Goal: Task Accomplishment & Management: Manage account settings

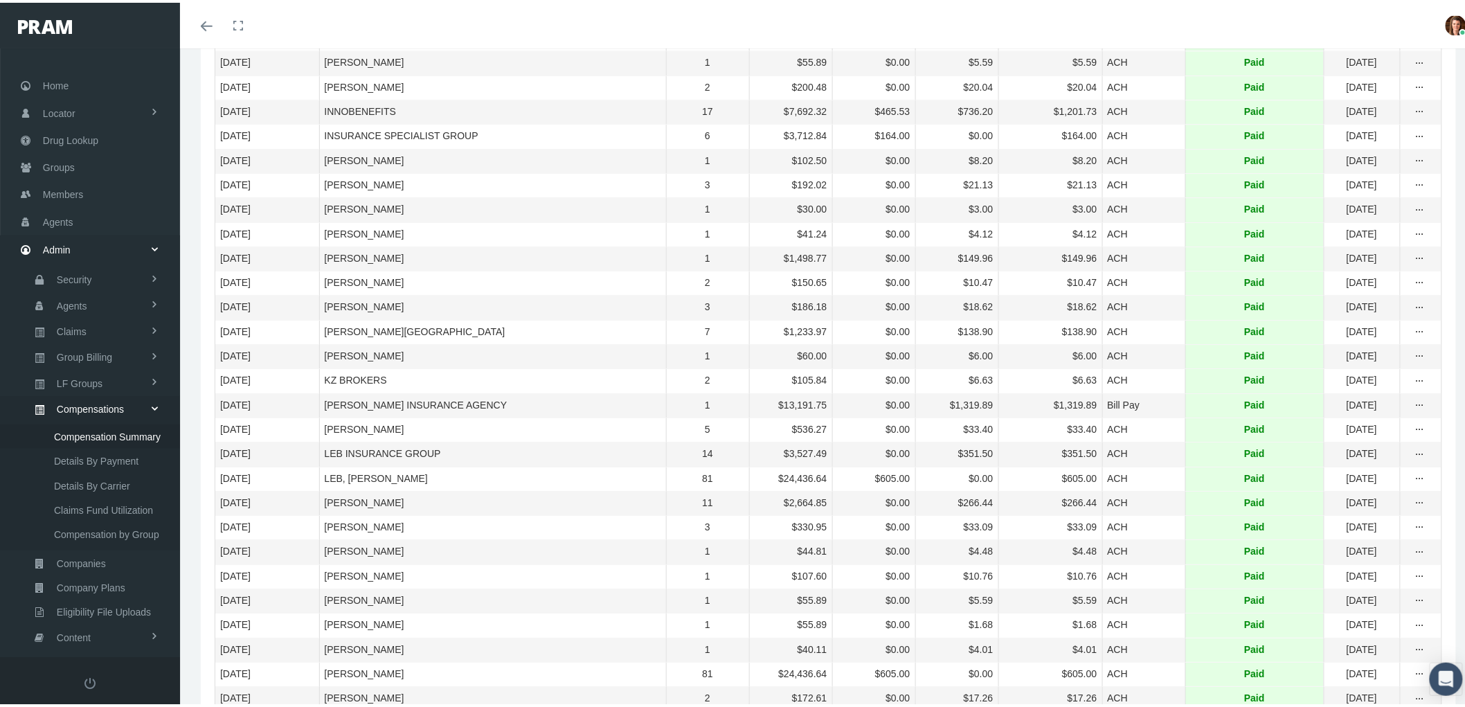
scroll to position [87, 0]
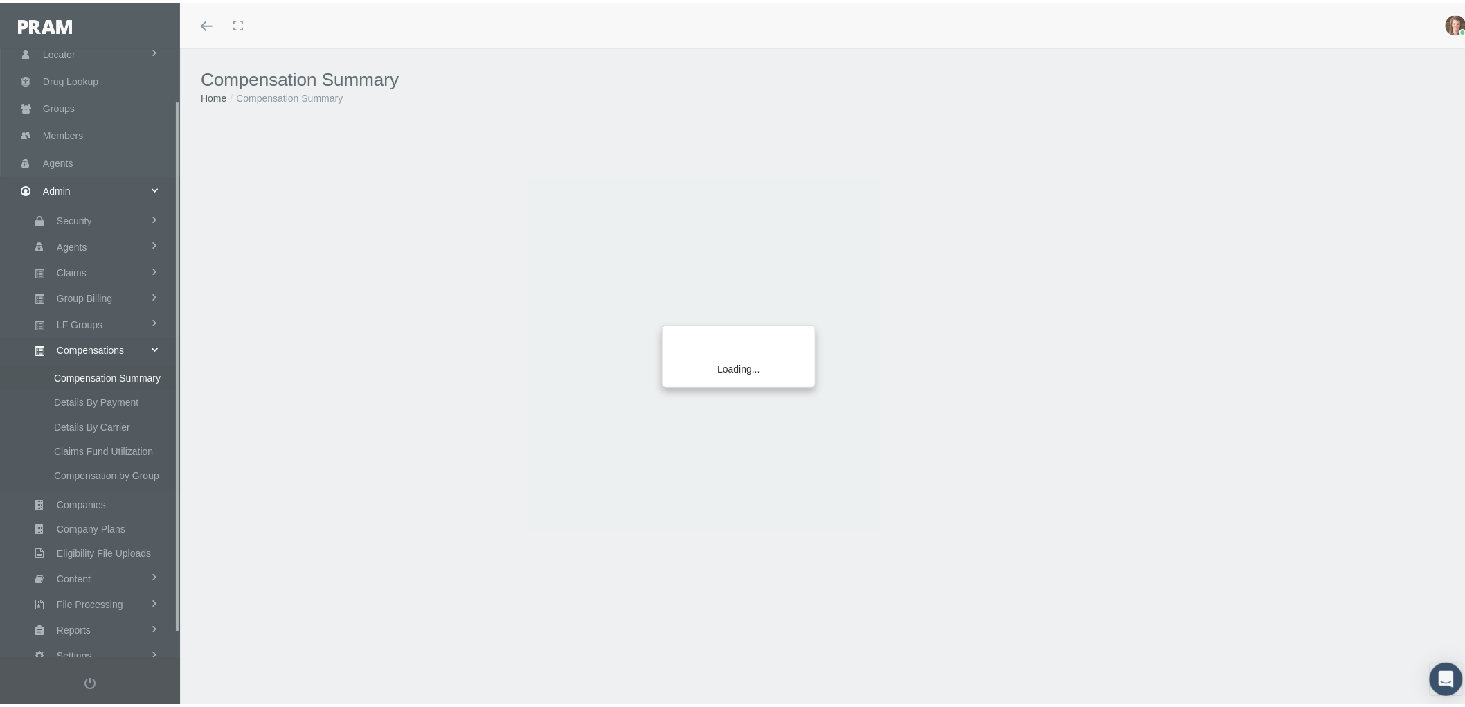
scroll to position [87, 0]
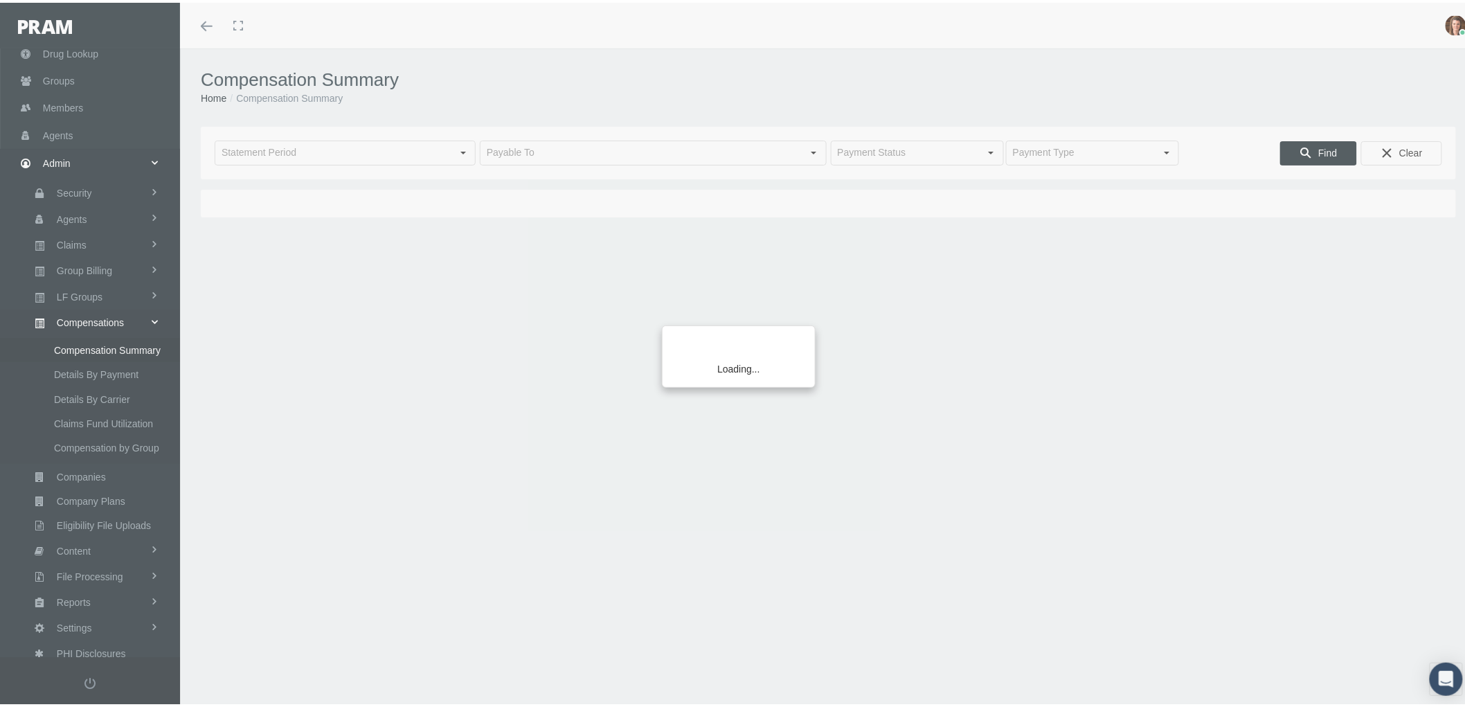
type input "[DATE]"
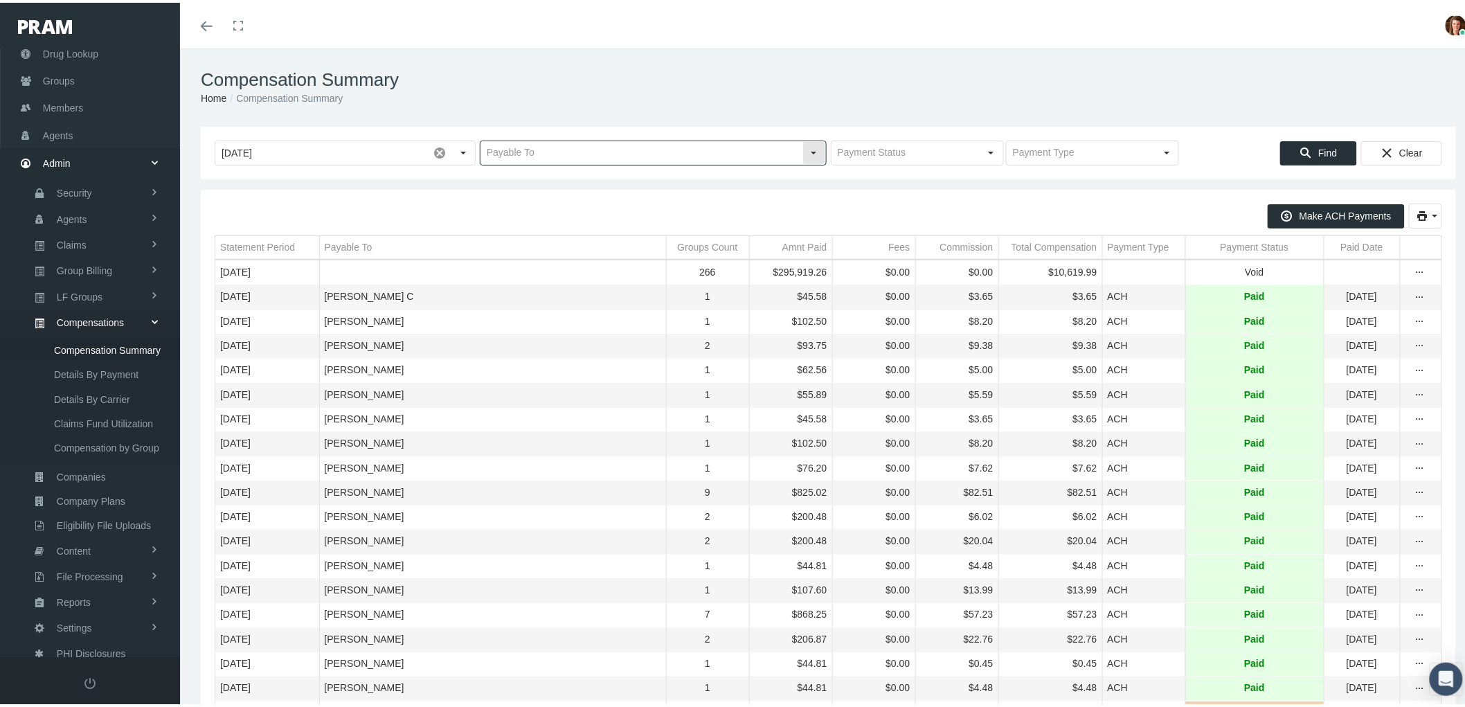
click at [509, 151] on input "text" at bounding box center [642, 151] width 322 height 24
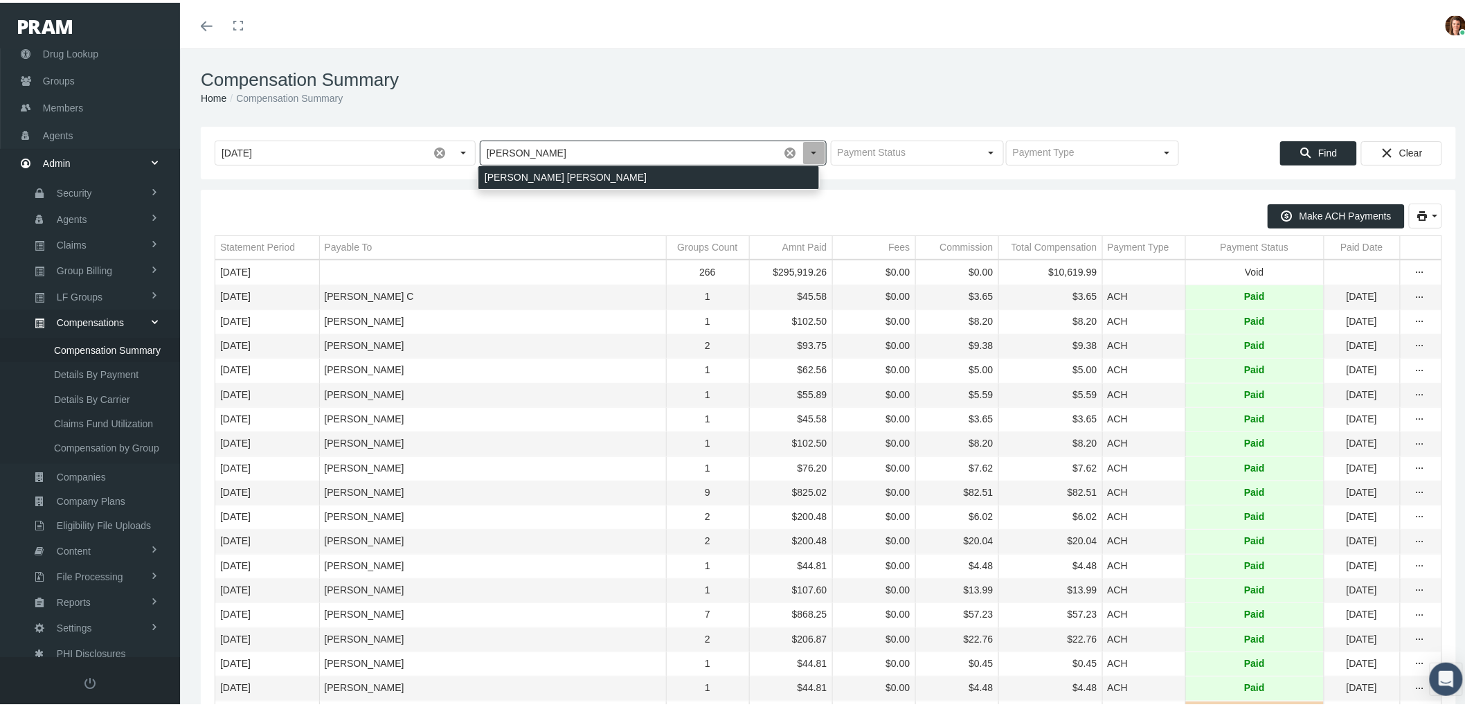
click at [529, 181] on div "DRAGAN BOWEN, DEBRA A" at bounding box center [649, 174] width 341 height 23
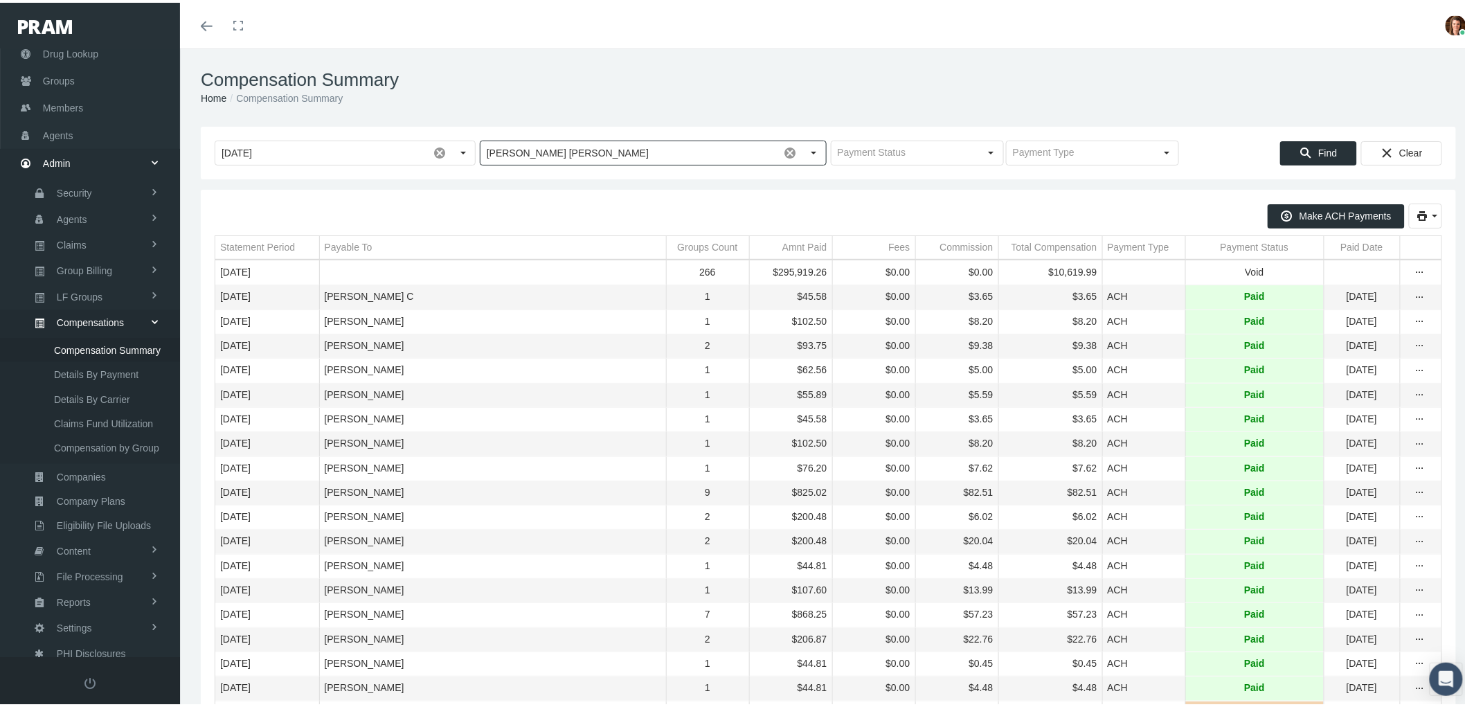
type input "DRAGAN BOWEN, DEBRA A"
click at [1323, 155] on span "Find" at bounding box center [1328, 150] width 19 height 11
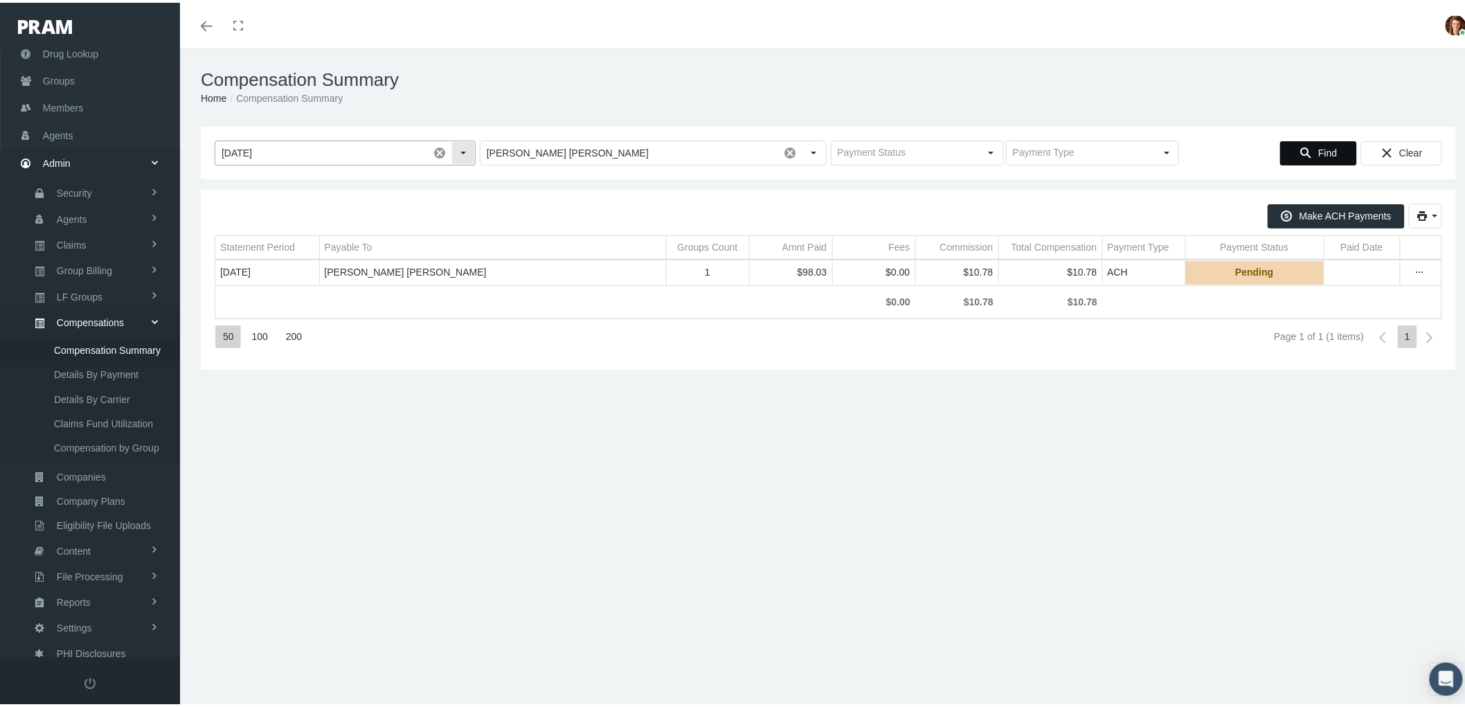
click at [438, 150] on span at bounding box center [440, 151] width 24 height 24
click at [1319, 147] on span "Find" at bounding box center [1328, 150] width 19 height 11
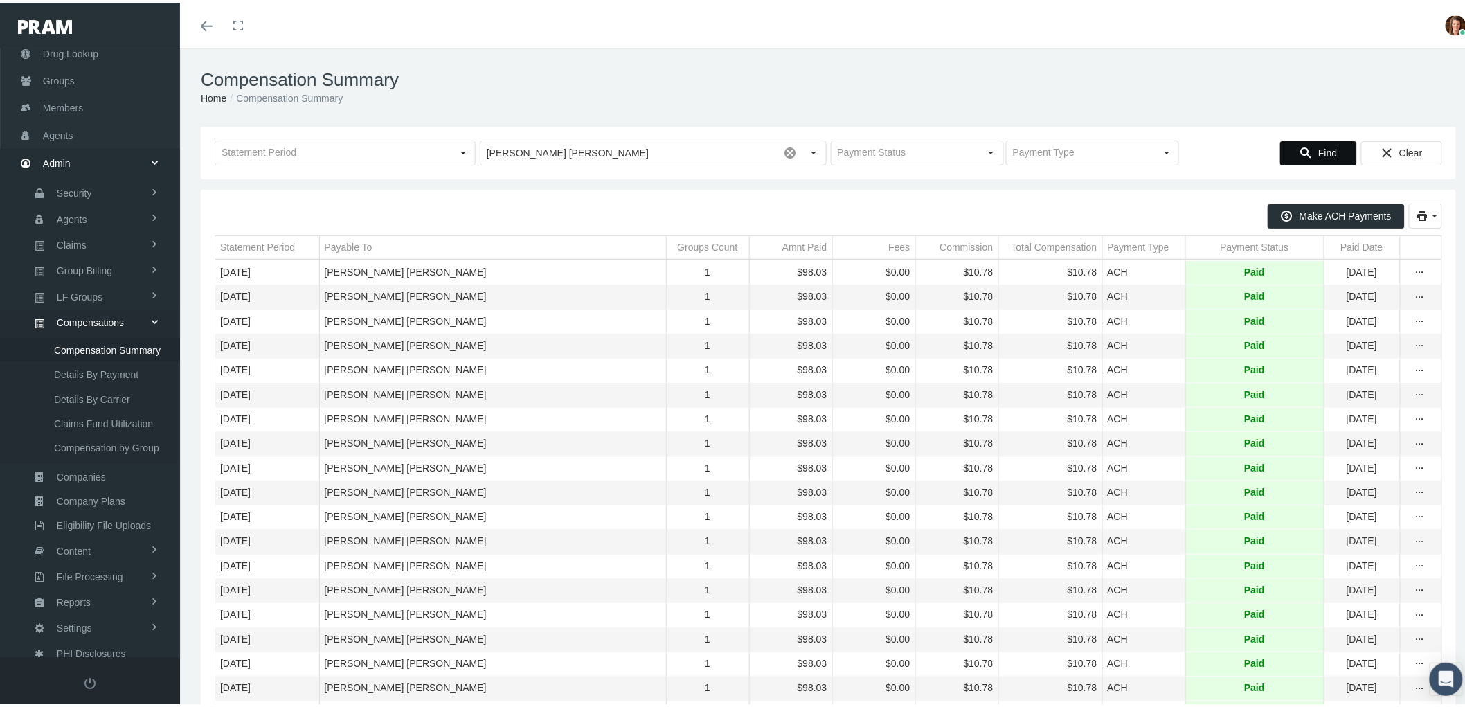
click at [1319, 152] on span "Find" at bounding box center [1328, 150] width 19 height 11
click at [981, 151] on div "Select" at bounding box center [992, 150] width 22 height 22
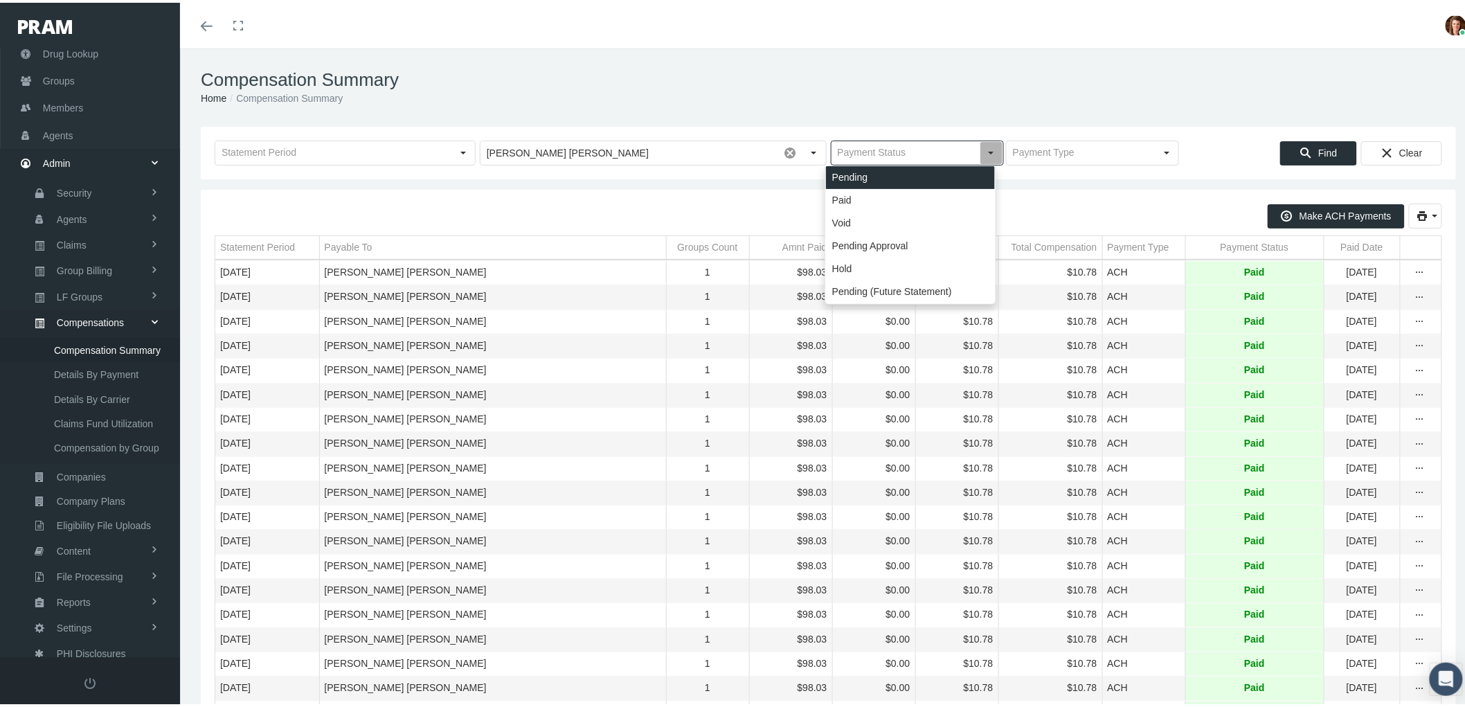
click at [942, 179] on div "Pending" at bounding box center [910, 174] width 169 height 23
type input "Pending"
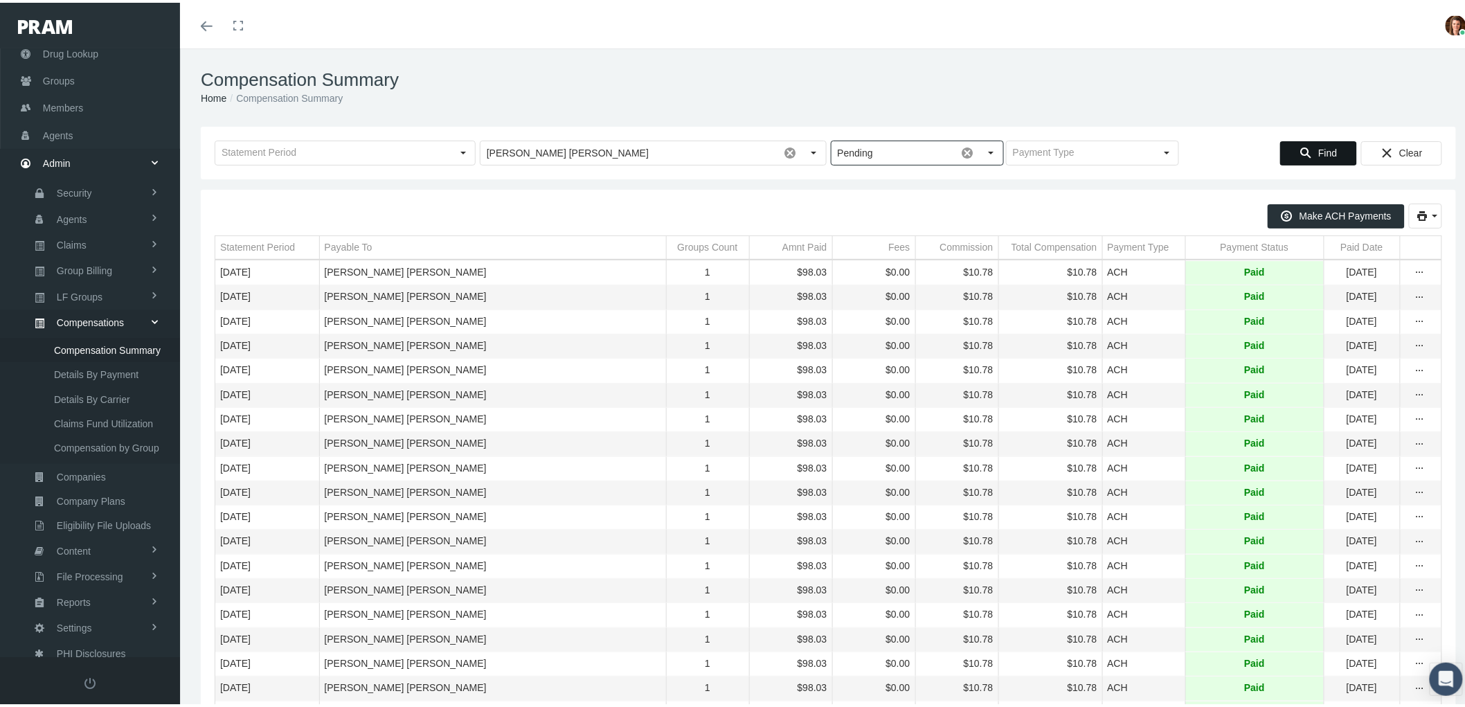
click at [1319, 147] on span "Find" at bounding box center [1328, 150] width 19 height 11
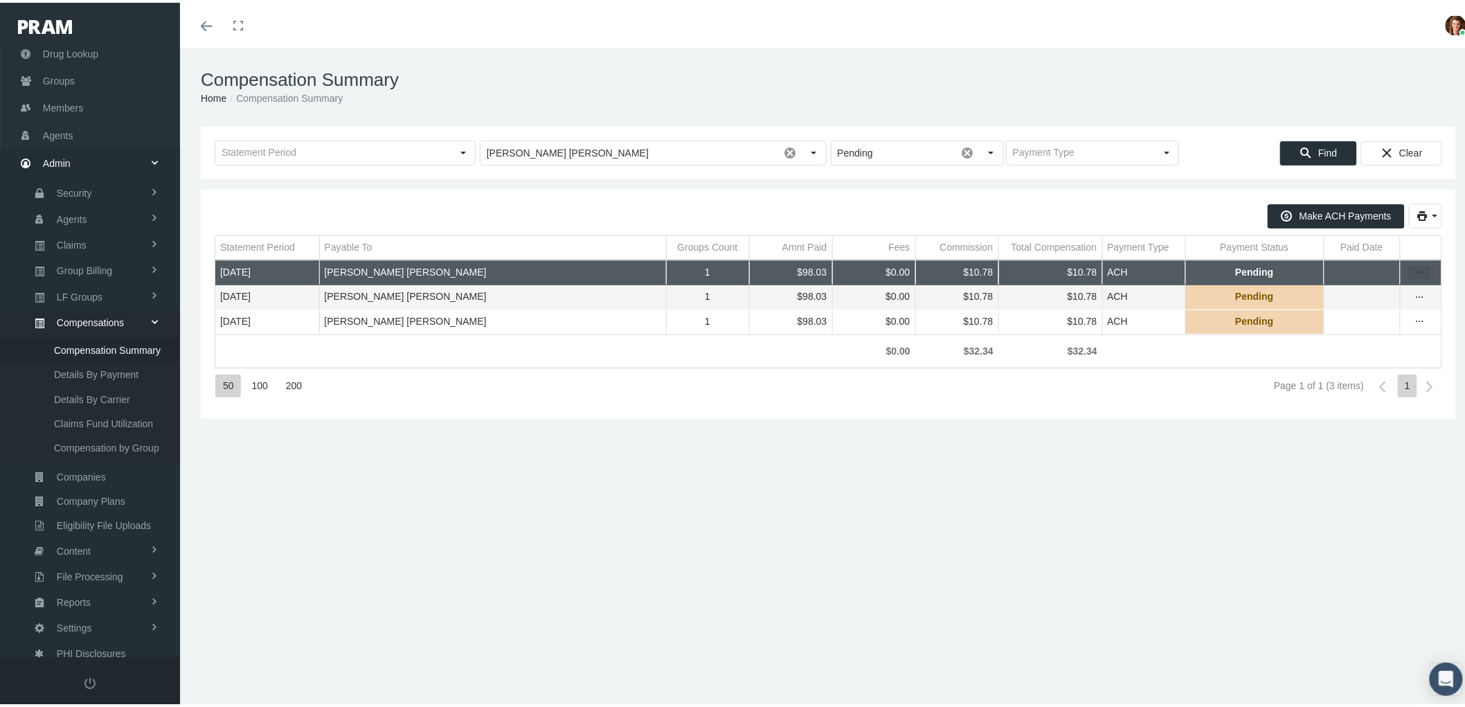
click at [1414, 267] on icon "more" at bounding box center [1420, 270] width 12 height 12
click at [1369, 314] on div "Register Payment" at bounding box center [1351, 314] width 136 height 23
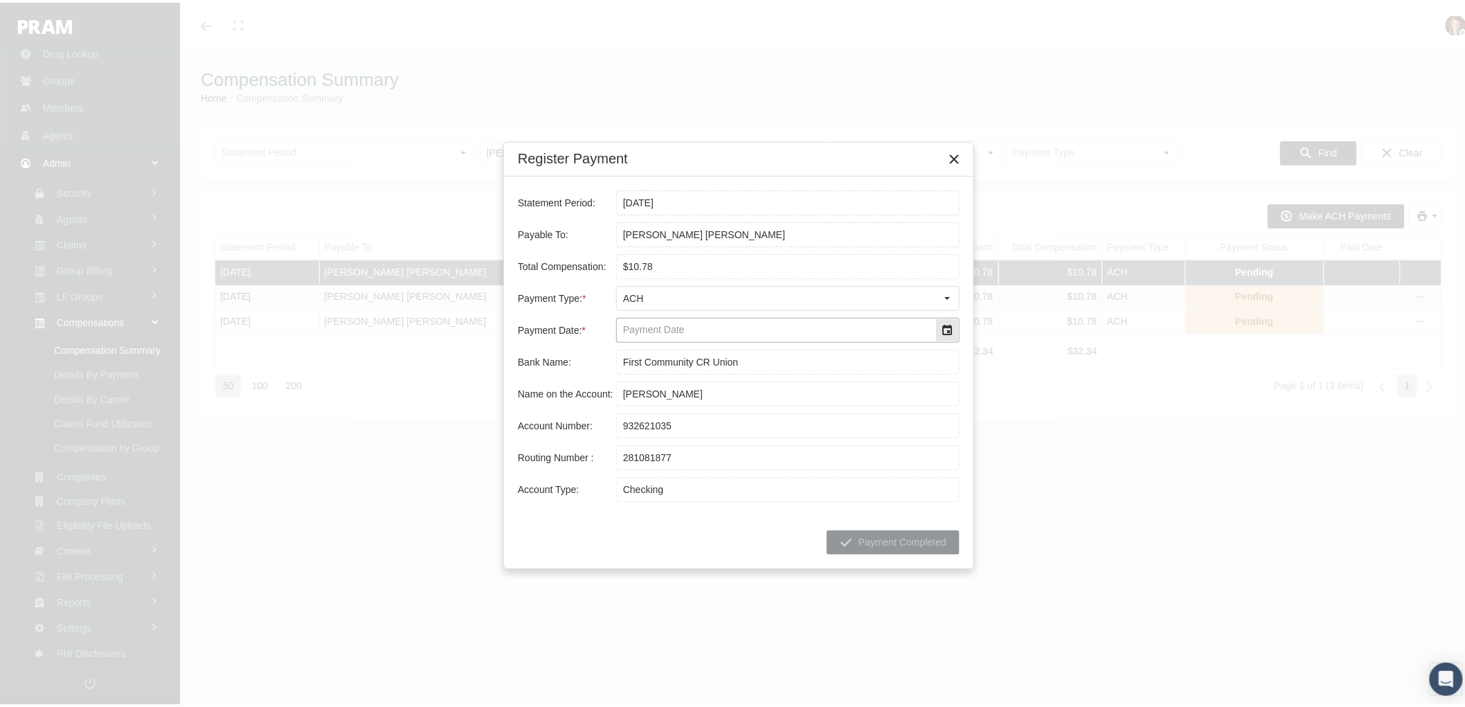
click at [949, 329] on div "Select" at bounding box center [947, 327] width 22 height 22
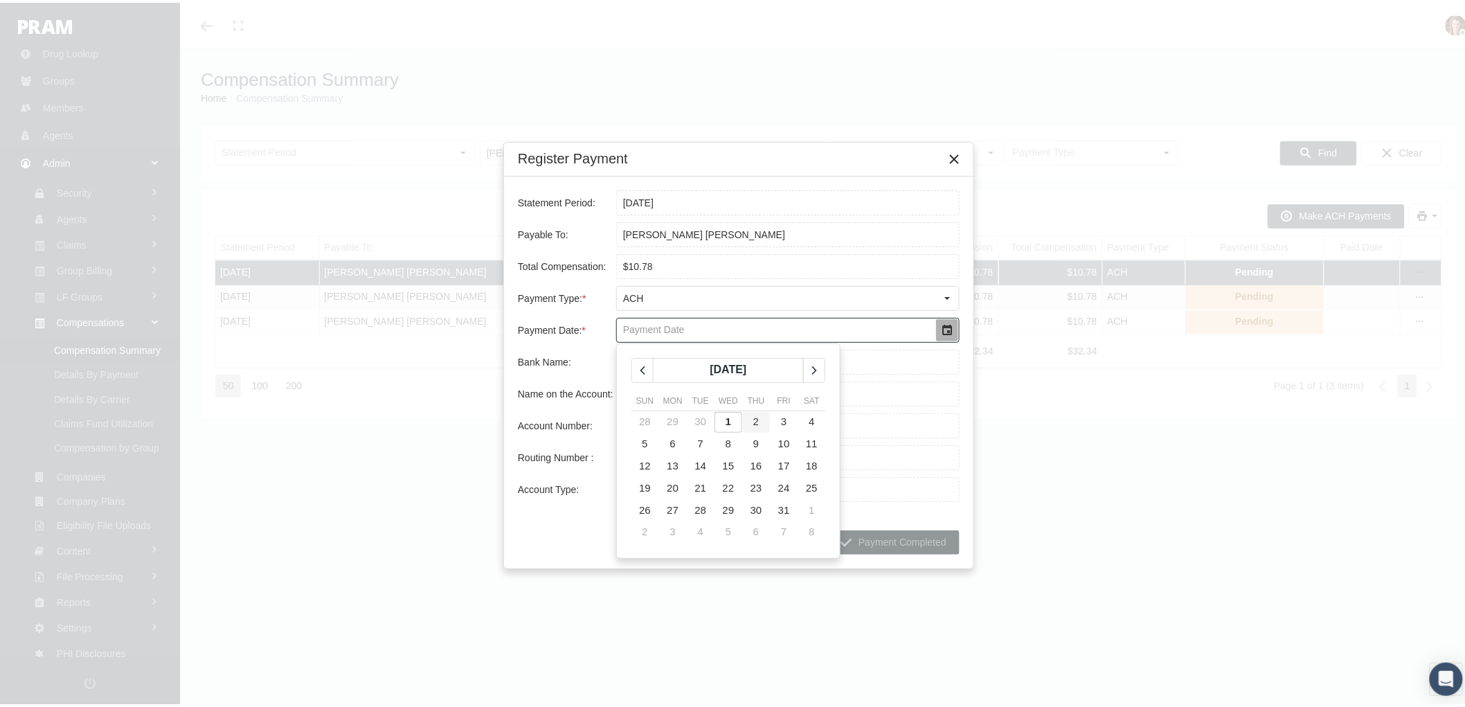
click at [759, 419] on td "2" at bounding box center [756, 420] width 28 height 22
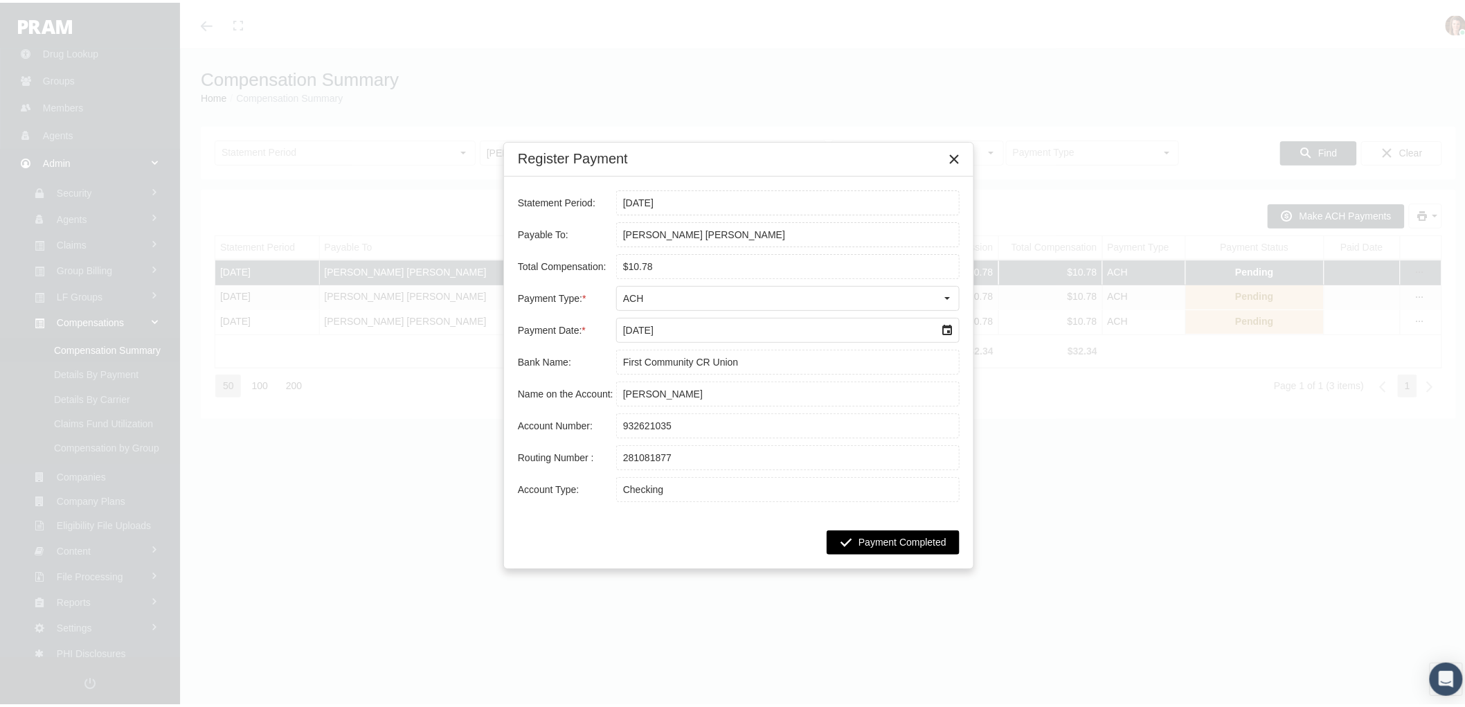
click at [902, 542] on span "Payment Completed" at bounding box center [903, 539] width 88 height 11
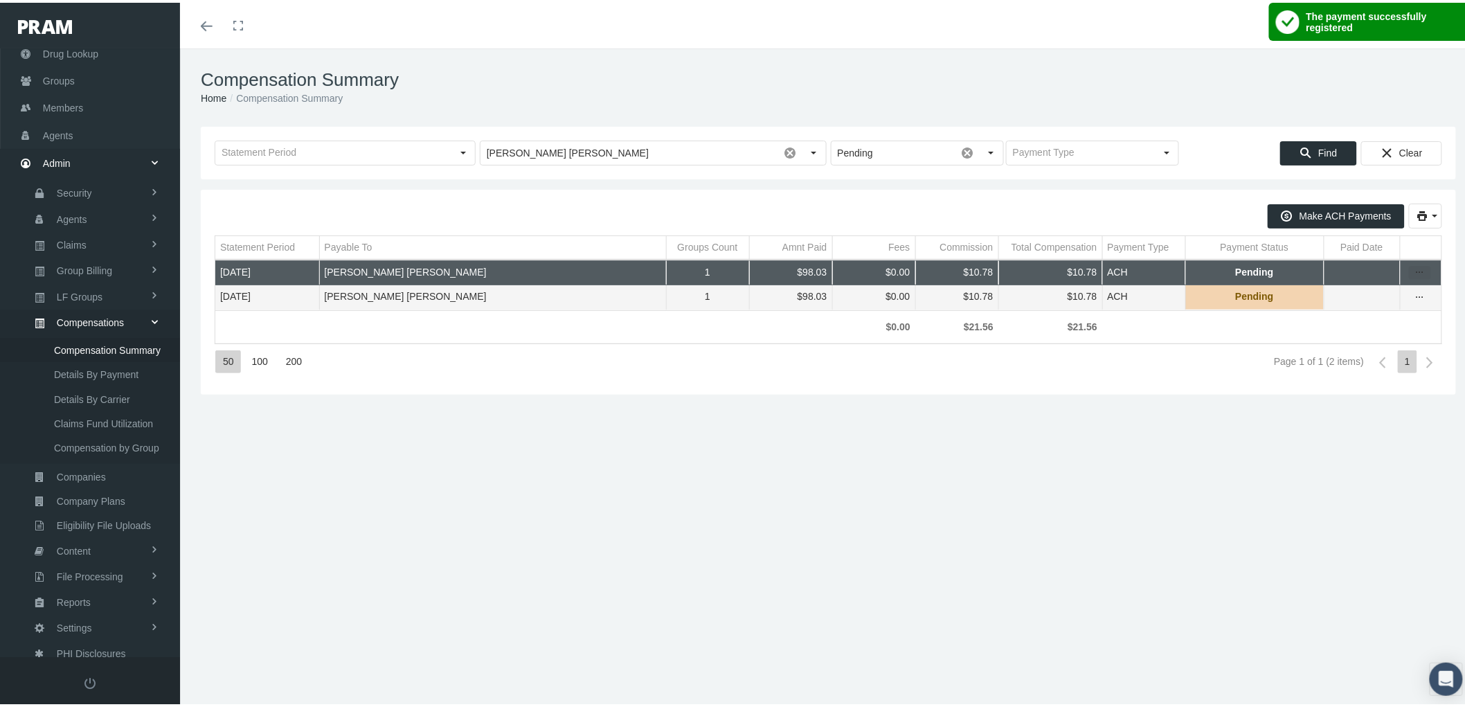
click at [1414, 271] on icon "more" at bounding box center [1420, 270] width 12 height 12
click at [1390, 314] on div "Register Payment" at bounding box center [1351, 314] width 136 height 23
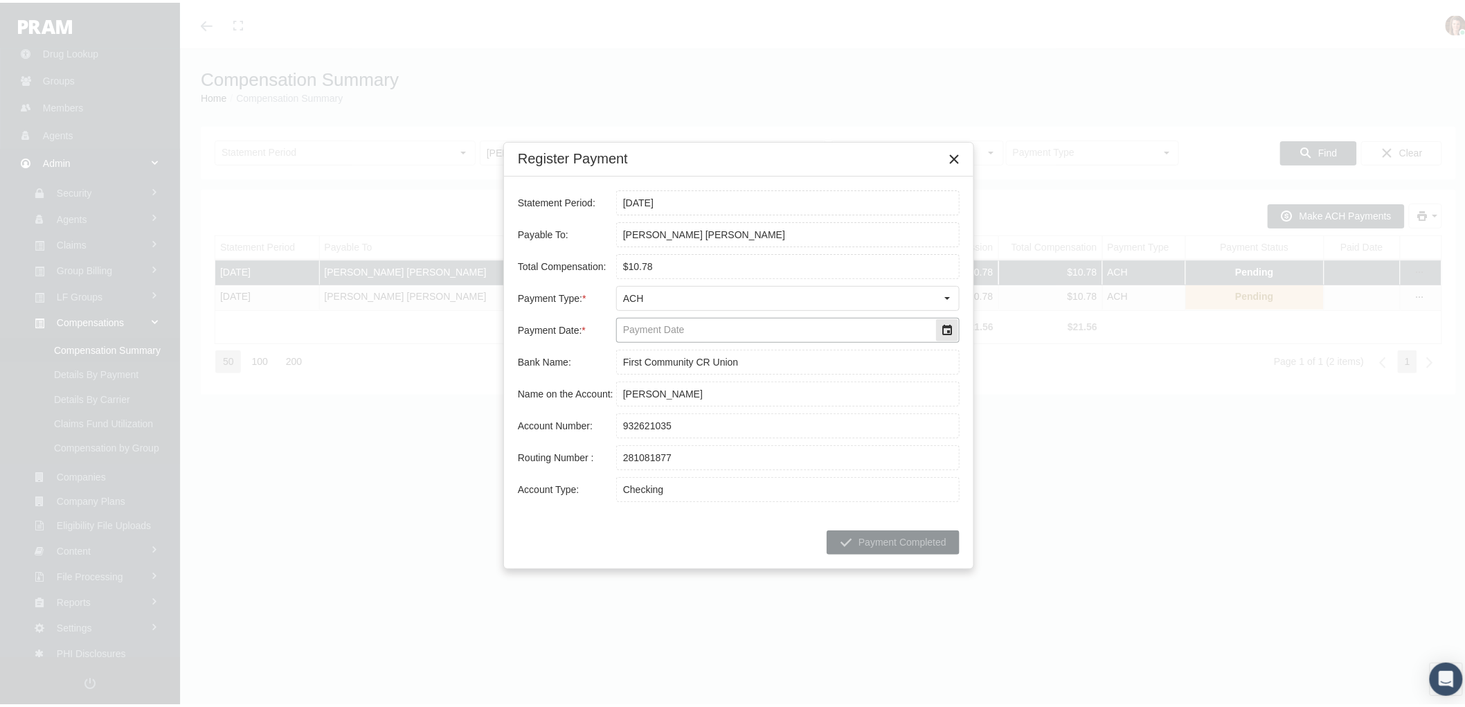
click at [945, 323] on div "Select" at bounding box center [947, 327] width 22 height 22
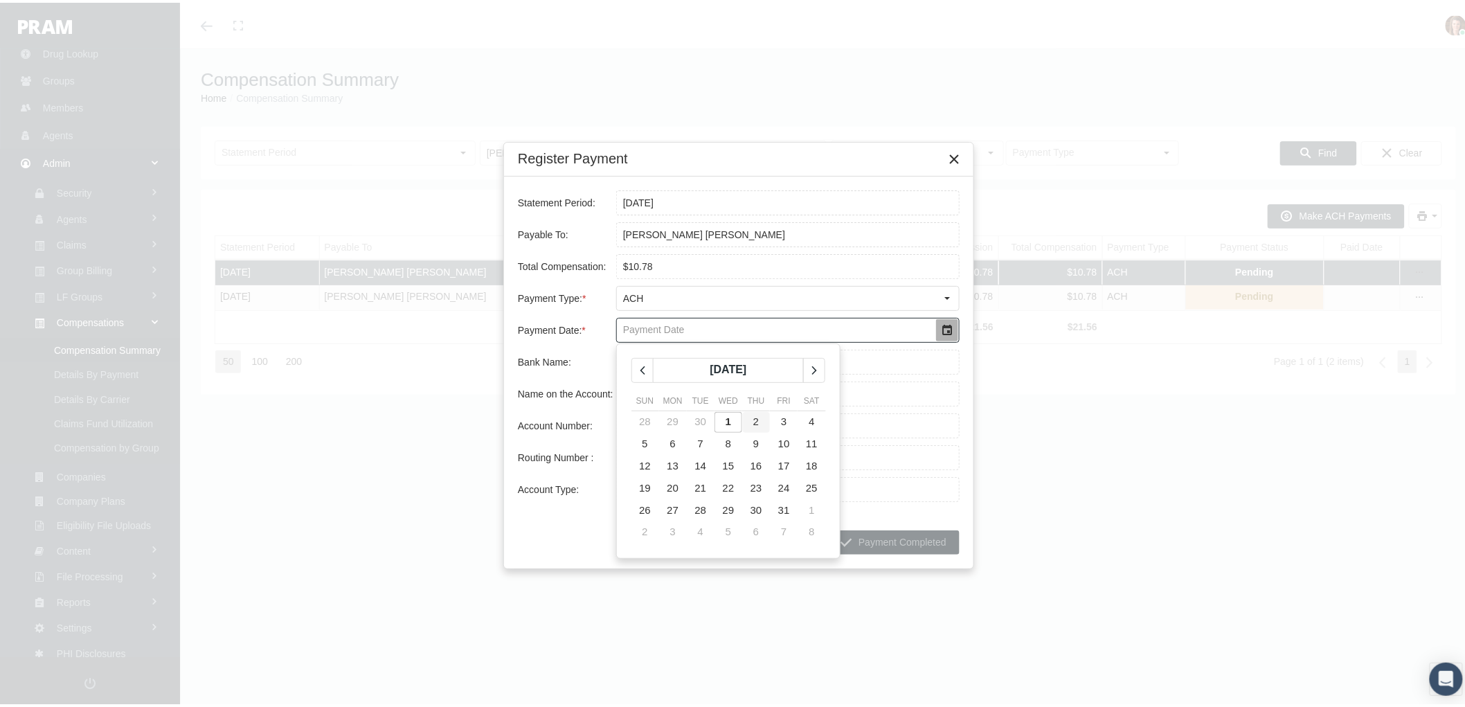
click at [758, 421] on span "2" at bounding box center [756, 419] width 6 height 12
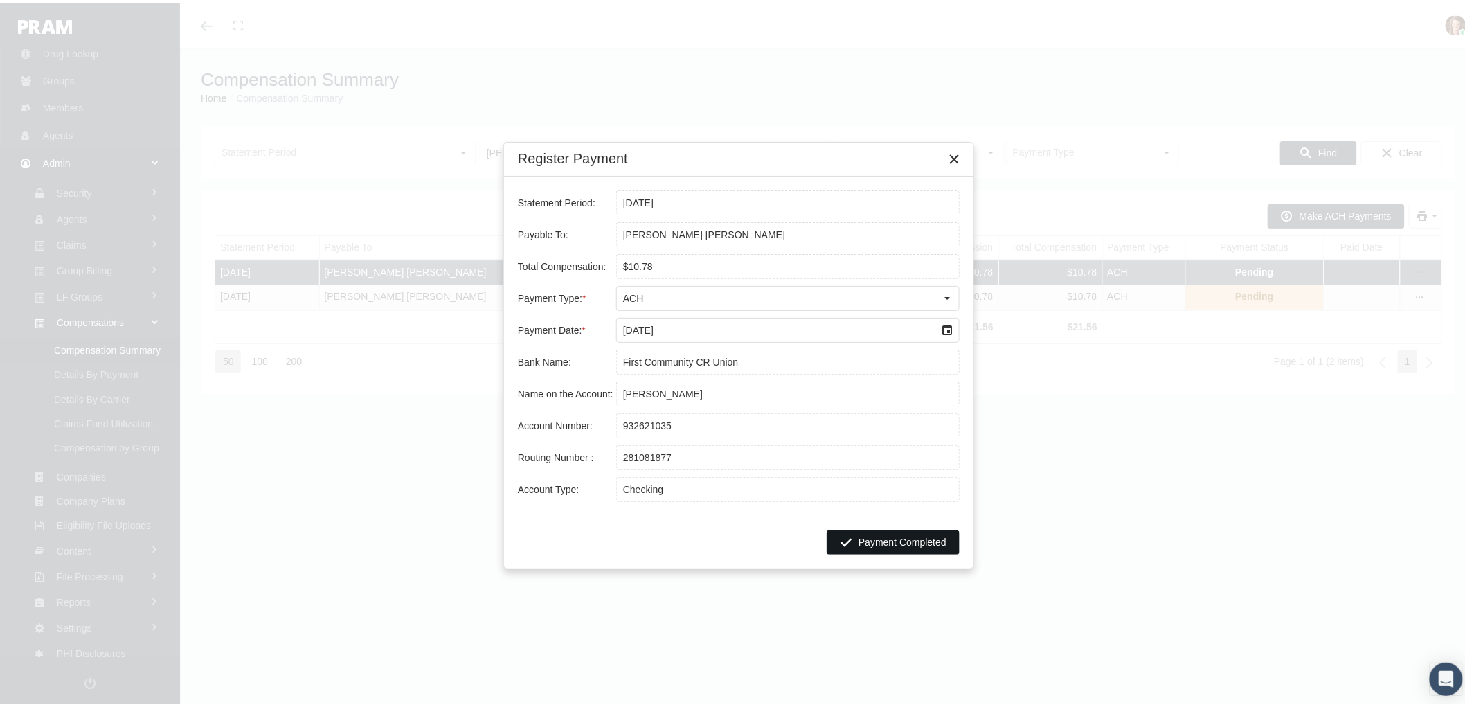
click at [891, 542] on span "Payment Completed" at bounding box center [903, 539] width 88 height 11
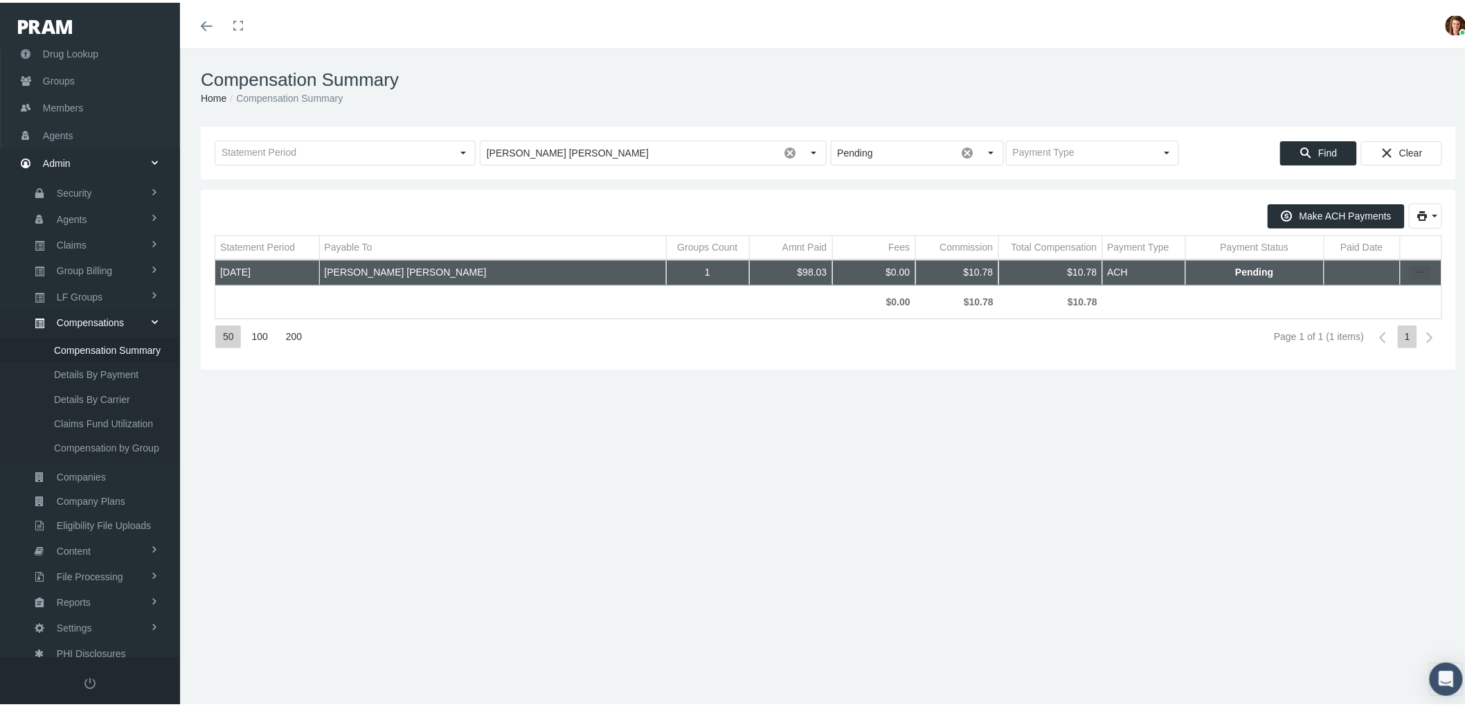
click at [1414, 271] on icon "more" at bounding box center [1420, 270] width 12 height 12
click at [1360, 320] on div "Register Payment" at bounding box center [1351, 314] width 136 height 23
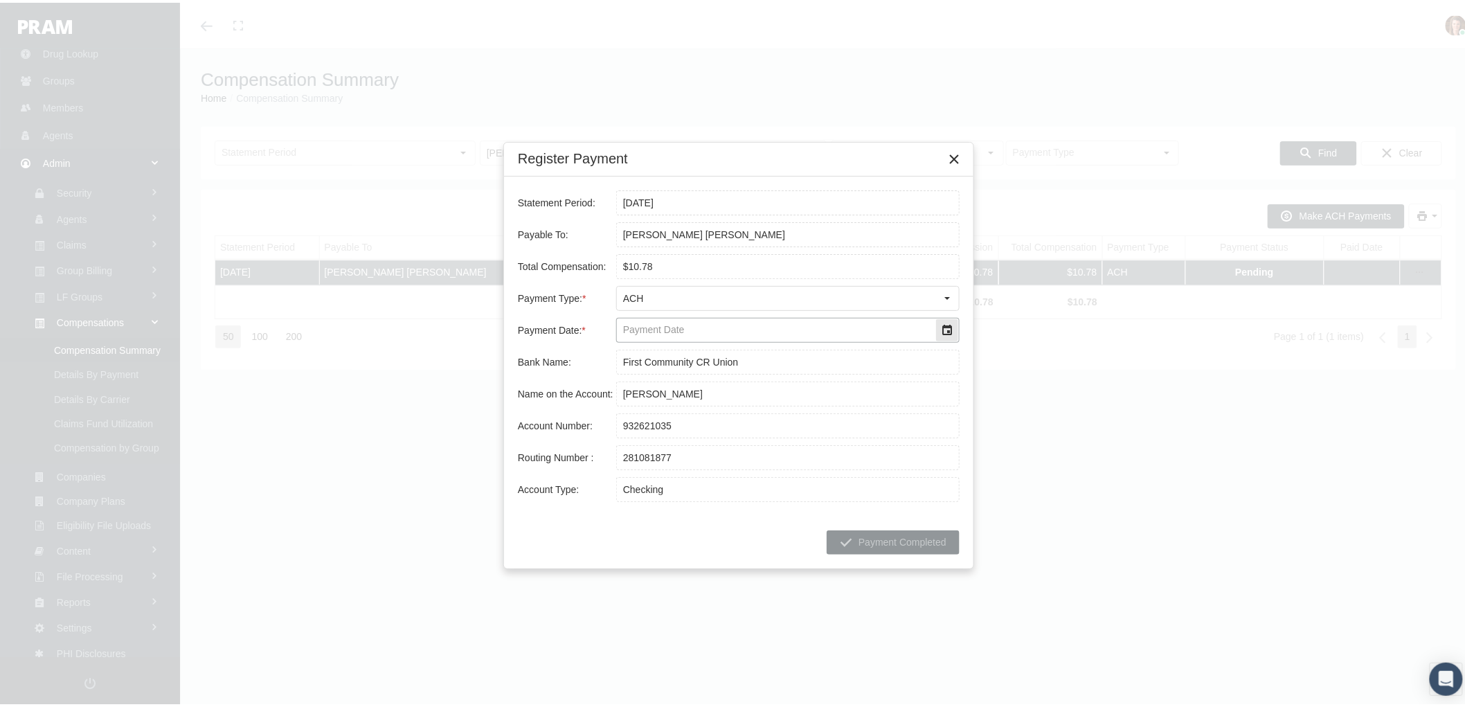
click at [949, 329] on div "Select" at bounding box center [947, 327] width 22 height 22
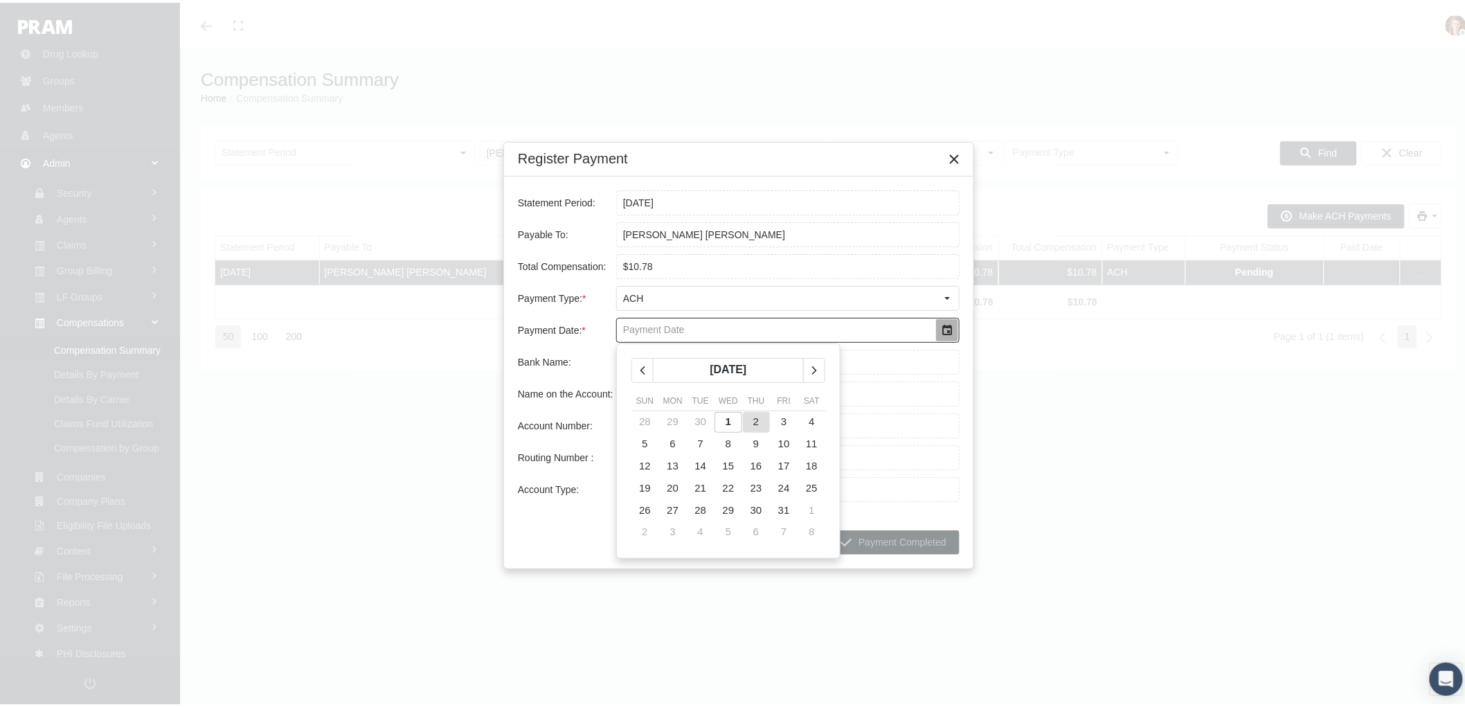
click at [756, 422] on span "2" at bounding box center [756, 419] width 6 height 12
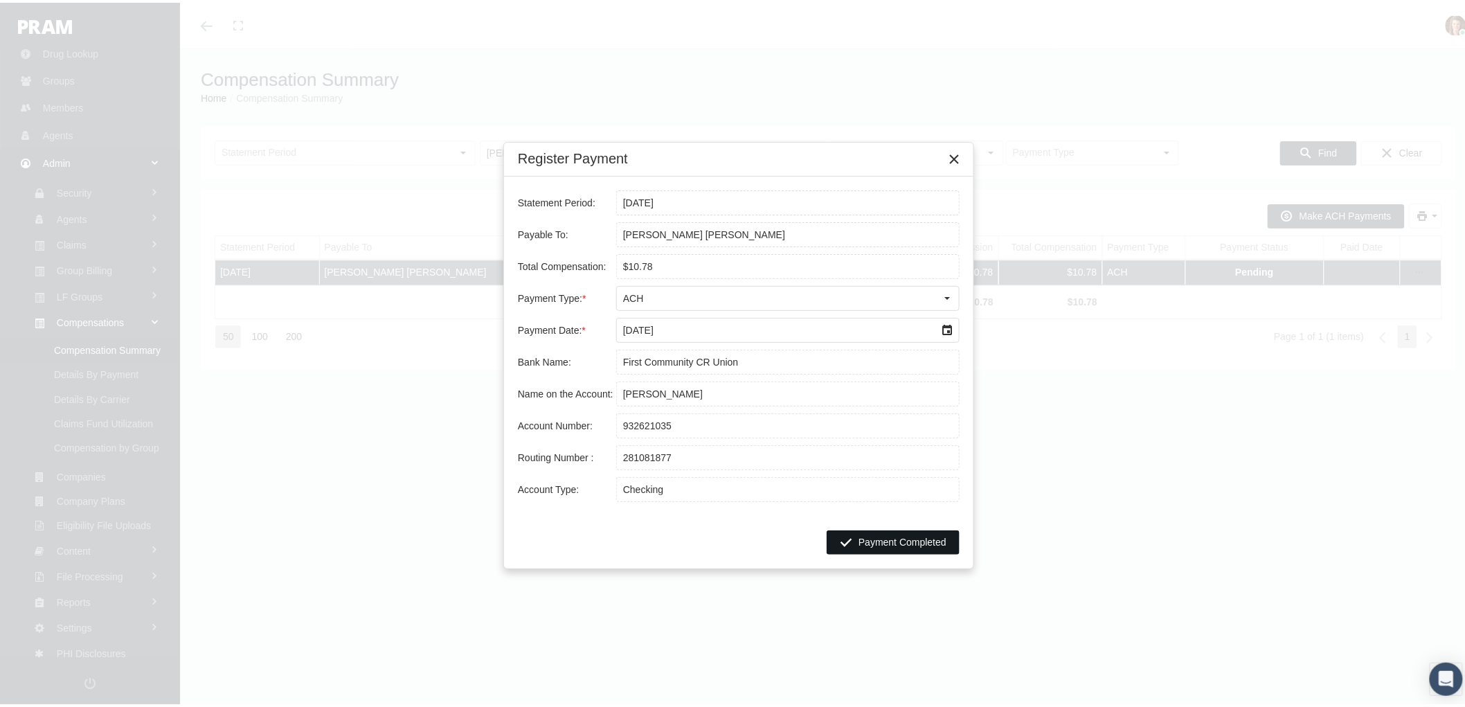
click at [903, 536] on span "Payment Completed" at bounding box center [903, 539] width 88 height 11
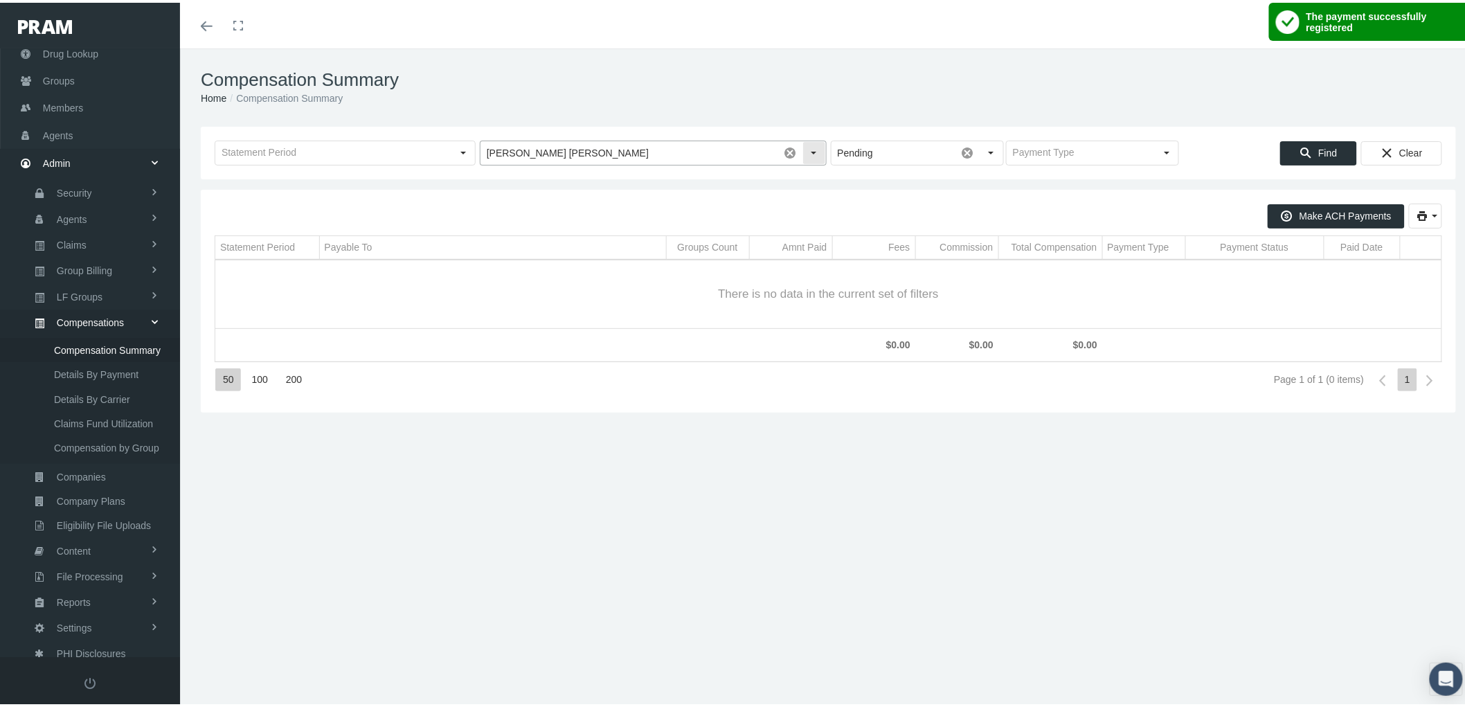
click at [611, 139] on input "DRAGAN BOWEN, DEBRA A" at bounding box center [630, 151] width 298 height 24
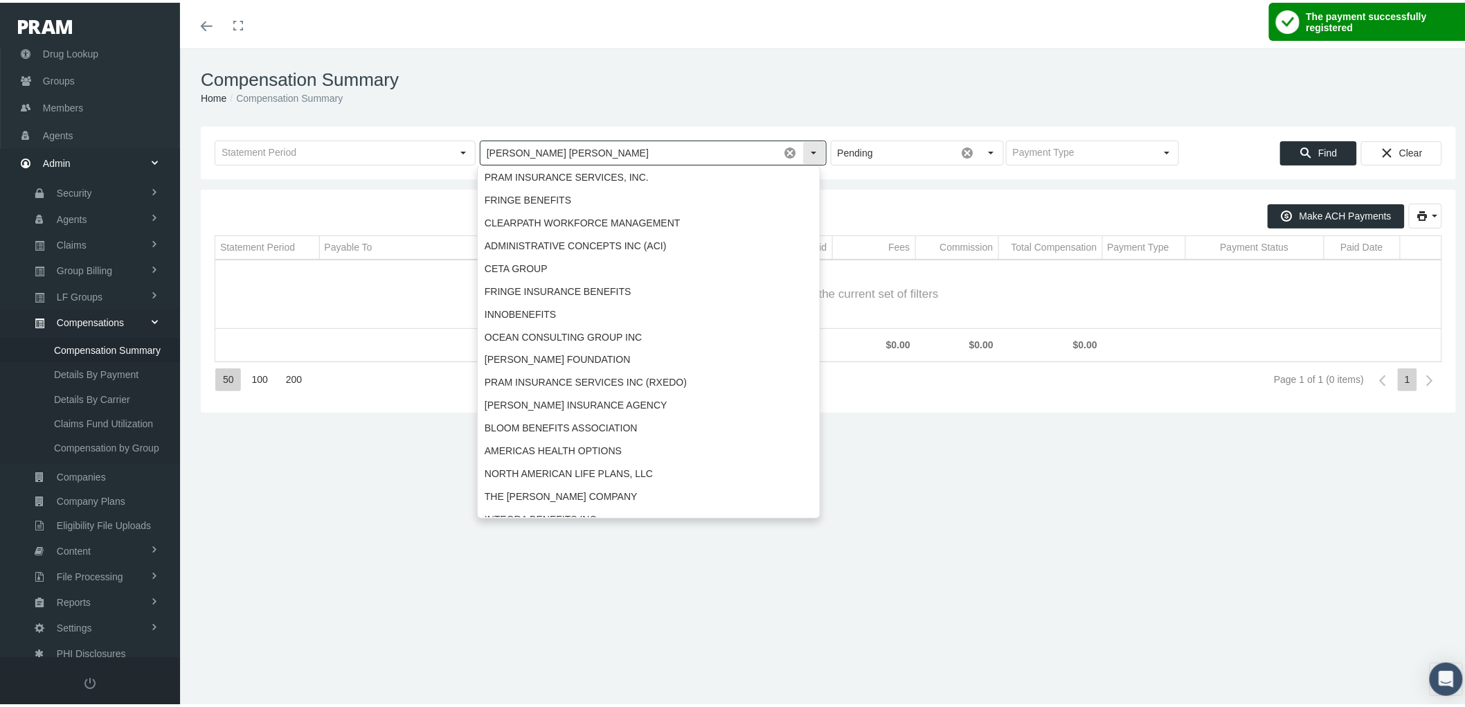
scroll to position [1589, 0]
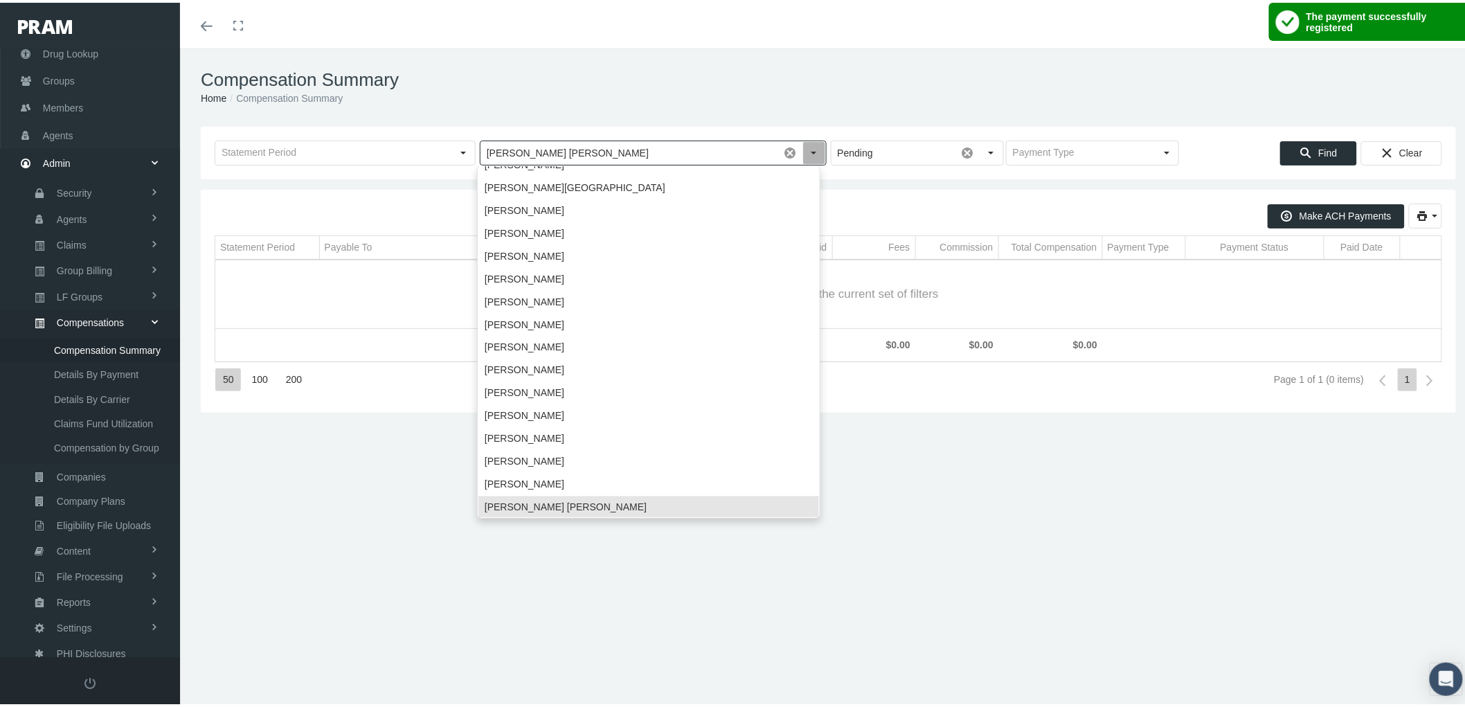
drag, startPoint x: 625, startPoint y: 145, endPoint x: 481, endPoint y: 152, distance: 143.5
click at [485, 153] on input "DRAGAN BOWEN, DEBRA A" at bounding box center [630, 151] width 298 height 24
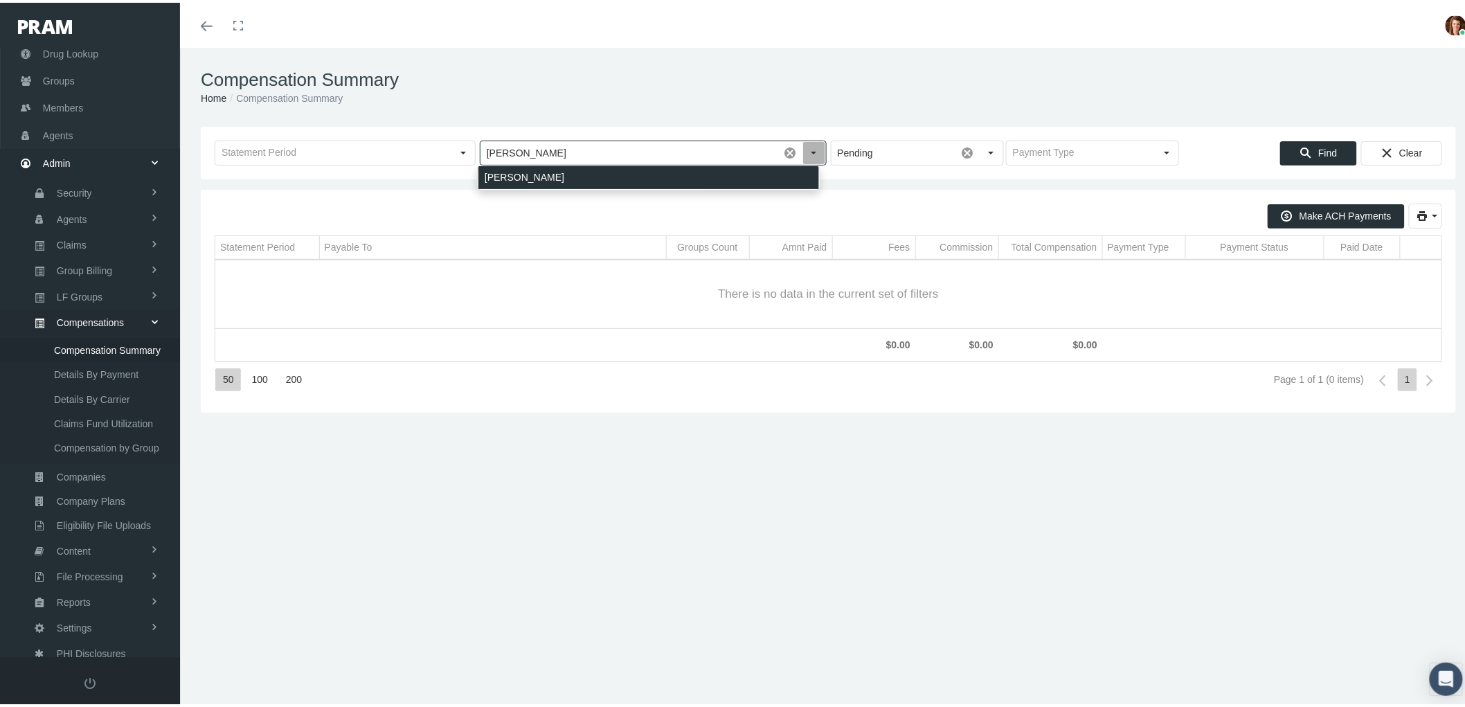
drag, startPoint x: 521, startPoint y: 169, endPoint x: 544, endPoint y: 172, distance: 23.0
click at [521, 168] on div "CUNNINGHAM, JOHNNY MAURICE" at bounding box center [649, 174] width 341 height 23
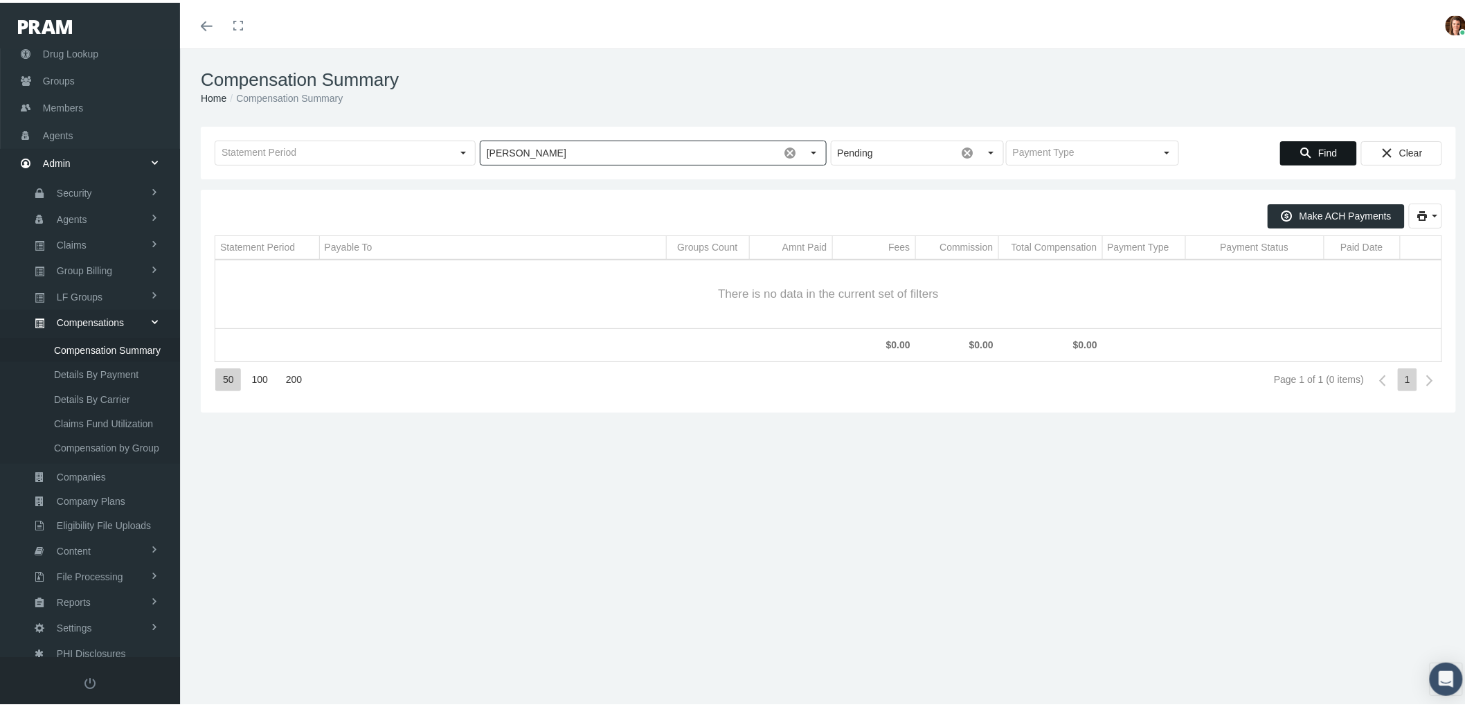
type input "CUNNINGHAM, JOHNNY MAURICE"
click at [1319, 150] on span "Find" at bounding box center [1328, 150] width 19 height 11
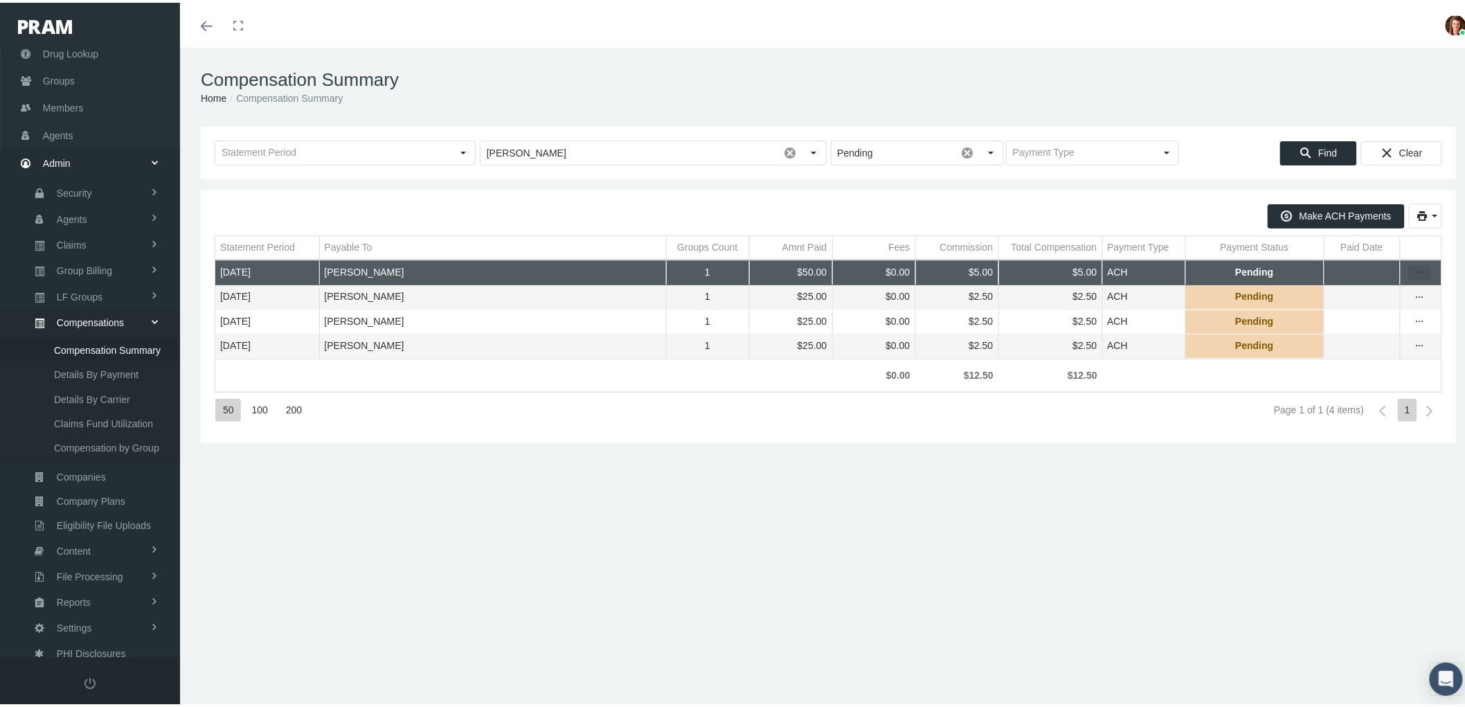
click at [1414, 275] on icon "more" at bounding box center [1420, 270] width 12 height 12
click at [1385, 310] on div "Register Payment" at bounding box center [1351, 314] width 136 height 23
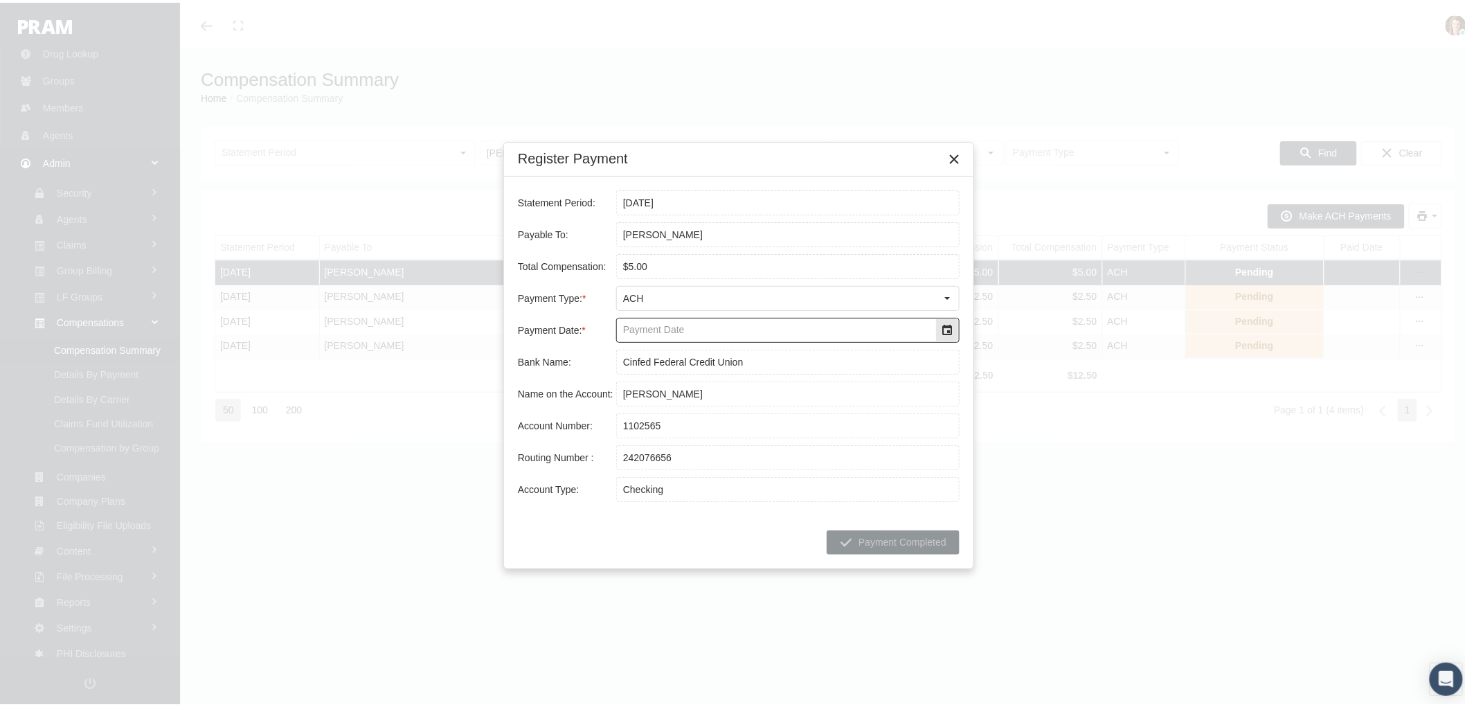
click at [943, 331] on div "Select" at bounding box center [947, 327] width 22 height 22
click at [756, 418] on span "2" at bounding box center [756, 419] width 6 height 12
click at [878, 539] on span "Payment Completed" at bounding box center [903, 539] width 88 height 11
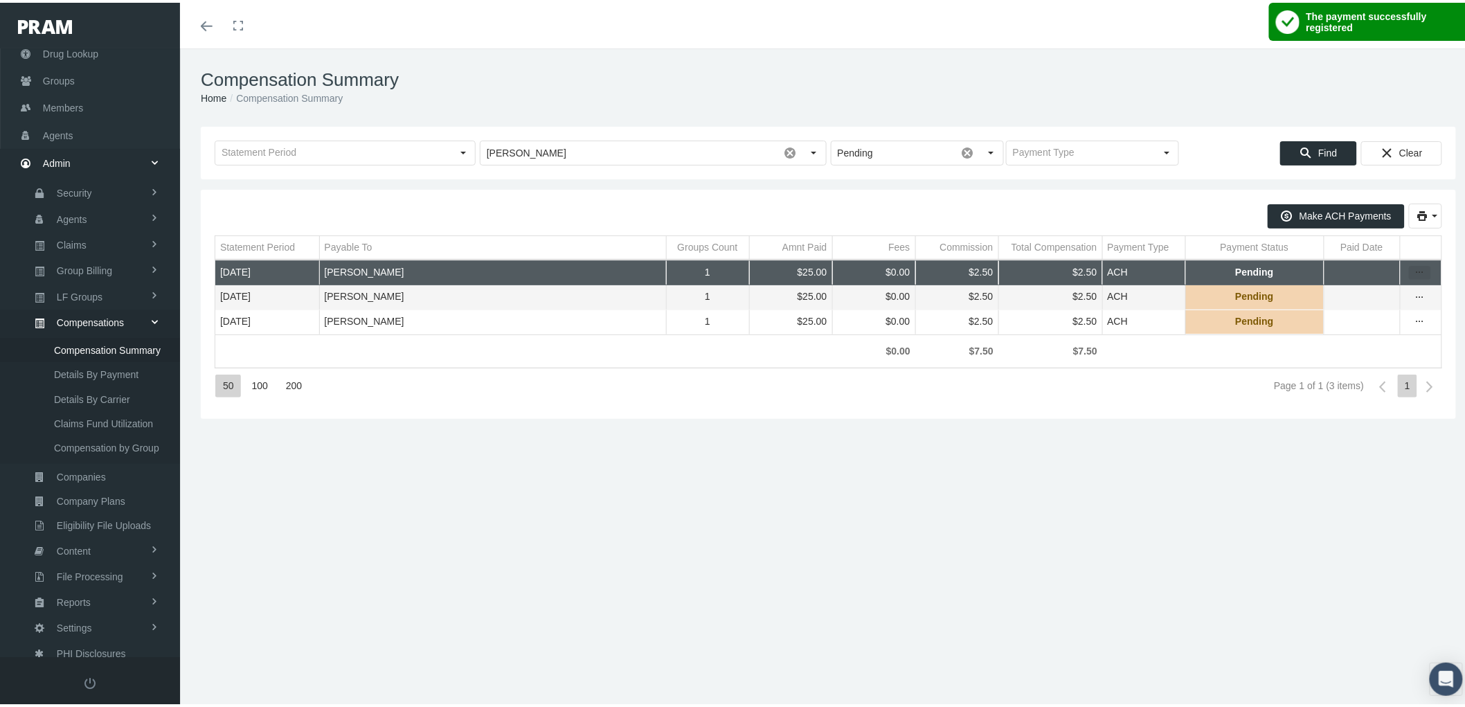
click at [1414, 266] on icon "more" at bounding box center [1420, 270] width 12 height 12
click at [1372, 314] on div "Register Payment" at bounding box center [1351, 314] width 136 height 23
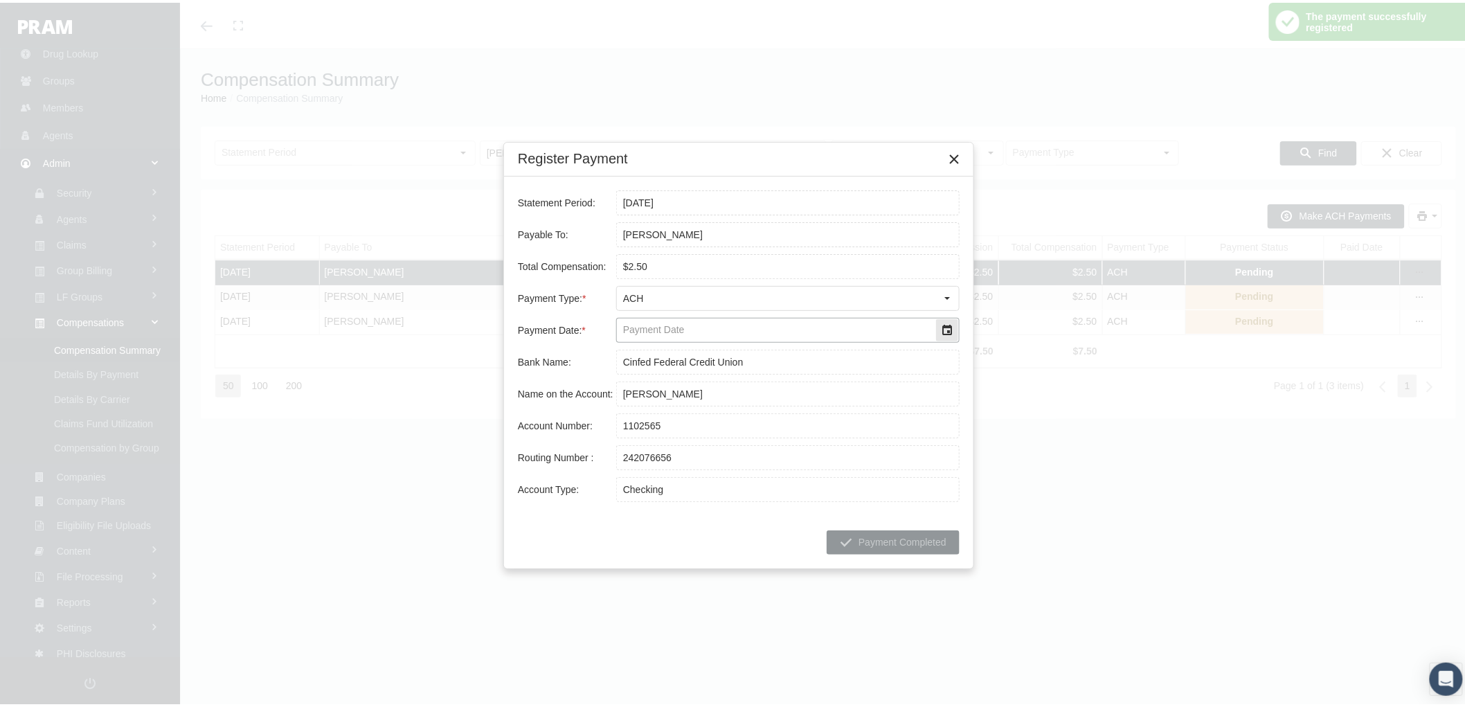
click at [939, 331] on div "Select" at bounding box center [947, 327] width 22 height 22
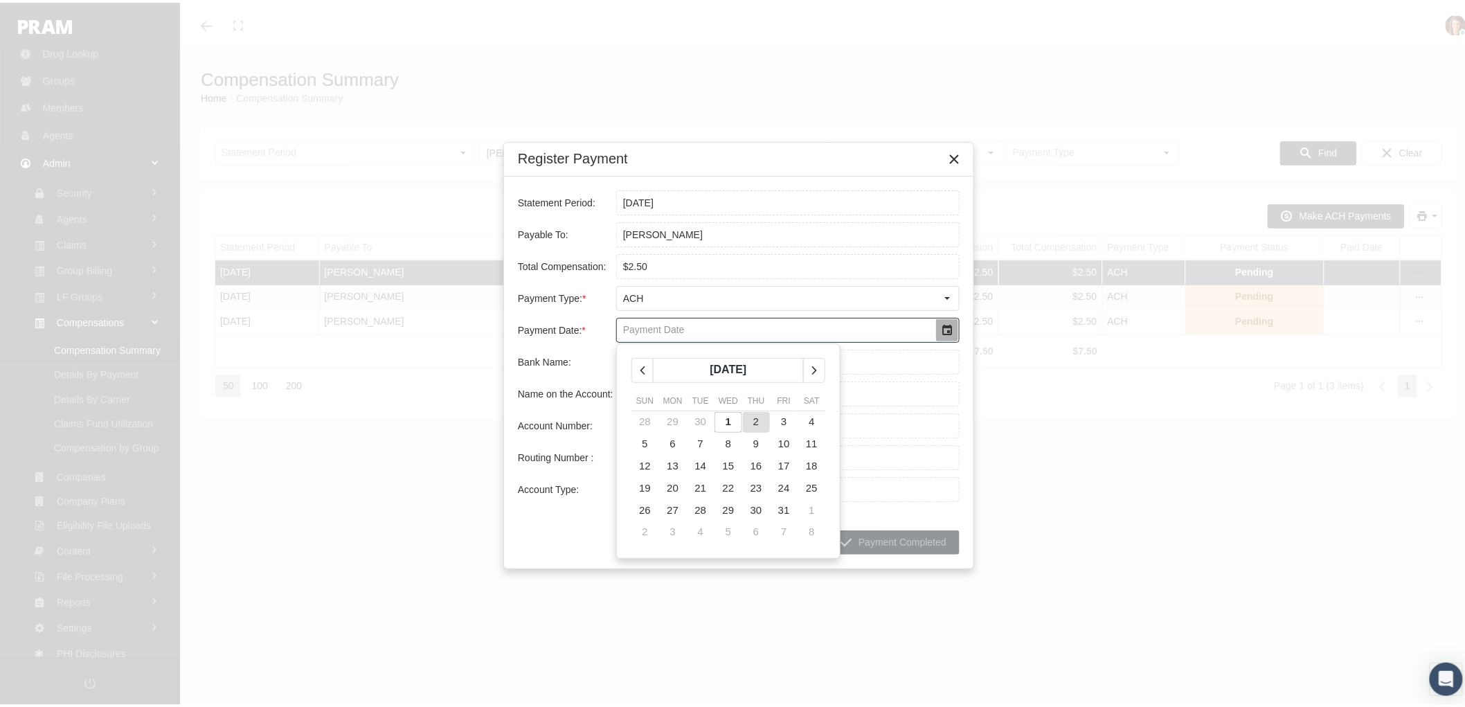
click at [756, 420] on span "2" at bounding box center [756, 419] width 6 height 12
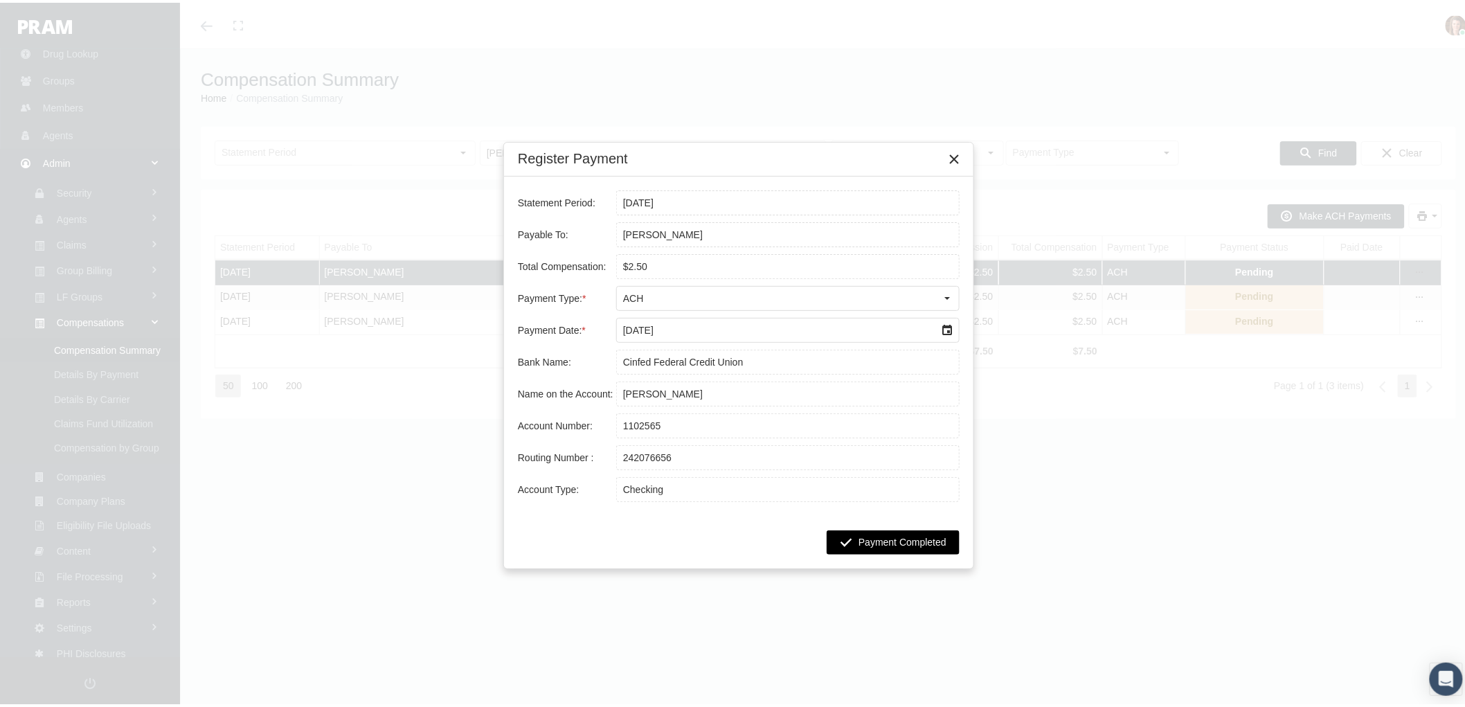
click at [881, 537] on span "Payment Completed" at bounding box center [903, 539] width 88 height 11
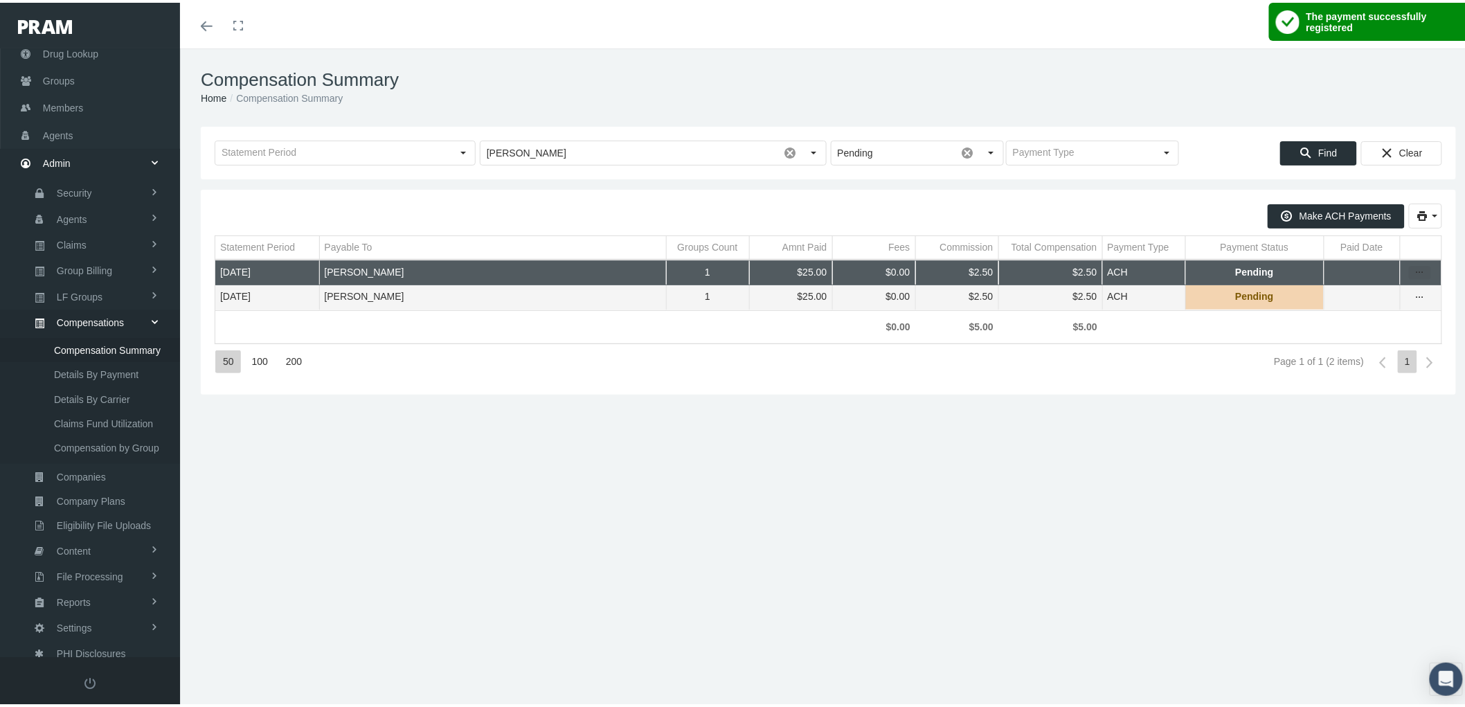
click at [1414, 271] on icon "more" at bounding box center [1420, 270] width 12 height 12
click at [1363, 314] on div "Register Payment" at bounding box center [1351, 314] width 136 height 23
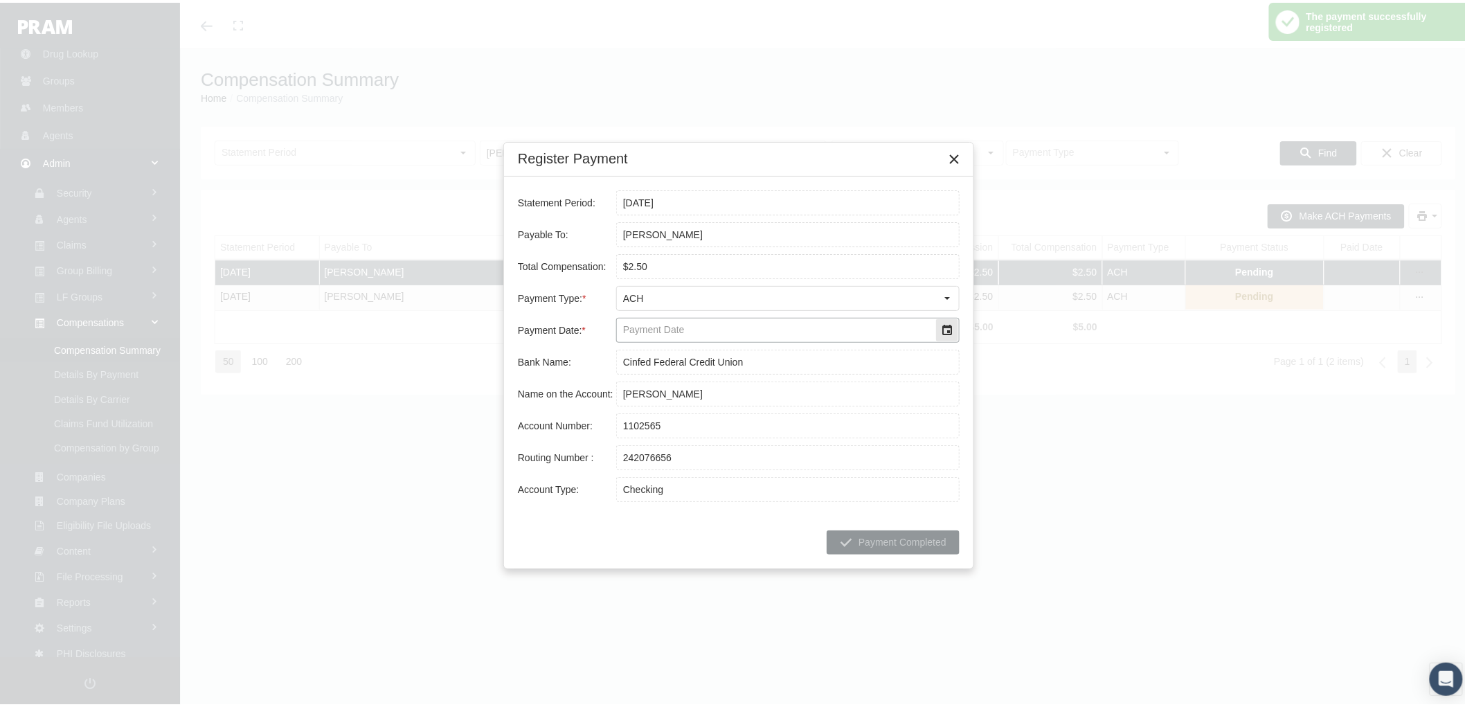
click at [945, 321] on div "Select" at bounding box center [947, 327] width 22 height 22
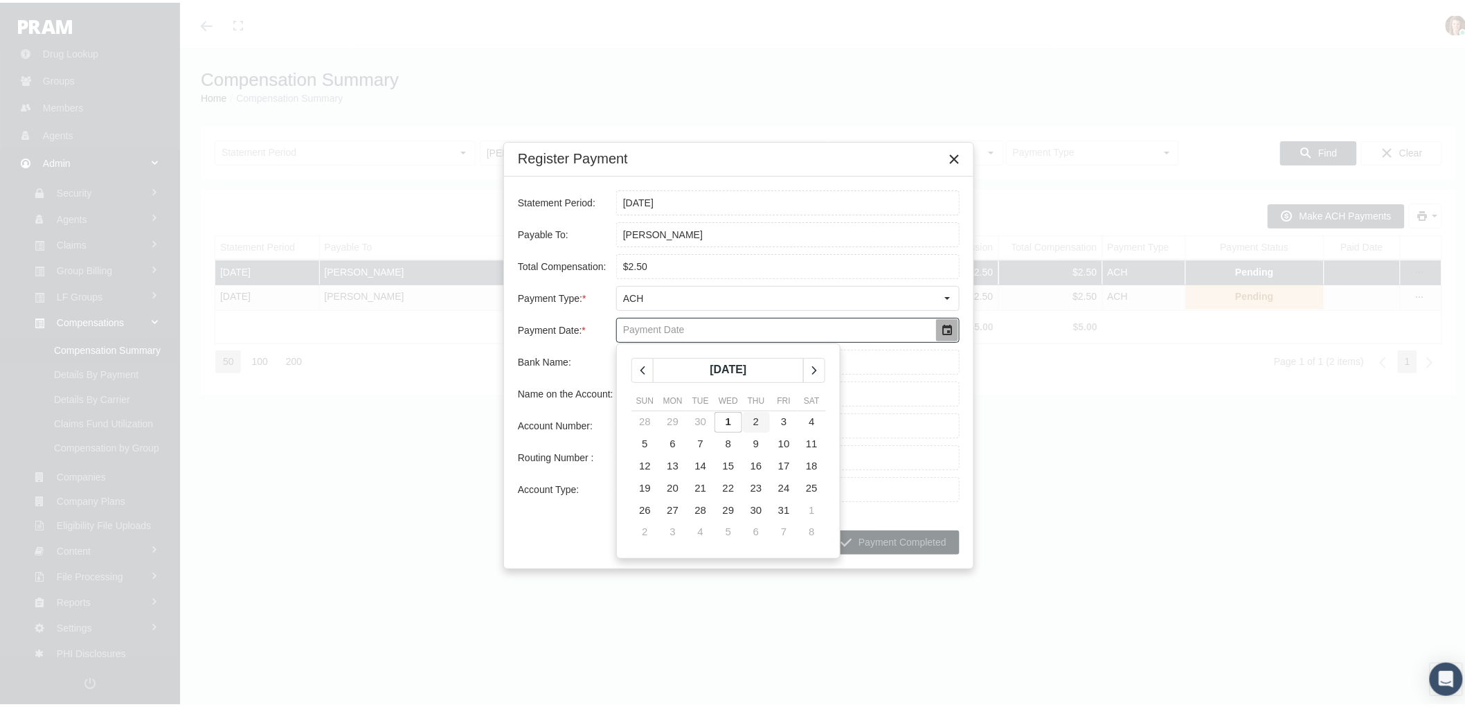
click at [755, 418] on span "2" at bounding box center [756, 419] width 6 height 12
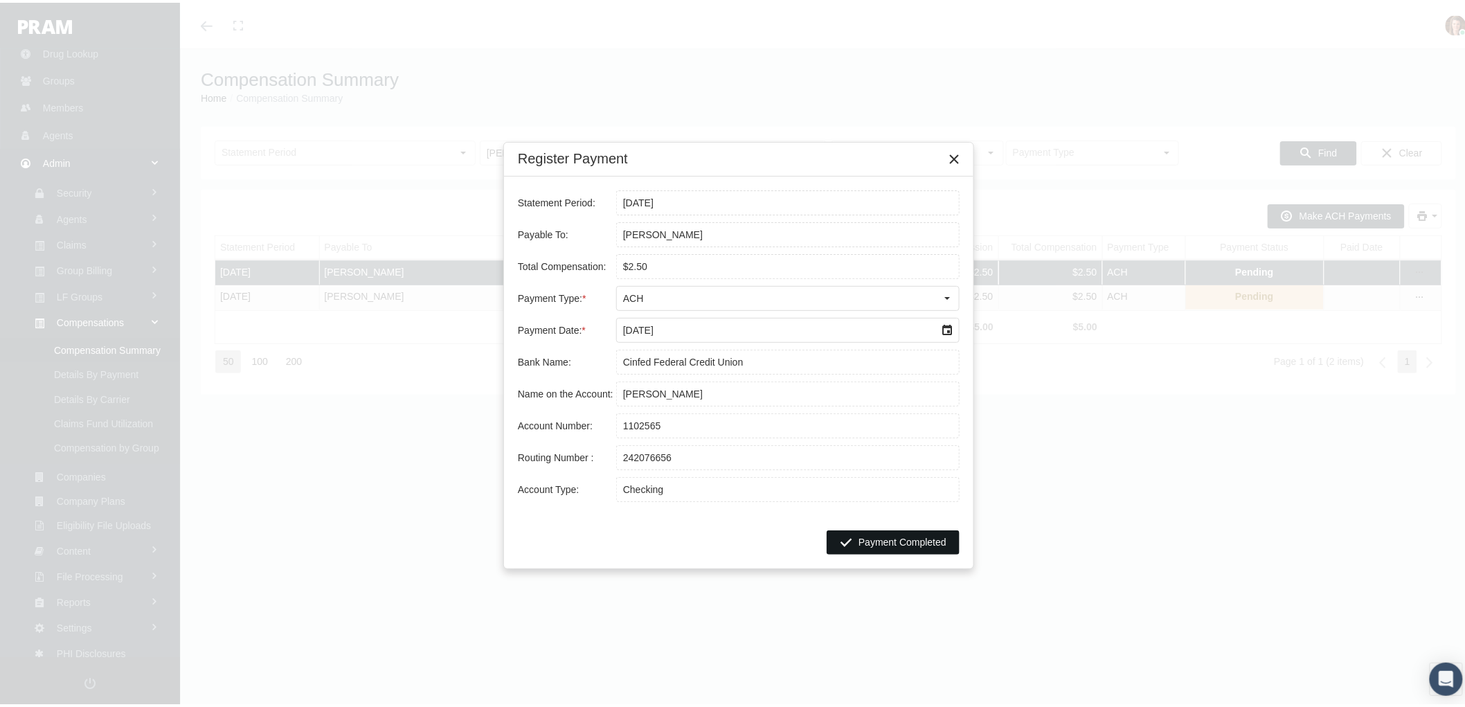
click at [902, 540] on span "Payment Completed" at bounding box center [903, 539] width 88 height 11
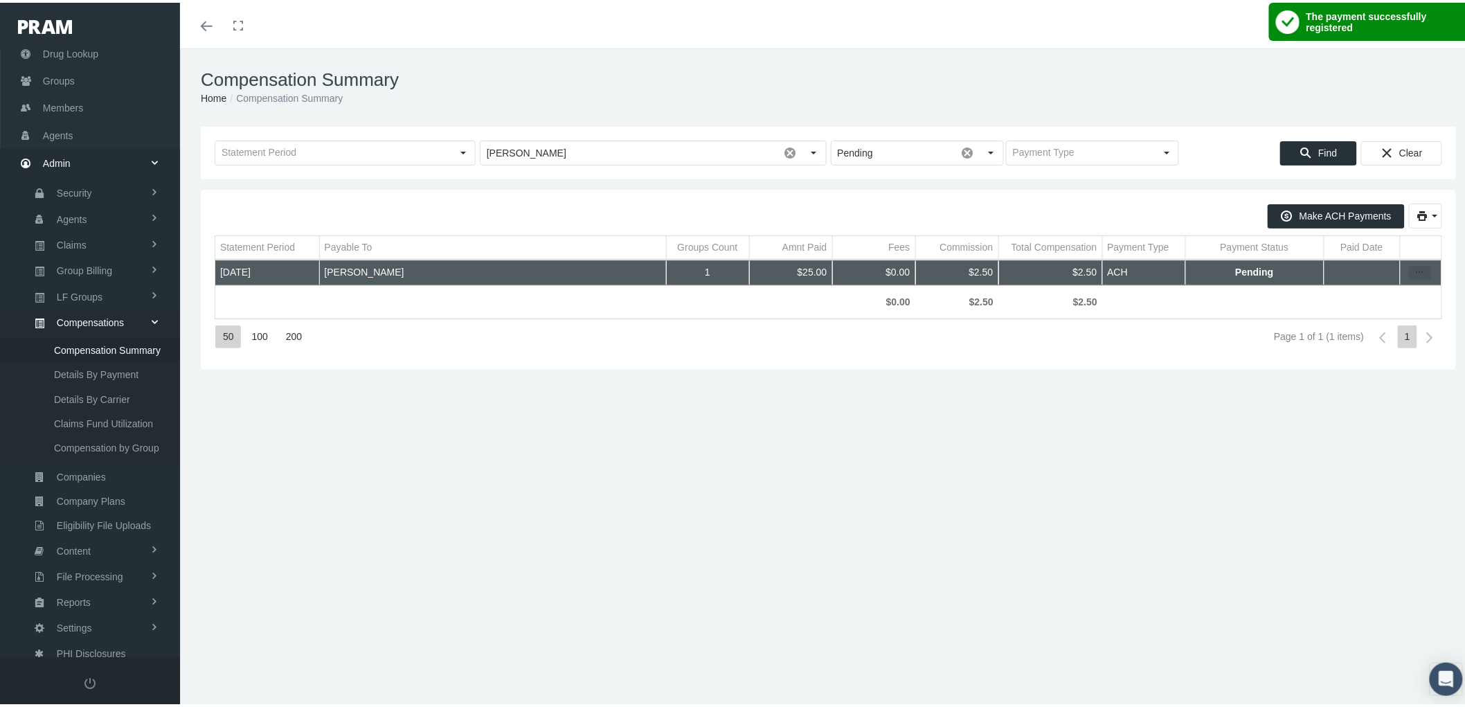
click at [1414, 269] on icon "more" at bounding box center [1420, 270] width 12 height 12
click at [1346, 314] on div "Register Payment" at bounding box center [1351, 314] width 136 height 23
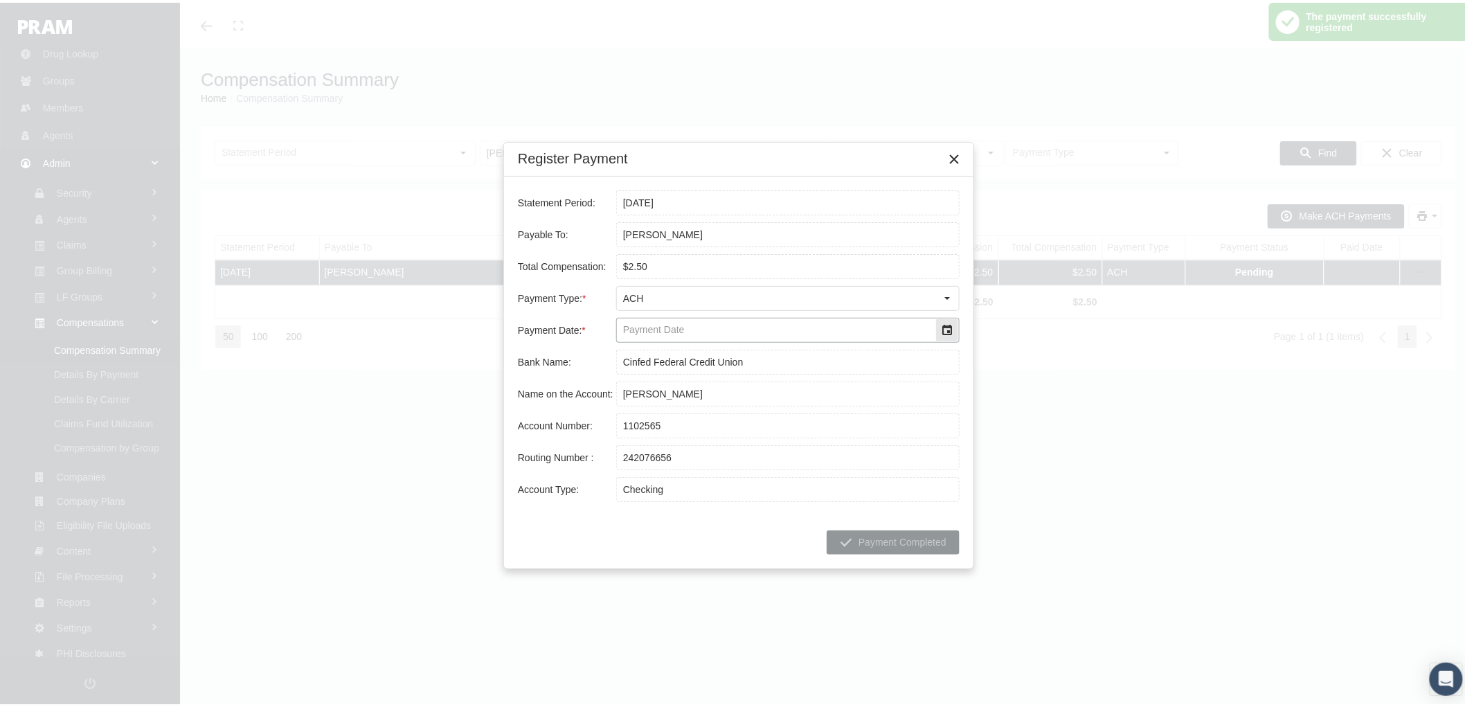
click at [943, 321] on div "Select" at bounding box center [947, 327] width 22 height 22
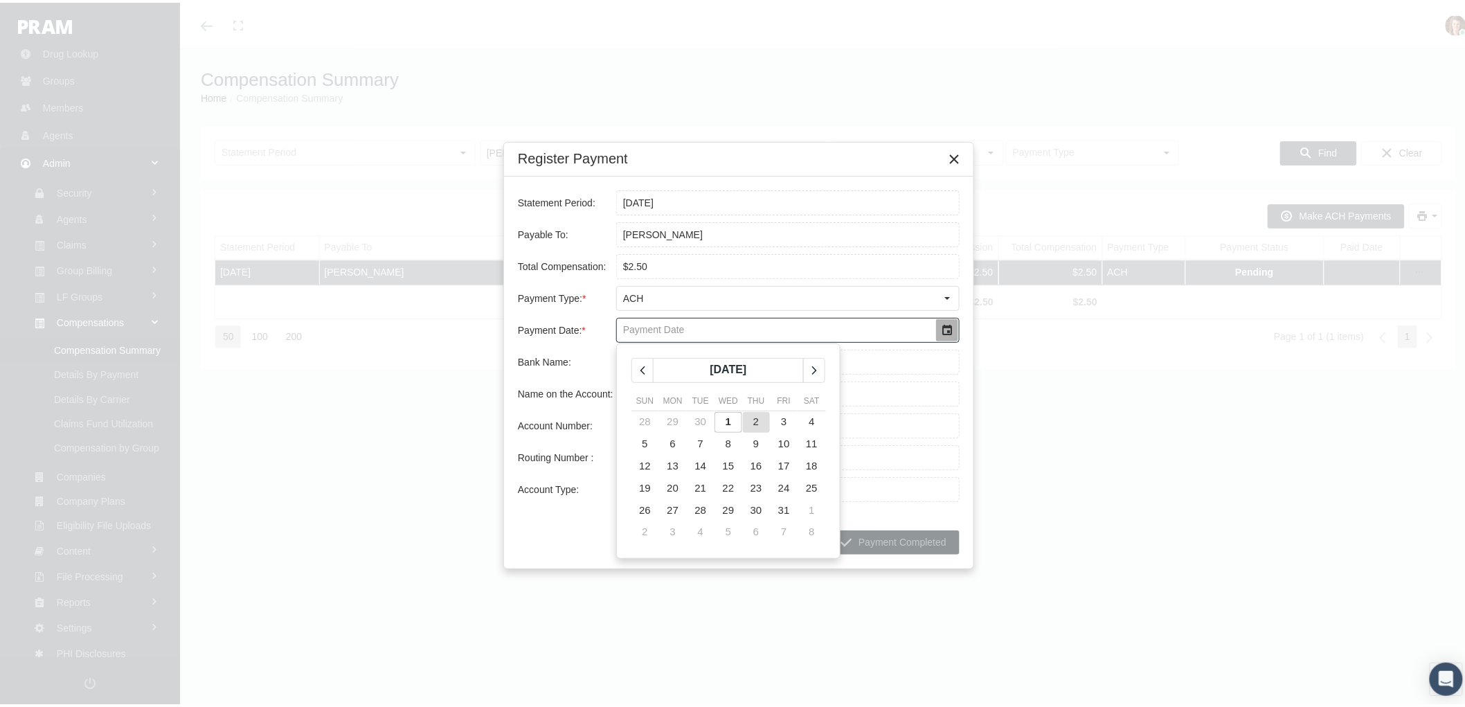
click at [758, 418] on span "2" at bounding box center [756, 419] width 6 height 12
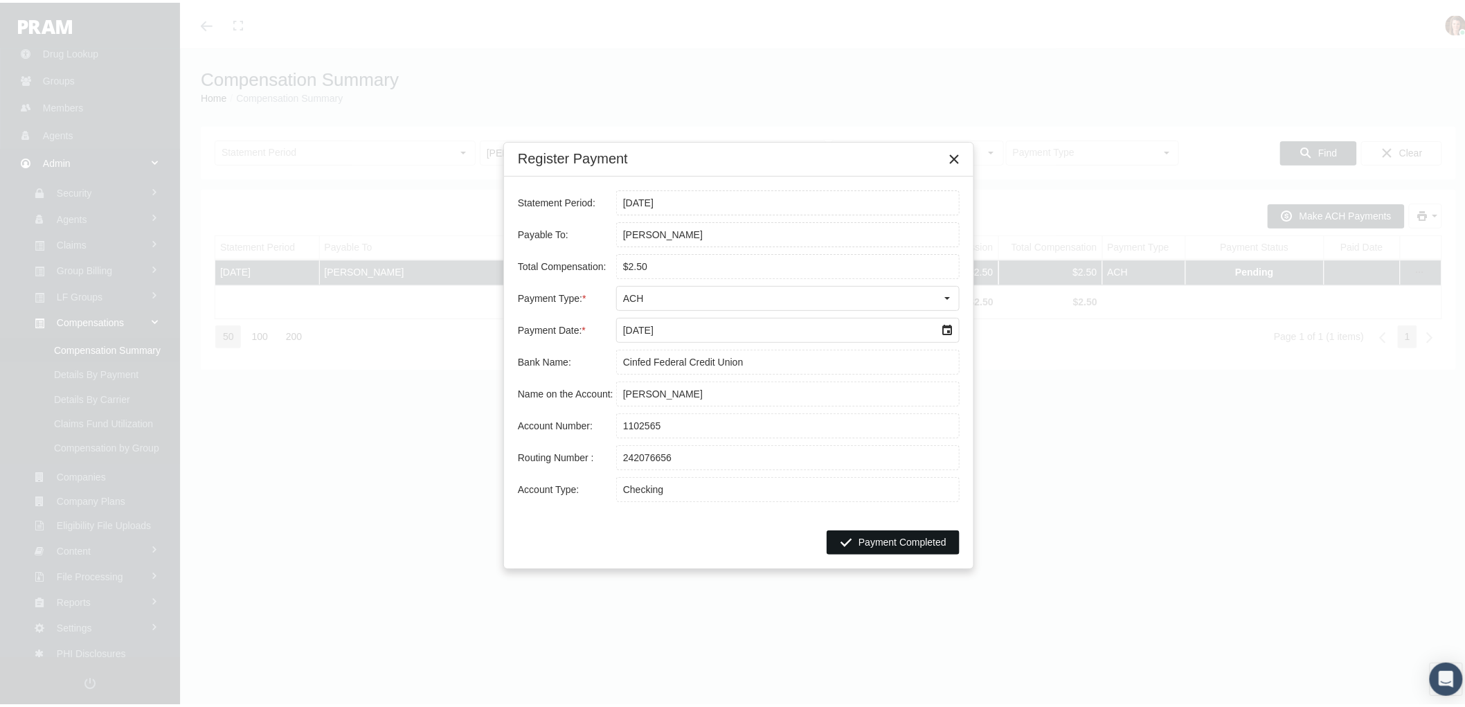
click at [911, 530] on div "Payment Completed" at bounding box center [894, 539] width 132 height 23
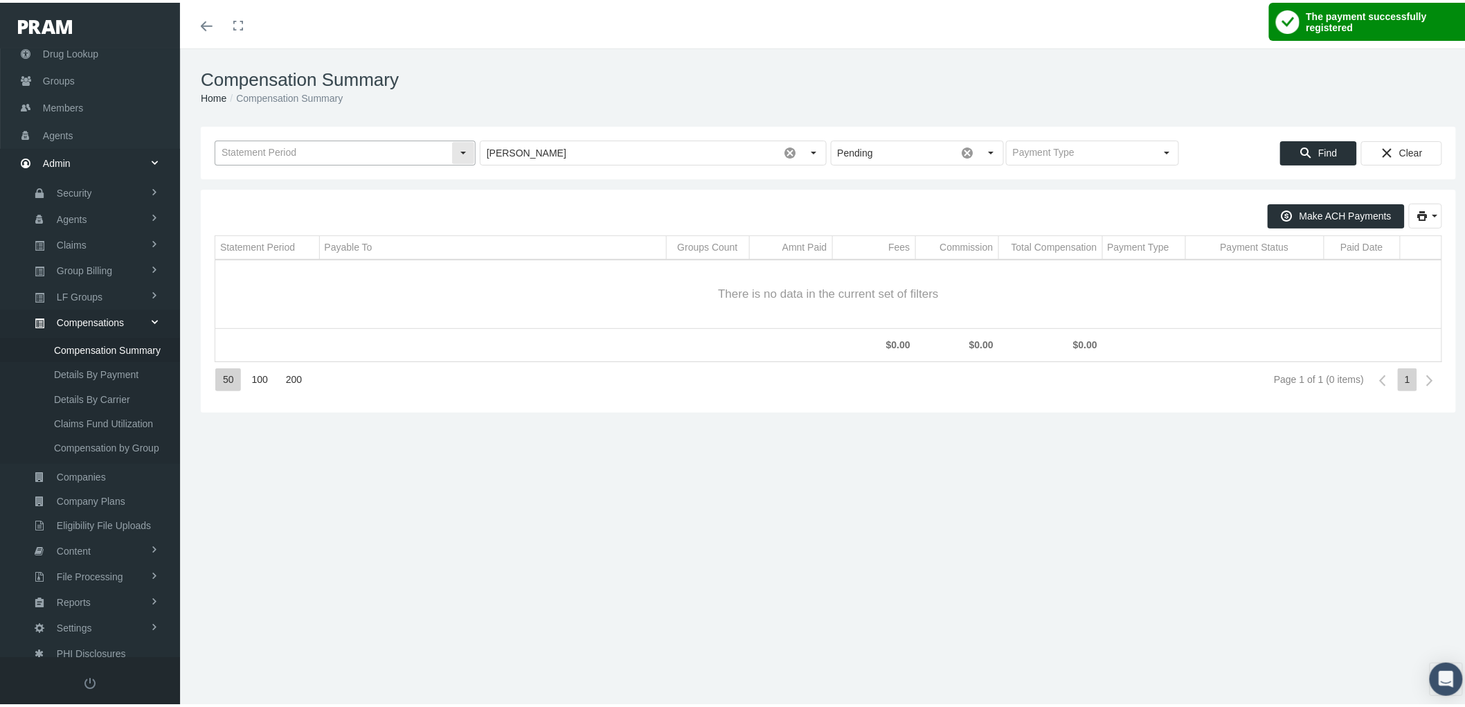
click at [443, 146] on input "text" at bounding box center [333, 151] width 236 height 24
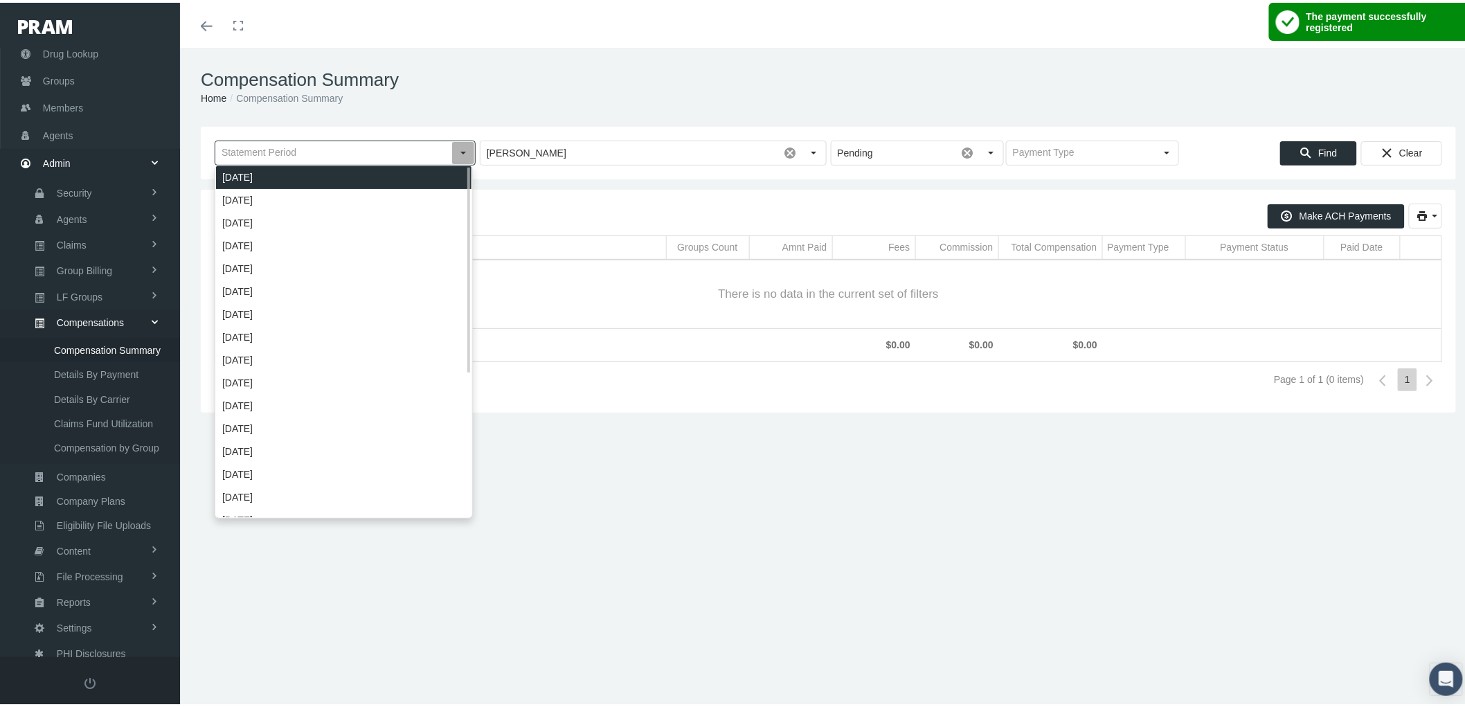
click at [402, 175] on div "September 2025" at bounding box center [344, 174] width 256 height 23
type input "September 2025"
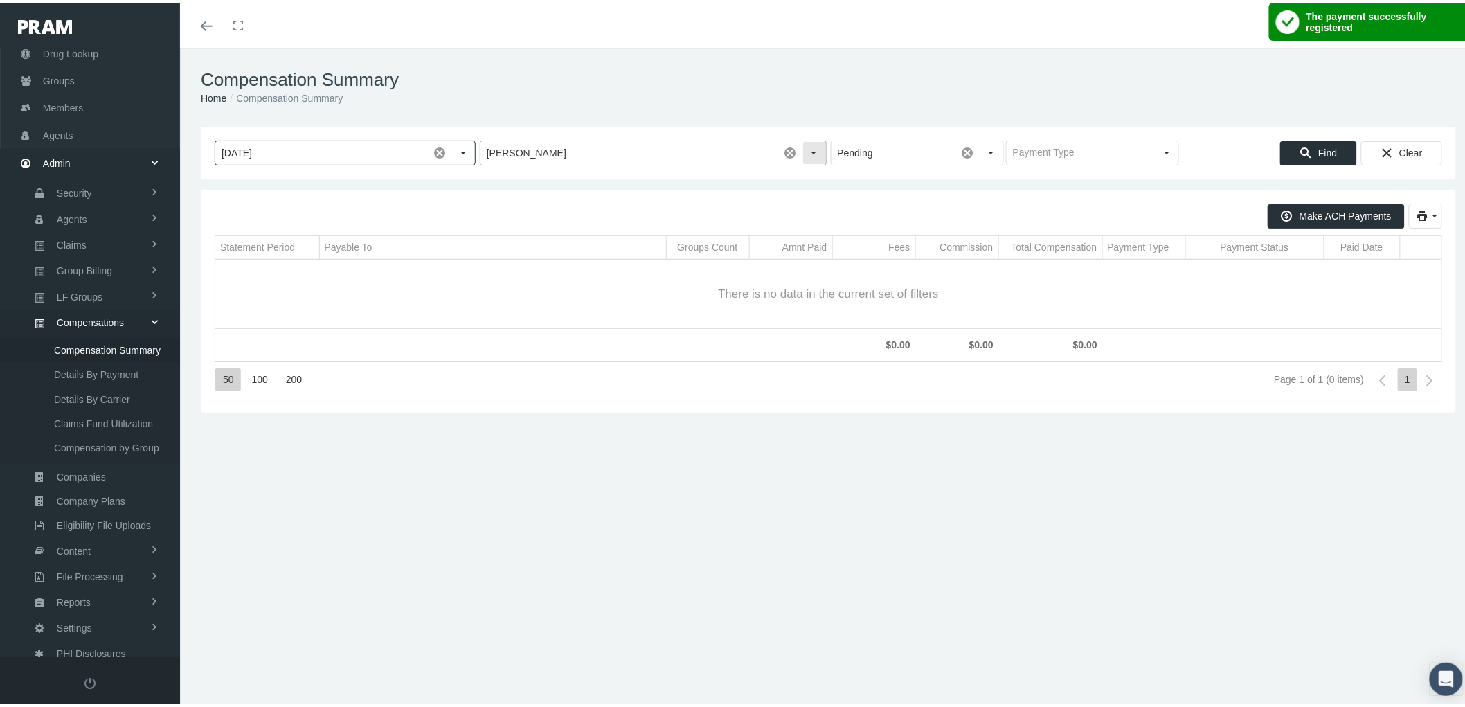
click at [783, 149] on span at bounding box center [791, 151] width 24 height 24
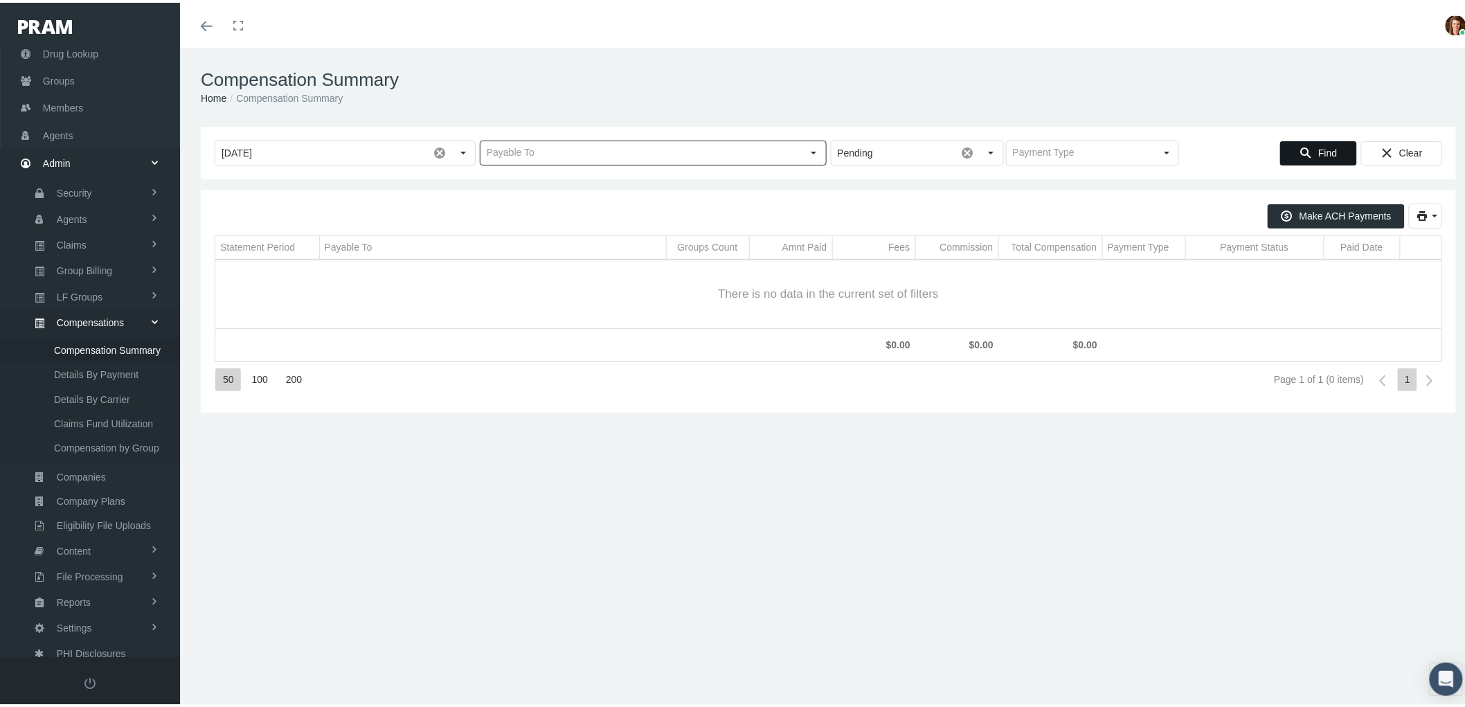
click at [1304, 143] on div "Find" at bounding box center [1318, 150] width 75 height 23
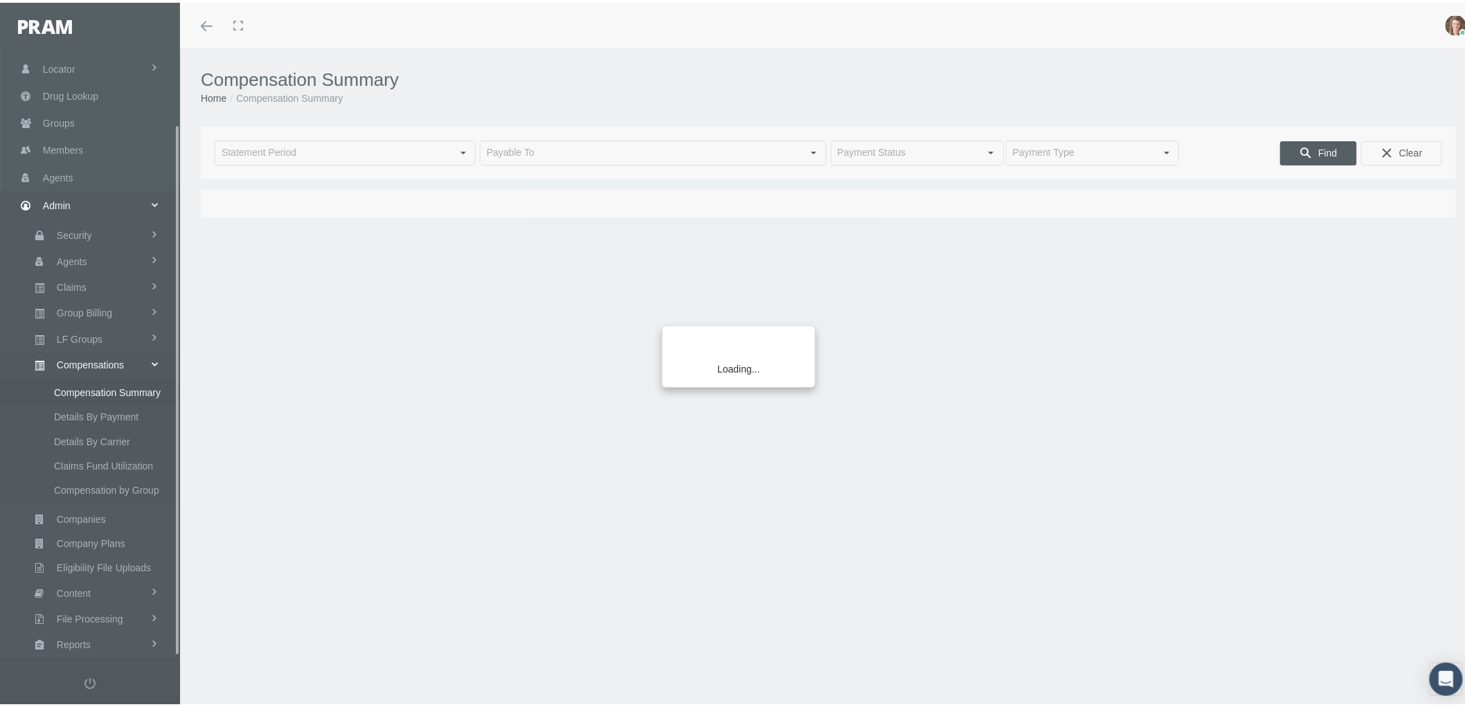
scroll to position [87, 0]
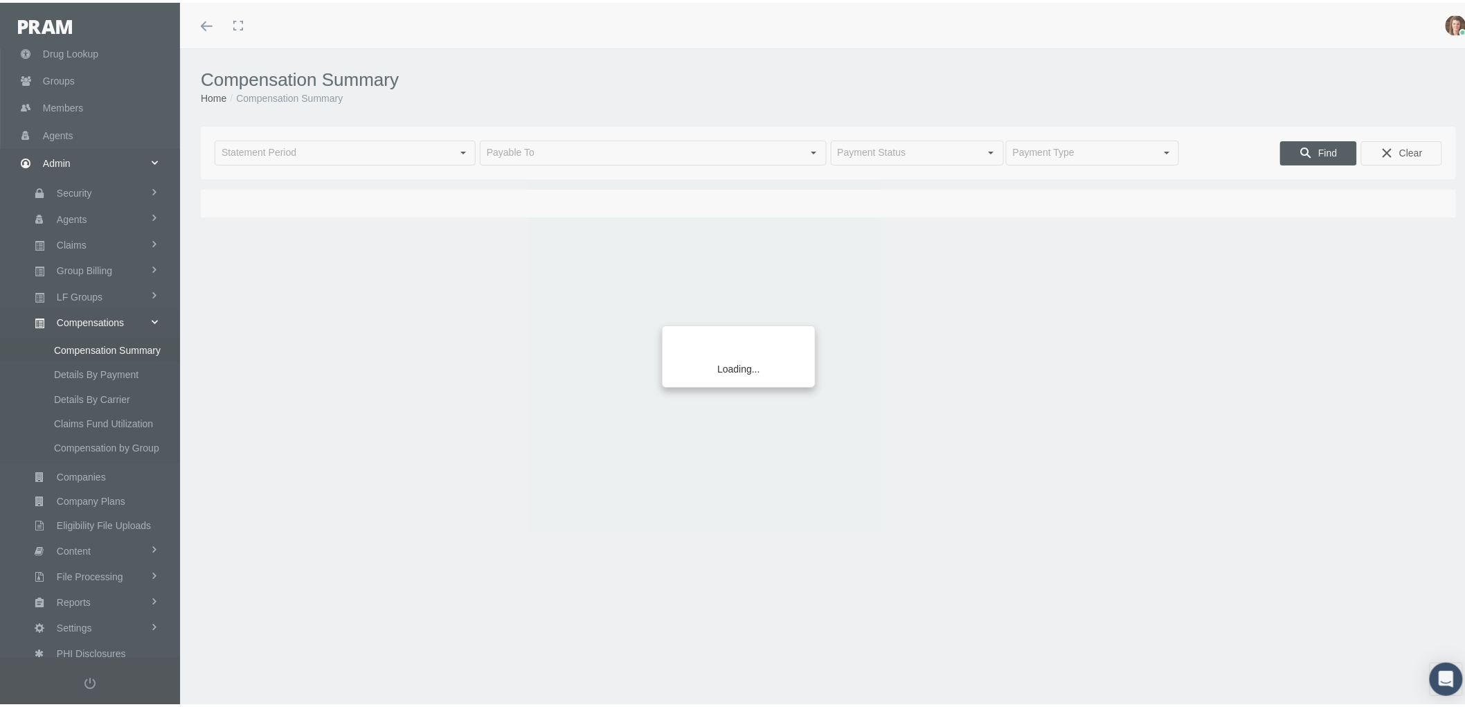
type input "[DATE]"
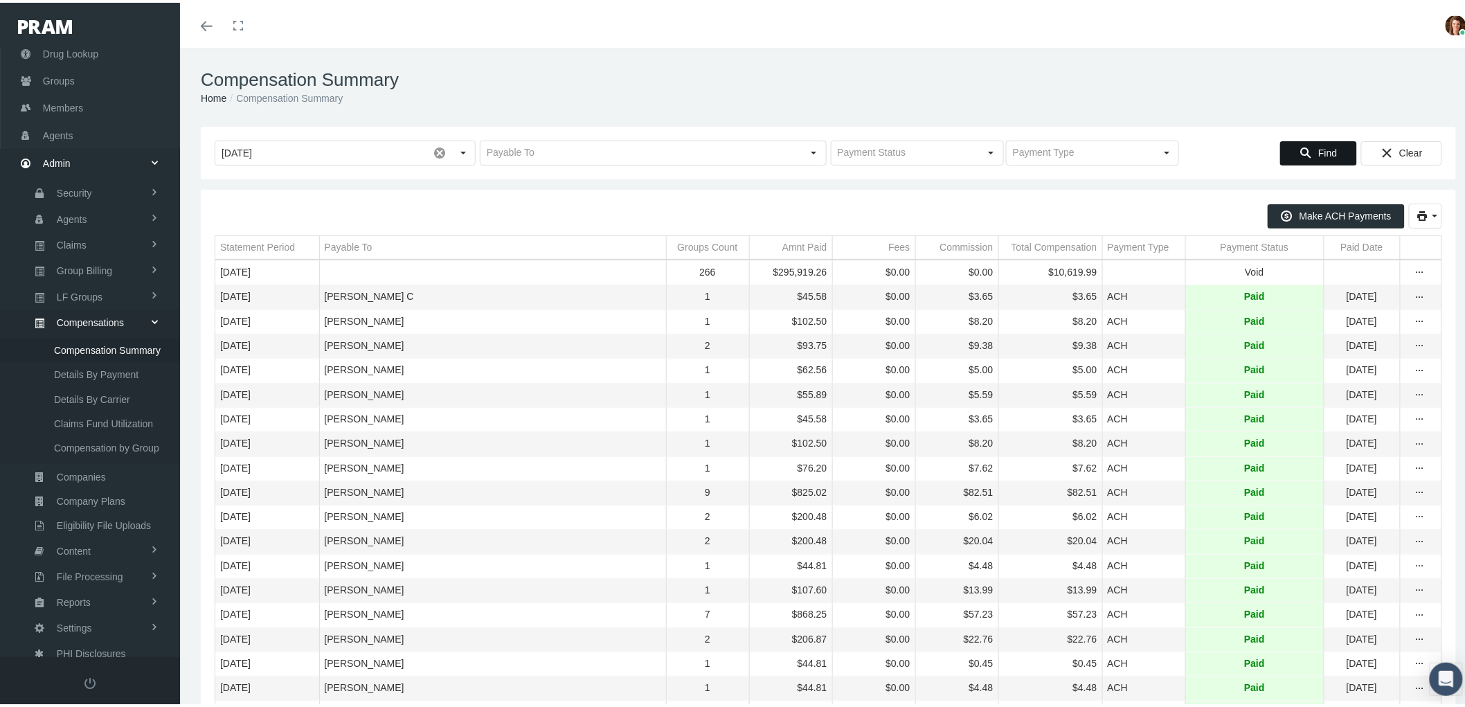
click at [1319, 152] on span "Find" at bounding box center [1328, 150] width 19 height 11
click at [1227, 238] on div "Payment Status" at bounding box center [1255, 244] width 69 height 13
click at [1223, 246] on div "Payment Status" at bounding box center [1249, 244] width 69 height 13
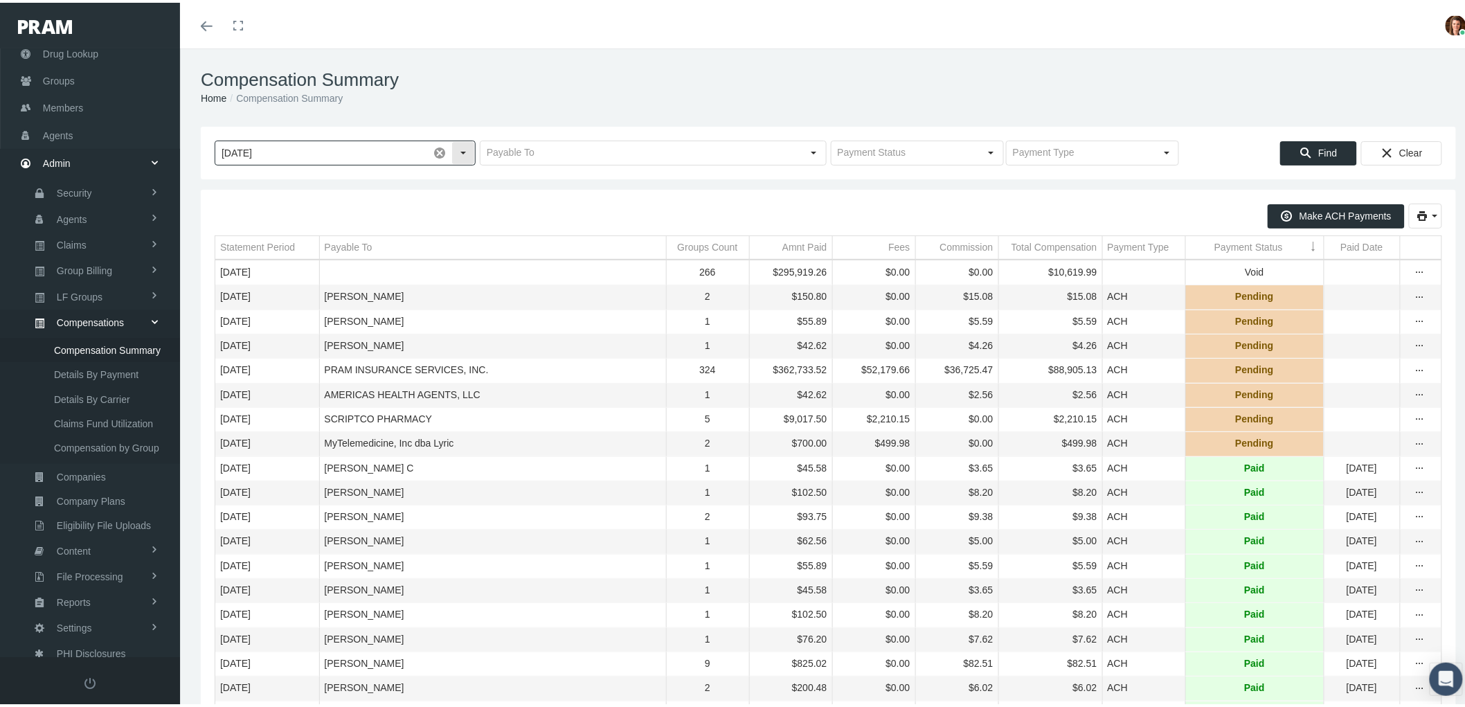
click at [437, 150] on span at bounding box center [440, 151] width 24 height 24
click at [985, 154] on div "Select" at bounding box center [992, 150] width 22 height 22
click at [904, 190] on div "Paid" at bounding box center [910, 197] width 169 height 23
click at [981, 153] on div "Select" at bounding box center [992, 150] width 22 height 22
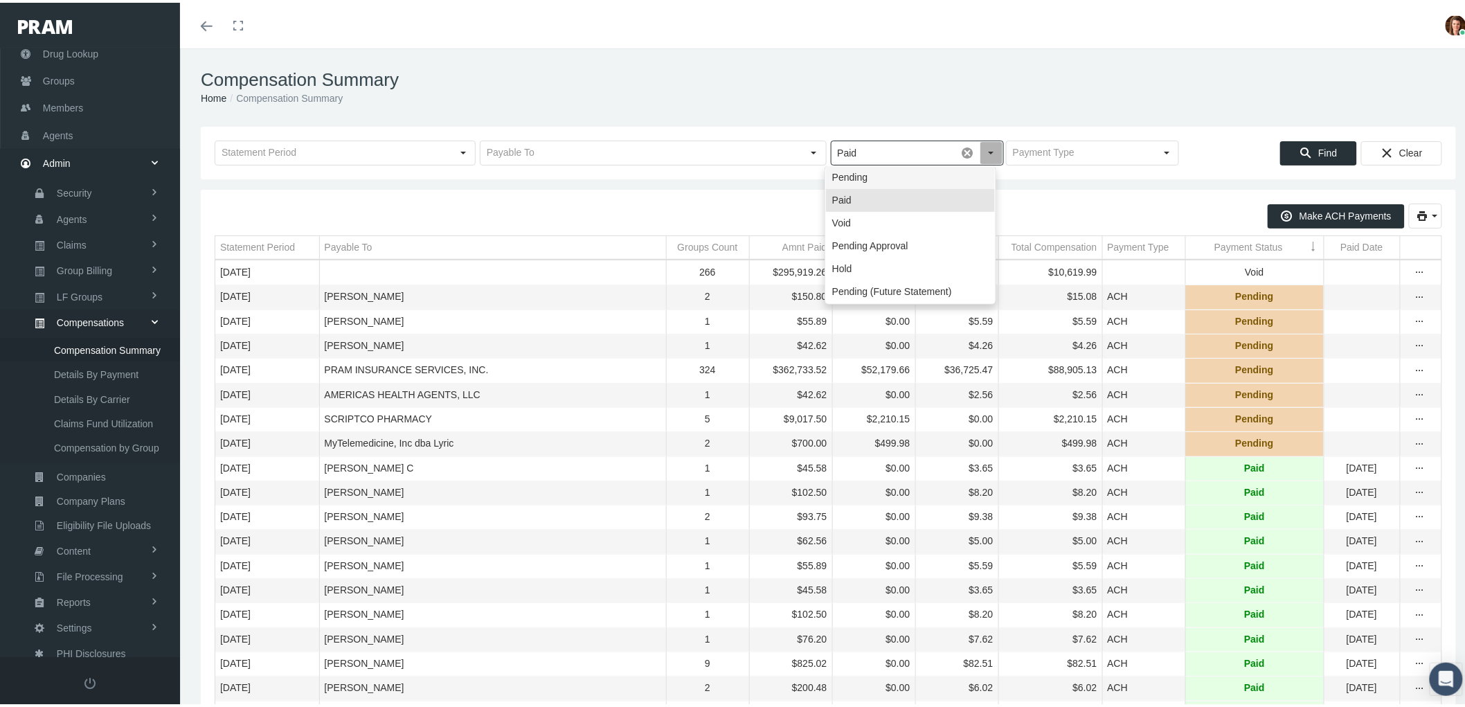
click at [939, 177] on div "Pending" at bounding box center [910, 174] width 169 height 23
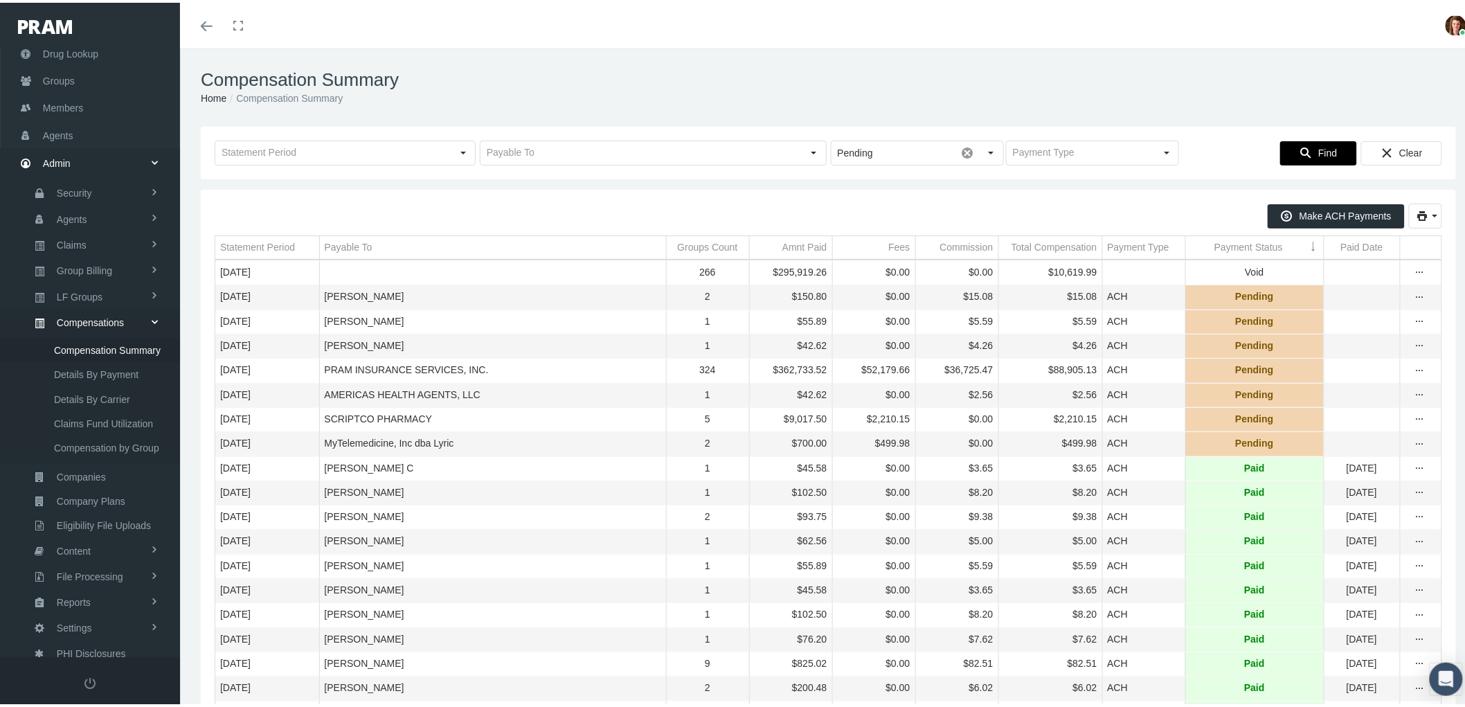
click at [1300, 153] on icon "Find" at bounding box center [1306, 150] width 12 height 12
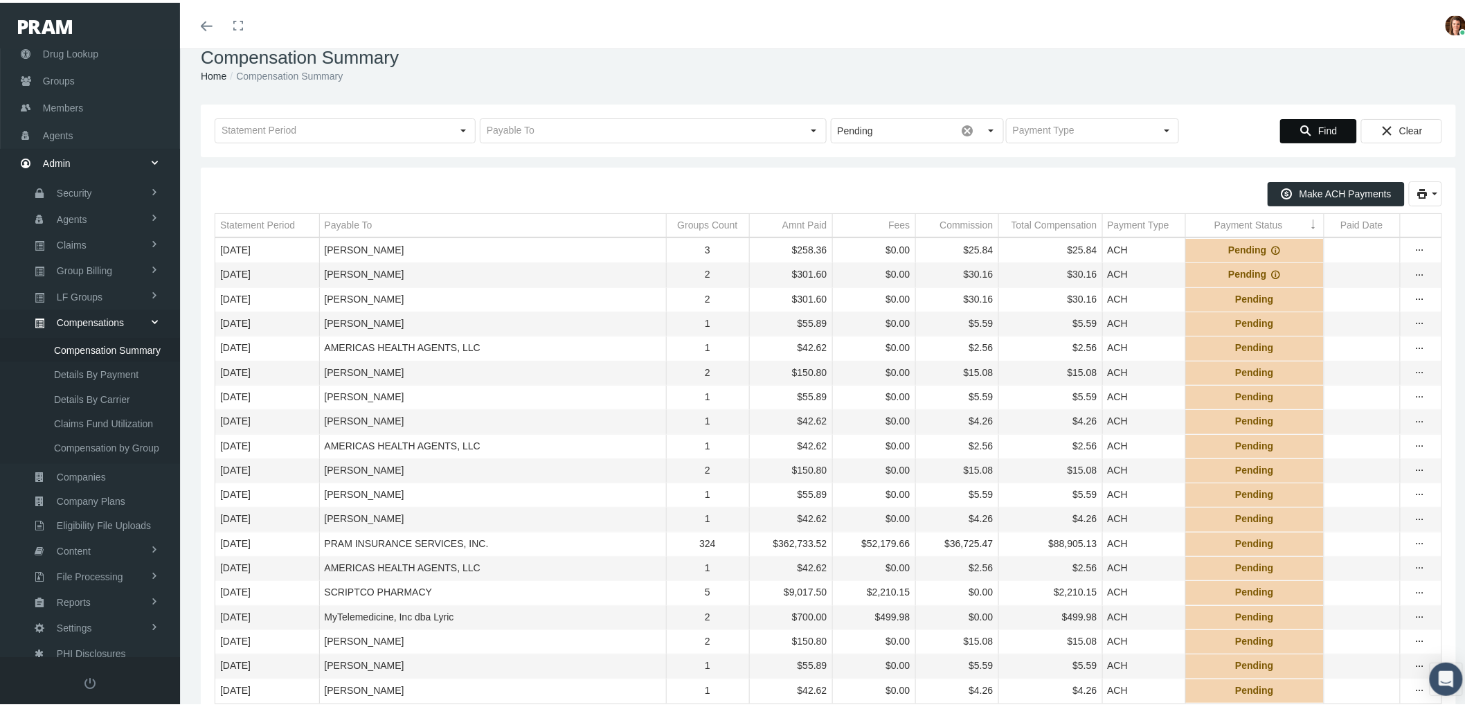
scroll to position [77, 0]
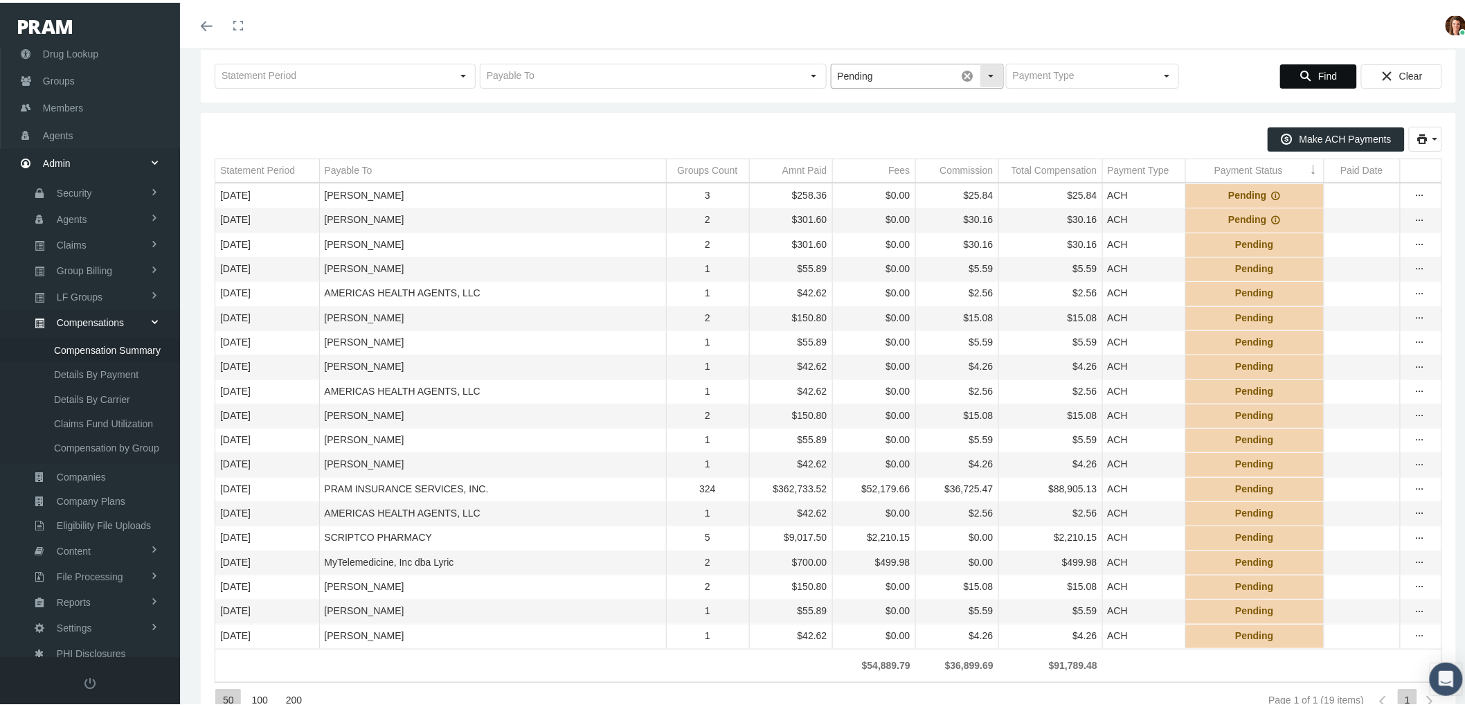
click at [986, 78] on div "Select" at bounding box center [992, 73] width 22 height 22
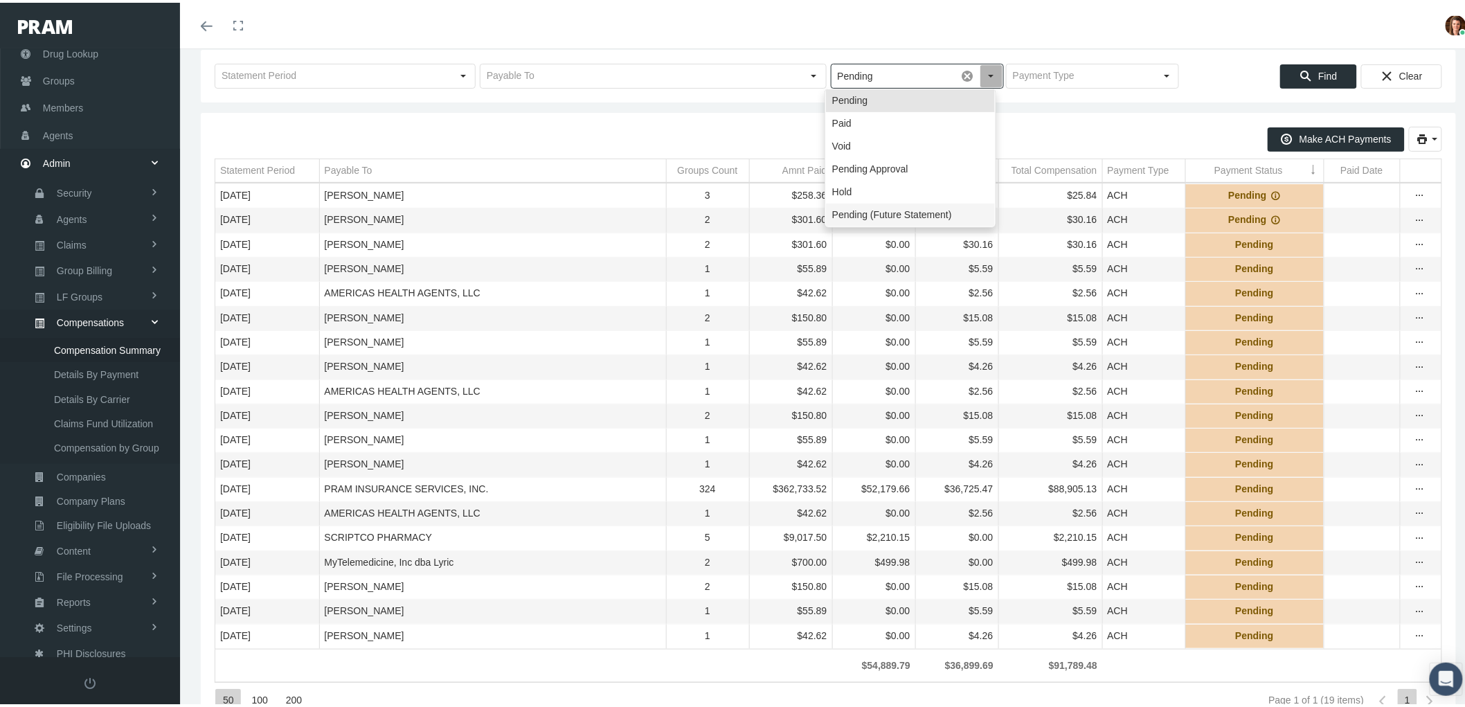
click at [922, 213] on div "Pending (Future Statement)" at bounding box center [910, 212] width 169 height 23
type input "Pending (Future Statement)"
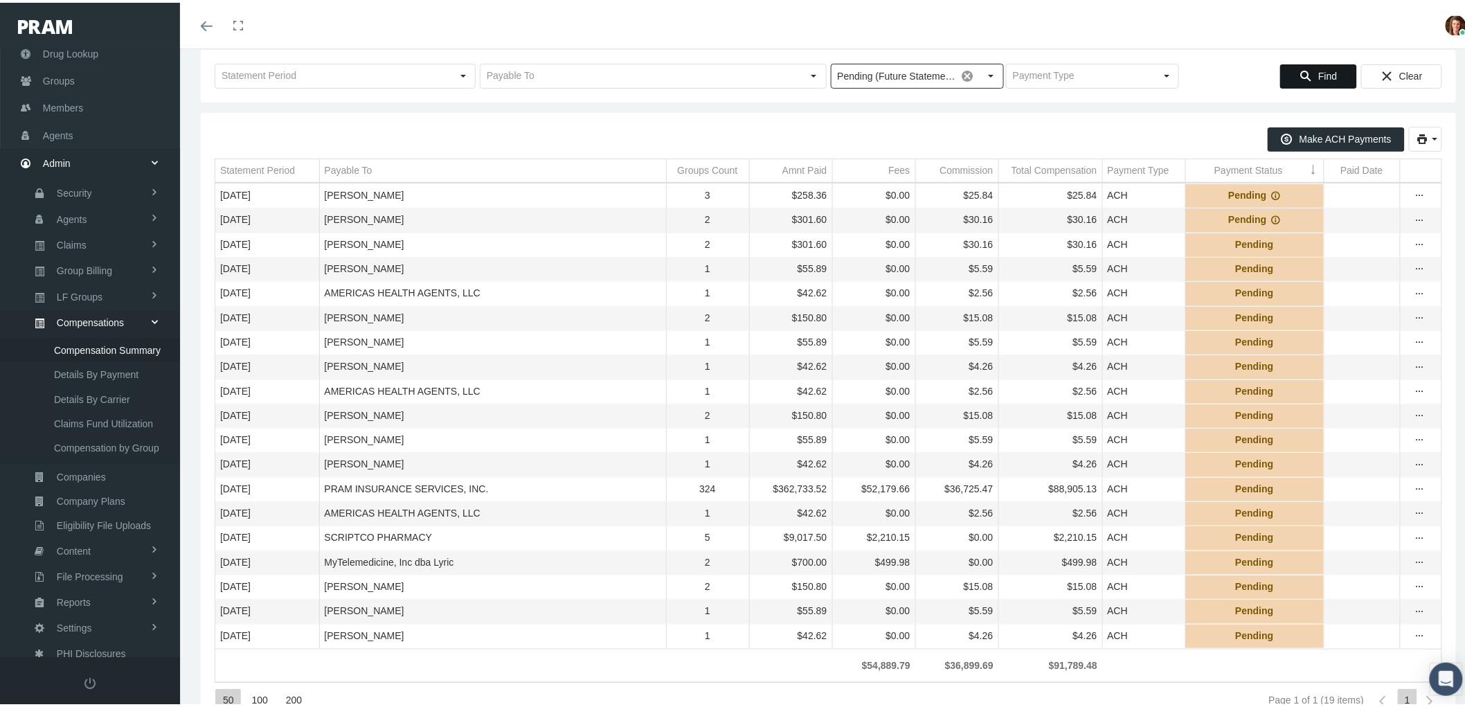
click at [1303, 74] on div "Find" at bounding box center [1318, 73] width 75 height 23
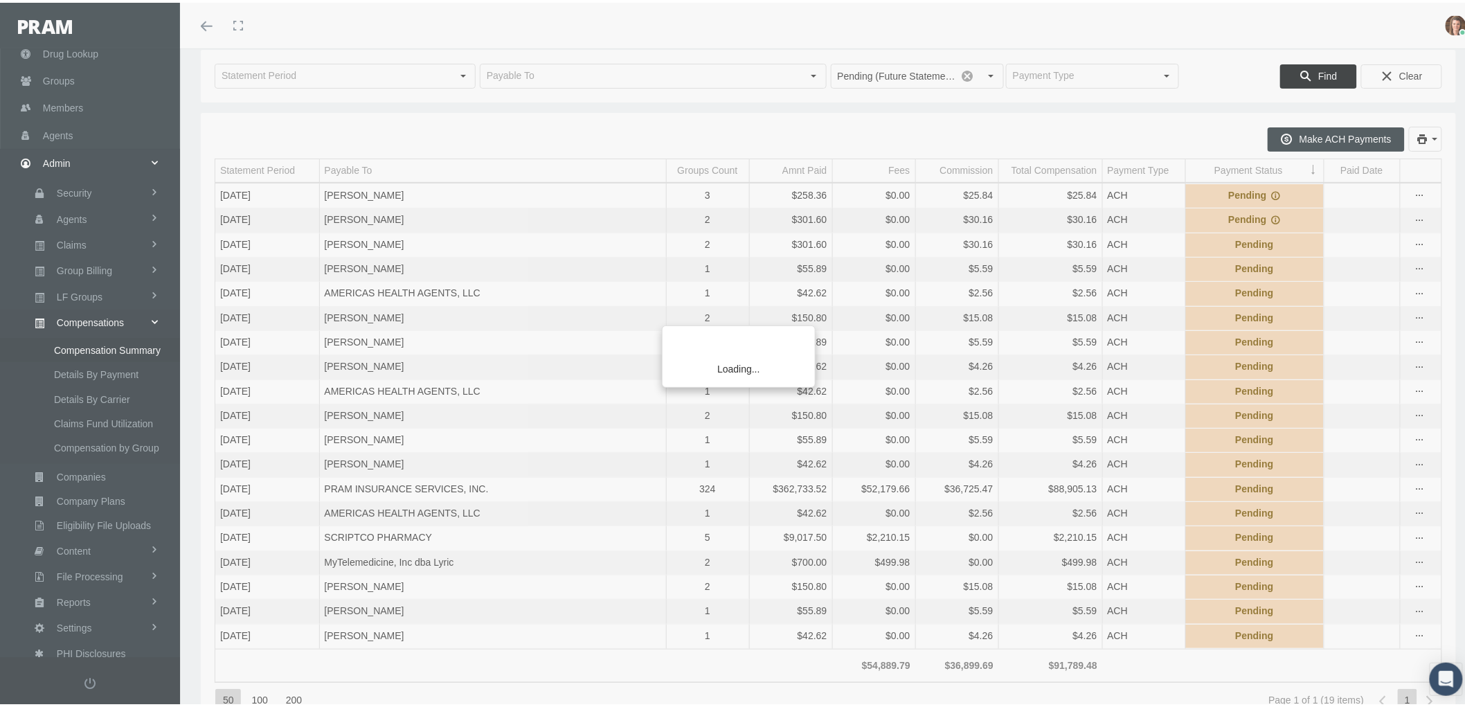
scroll to position [30, 0]
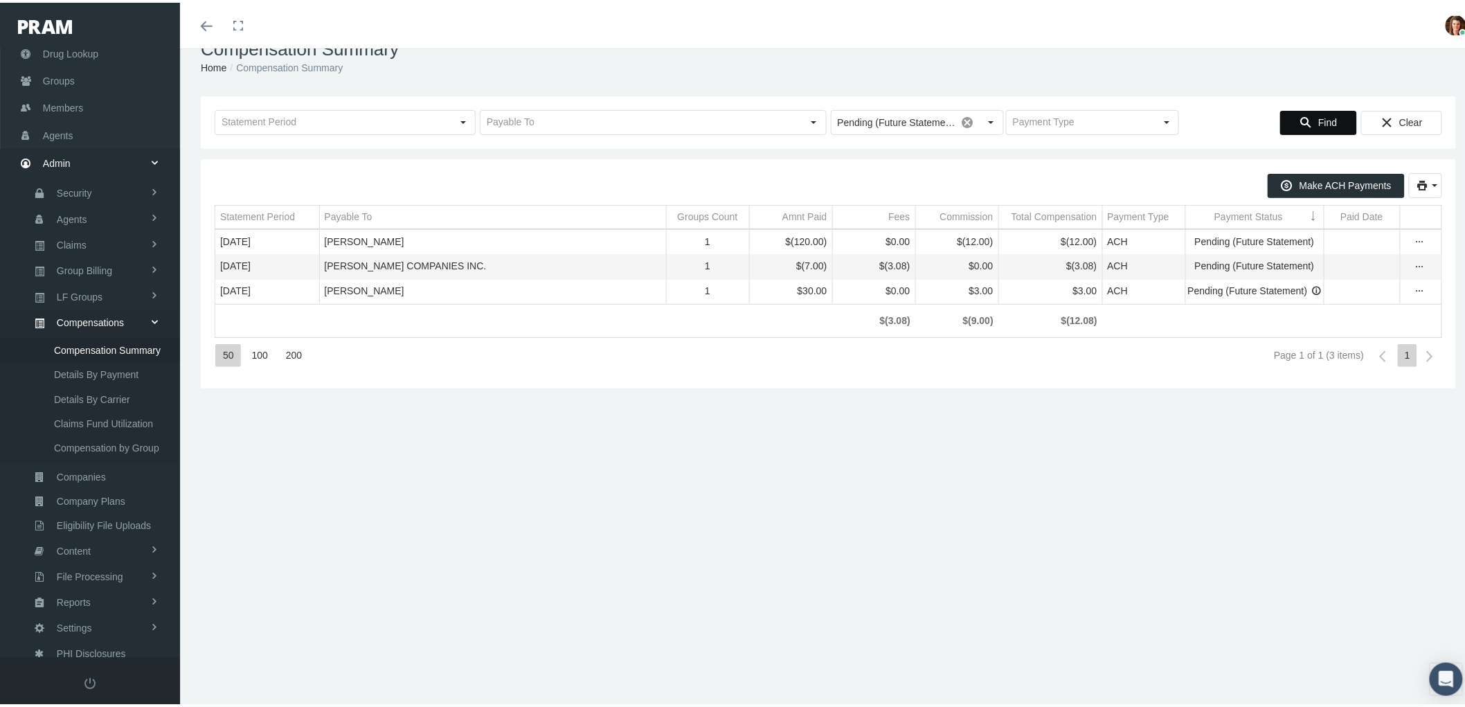
click at [1312, 288] on icon "Data grid" at bounding box center [1317, 288] width 10 height 10
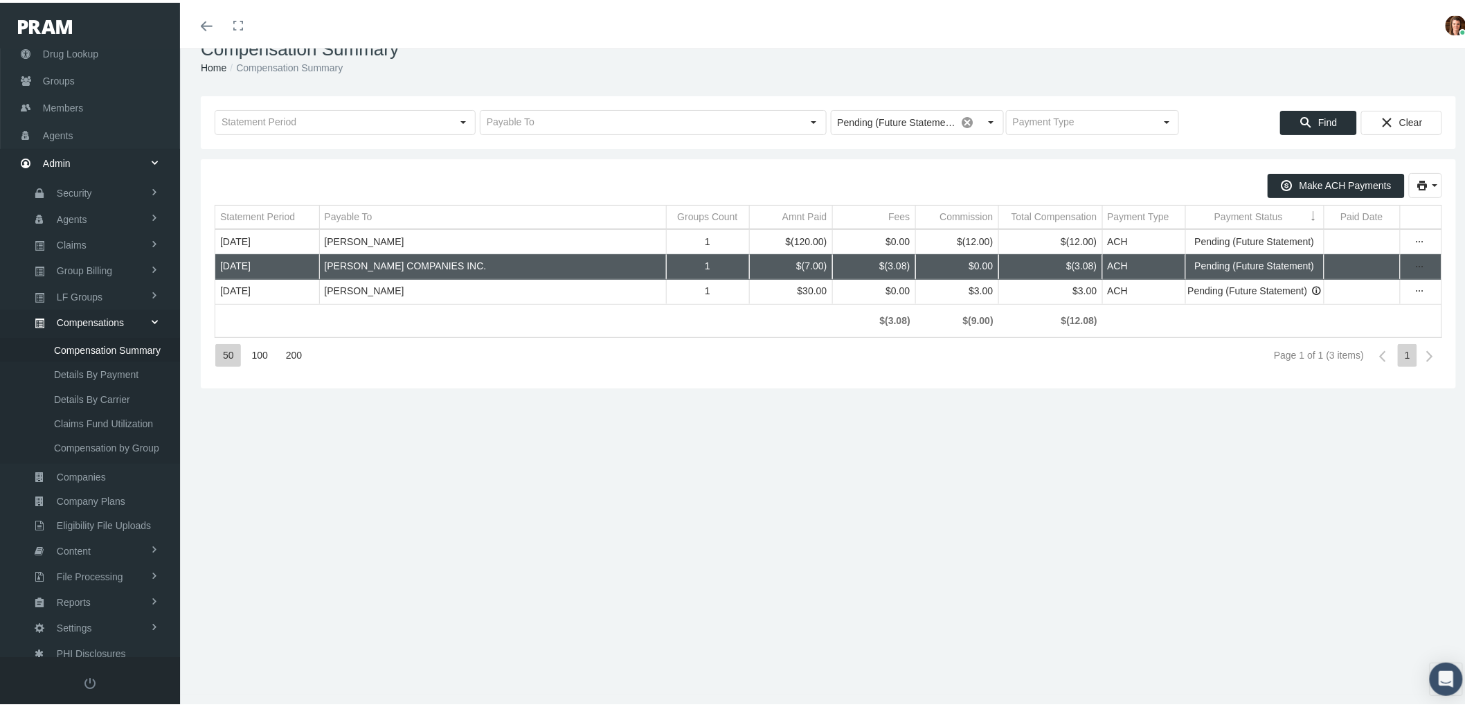
click at [1421, 262] on td "Data grid" at bounding box center [1421, 264] width 42 height 24
click at [1418, 263] on div "more" at bounding box center [1420, 264] width 21 height 12
click at [1368, 287] on div "Change Status" at bounding box center [1351, 286] width 136 height 23
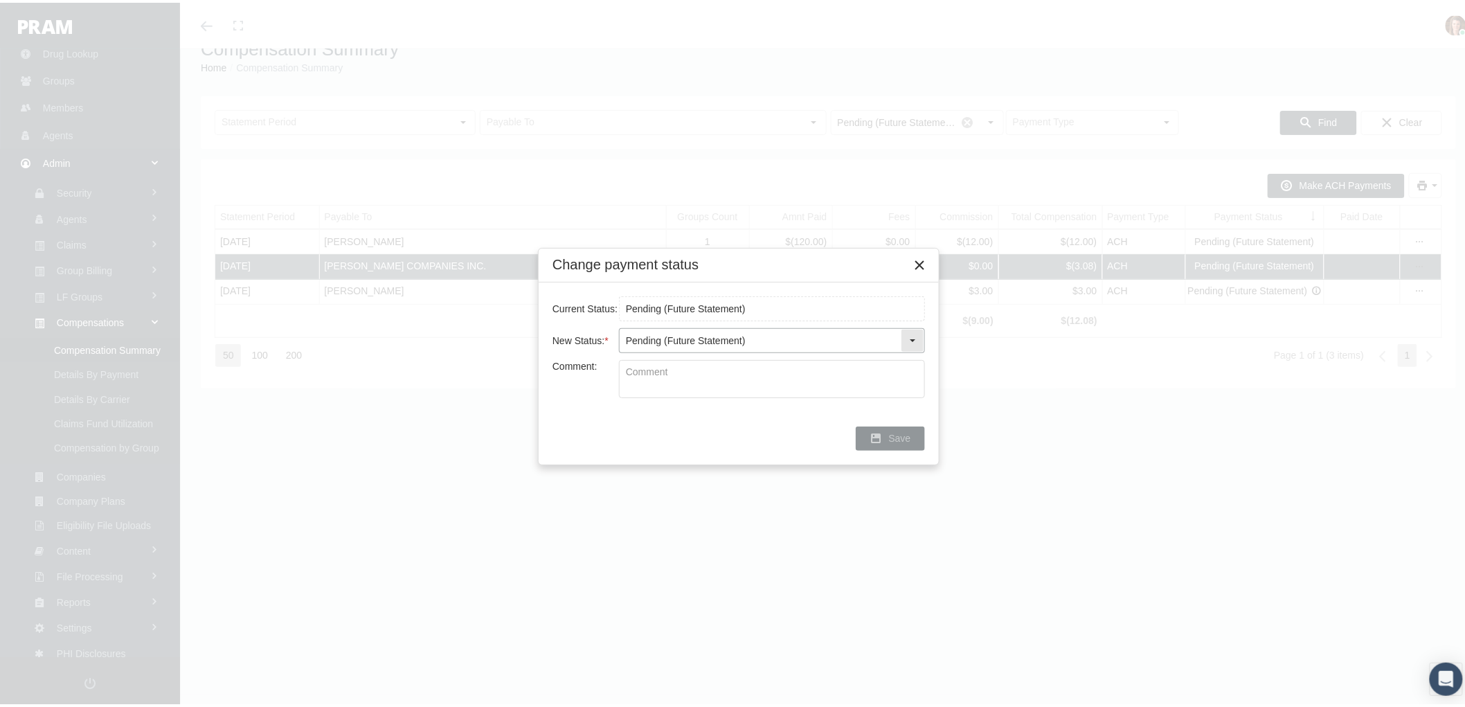
click at [918, 336] on div "Select" at bounding box center [913, 338] width 22 height 22
click at [909, 337] on div "Select" at bounding box center [913, 338] width 22 height 22
click at [916, 307] on input "Pending (Future Statement)" at bounding box center [772, 306] width 305 height 24
click at [915, 330] on div "Select" at bounding box center [913, 338] width 22 height 22
click at [770, 361] on div "Pending (Future Statement)" at bounding box center [771, 363] width 303 height 23
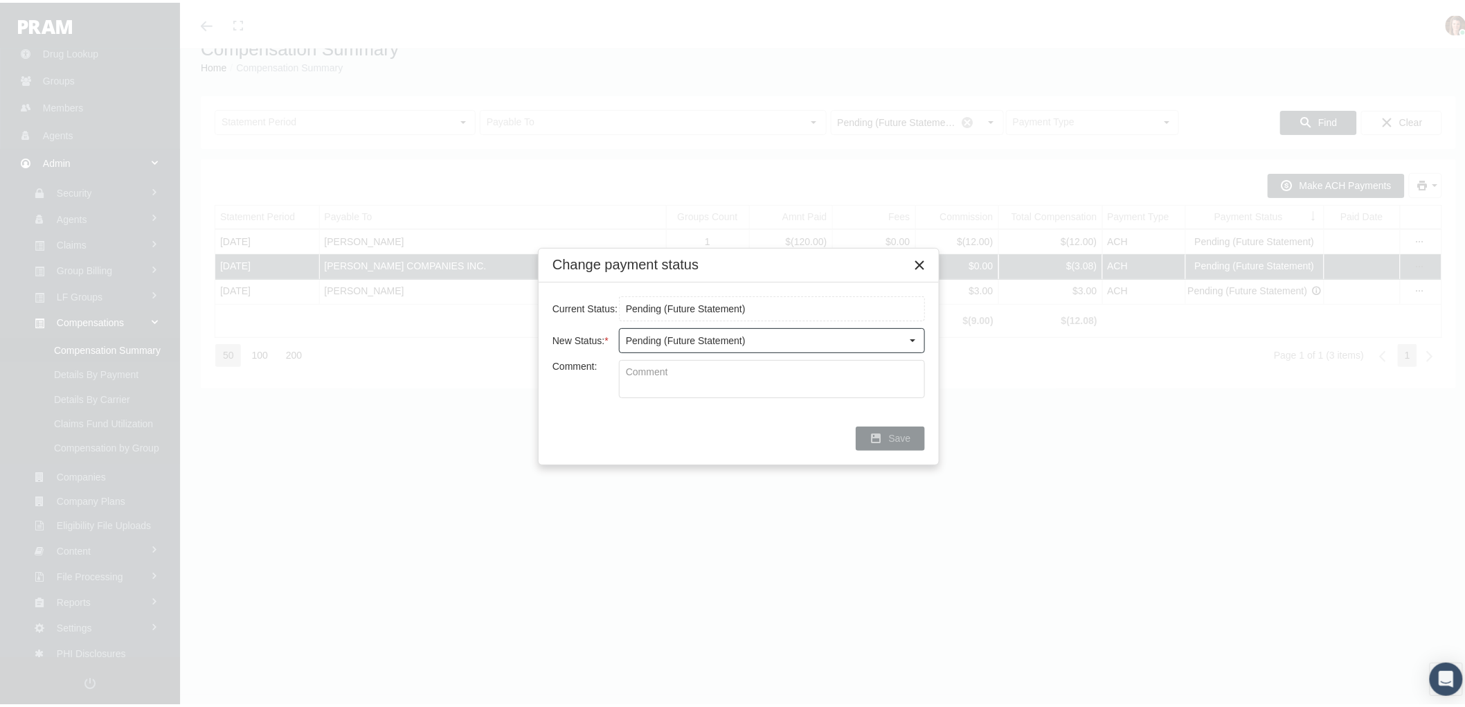
click at [770, 361] on textarea "Comment:" at bounding box center [772, 376] width 305 height 37
click at [915, 330] on div "Select" at bounding box center [913, 338] width 22 height 22
click at [929, 251] on div "Close" at bounding box center [920, 263] width 24 height 24
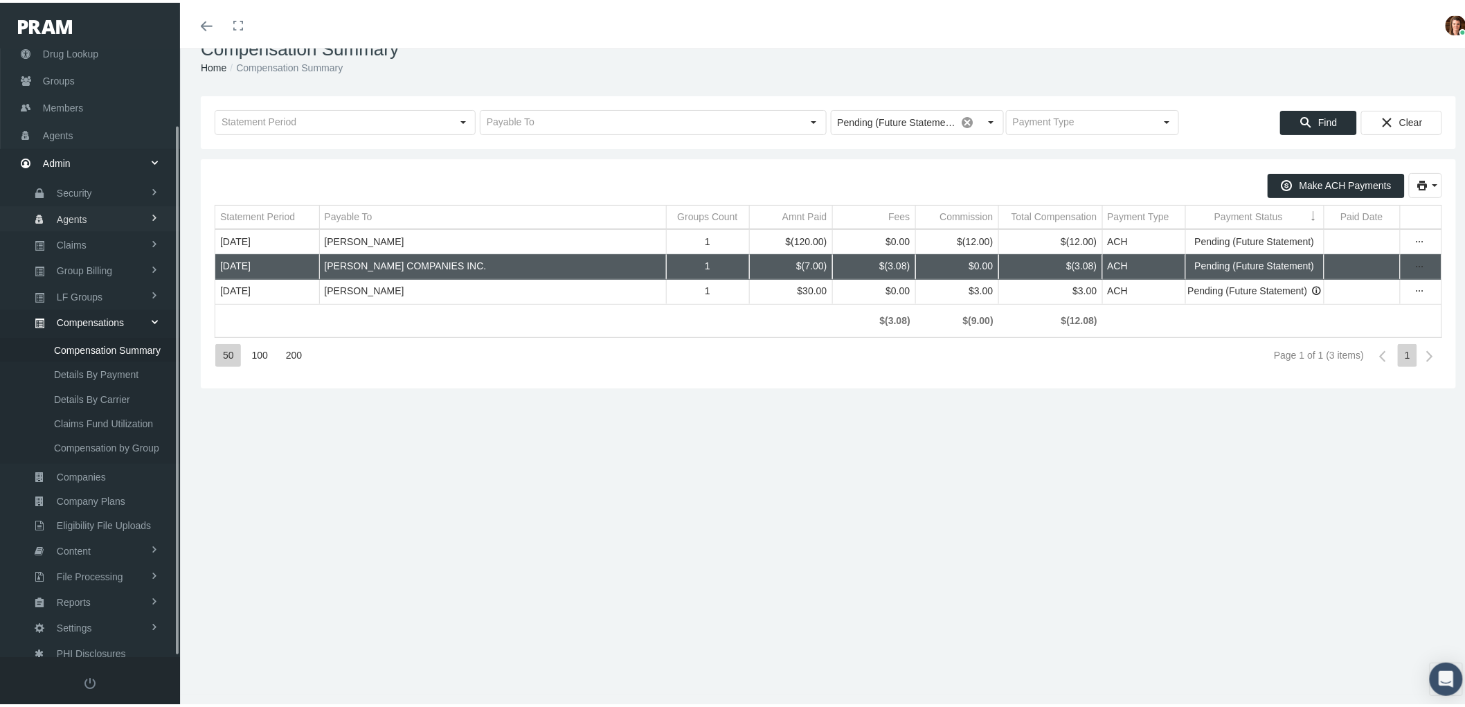
click at [89, 205] on link "Agents" at bounding box center [90, 216] width 180 height 24
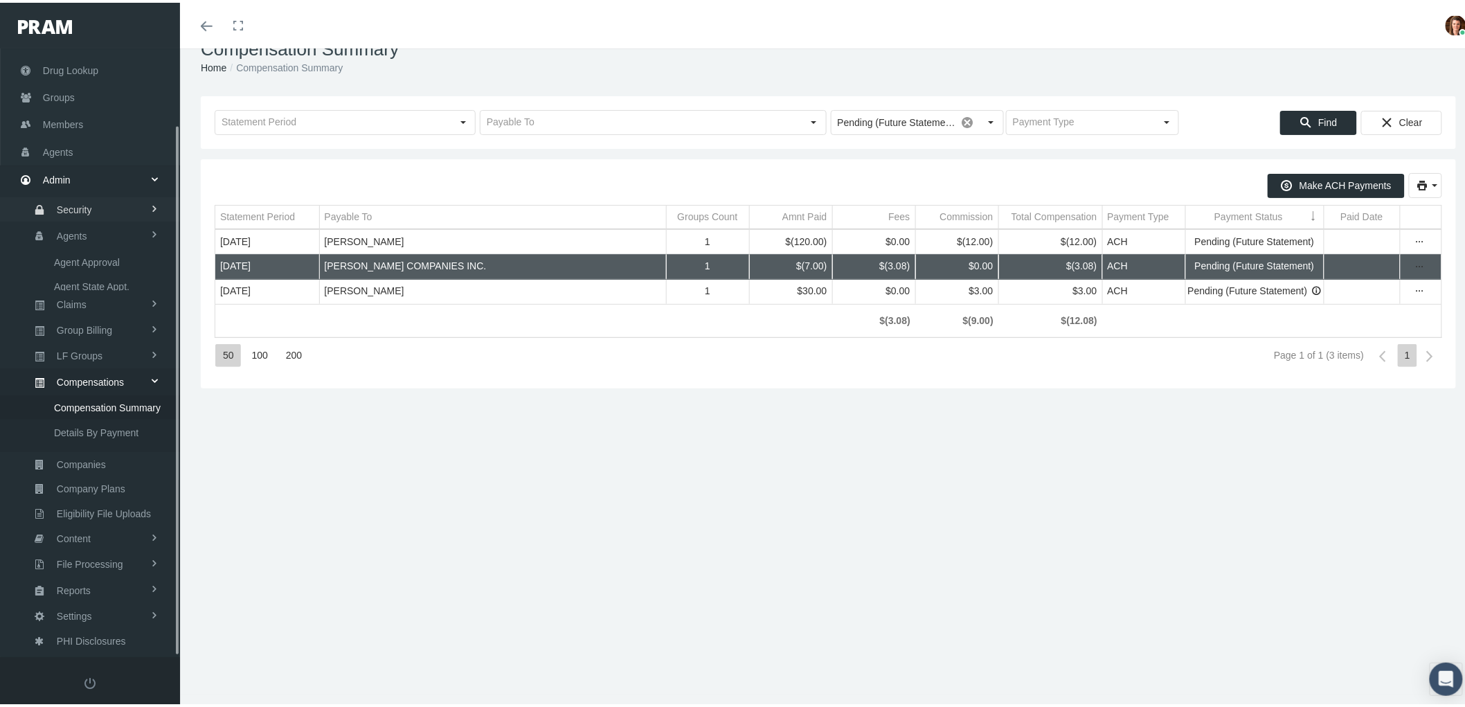
scroll to position [39, 0]
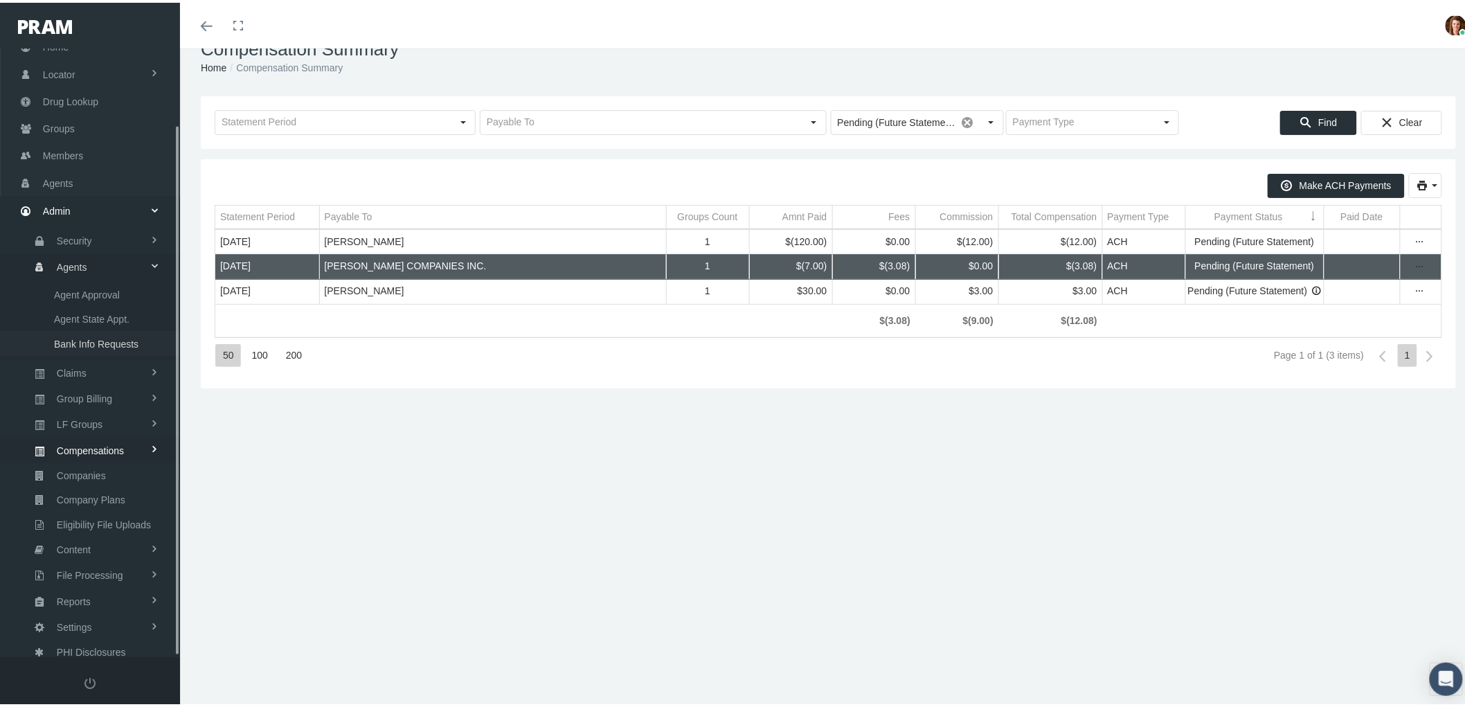
click at [93, 330] on span "Bank Info Requests" at bounding box center [96, 342] width 84 height 24
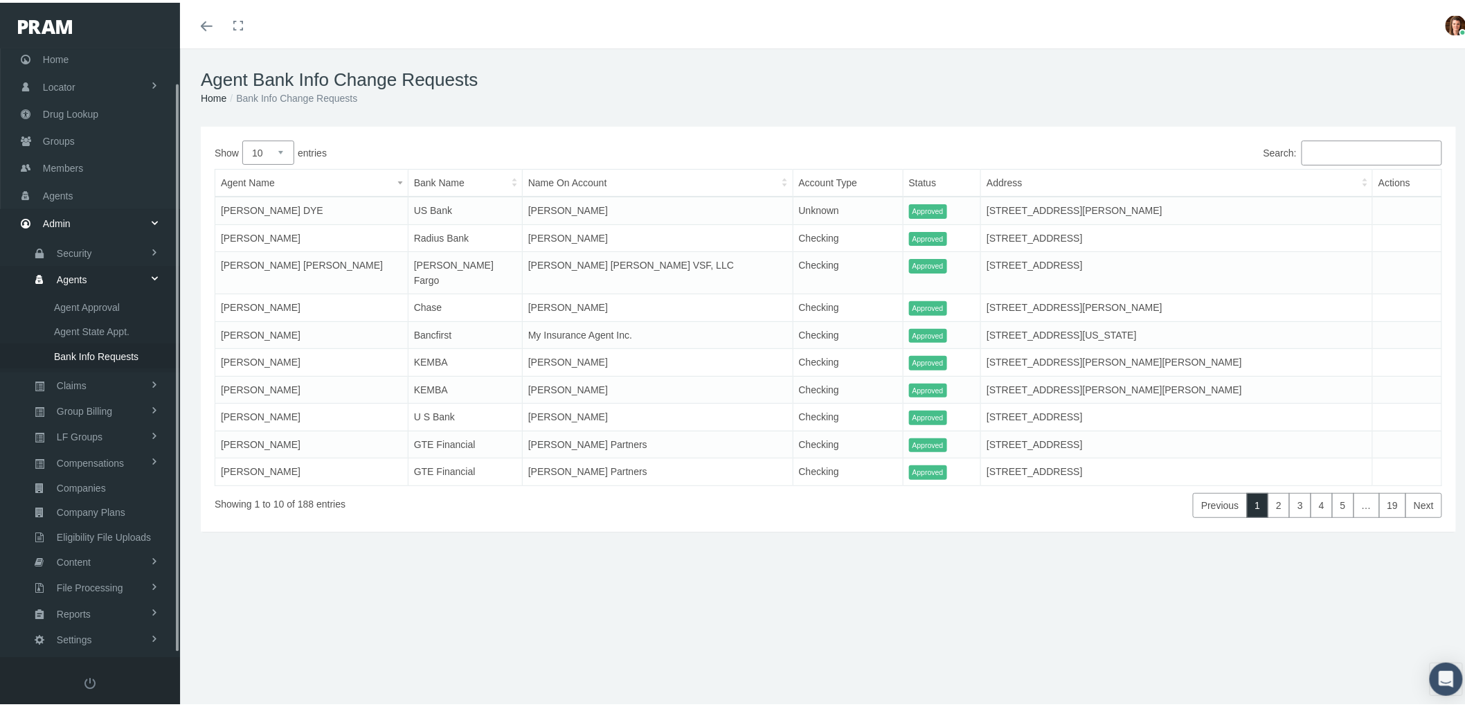
scroll to position [39, 0]
click at [119, 390] on link "Group Billing" at bounding box center [90, 396] width 180 height 24
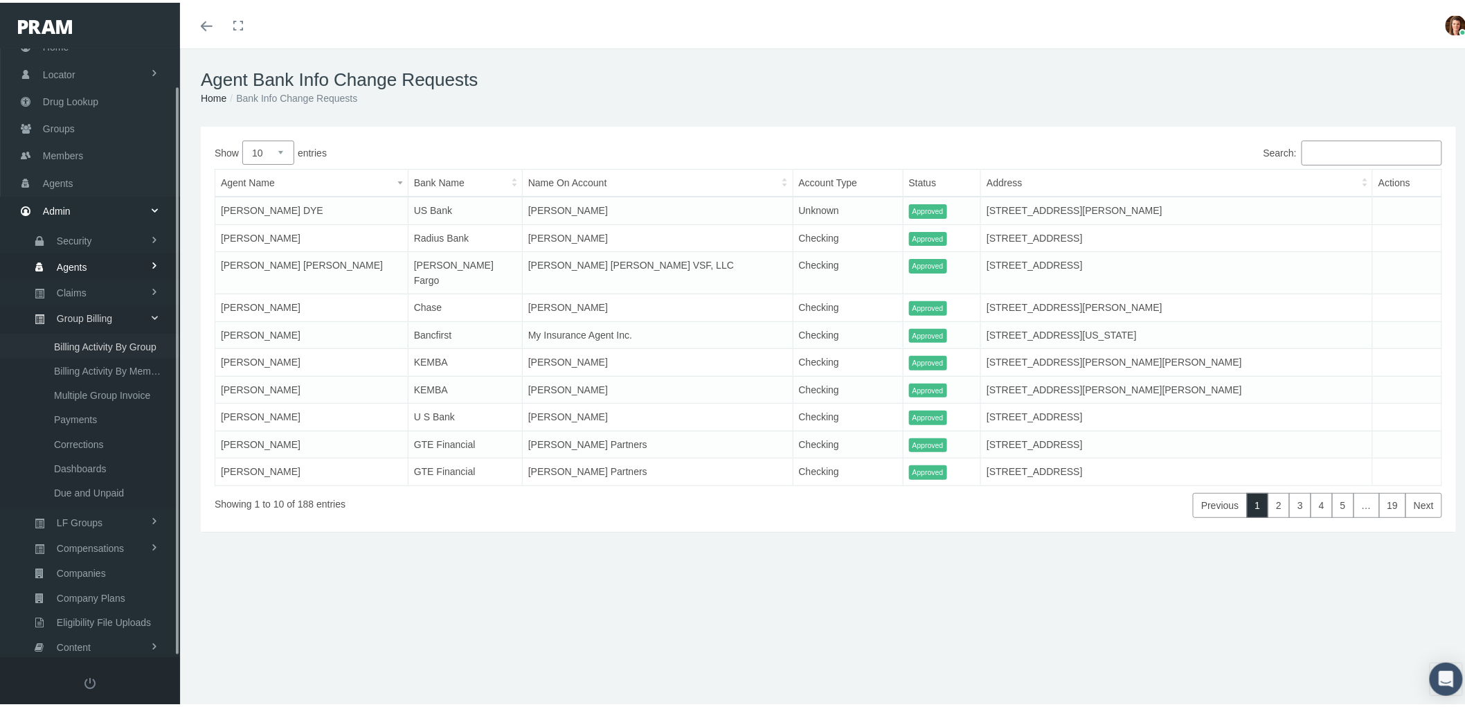
click at [96, 340] on span "Billing Activity By Group" at bounding box center [105, 344] width 102 height 24
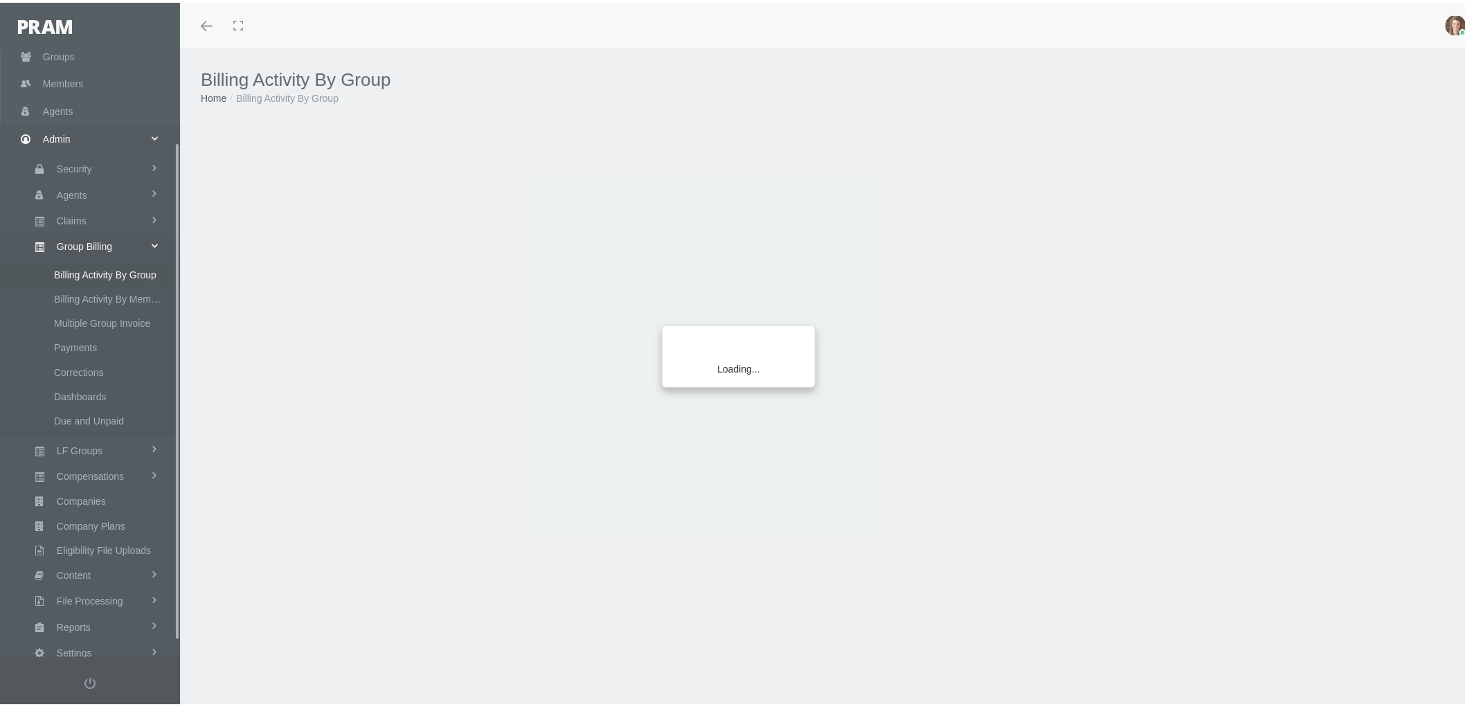
scroll to position [134, 0]
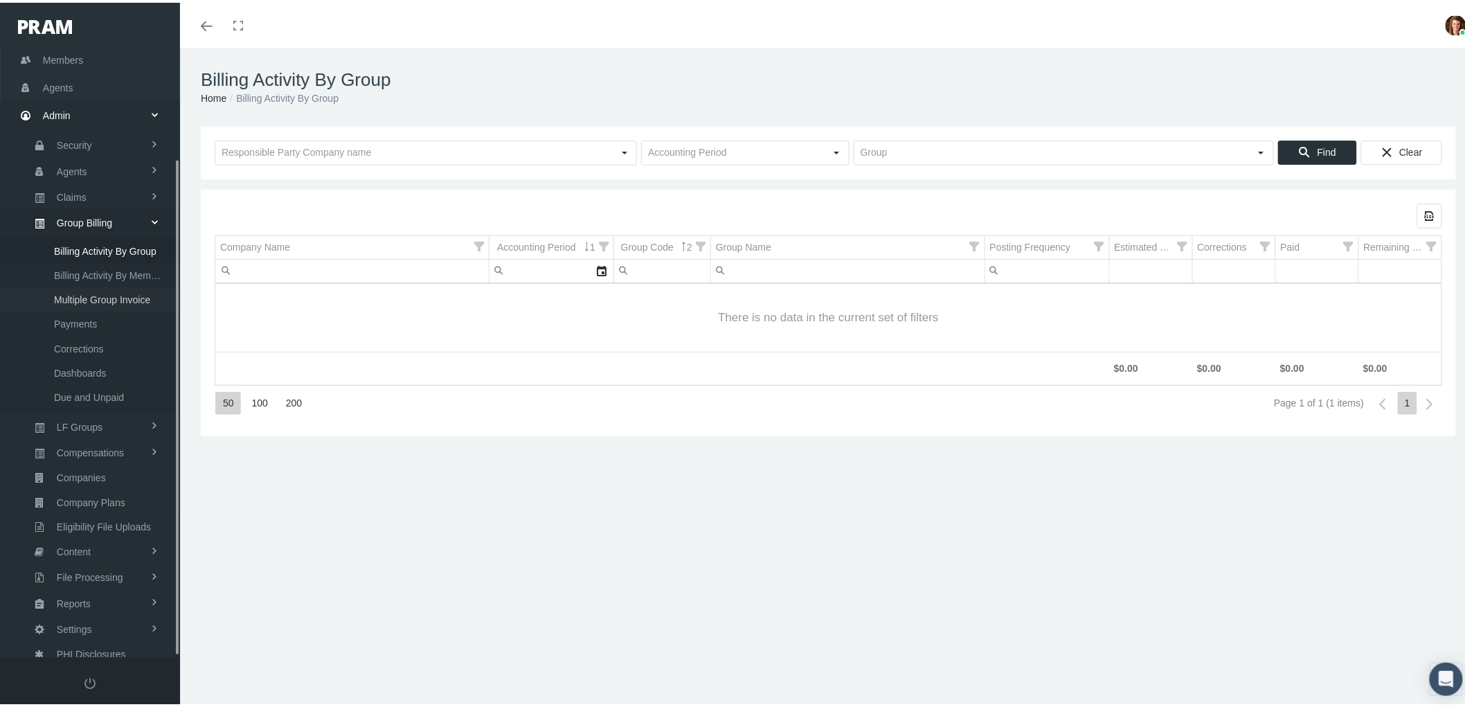
click at [118, 291] on span "Multiple Group Invoice" at bounding box center [102, 297] width 96 height 24
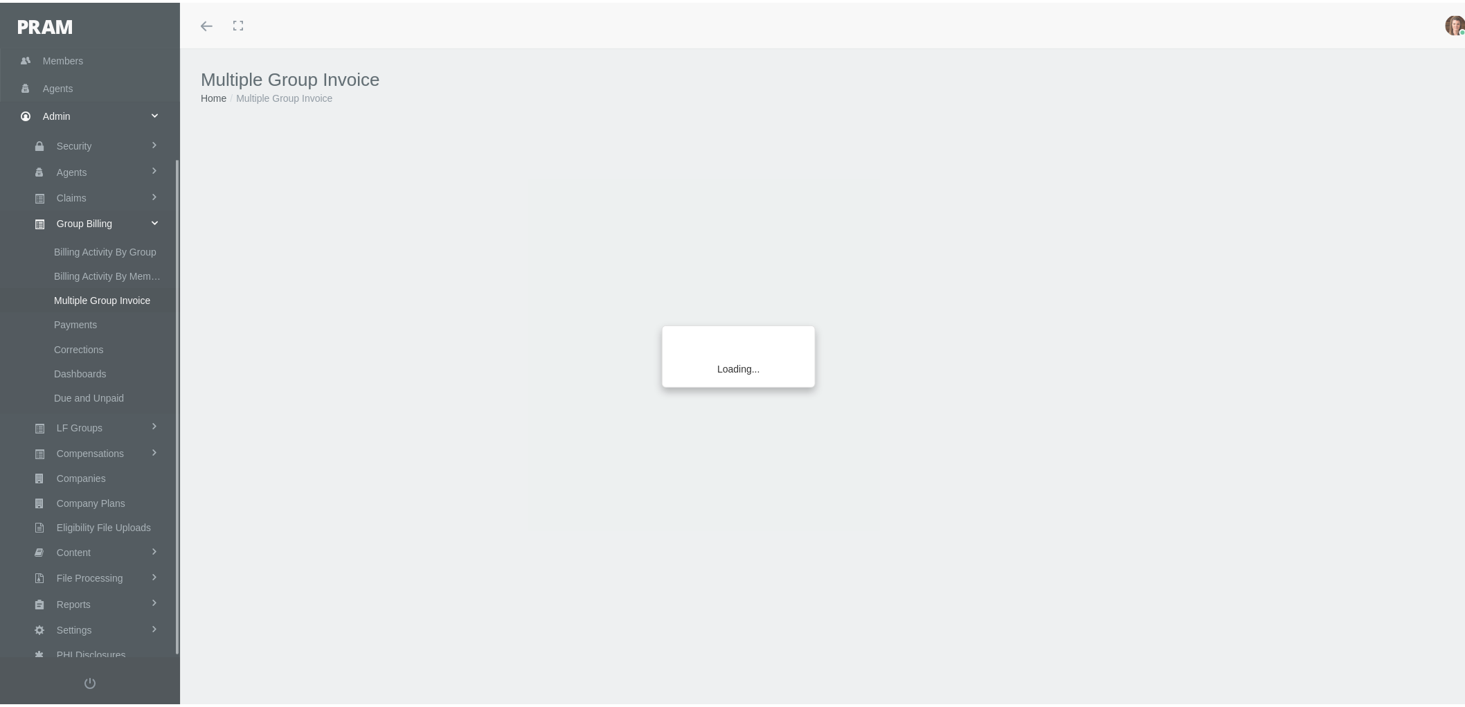
scroll to position [134, 0]
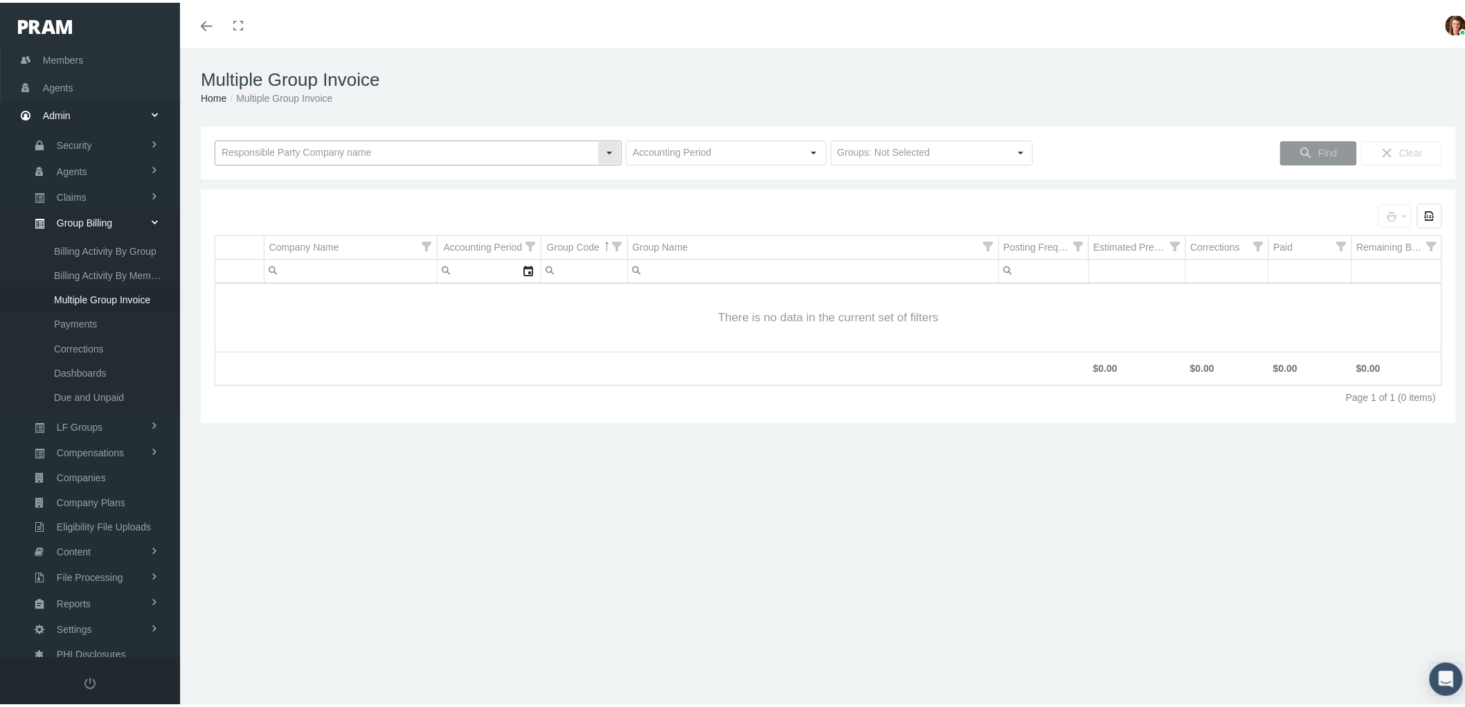
click at [369, 141] on input "text" at bounding box center [406, 151] width 382 height 24
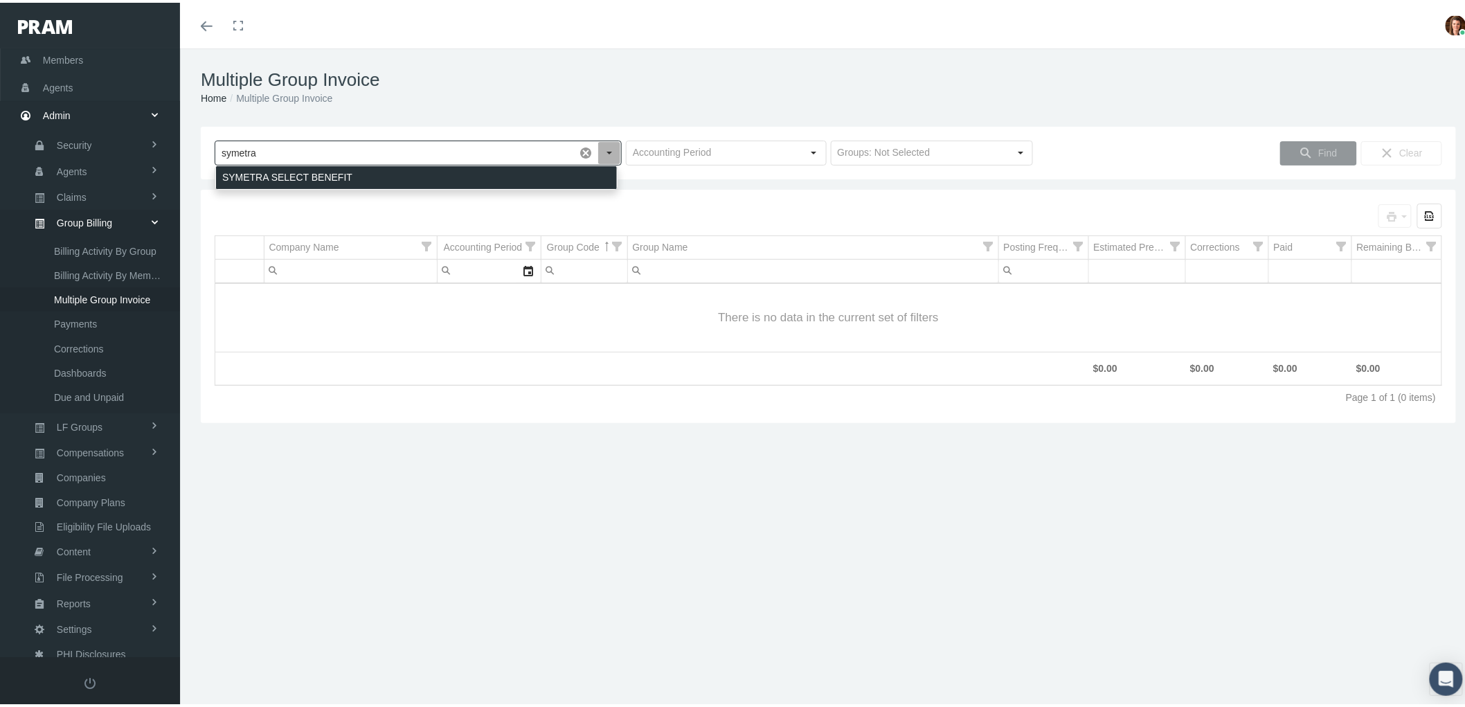
click at [377, 175] on div "SYMETRA SELECT BENEFIT" at bounding box center [416, 174] width 401 height 23
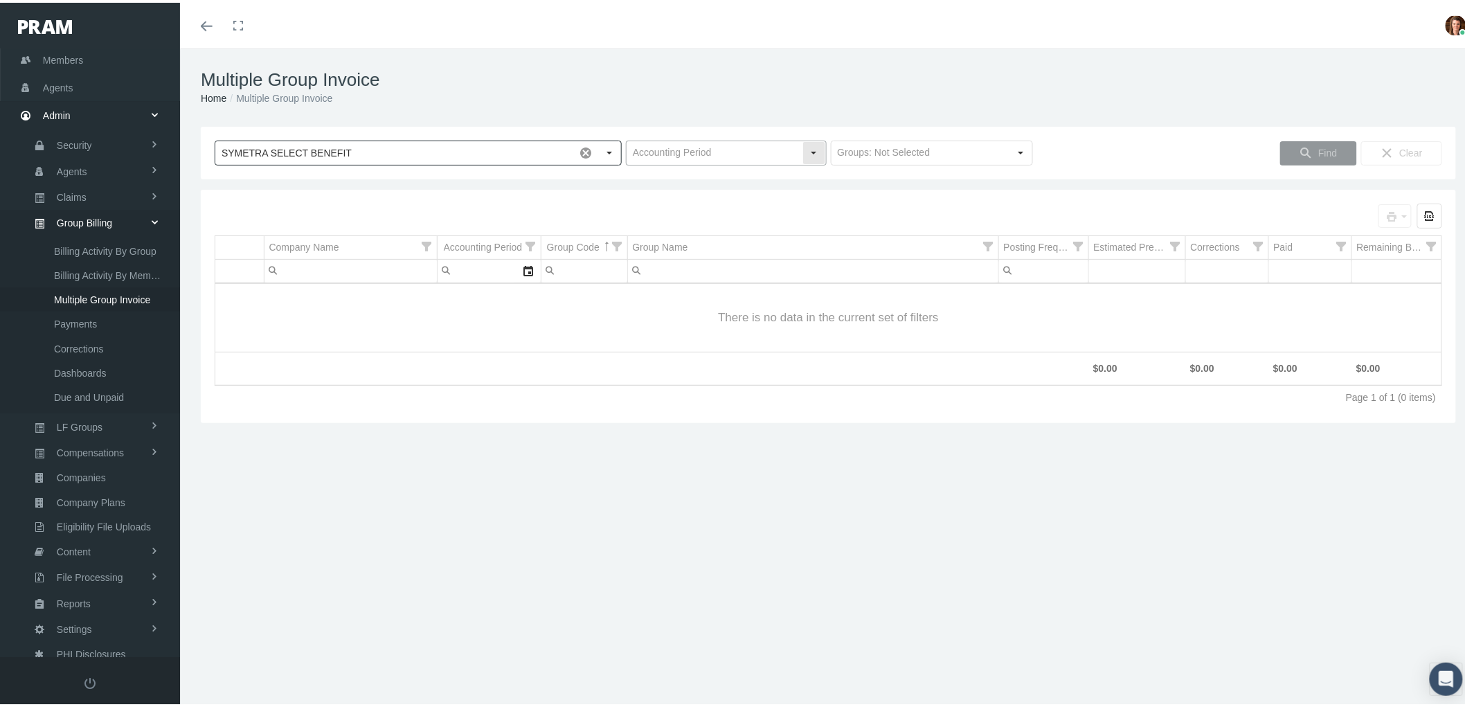
type input "SYMETRA SELECT BENEFIT"
click at [803, 143] on div "Select" at bounding box center [814, 150] width 22 height 22
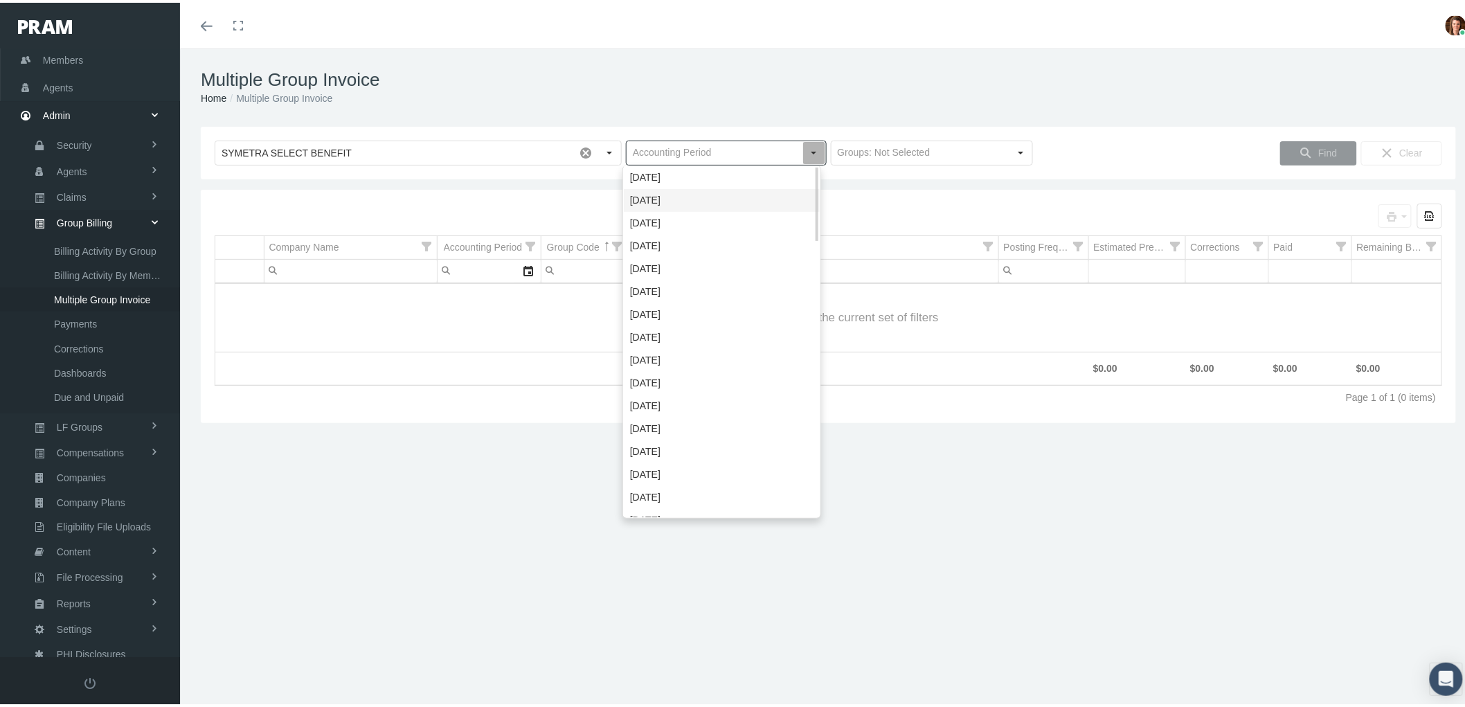
click at [772, 204] on div "October 2025" at bounding box center [722, 197] width 196 height 23
type input "October 2025"
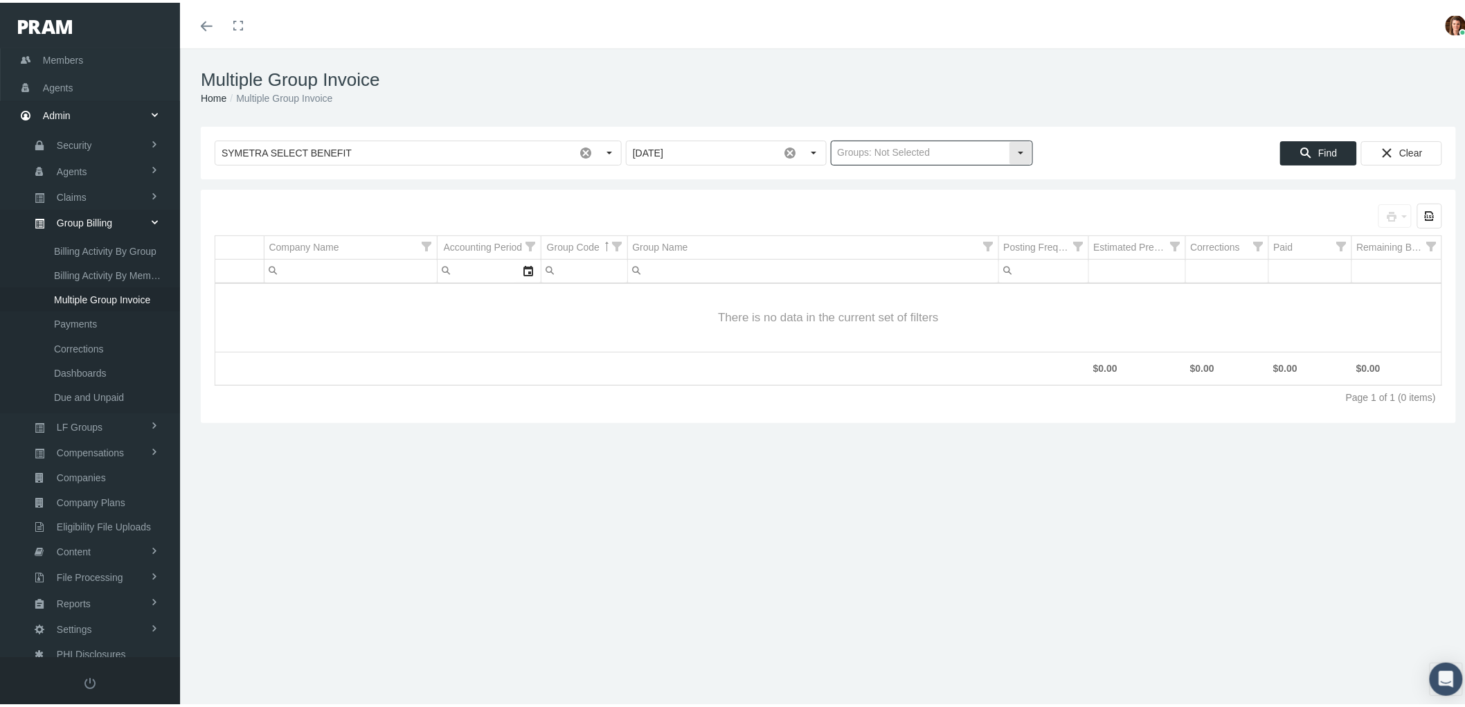
click at [992, 150] on input "text" at bounding box center [921, 151] width 178 height 24
click at [1075, 157] on div "Find Clear" at bounding box center [1237, 150] width 409 height 25
click at [1327, 145] on div "Find" at bounding box center [1318, 150] width 75 height 23
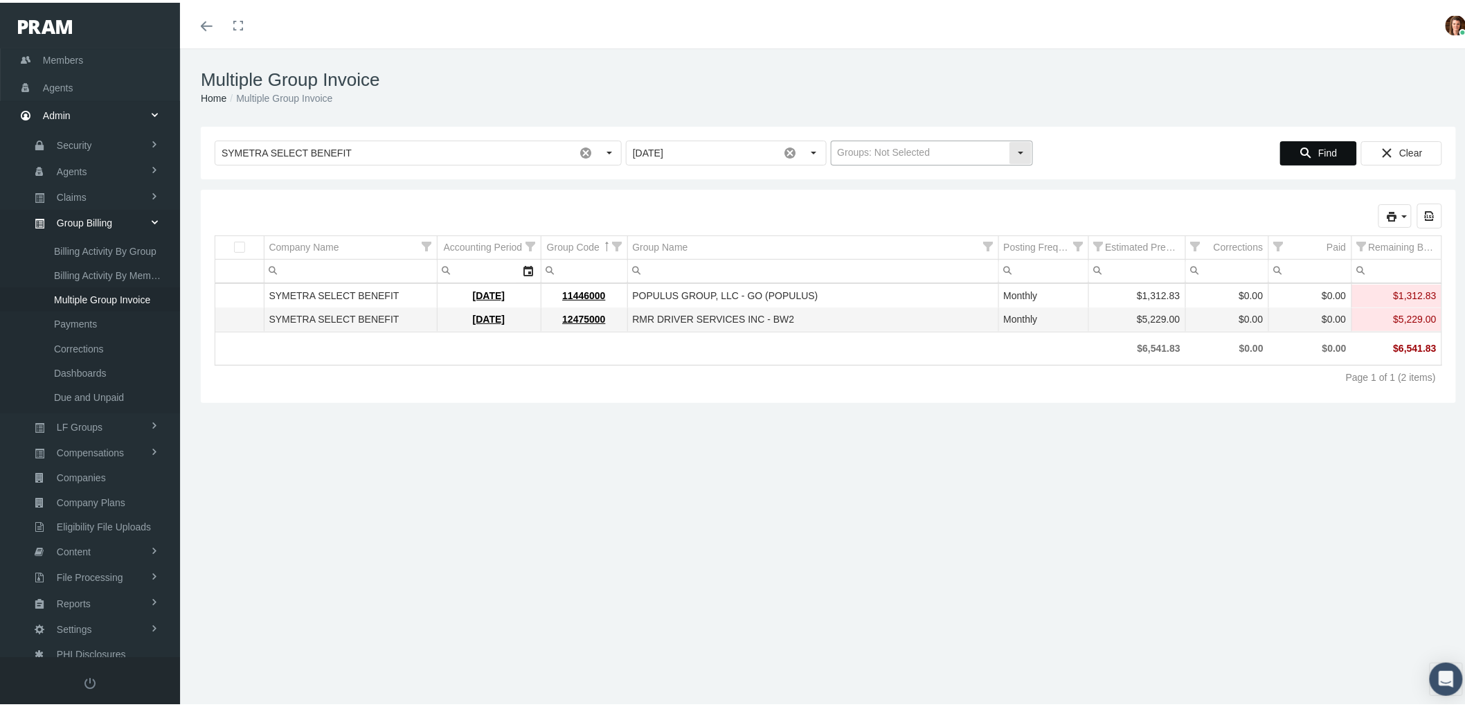
click at [1012, 157] on div "Select" at bounding box center [1021, 150] width 22 height 22
click at [1001, 170] on div "Level Funded Groups" at bounding box center [925, 174] width 198 height 23
type input "Level Funded Groups"
click at [1306, 144] on div "Find" at bounding box center [1318, 150] width 75 height 23
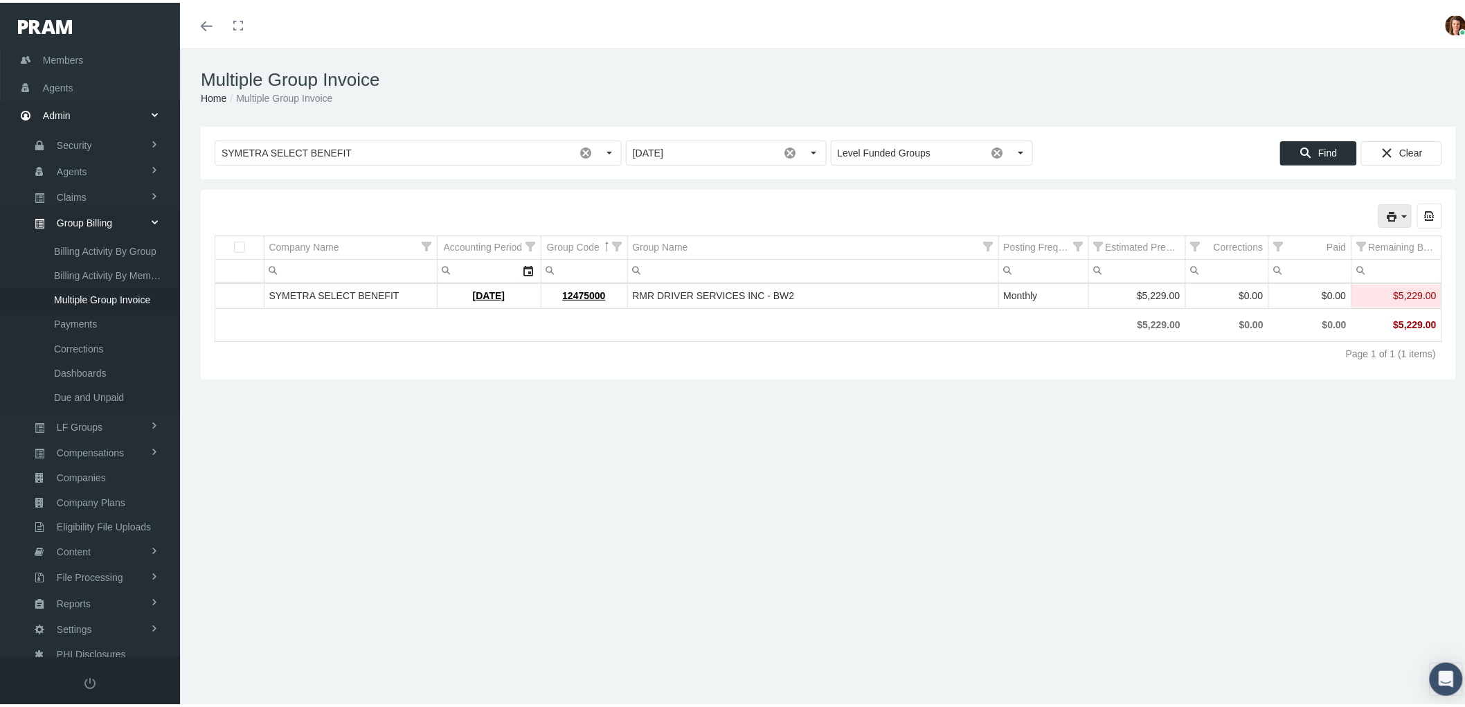
click at [1399, 215] on icon "print" at bounding box center [1405, 214] width 12 height 12
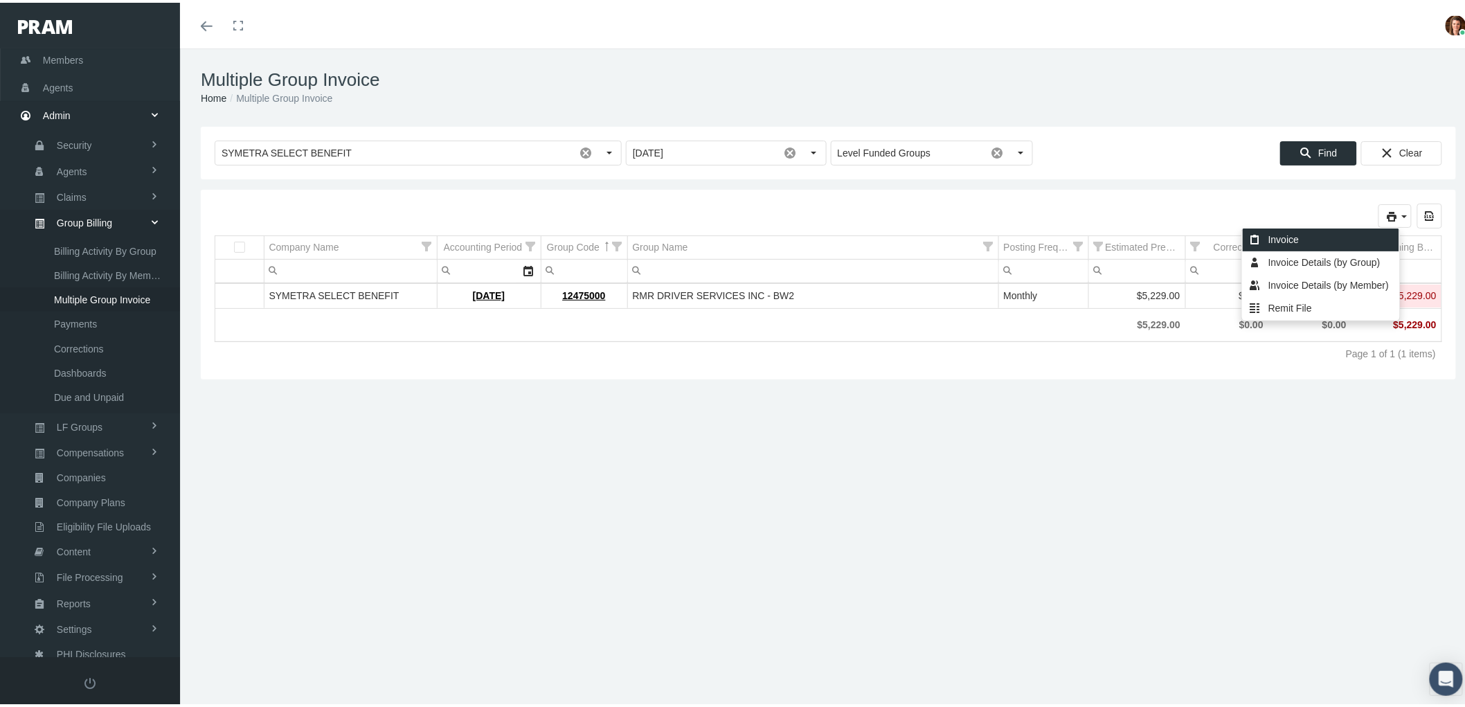
click at [1321, 240] on div "Invoice" at bounding box center [1321, 237] width 157 height 23
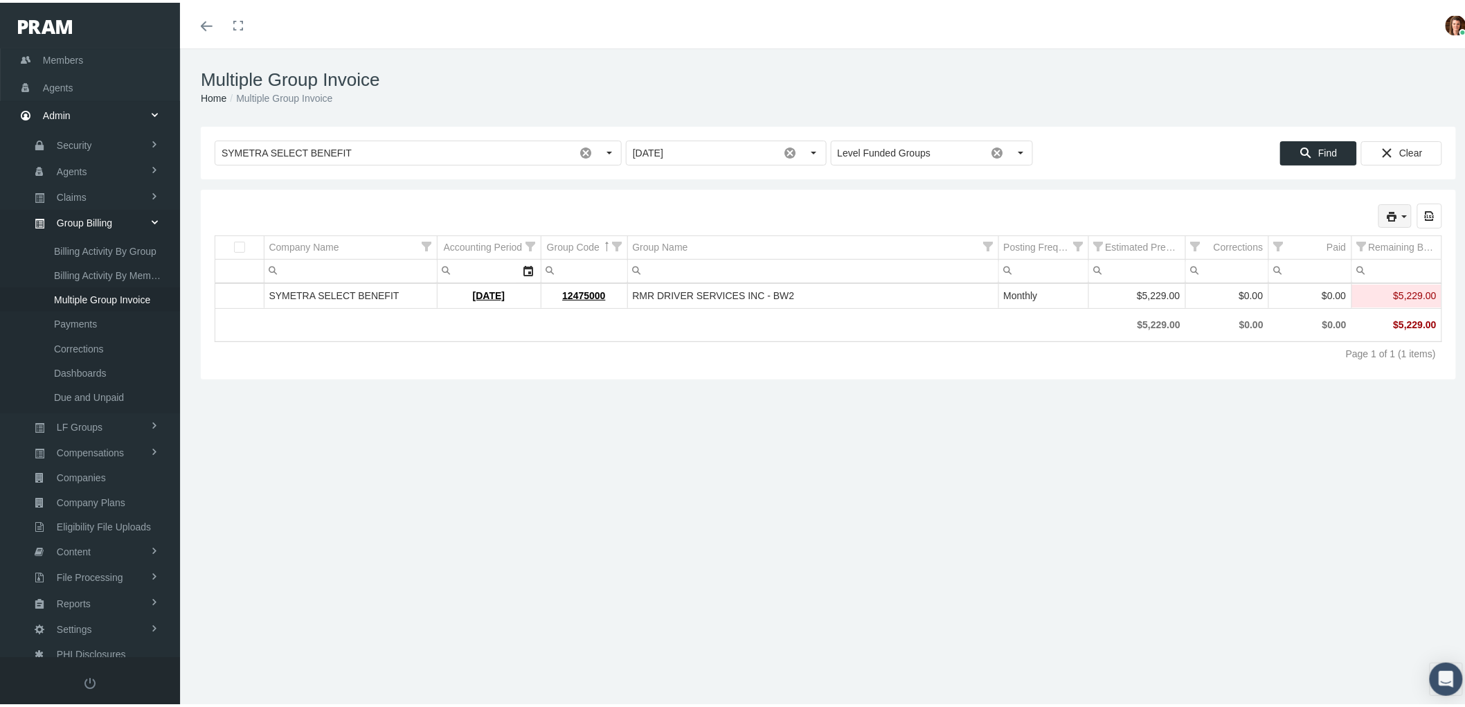
click at [1399, 215] on icon "print" at bounding box center [1405, 214] width 12 height 12
click at [1340, 259] on div "Invoice Details (by Group)" at bounding box center [1321, 260] width 157 height 23
click at [1399, 216] on icon "print" at bounding box center [1405, 214] width 12 height 12
click at [1358, 278] on div "Invoice Details (by Member)" at bounding box center [1321, 282] width 157 height 23
click at [1399, 212] on icon "print" at bounding box center [1405, 214] width 12 height 12
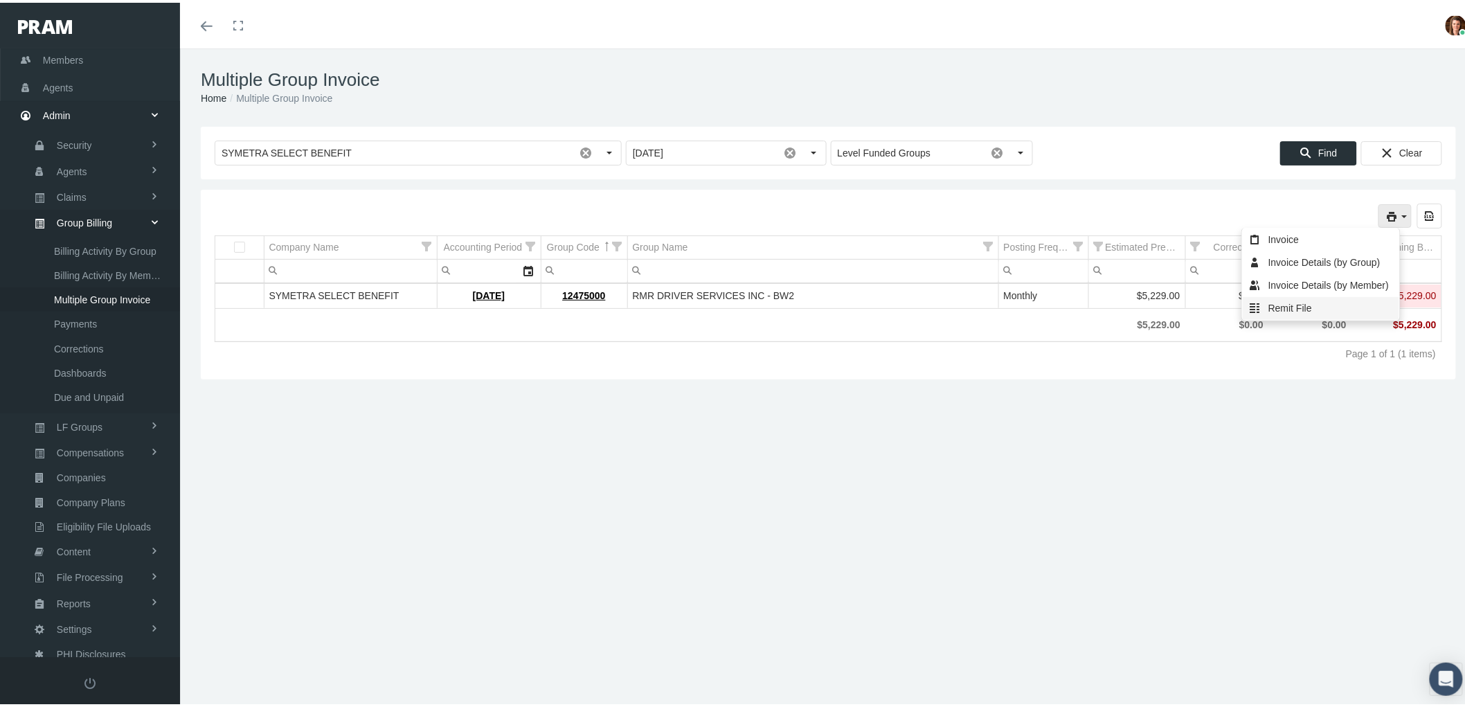
click at [1350, 303] on div "Remit File" at bounding box center [1321, 305] width 157 height 23
click at [470, 400] on div "Multiple Group Invoice Home Multiple Group Invoice Loading... SYMETRA SELECT BE…" at bounding box center [828, 384] width 1297 height 677
click at [312, 440] on div "Multiple Group Invoice Home Multiple Group Invoice Loading... SYMETRA SELECT BE…" at bounding box center [828, 384] width 1297 height 677
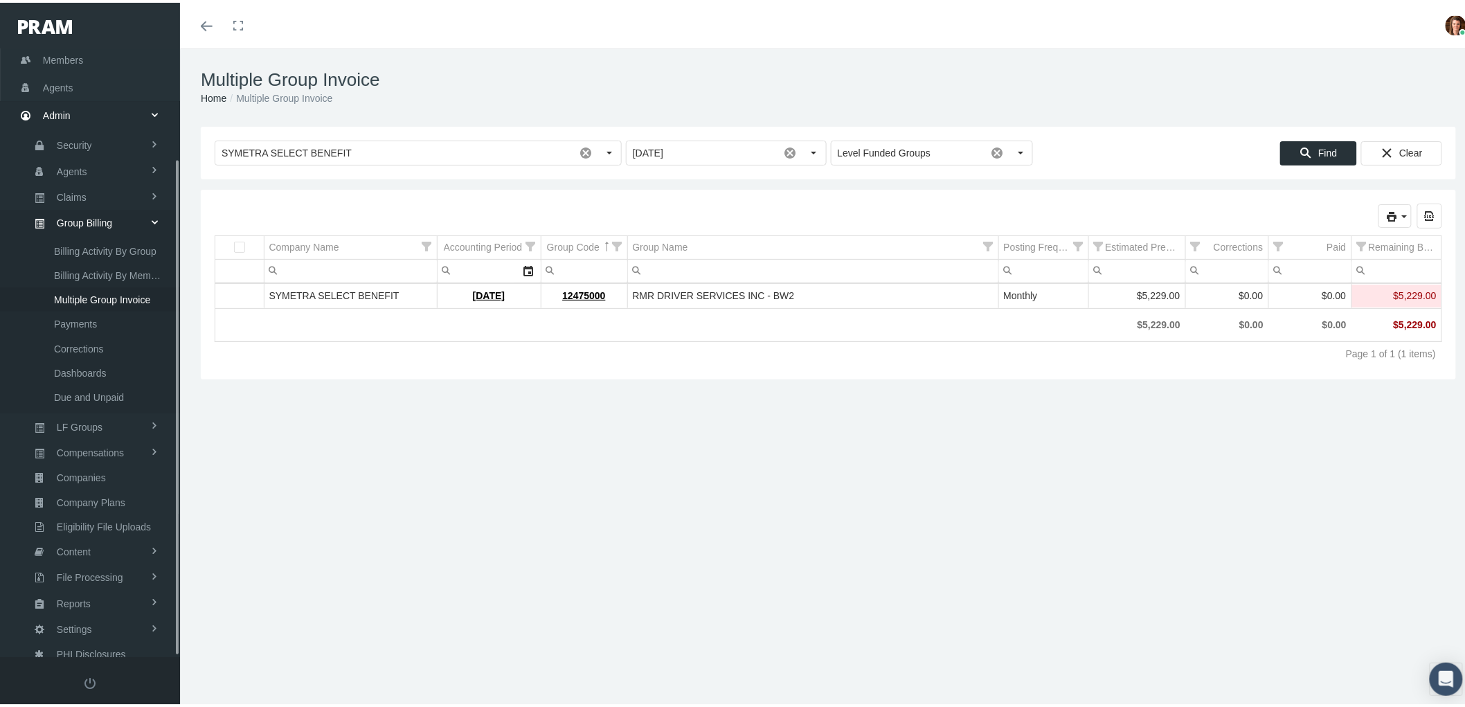
click at [108, 285] on span "Multiple Group Invoice" at bounding box center [102, 297] width 96 height 24
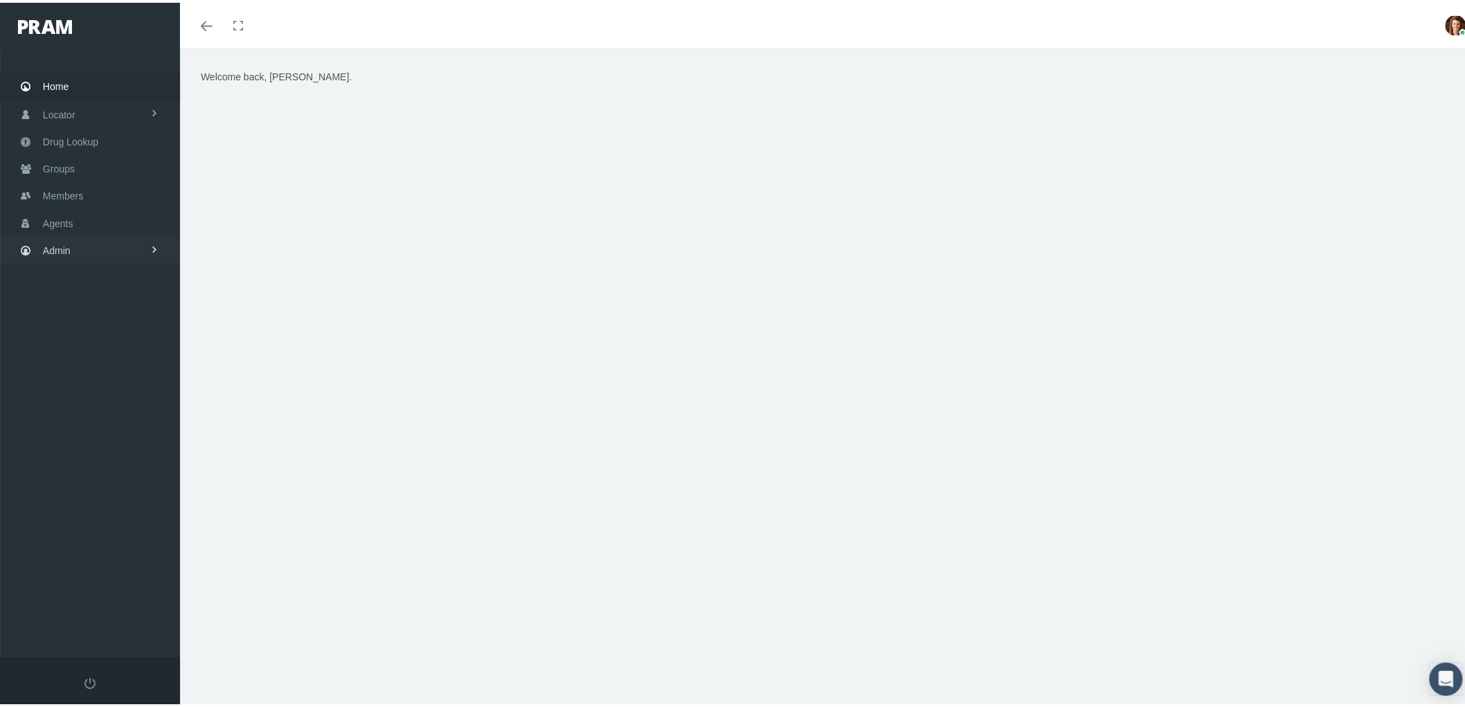
click at [95, 235] on link "Admin" at bounding box center [90, 247] width 180 height 27
click at [115, 422] on link "Companies" at bounding box center [90, 432] width 180 height 24
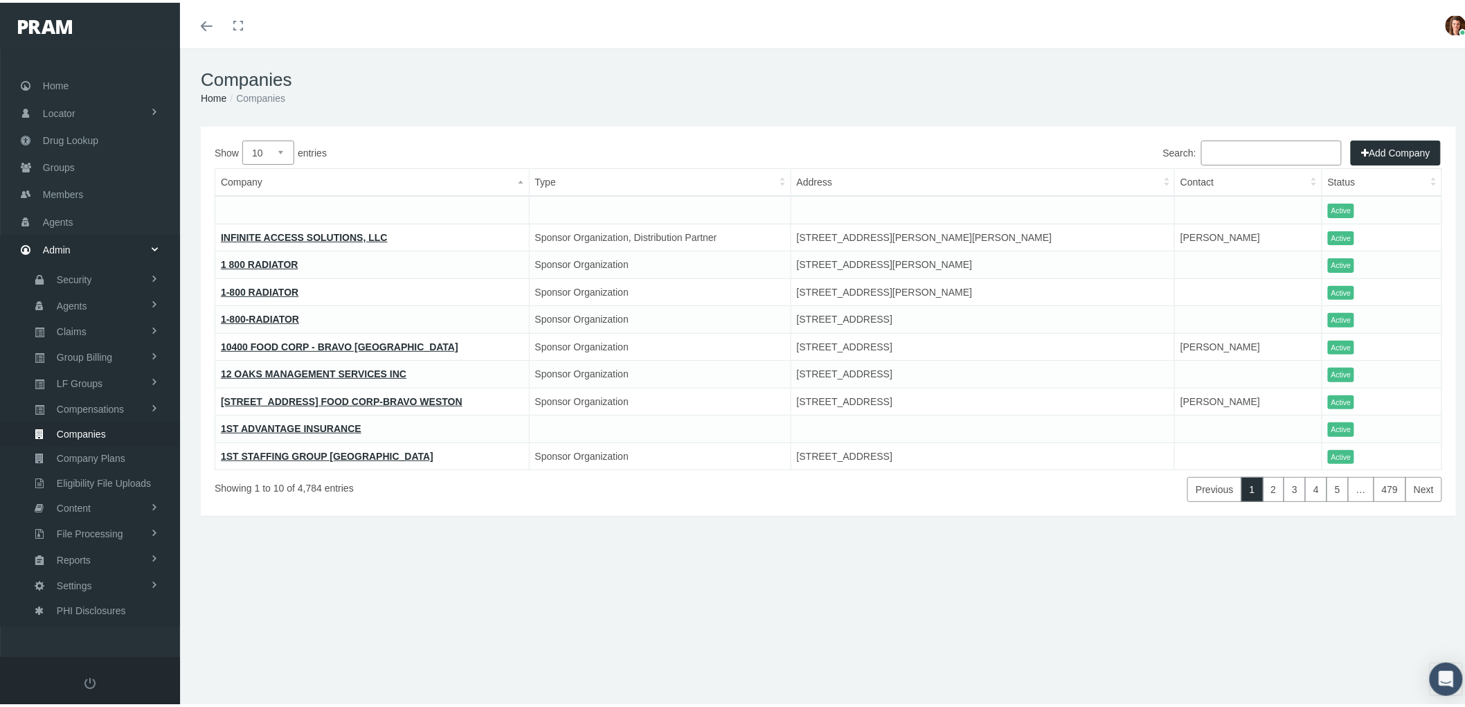
click at [1215, 144] on input "Search:" at bounding box center [1272, 150] width 141 height 25
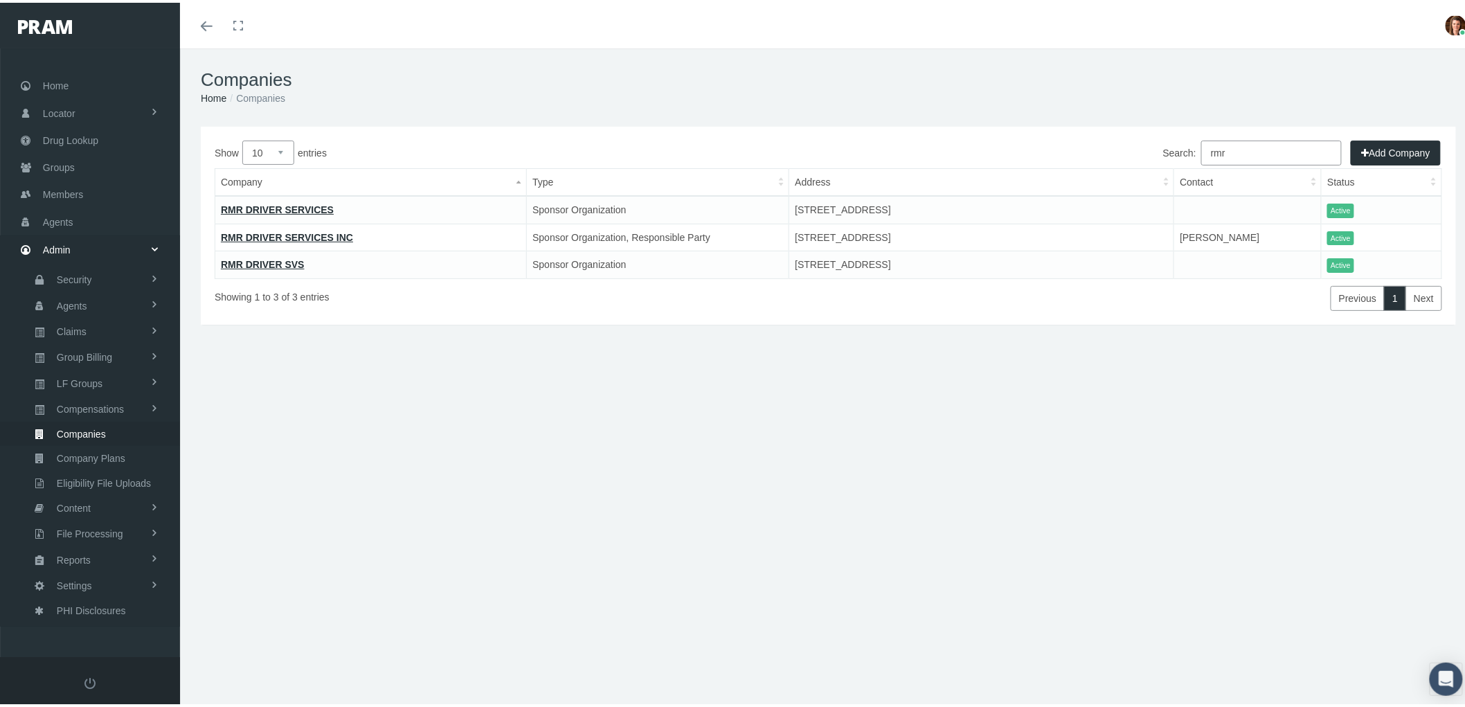
type input "rmr"
click at [302, 231] on link "RMR DRIVER SERVICES INC" at bounding box center [287, 234] width 132 height 11
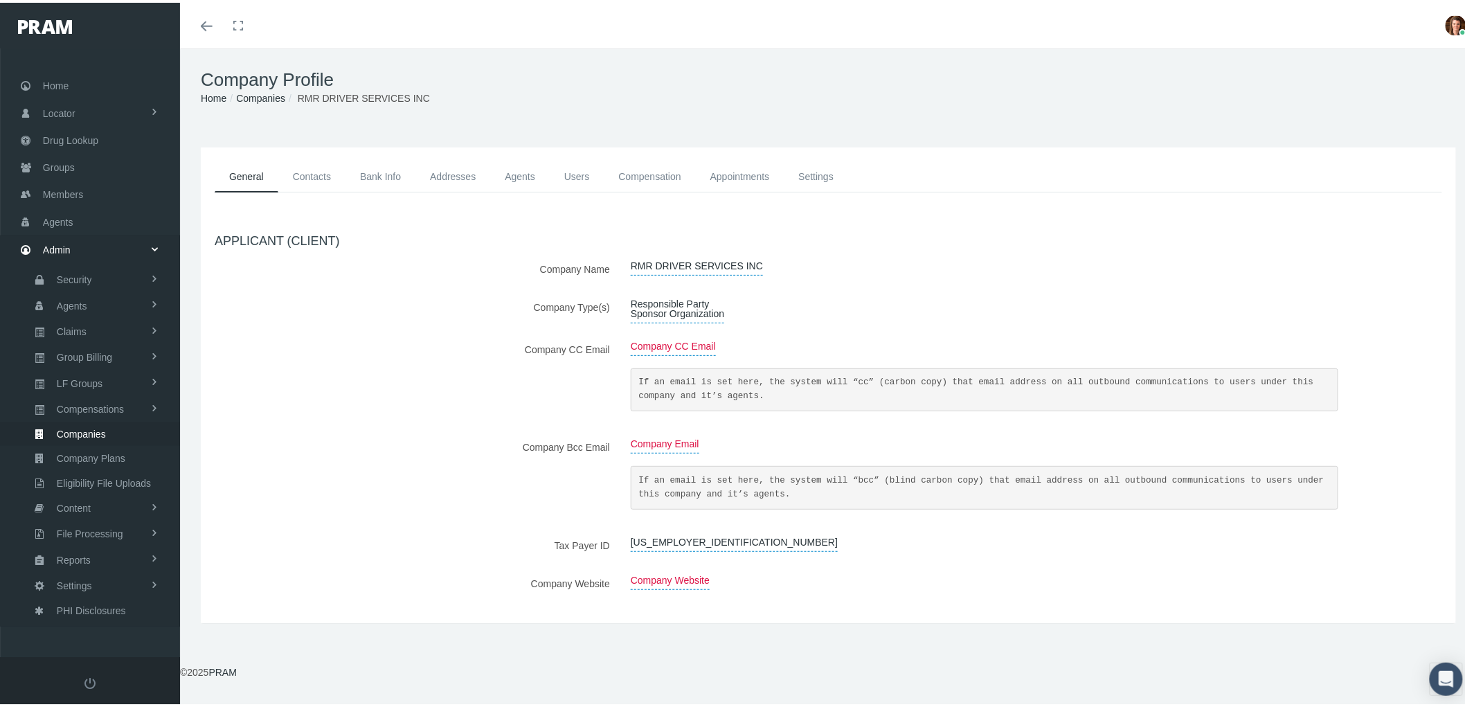
click at [303, 168] on link "Contacts" at bounding box center [311, 174] width 67 height 31
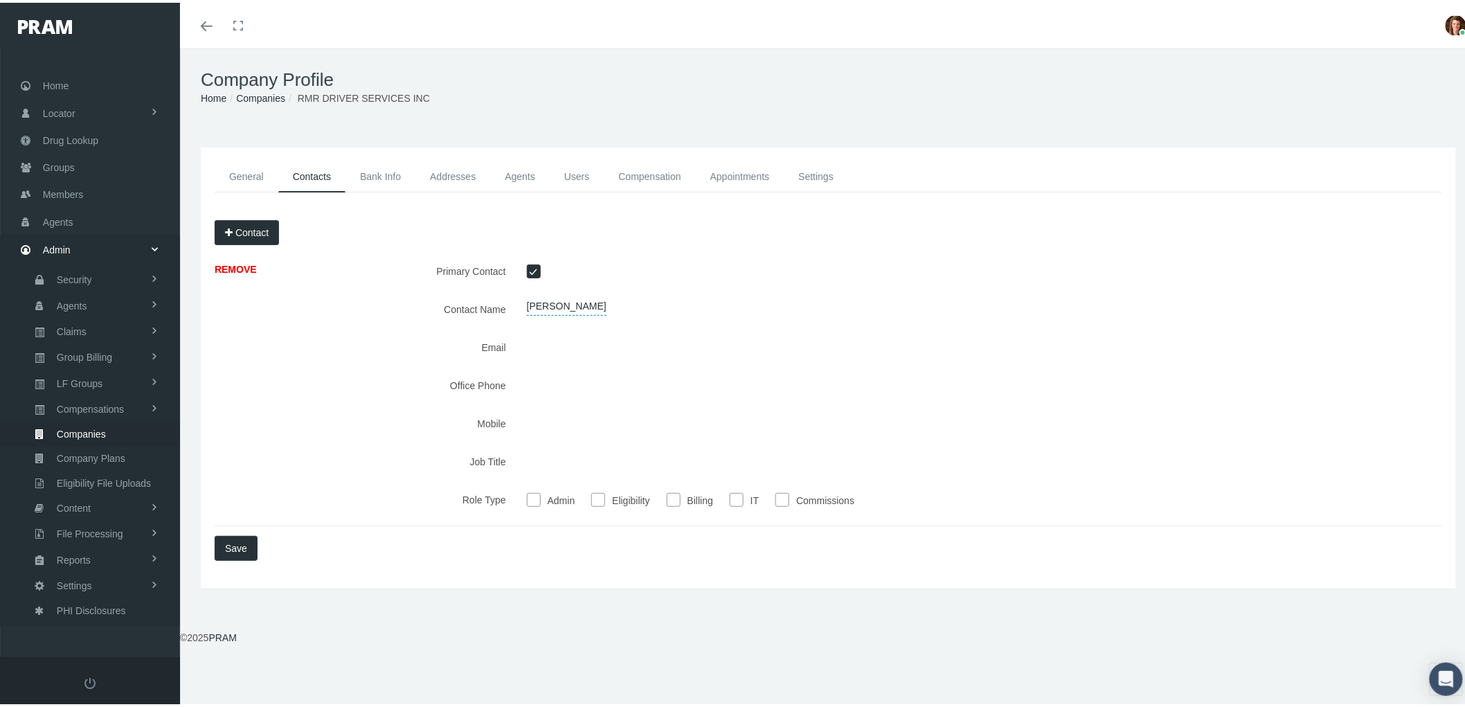
click at [377, 174] on link "Bank Info" at bounding box center [381, 174] width 70 height 31
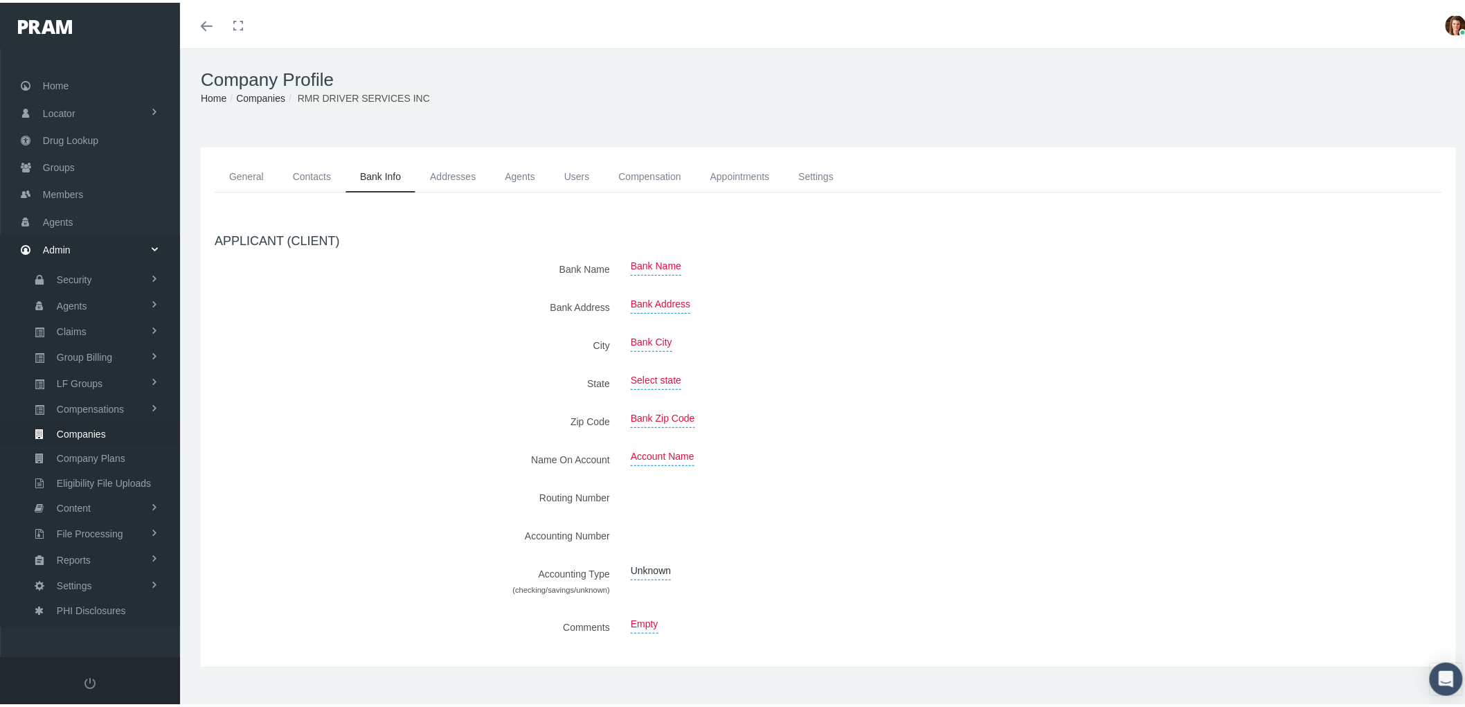
click at [458, 179] on link "Addresses" at bounding box center [453, 174] width 75 height 31
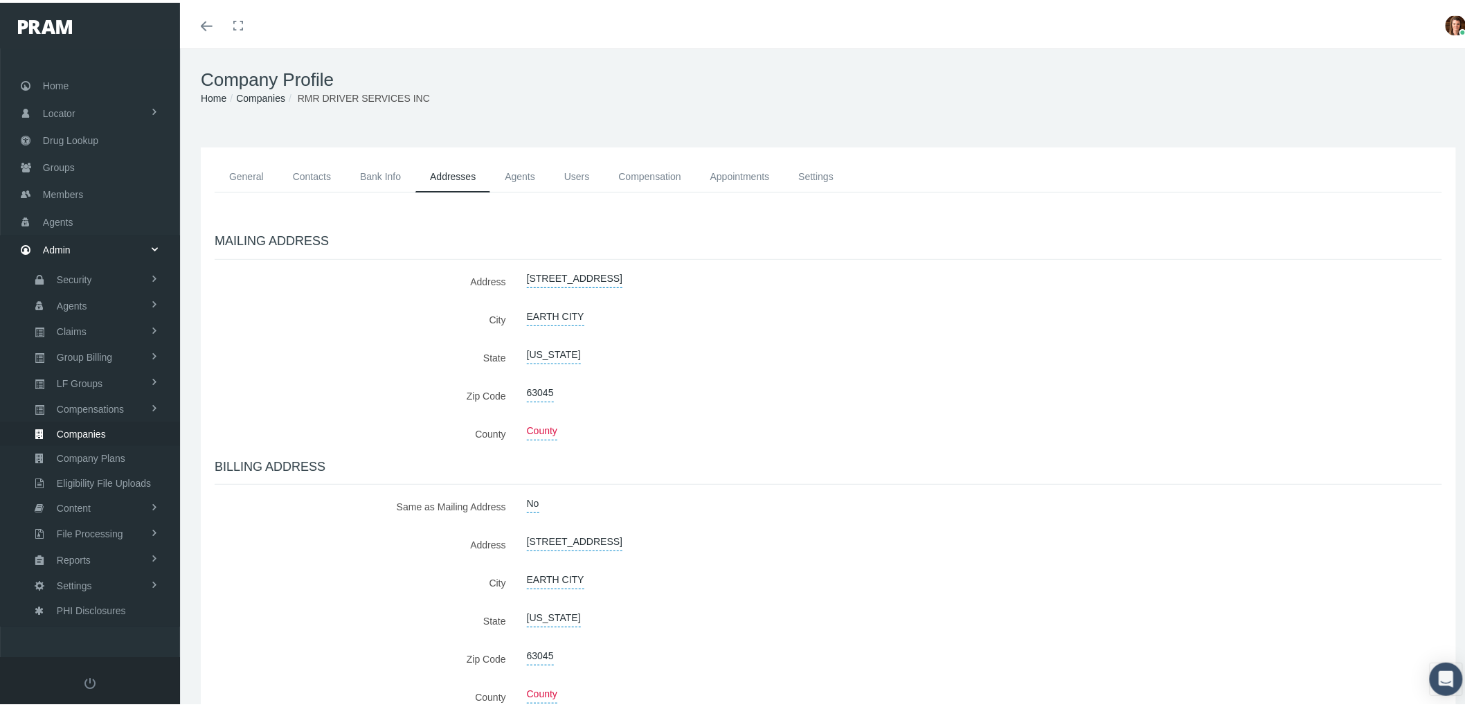
click at [522, 169] on link "Agents" at bounding box center [520, 174] width 60 height 31
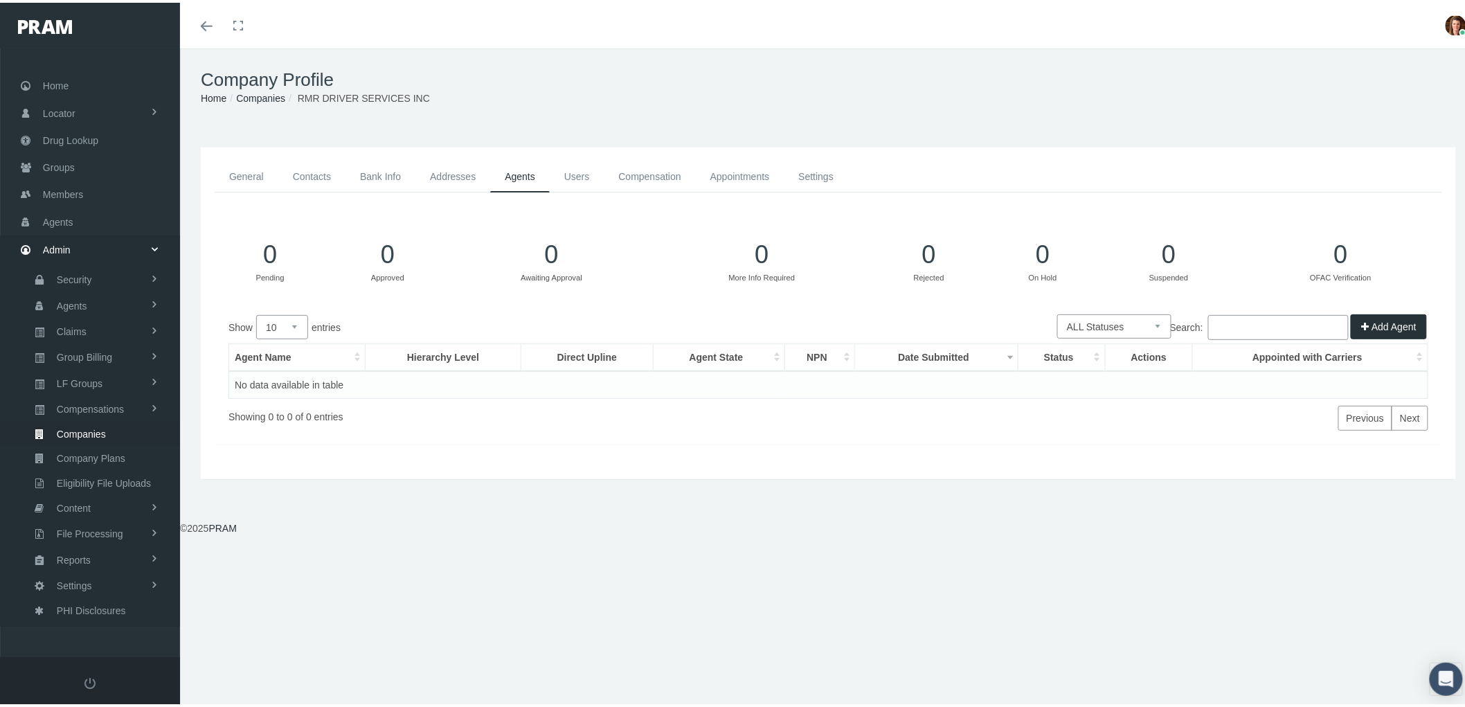
click at [580, 170] on link "Users" at bounding box center [577, 174] width 55 height 31
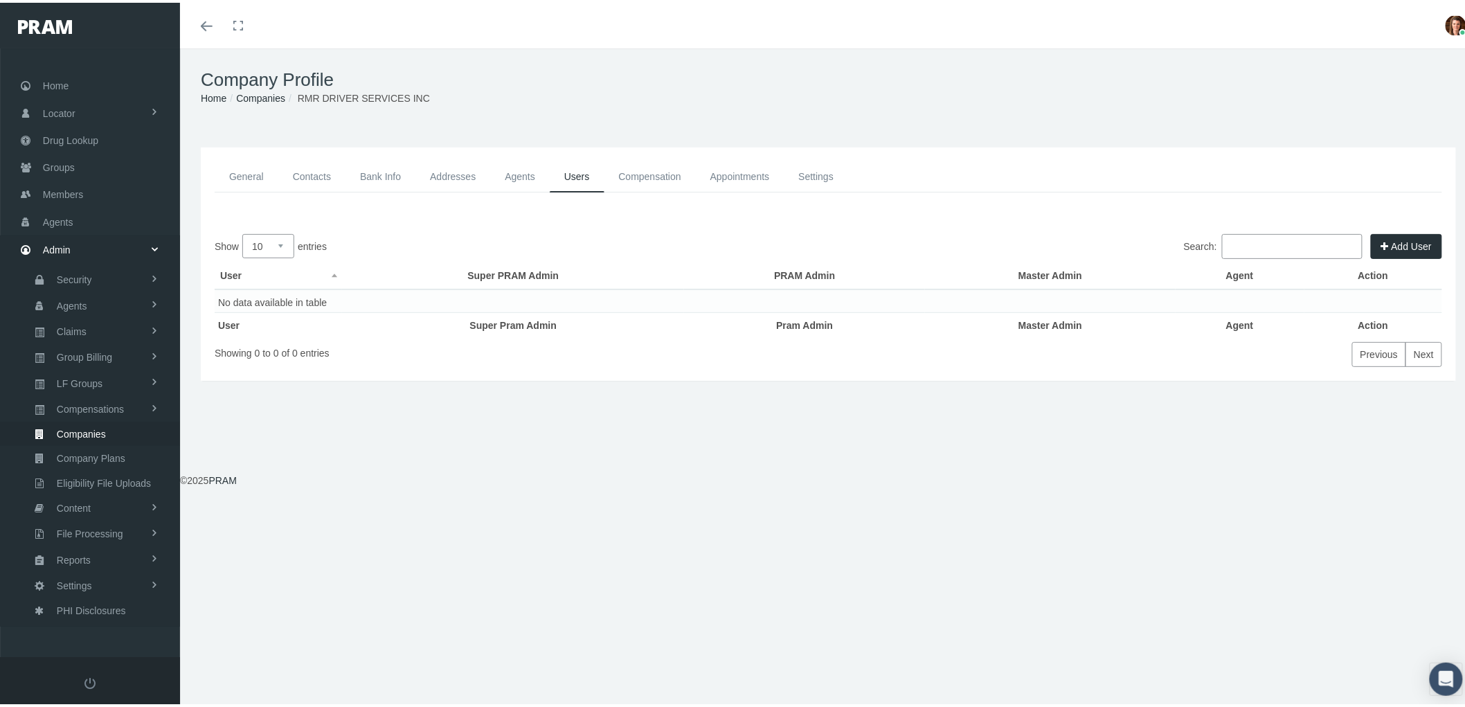
click at [640, 168] on link "Compensation" at bounding box center [650, 174] width 91 height 31
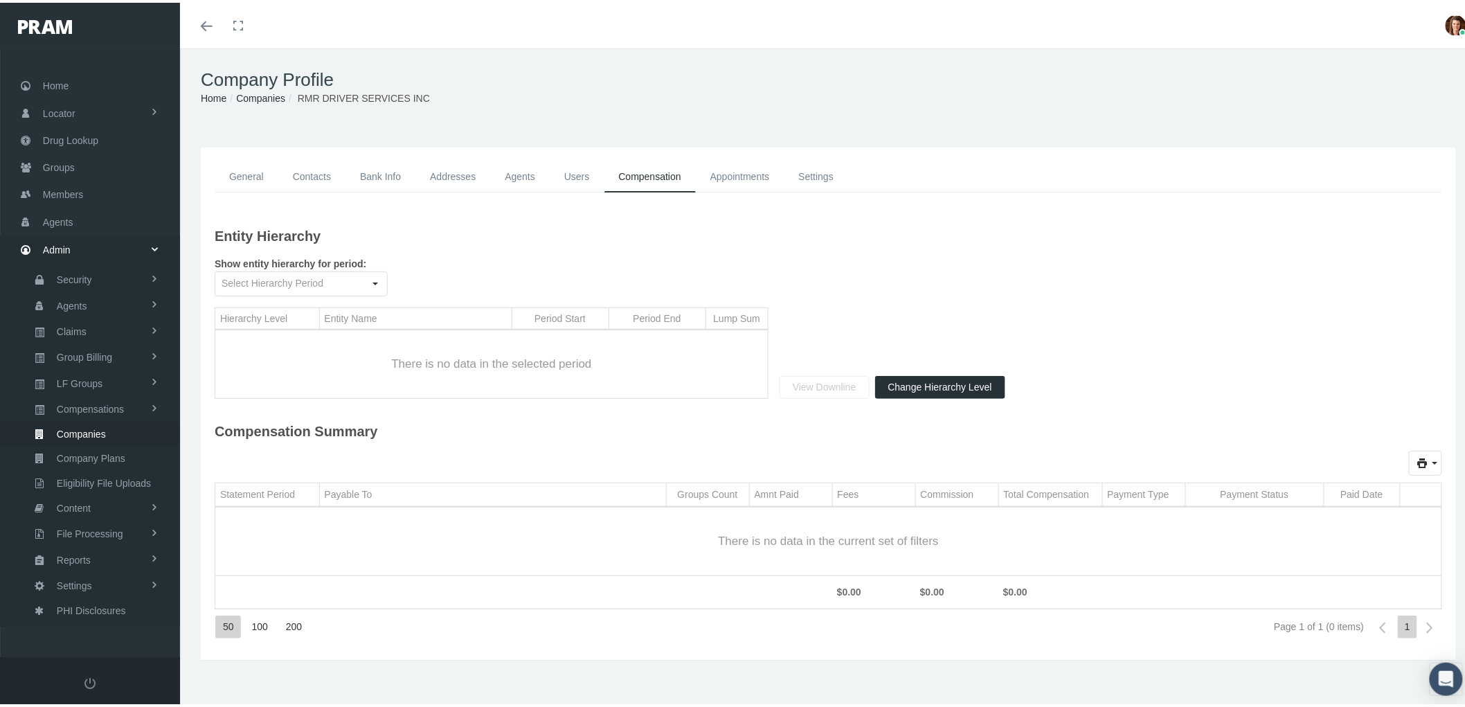
click at [734, 173] on link "Appointments" at bounding box center [740, 174] width 89 height 31
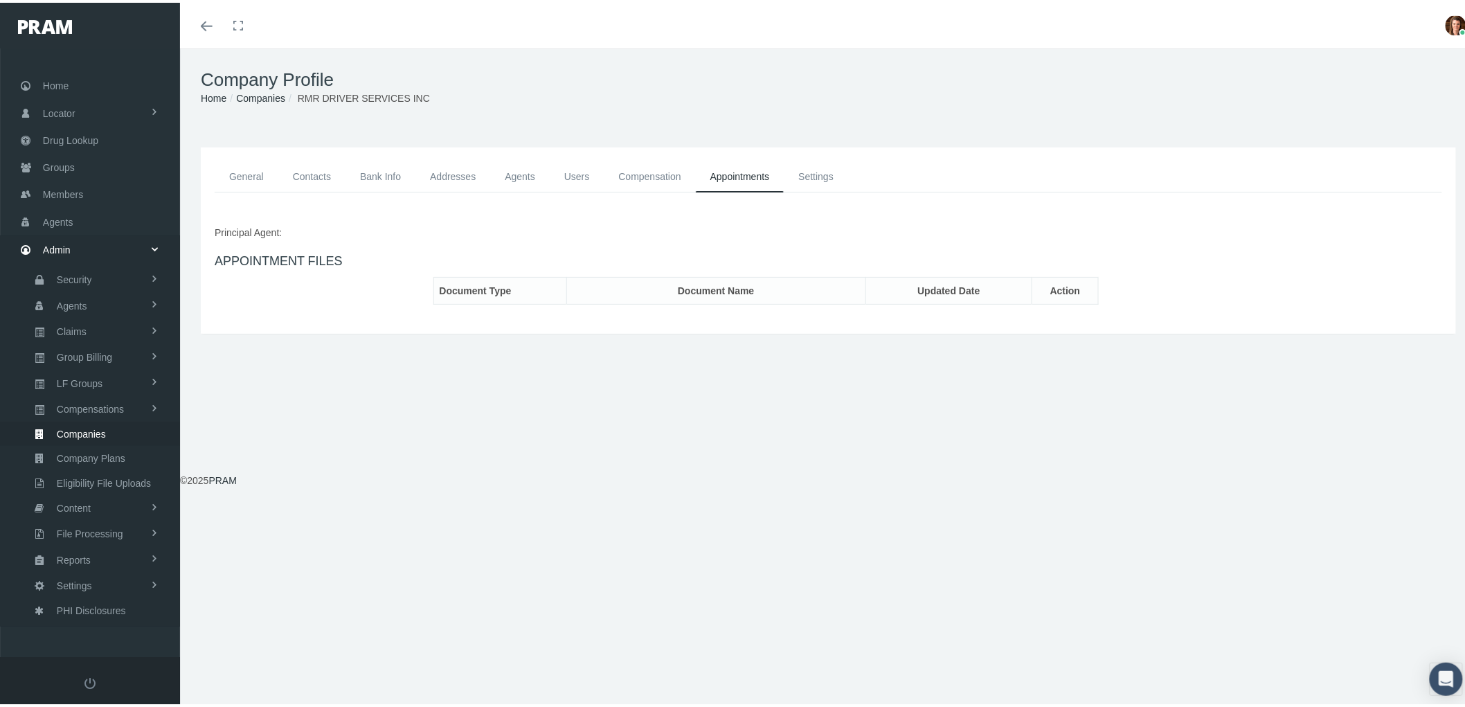
click at [821, 166] on link "Settings" at bounding box center [816, 174] width 64 height 31
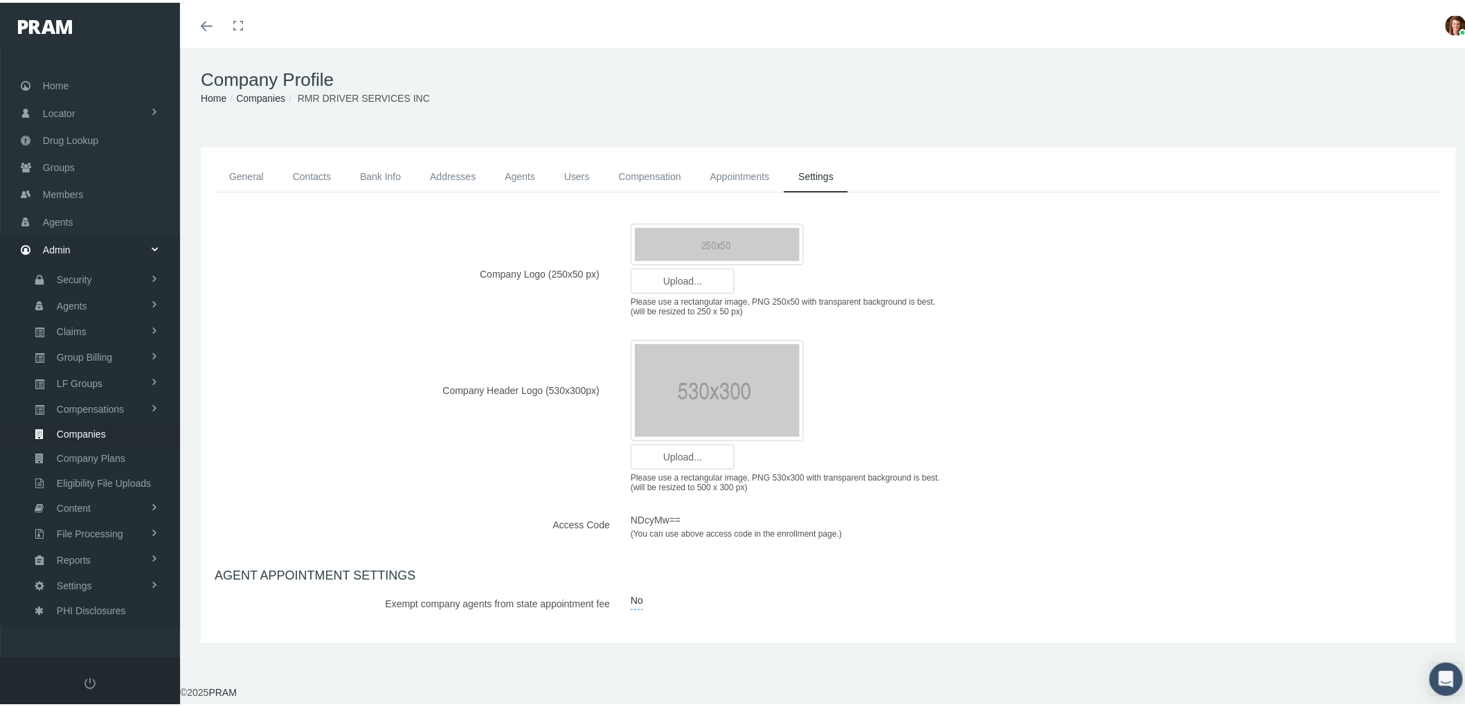
click at [312, 173] on link "Contacts" at bounding box center [311, 174] width 67 height 31
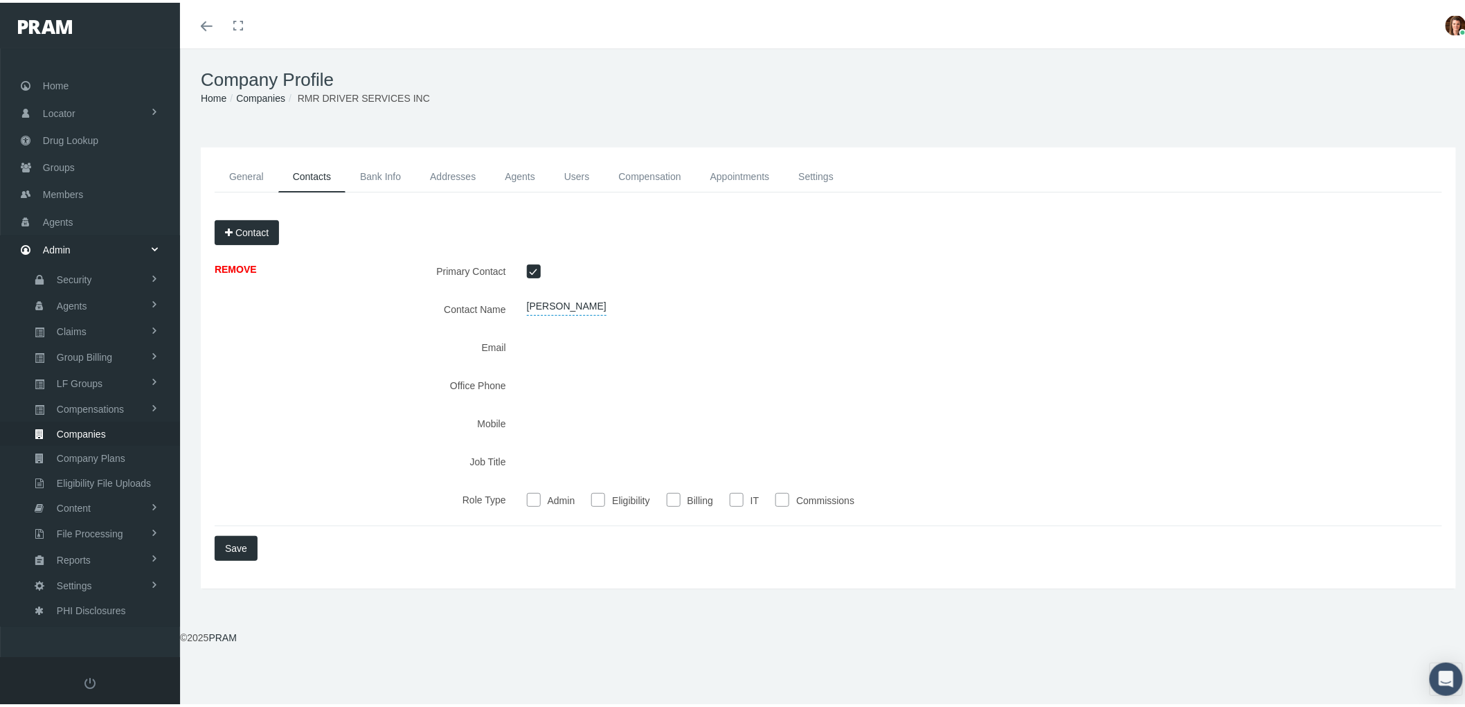
click at [245, 231] on button "Contact" at bounding box center [247, 229] width 64 height 25
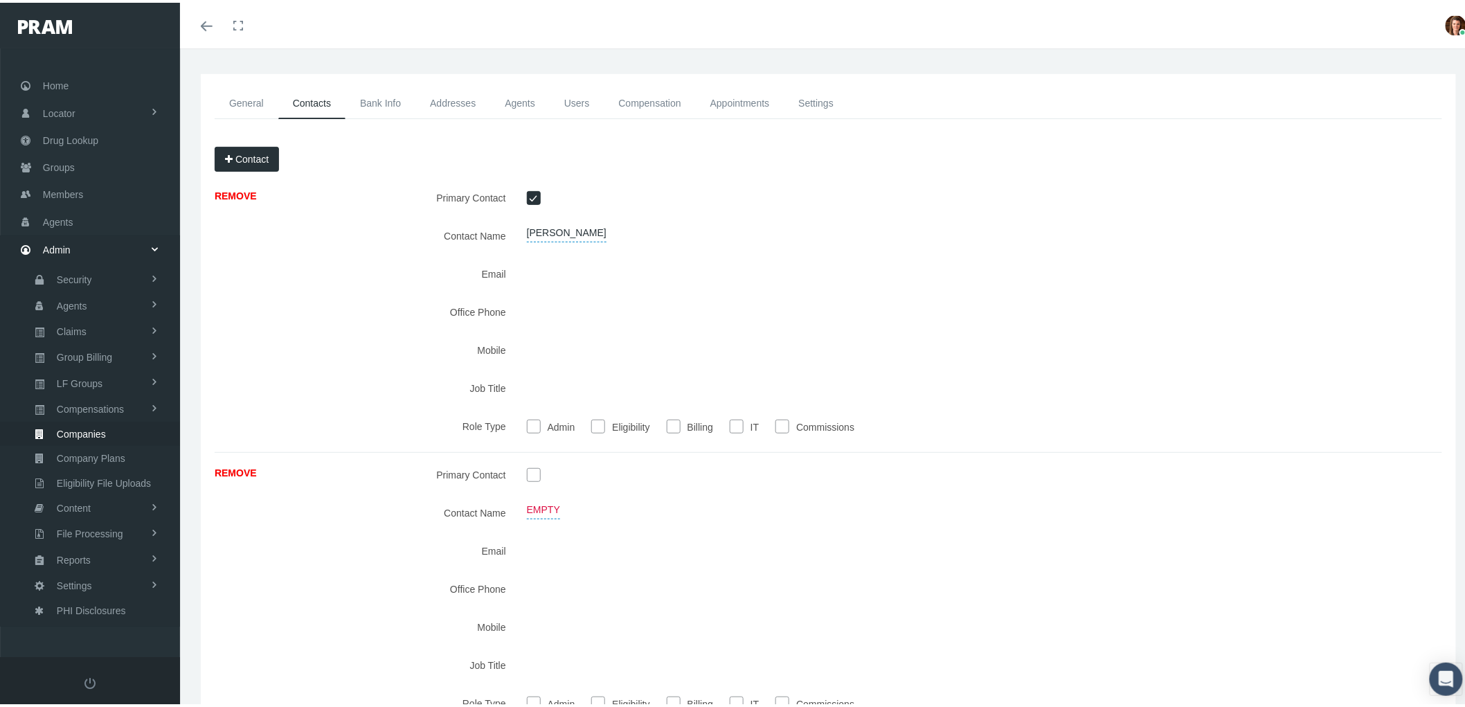
scroll to position [213, 0]
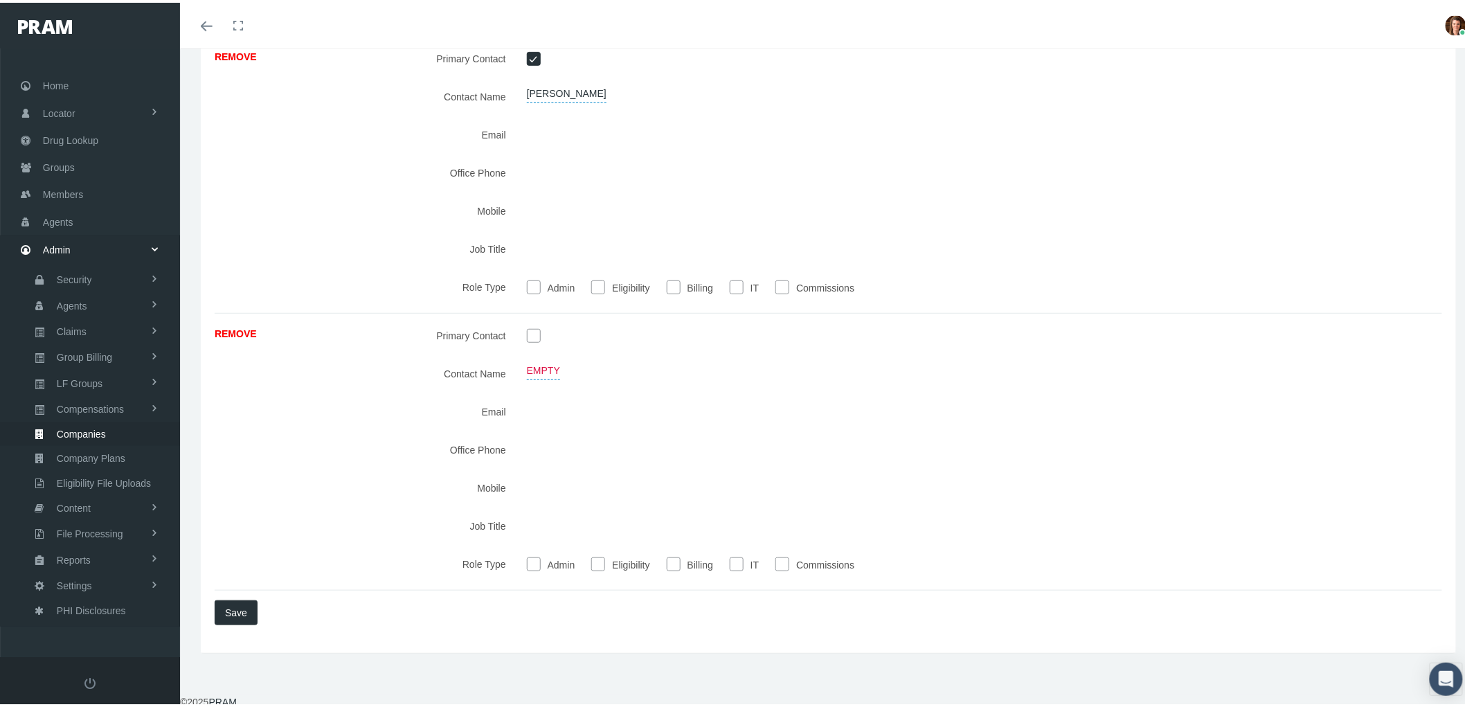
click at [537, 48] on input "checkbox" at bounding box center [534, 55] width 14 height 14
click at [531, 55] on input "checkbox" at bounding box center [534, 55] width 14 height 14
checkbox input "true"
click at [527, 329] on input "checkbox" at bounding box center [534, 332] width 14 height 14
checkbox input "true"
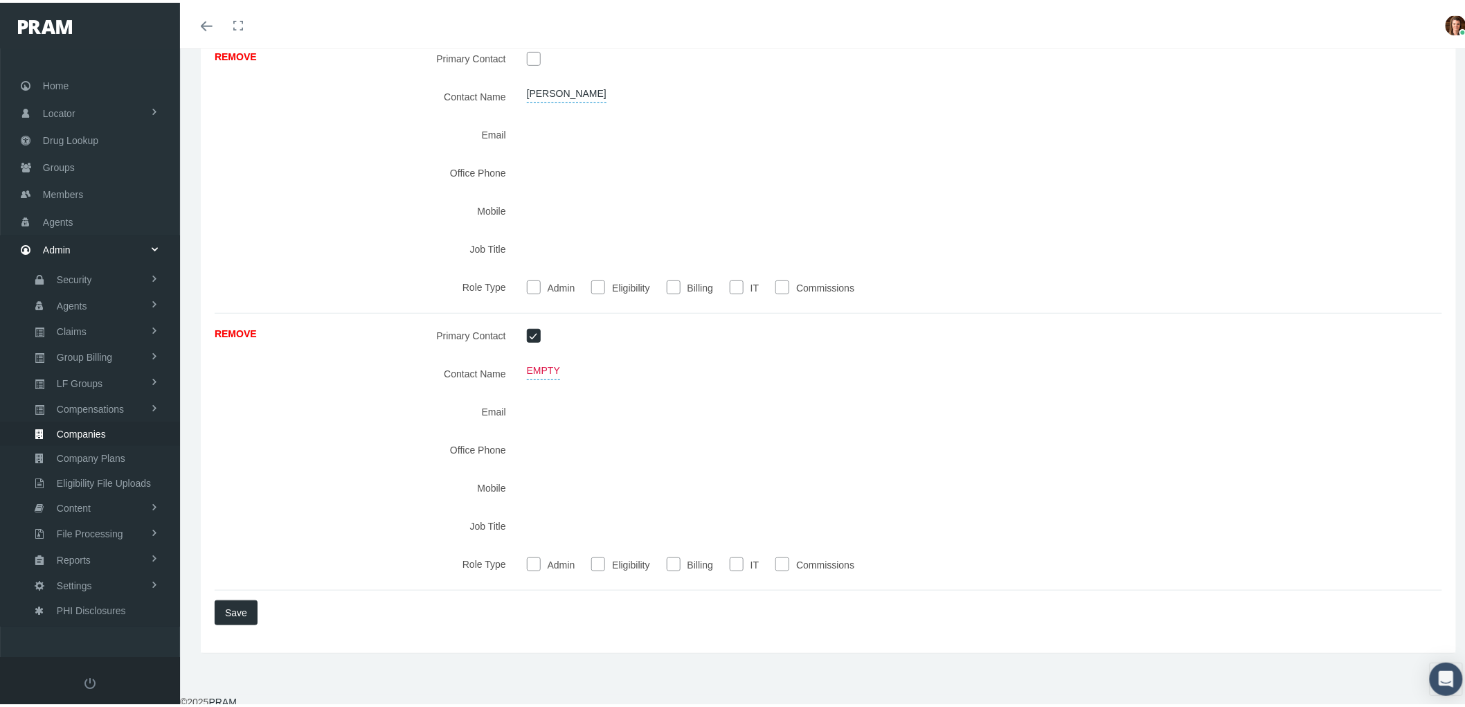
checkbox input "false"
checkbox input "true"
click at [548, 379] on div "Empty" at bounding box center [933, 371] width 832 height 24
click at [542, 369] on span "Empty" at bounding box center [543, 368] width 33 height 19
type input "Larry Schneier"
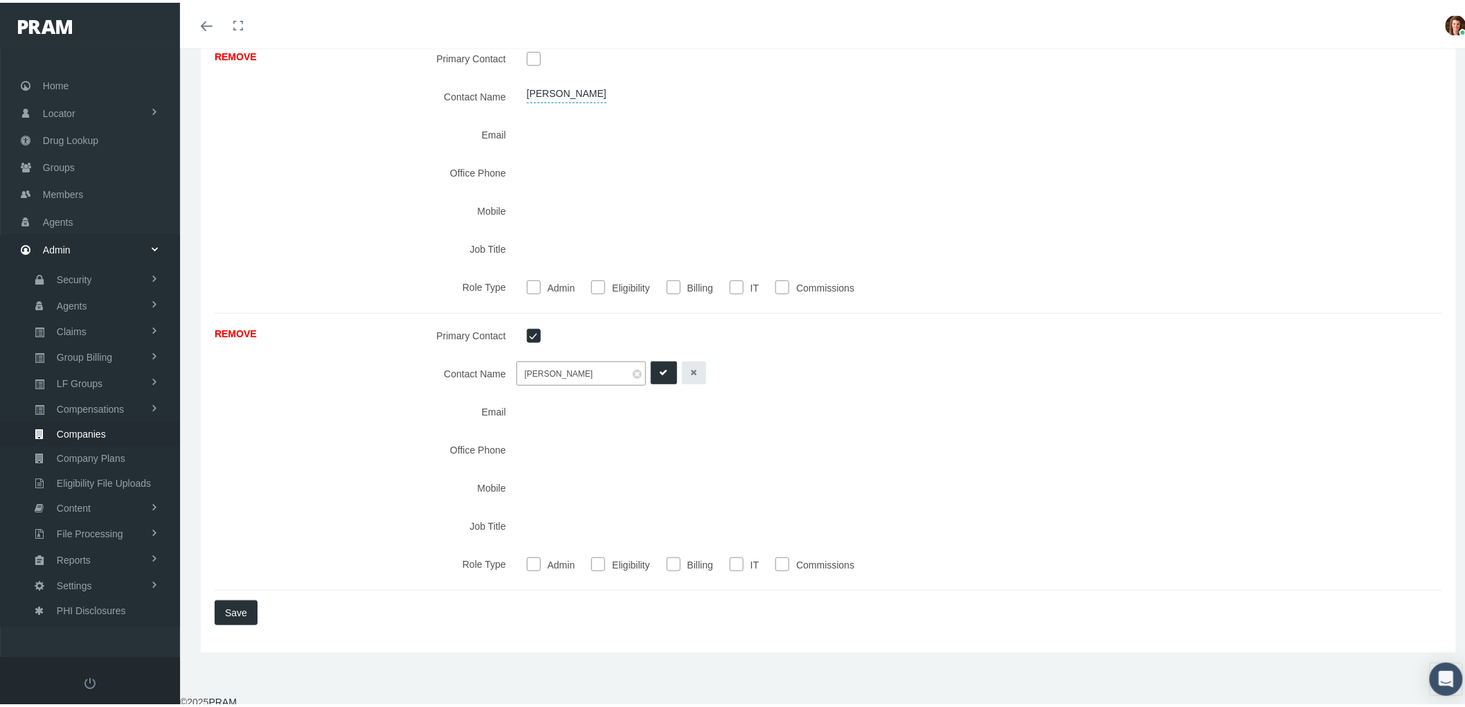
click at [660, 371] on icon "submit" at bounding box center [664, 370] width 8 height 13
type input "lschneier@tri-nat.com"
click at [663, 404] on icon "submit" at bounding box center [664, 408] width 8 height 13
click at [240, 606] on button "Save" at bounding box center [236, 610] width 43 height 25
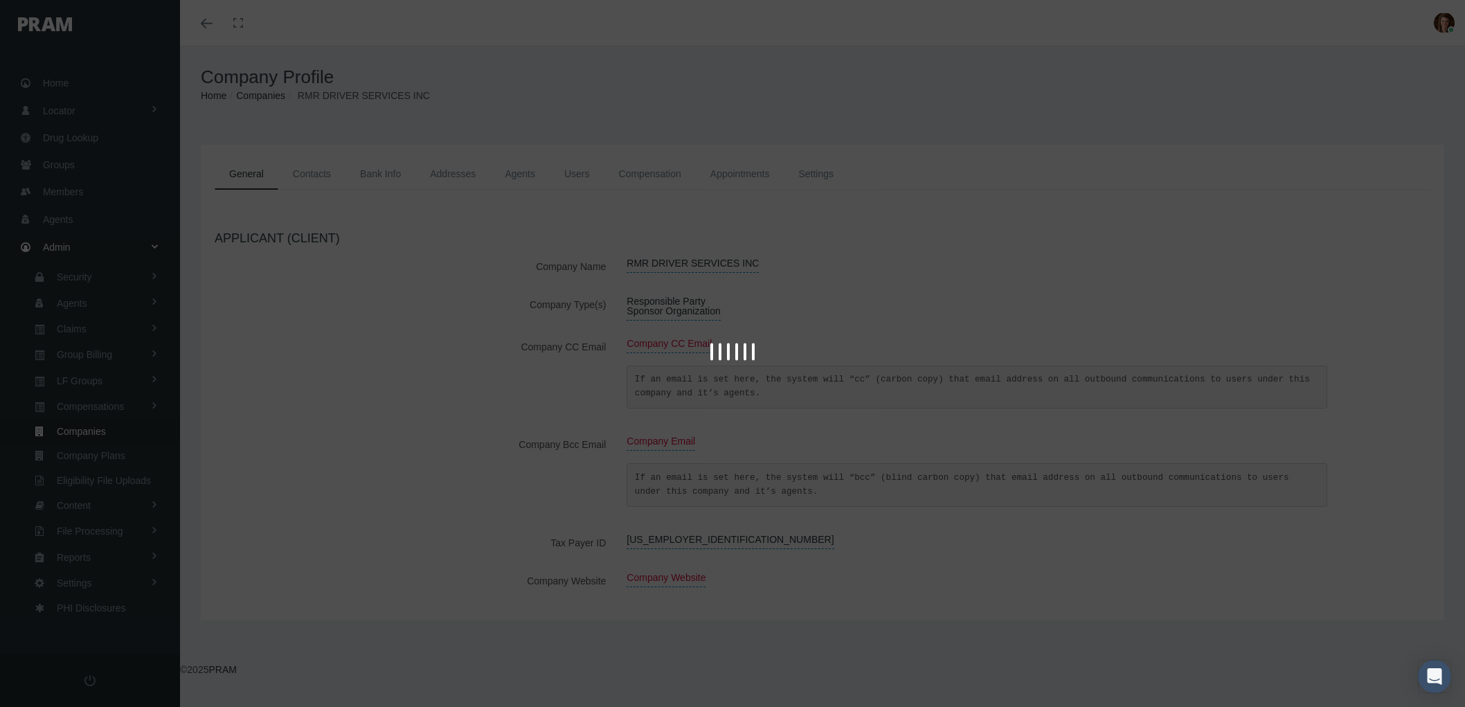
scroll to position [15, 0]
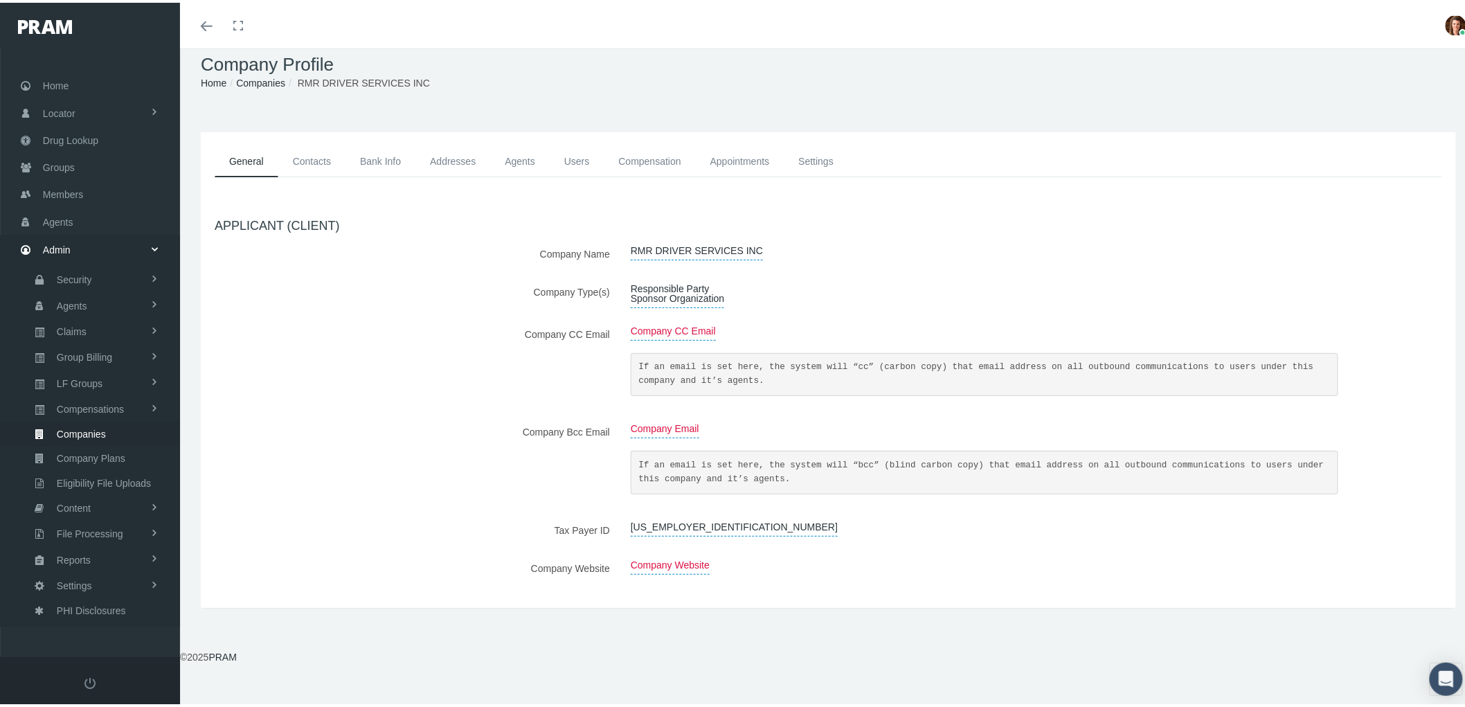
click at [319, 150] on link "Contacts" at bounding box center [311, 158] width 67 height 31
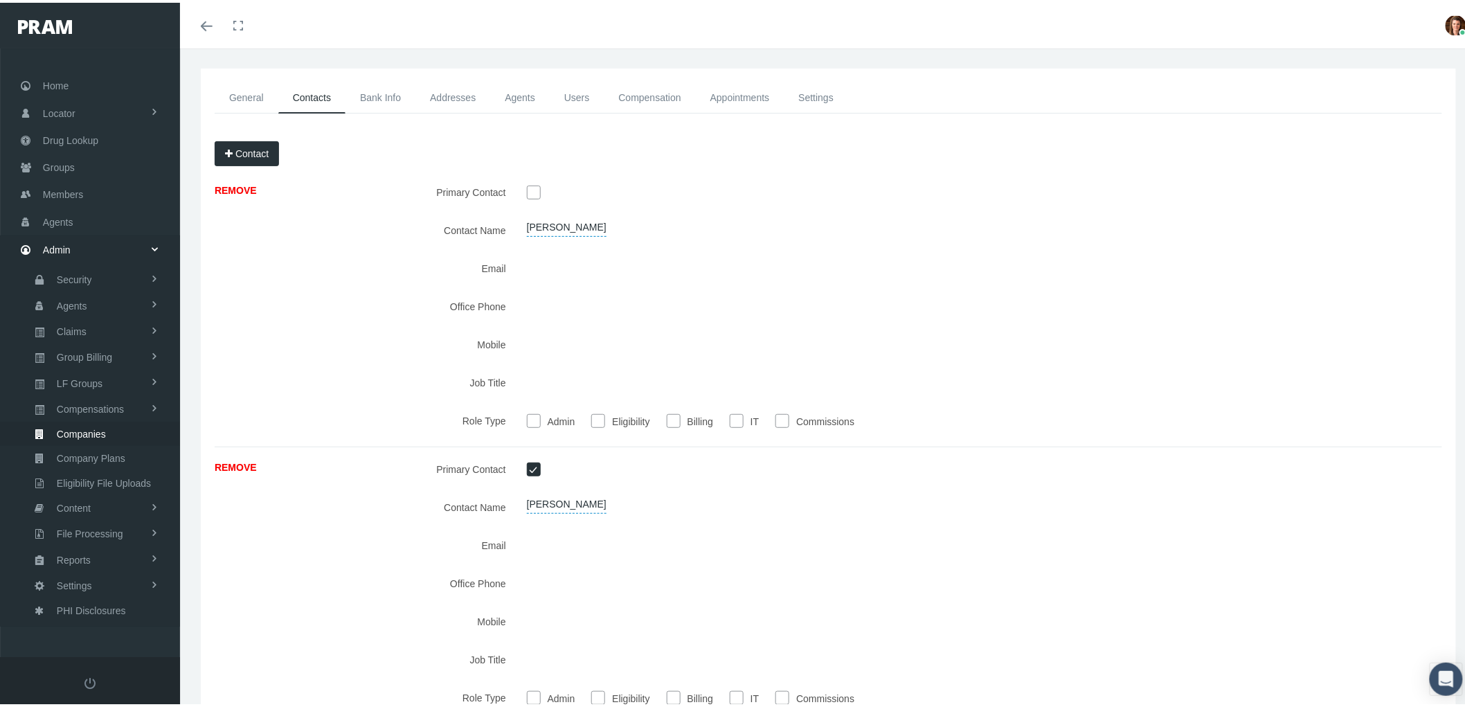
scroll to position [0, 0]
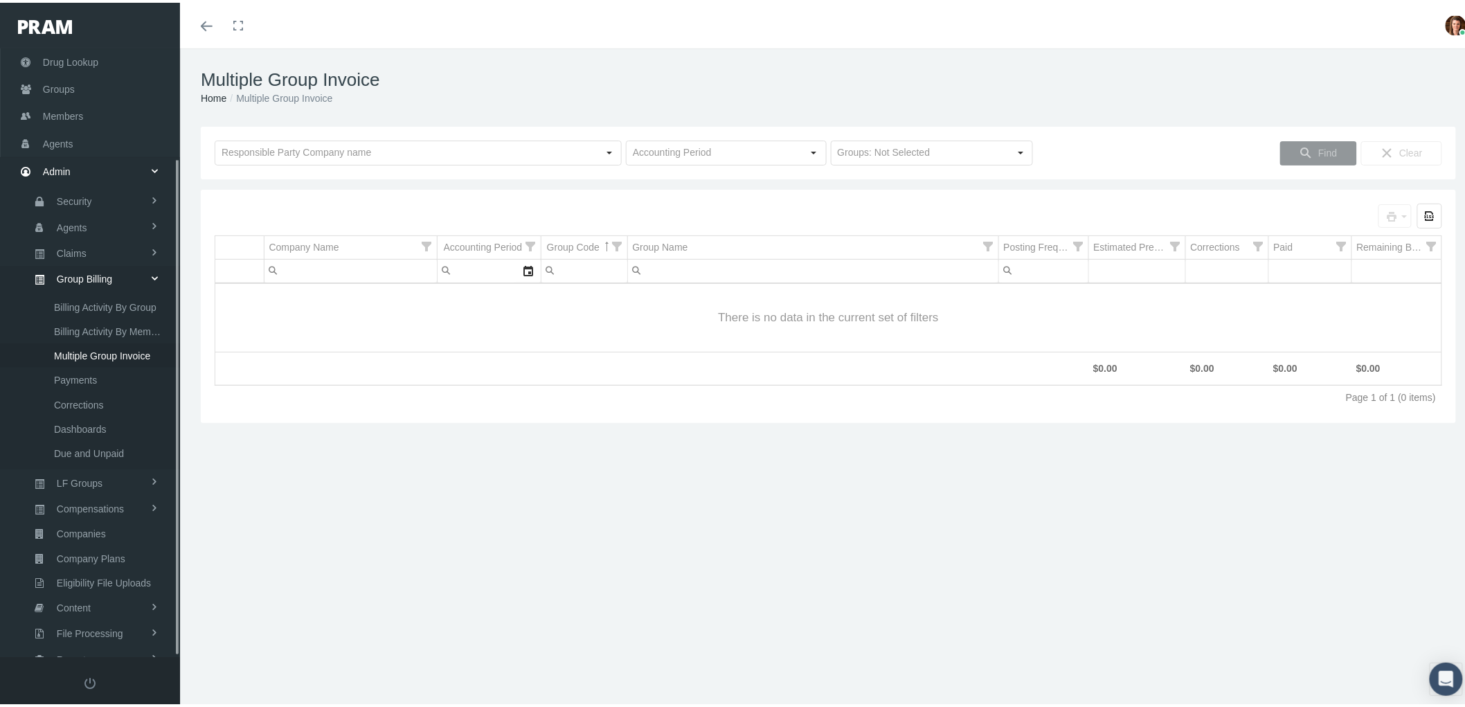
scroll to position [134, 0]
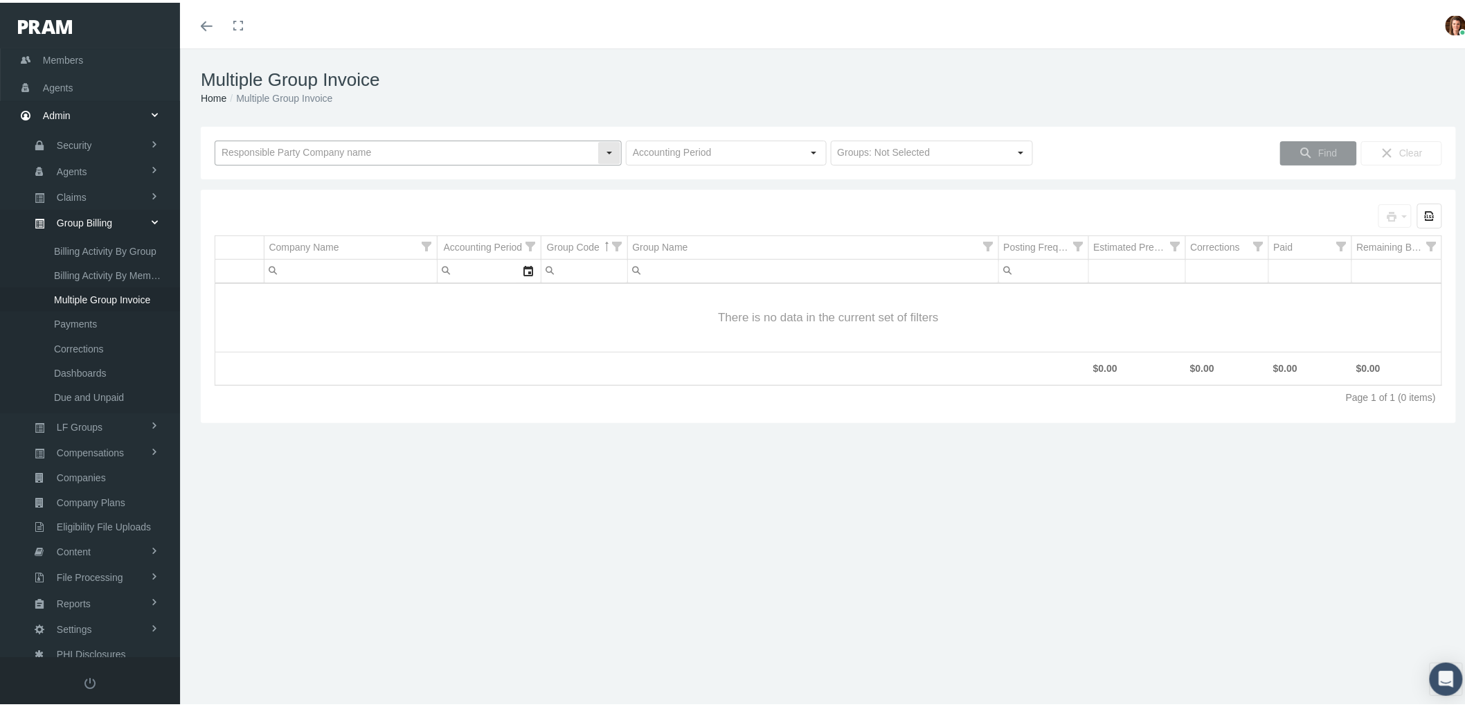
click at [337, 149] on input "text" at bounding box center [406, 151] width 382 height 24
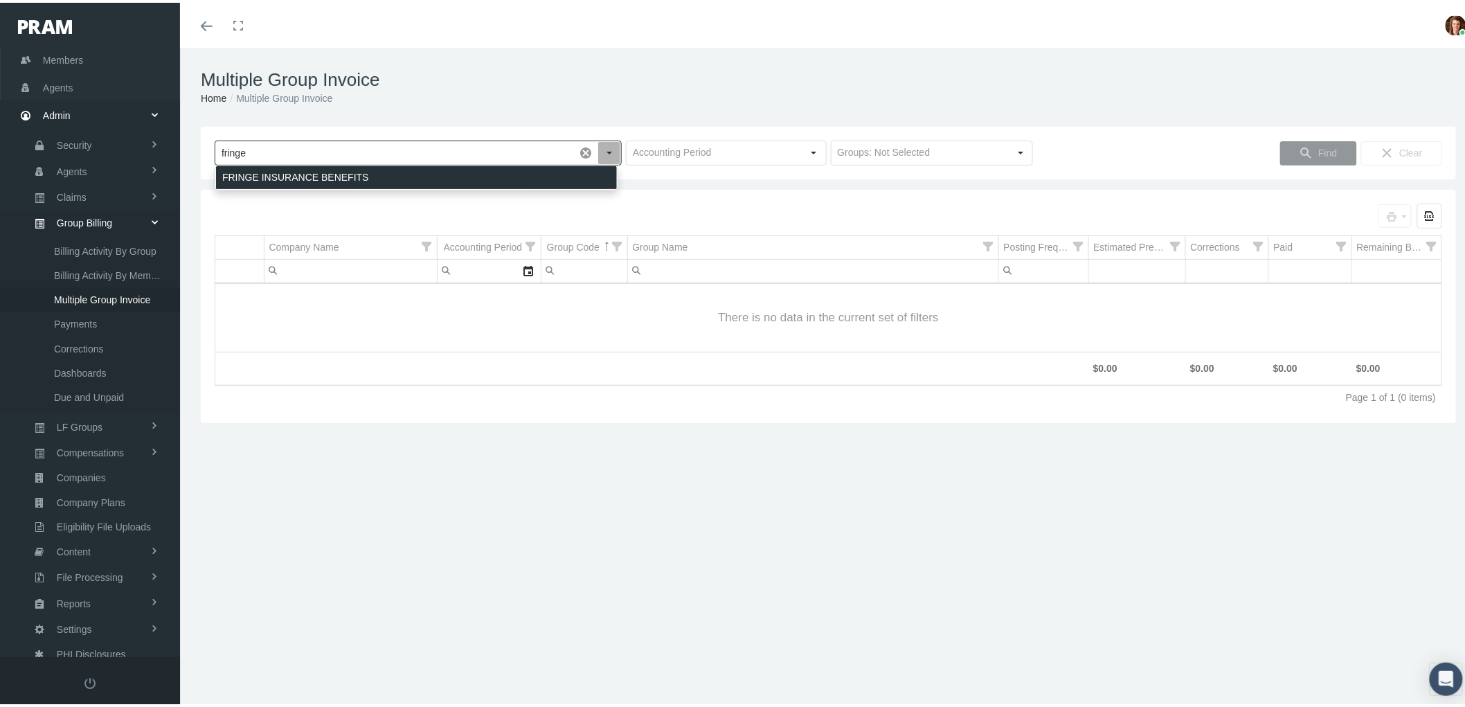
click at [314, 168] on div "FRINGE INSURANCE BENEFITS" at bounding box center [416, 174] width 401 height 23
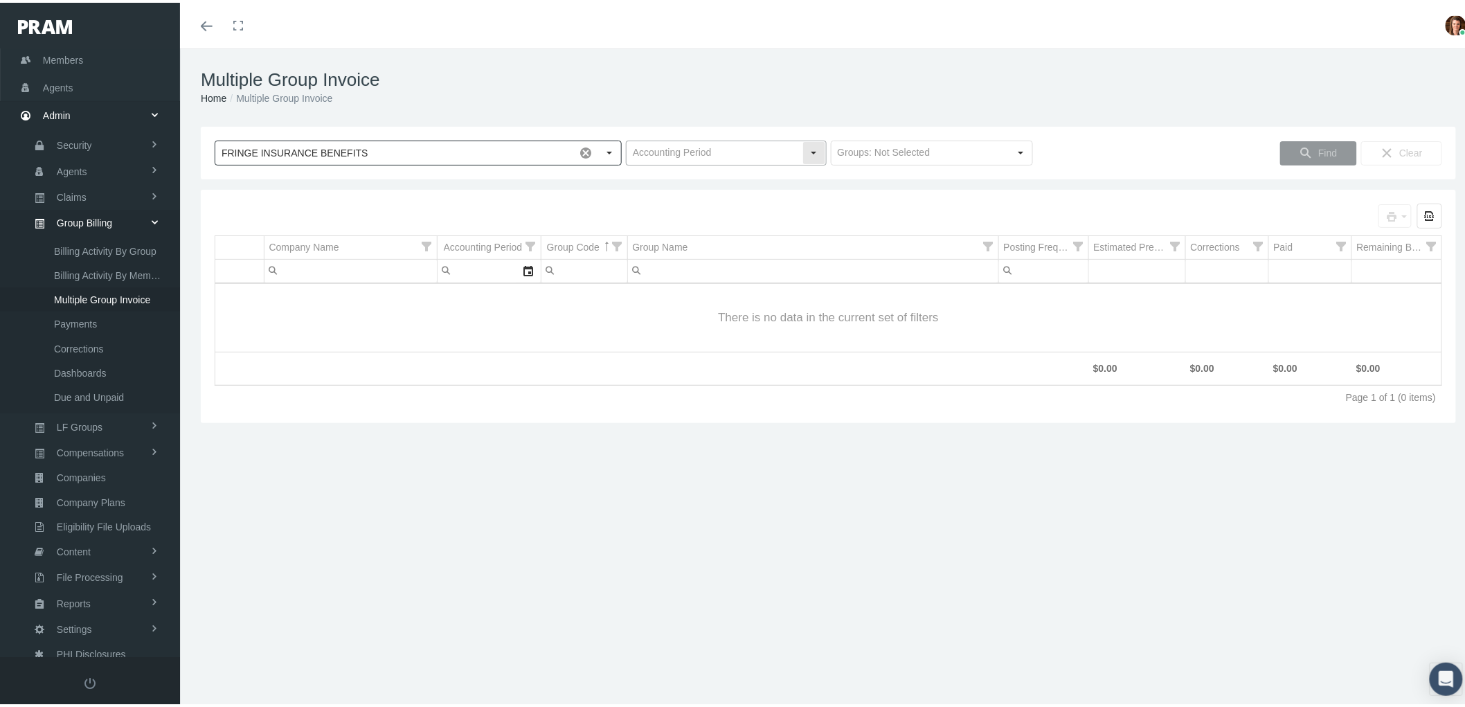
type input "FRINGE INSURANCE BENEFITS"
click at [809, 155] on div "Select" at bounding box center [814, 150] width 22 height 22
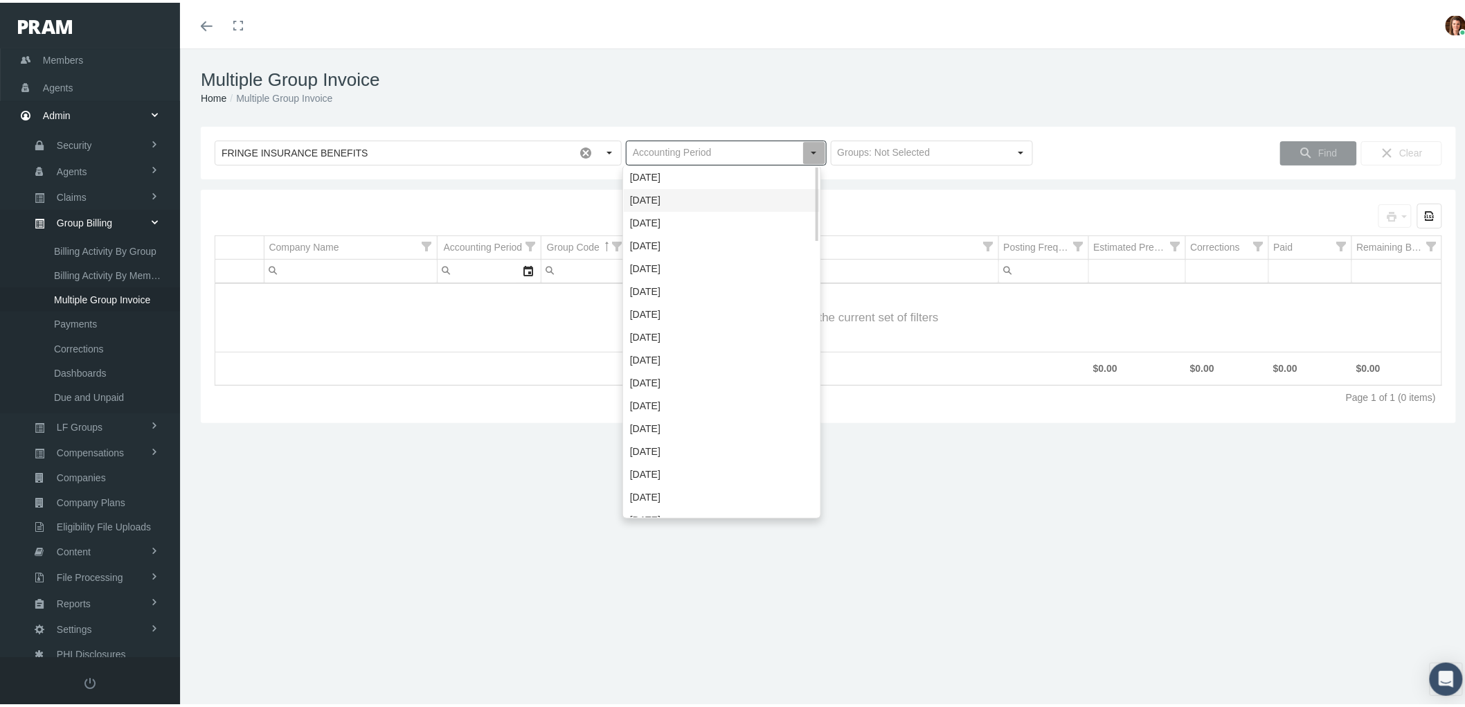
click at [770, 197] on div "[DATE]" at bounding box center [722, 197] width 196 height 23
type input "[DATE]"
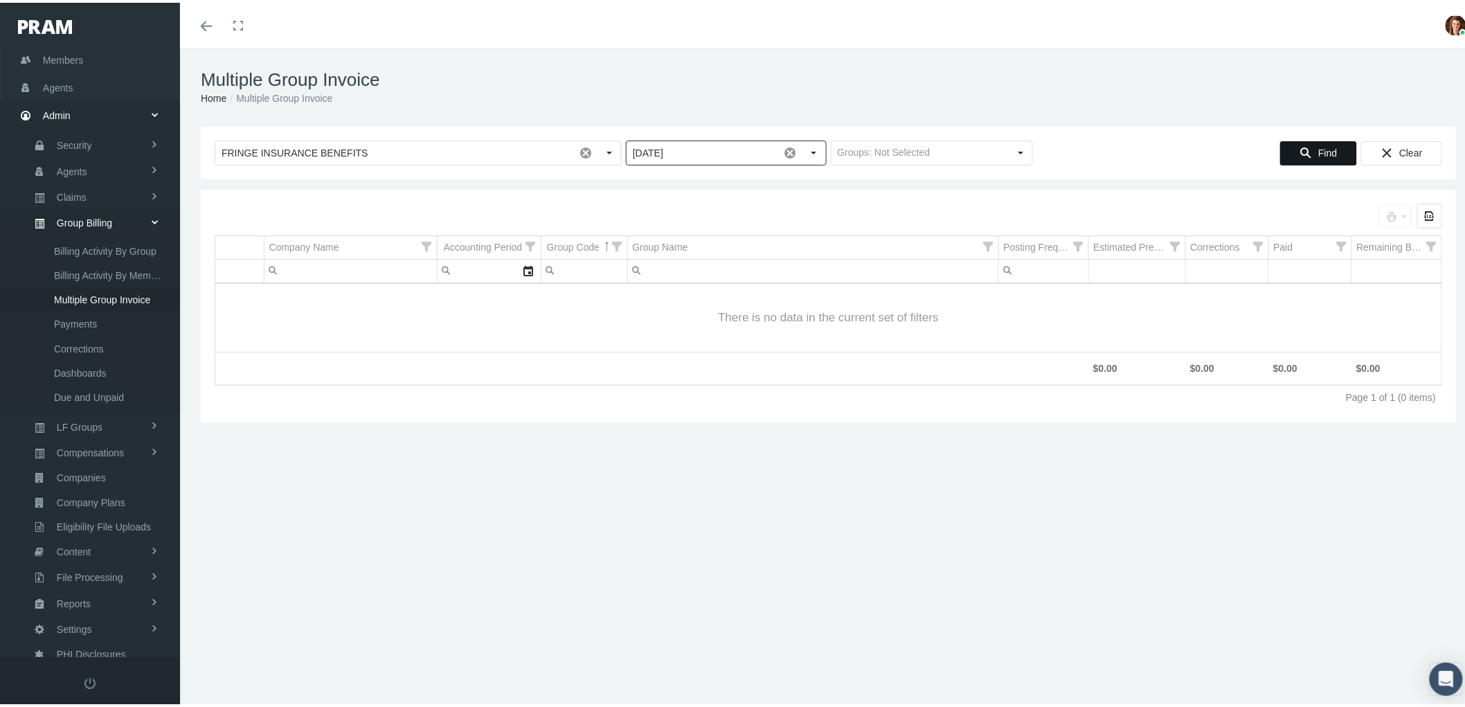
click at [1304, 154] on div "Find" at bounding box center [1318, 150] width 75 height 23
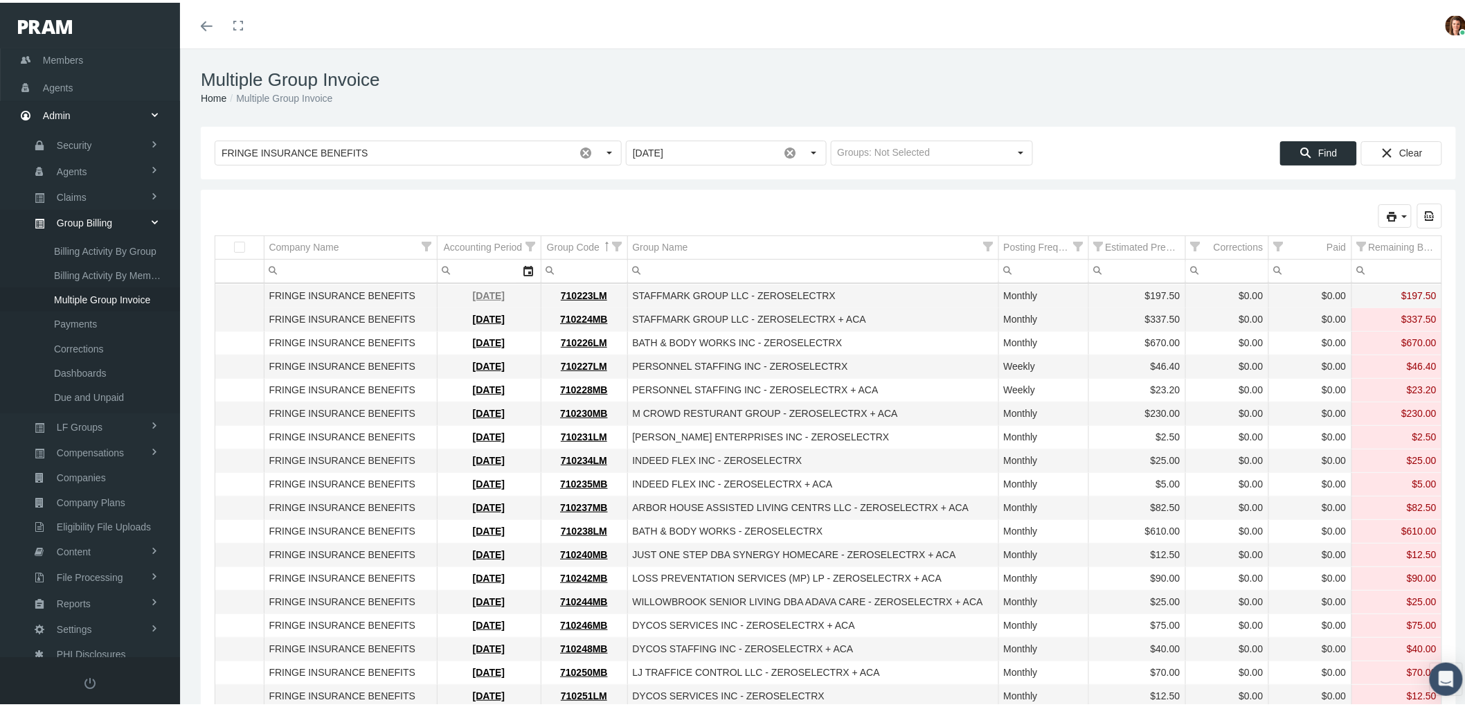
click at [478, 294] on link "[DATE]" at bounding box center [489, 292] width 32 height 11
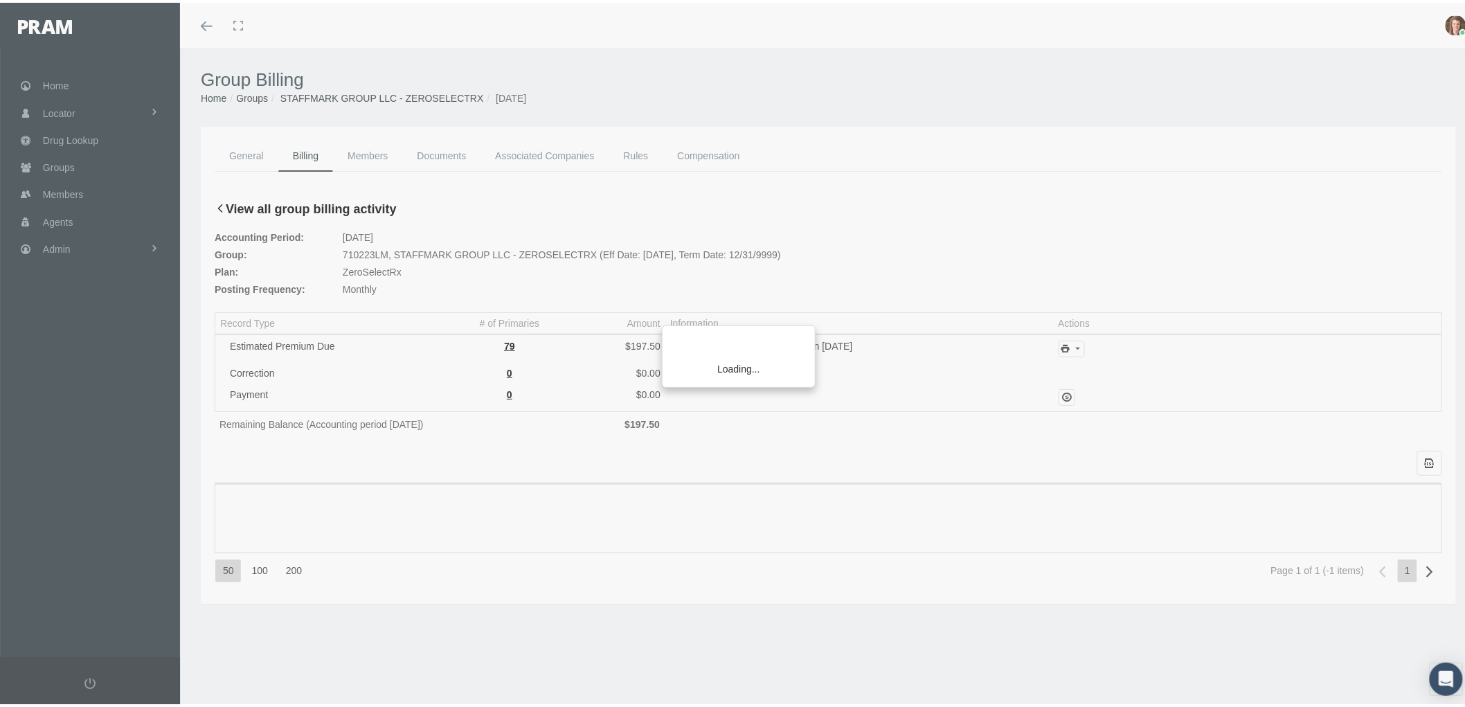
click at [84, 257] on div "Home Locator Pharmacy Cannabis Provider Drug Lookup Groups" at bounding box center [96, 350] width 192 height 609
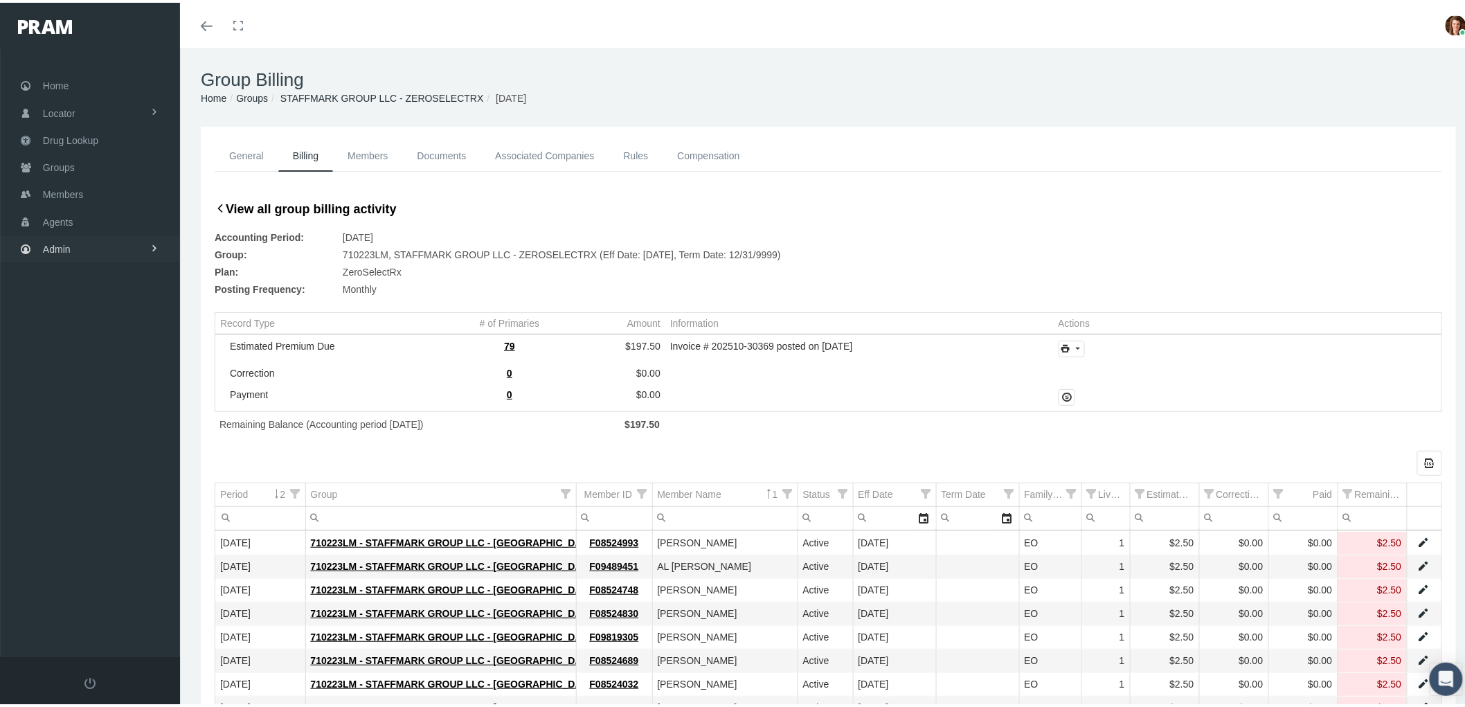
click at [80, 251] on link "Admin" at bounding box center [90, 246] width 180 height 27
click at [126, 350] on link "Group Billing" at bounding box center [90, 353] width 180 height 24
click at [114, 420] on span "Multiple Group Invoice" at bounding box center [102, 431] width 96 height 24
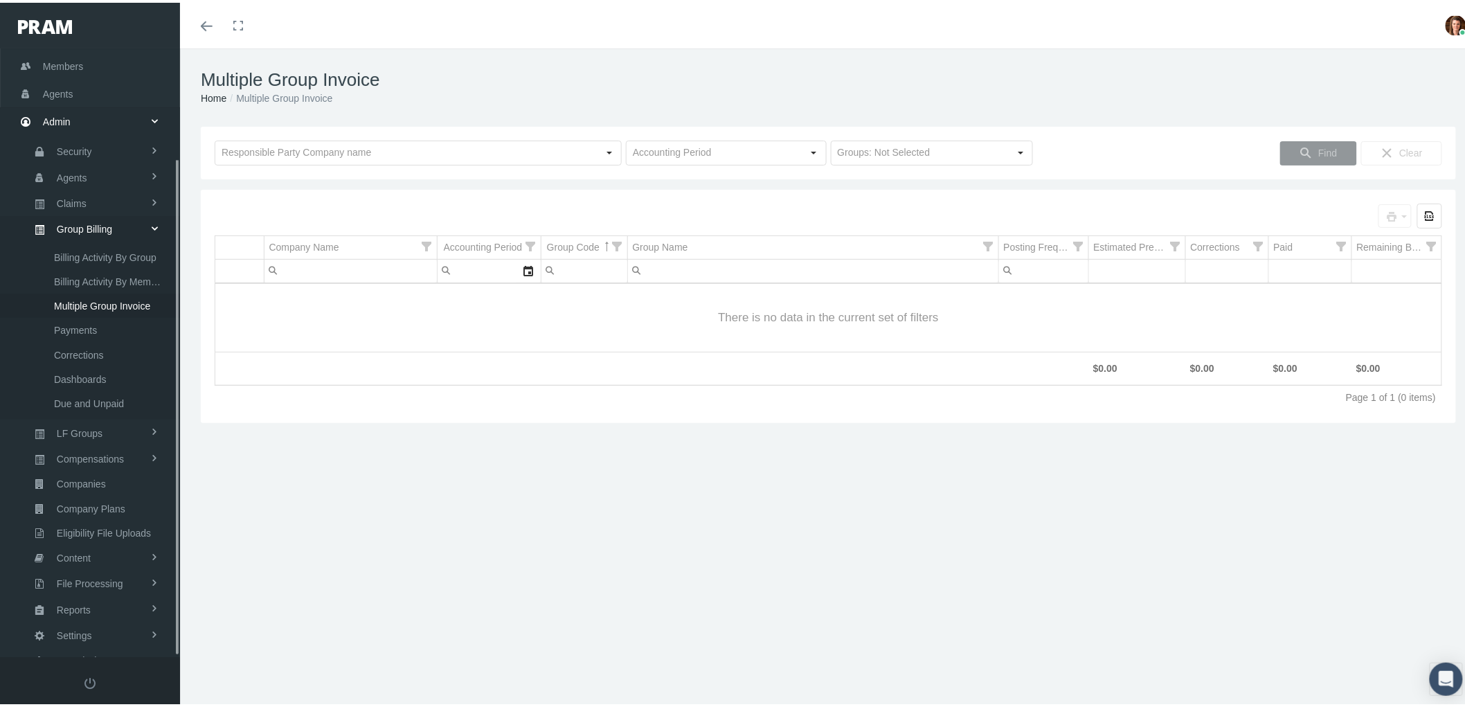
scroll to position [134, 0]
click at [308, 154] on input "text" at bounding box center [406, 151] width 382 height 24
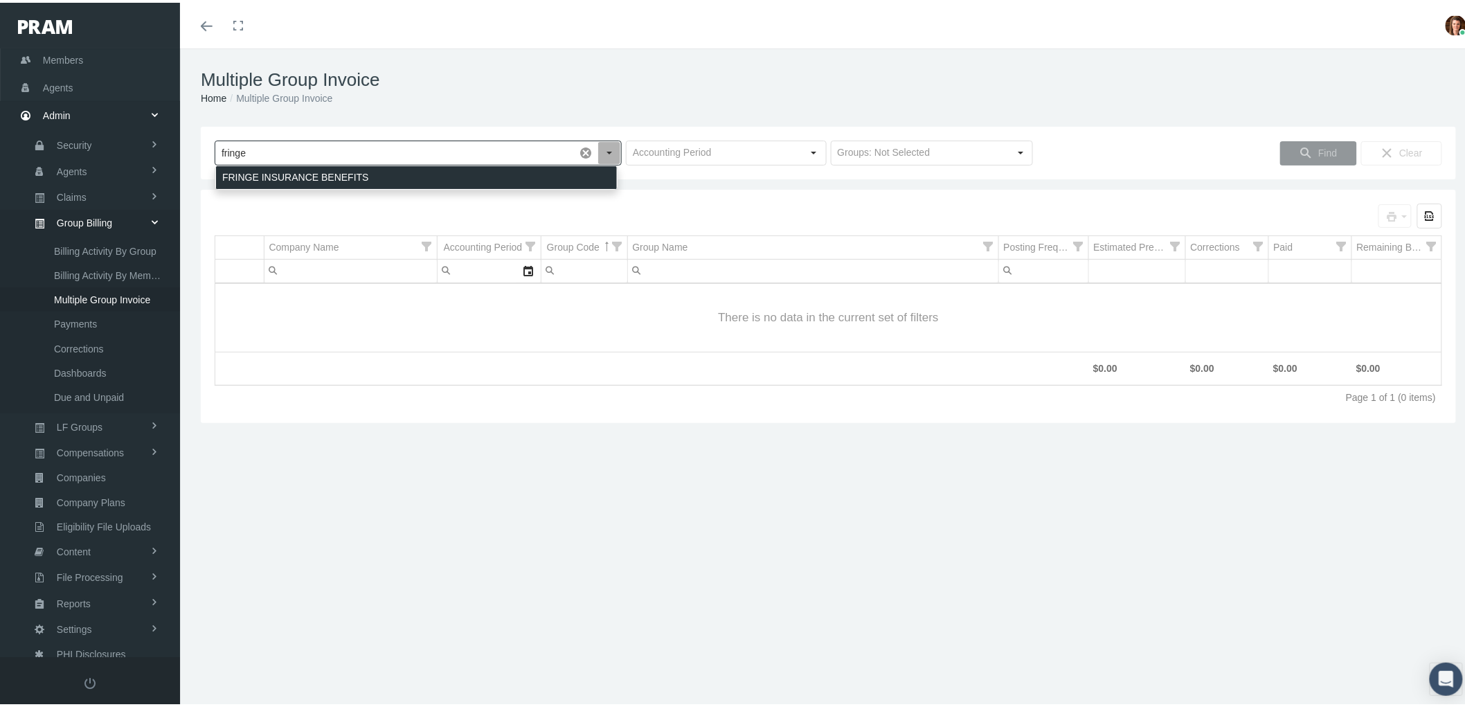
click at [324, 181] on div "FRINGE INSURANCE BENEFITS" at bounding box center [416, 174] width 401 height 23
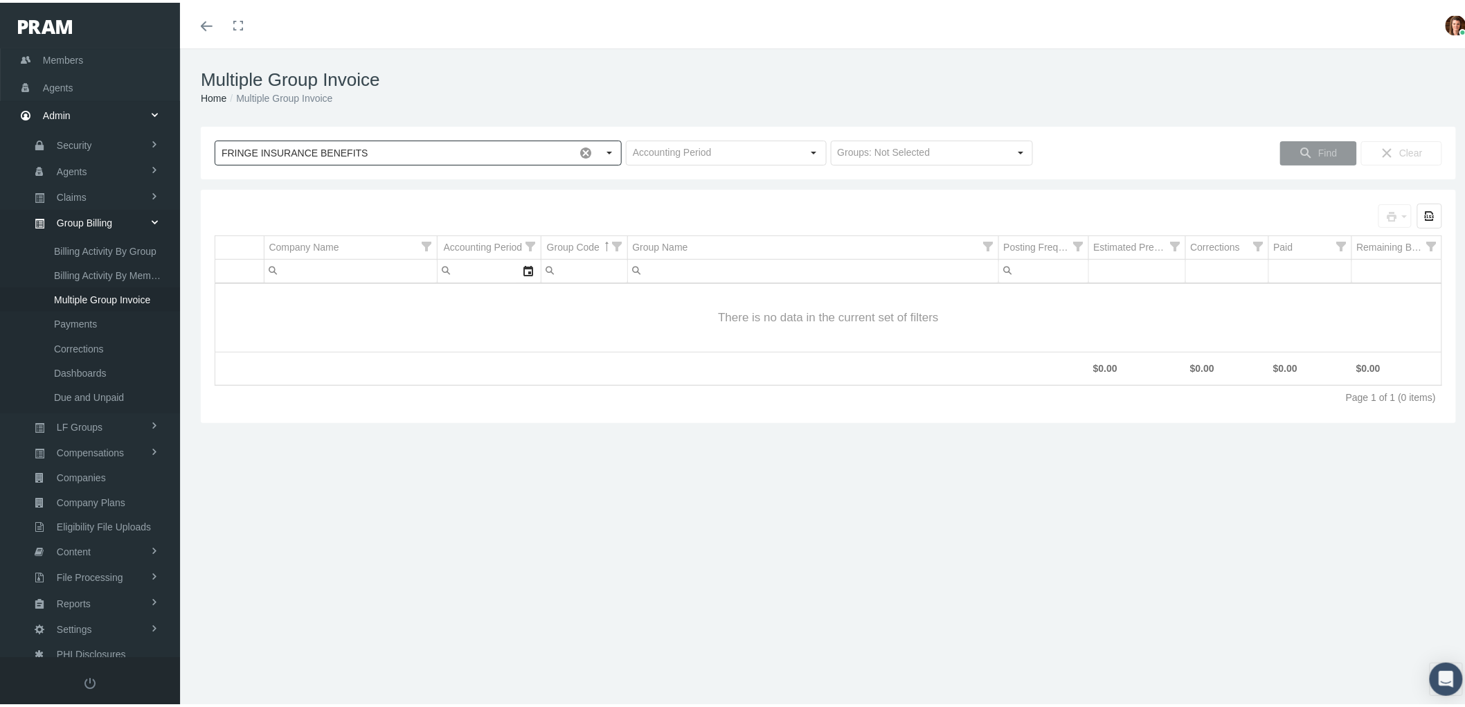
type input "FRINGE INSURANCE BENEFITS"
click at [815, 148] on div "Select" at bounding box center [814, 150] width 22 height 22
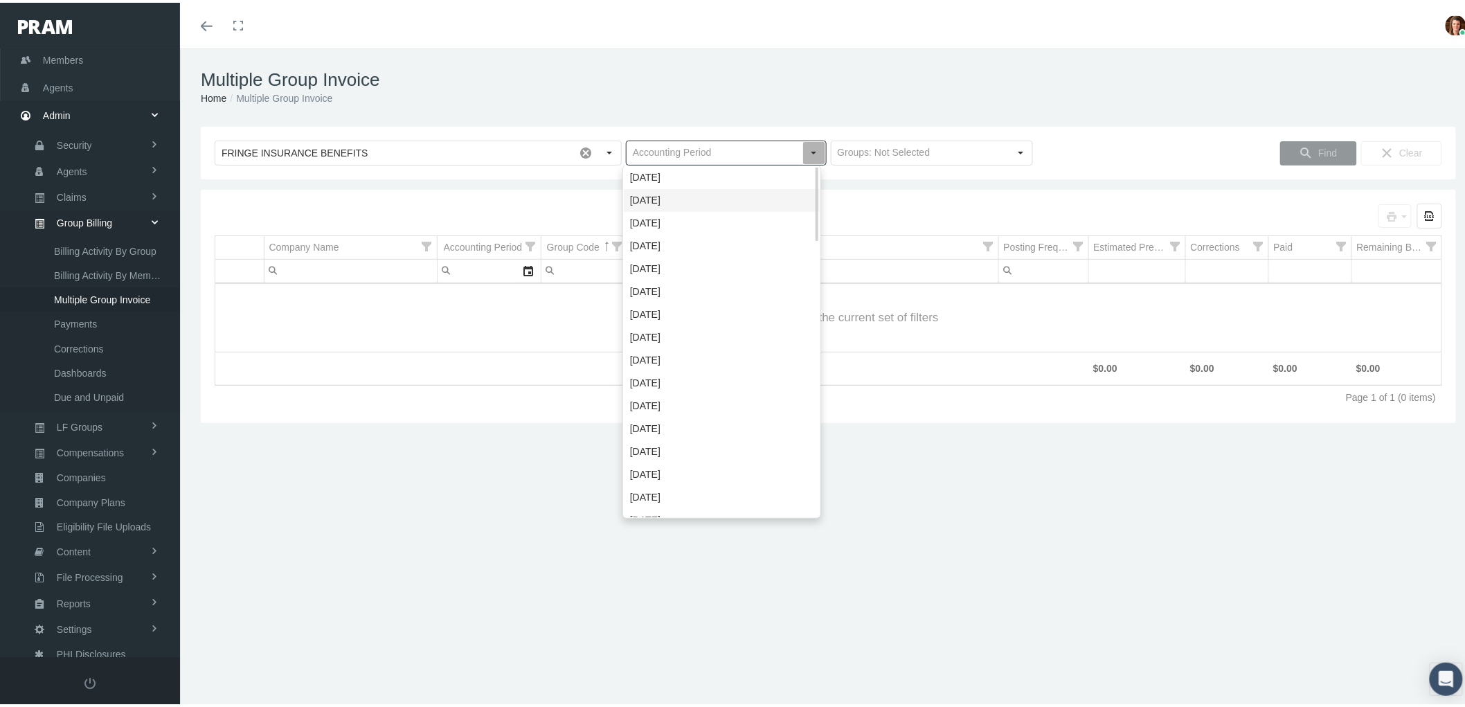
click at [769, 199] on div "[DATE]" at bounding box center [722, 197] width 196 height 23
type input "[DATE]"
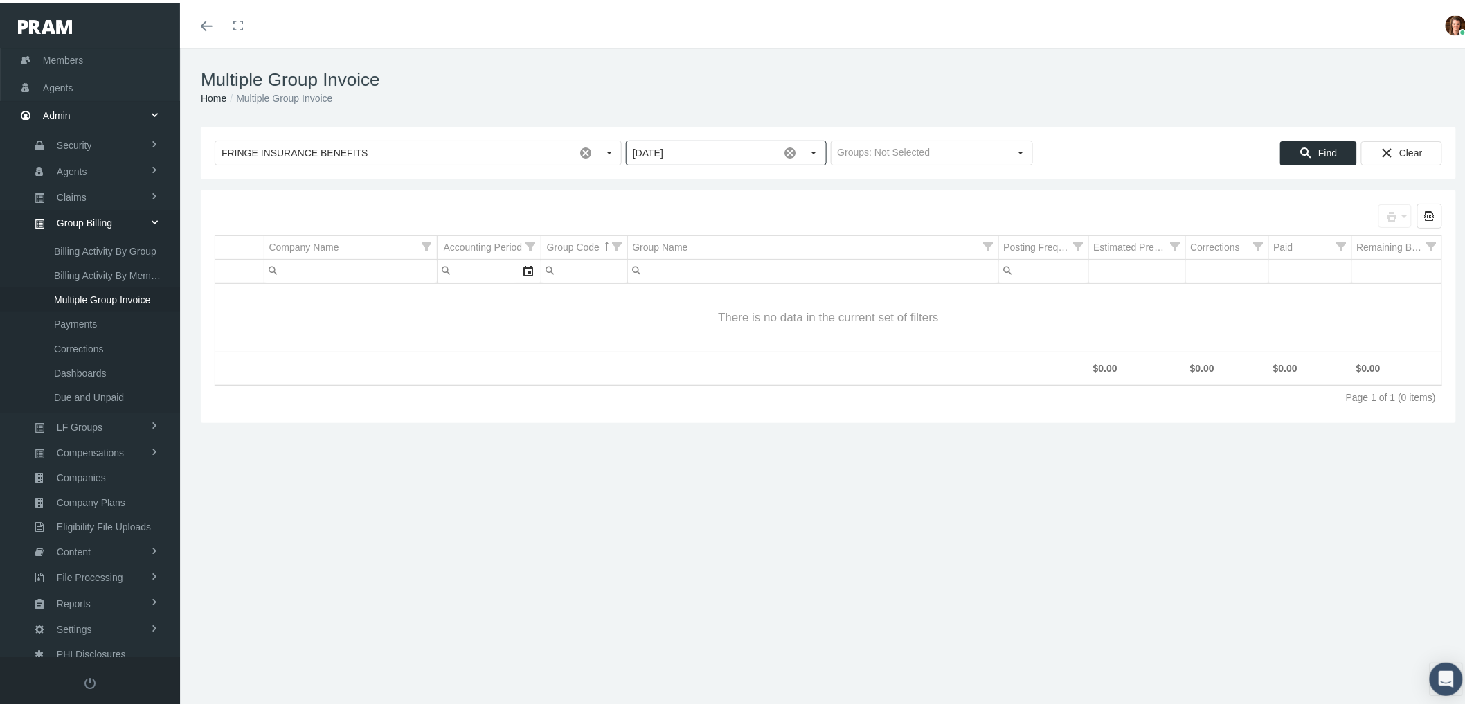
click at [1319, 156] on span "Find" at bounding box center [1328, 150] width 19 height 11
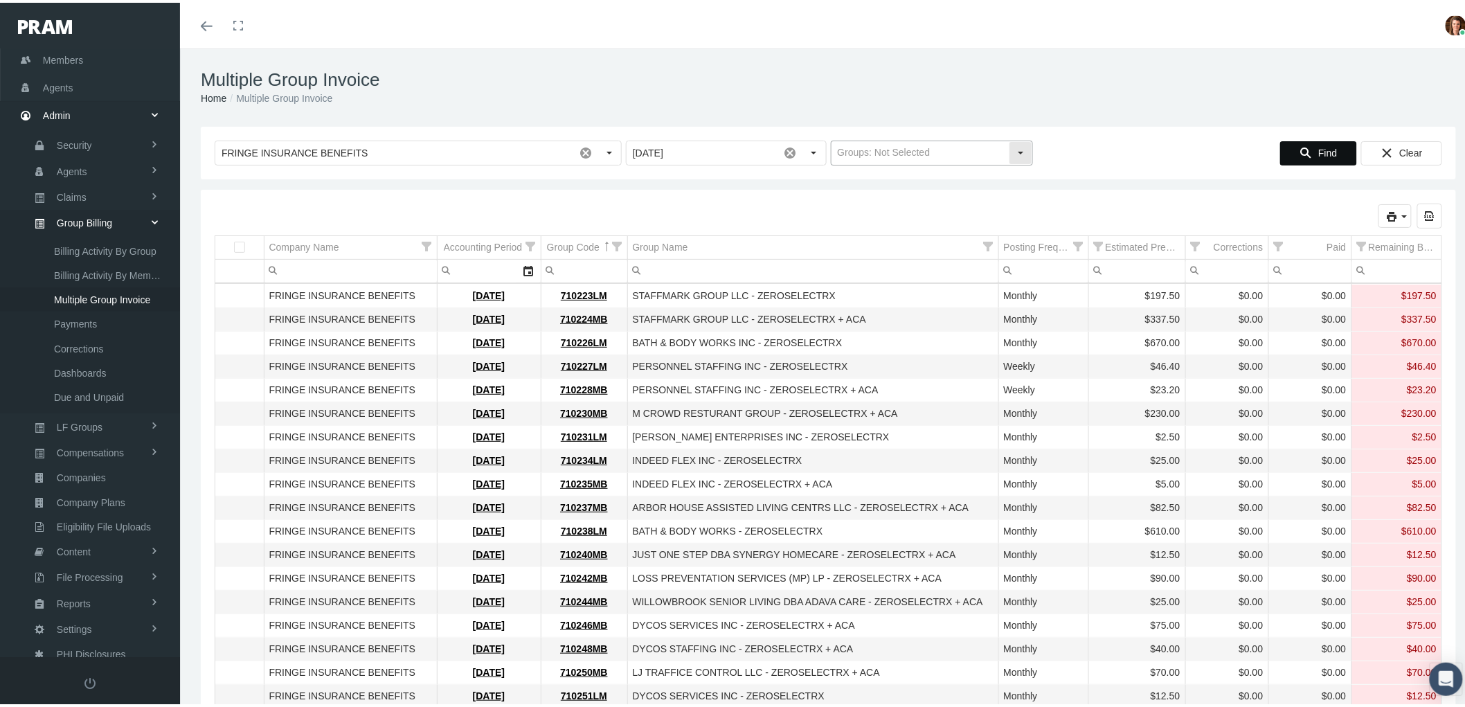
click at [1013, 155] on div "Select" at bounding box center [1021, 150] width 22 height 22
click at [996, 173] on div "Level Funded Groups" at bounding box center [925, 174] width 198 height 23
type input "Level Funded Groups"
click at [1319, 145] on span "Find" at bounding box center [1328, 150] width 19 height 11
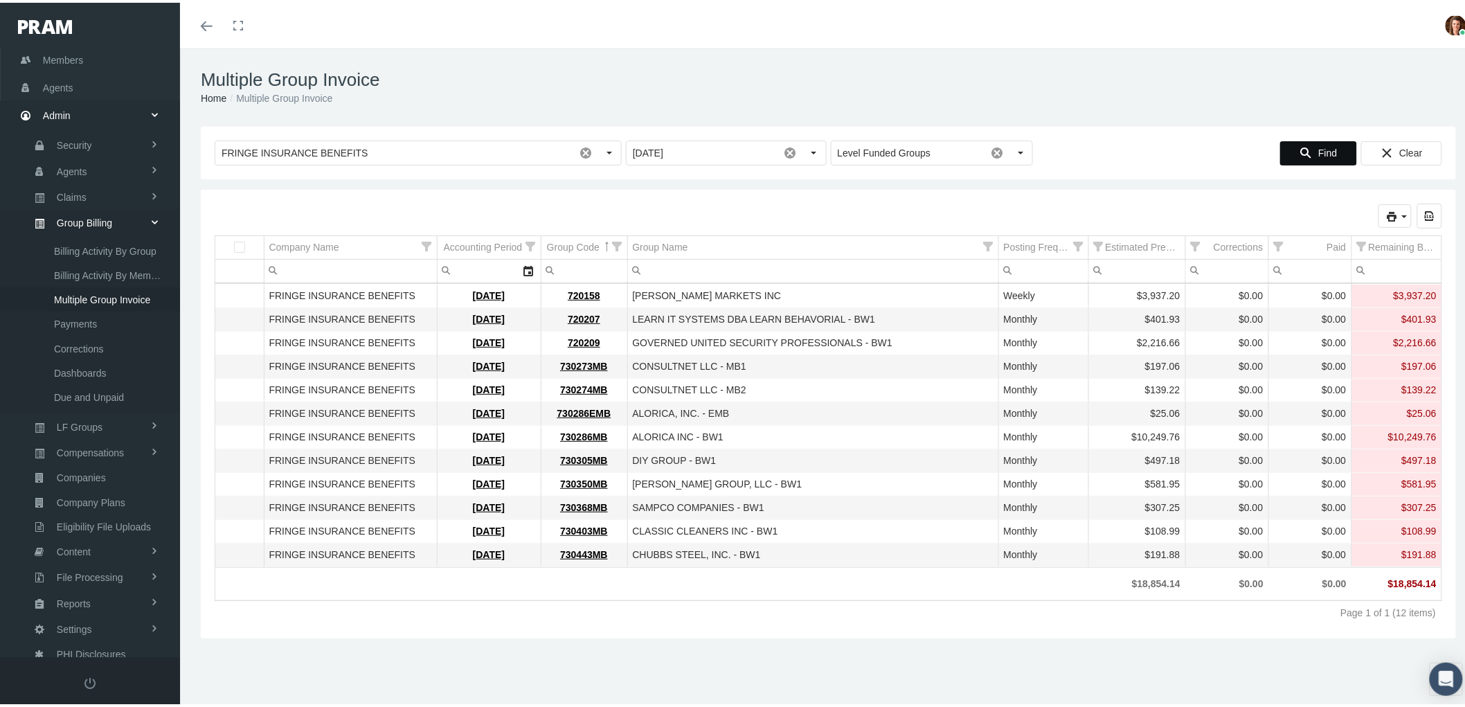
click at [1386, 219] on icon "print" at bounding box center [1392, 214] width 12 height 12
click at [1352, 241] on div "Invoice" at bounding box center [1321, 237] width 157 height 23
click at [101, 196] on link "Claims" at bounding box center [90, 194] width 180 height 24
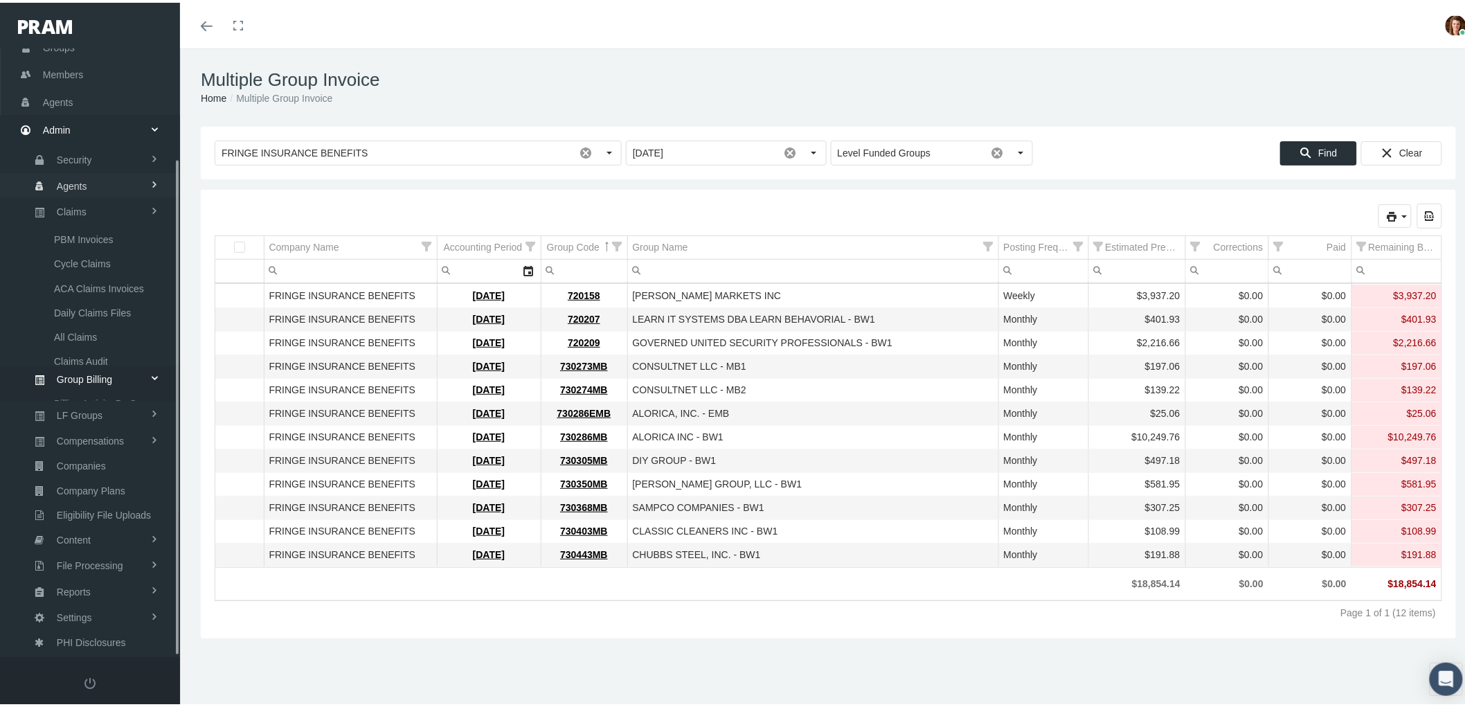
scroll to position [111, 0]
click at [111, 247] on span "PBM Invoices" at bounding box center [84, 246] width 60 height 24
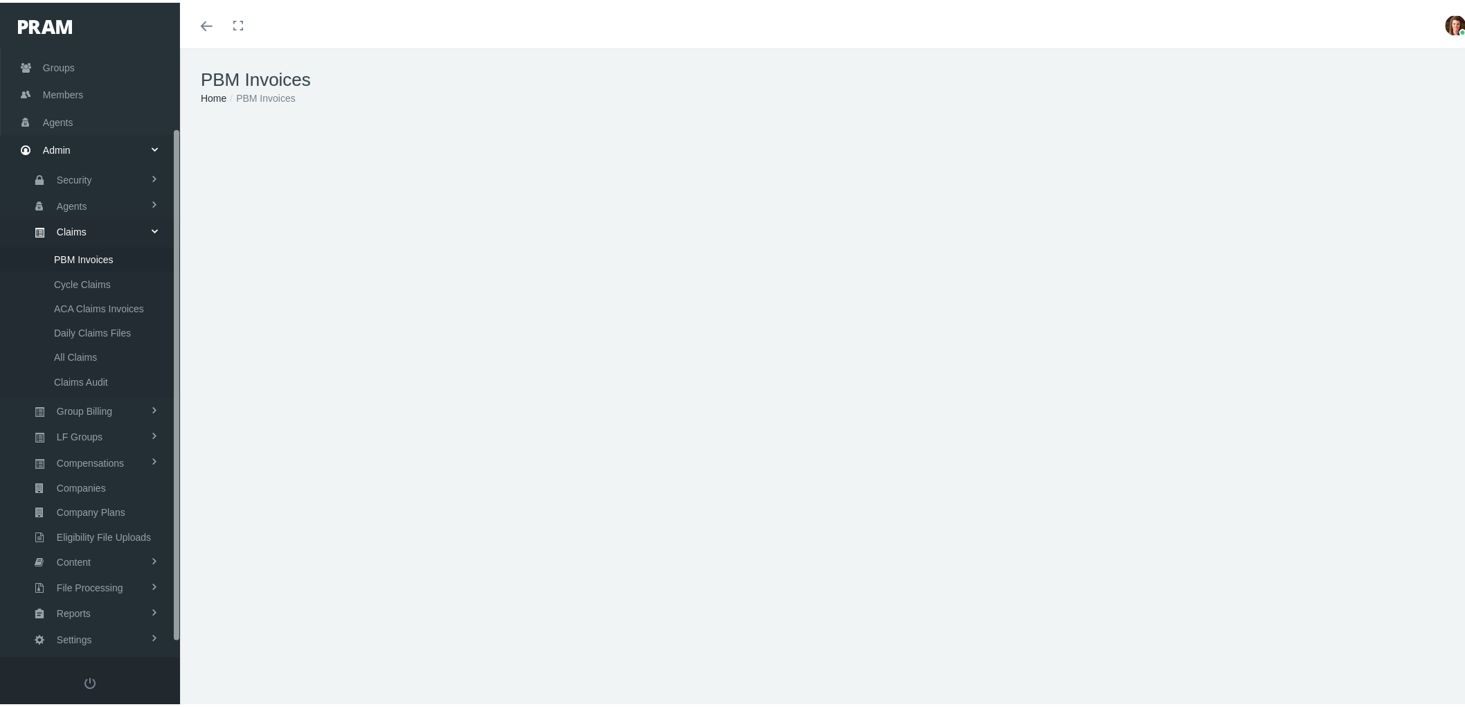
scroll to position [111, 0]
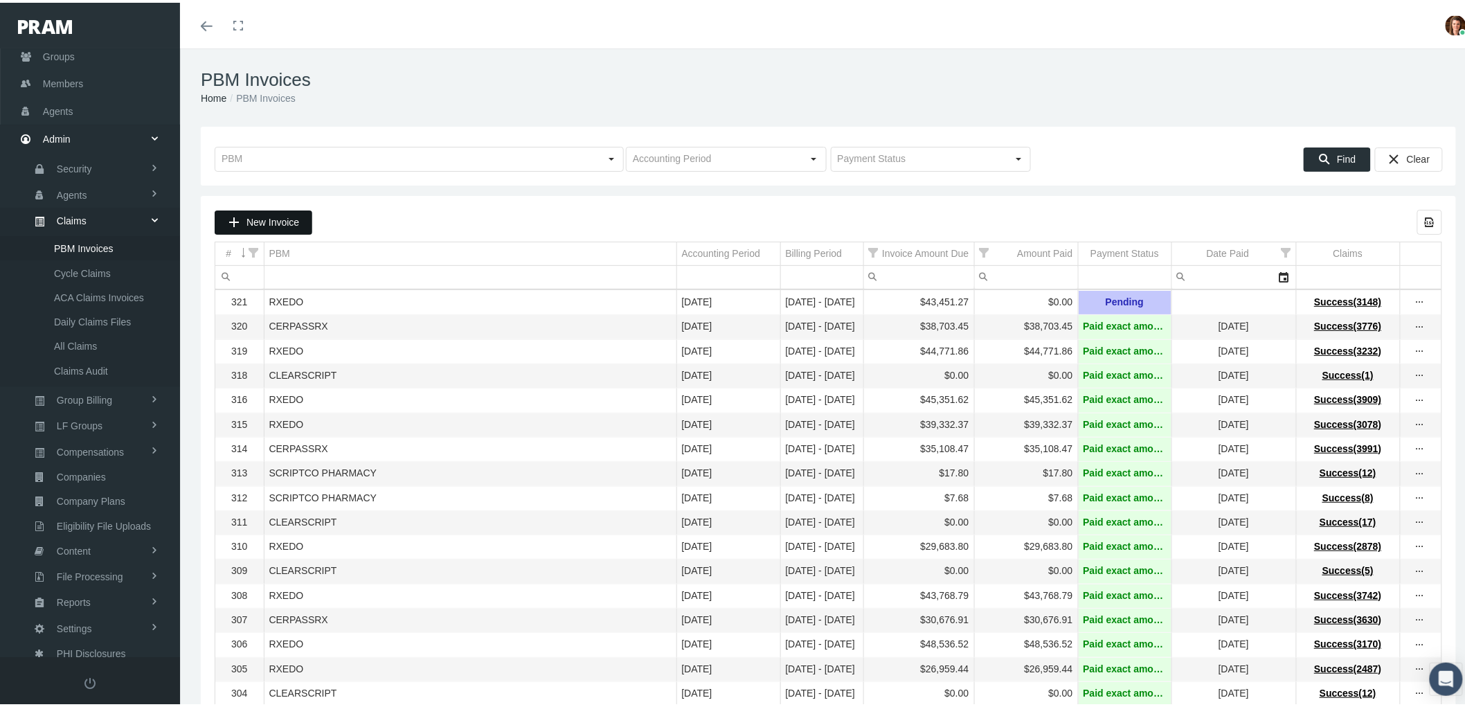
click at [240, 224] on div "New Invoice" at bounding box center [263, 219] width 96 height 23
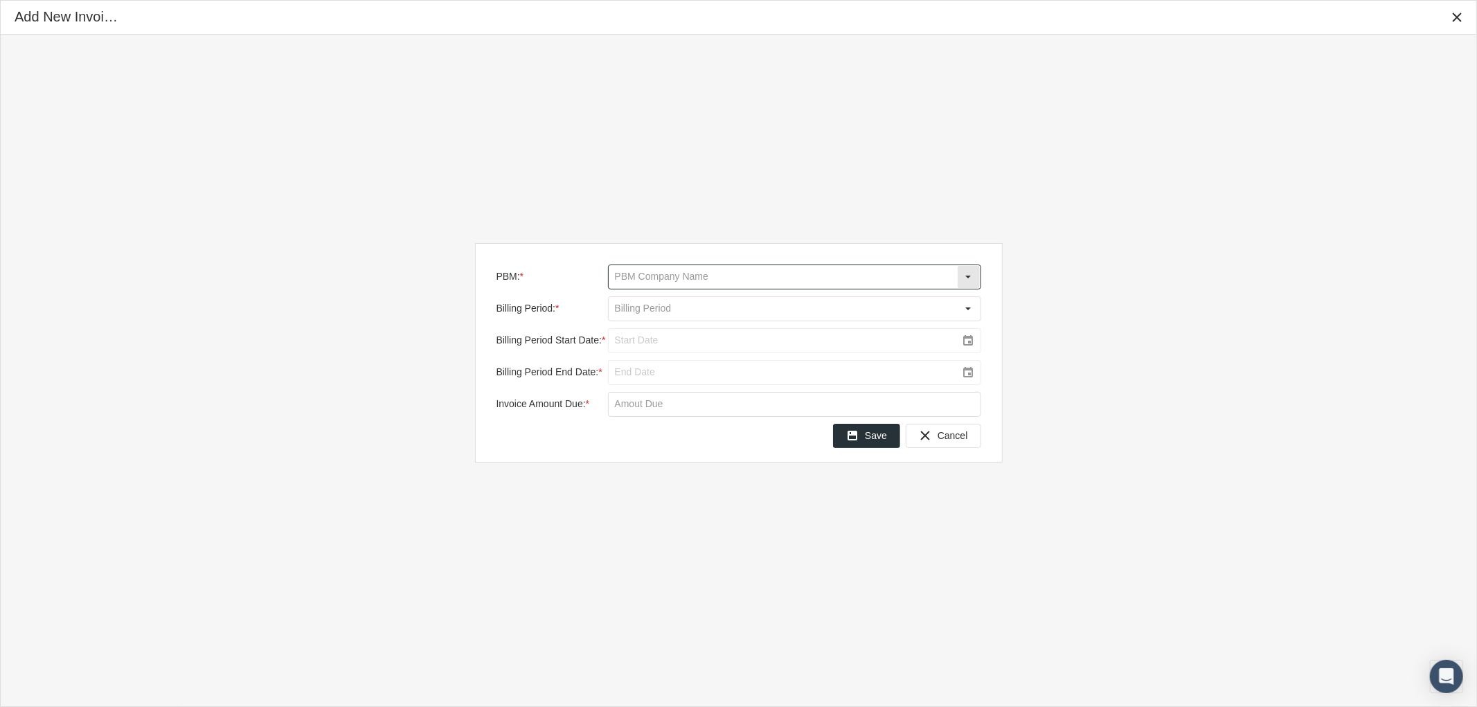
click at [712, 265] on div at bounding box center [794, 277] width 373 height 25
click at [712, 265] on input "PBM: *" at bounding box center [783, 277] width 348 height 24
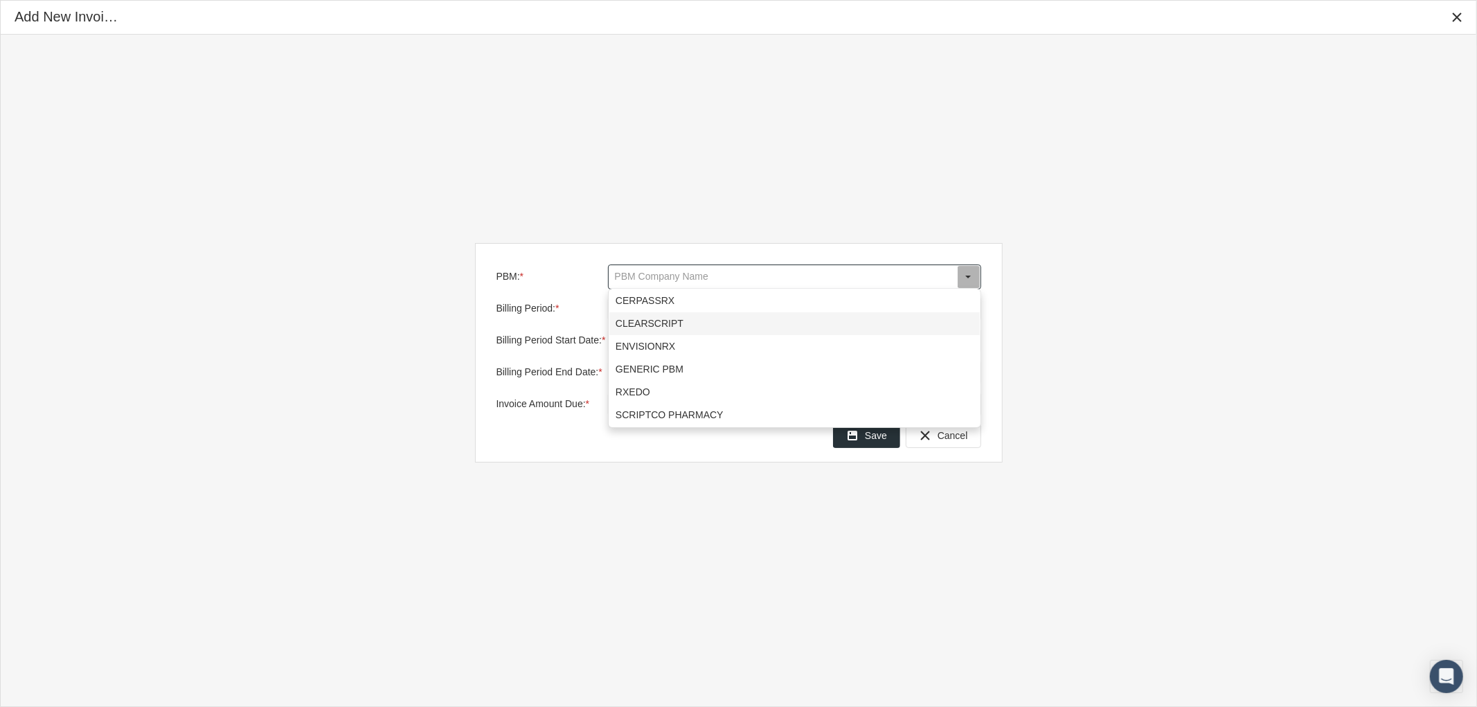
click at [695, 319] on div "CLEARSCRIPT" at bounding box center [794, 323] width 370 height 23
type input "CLEARSCRIPT"
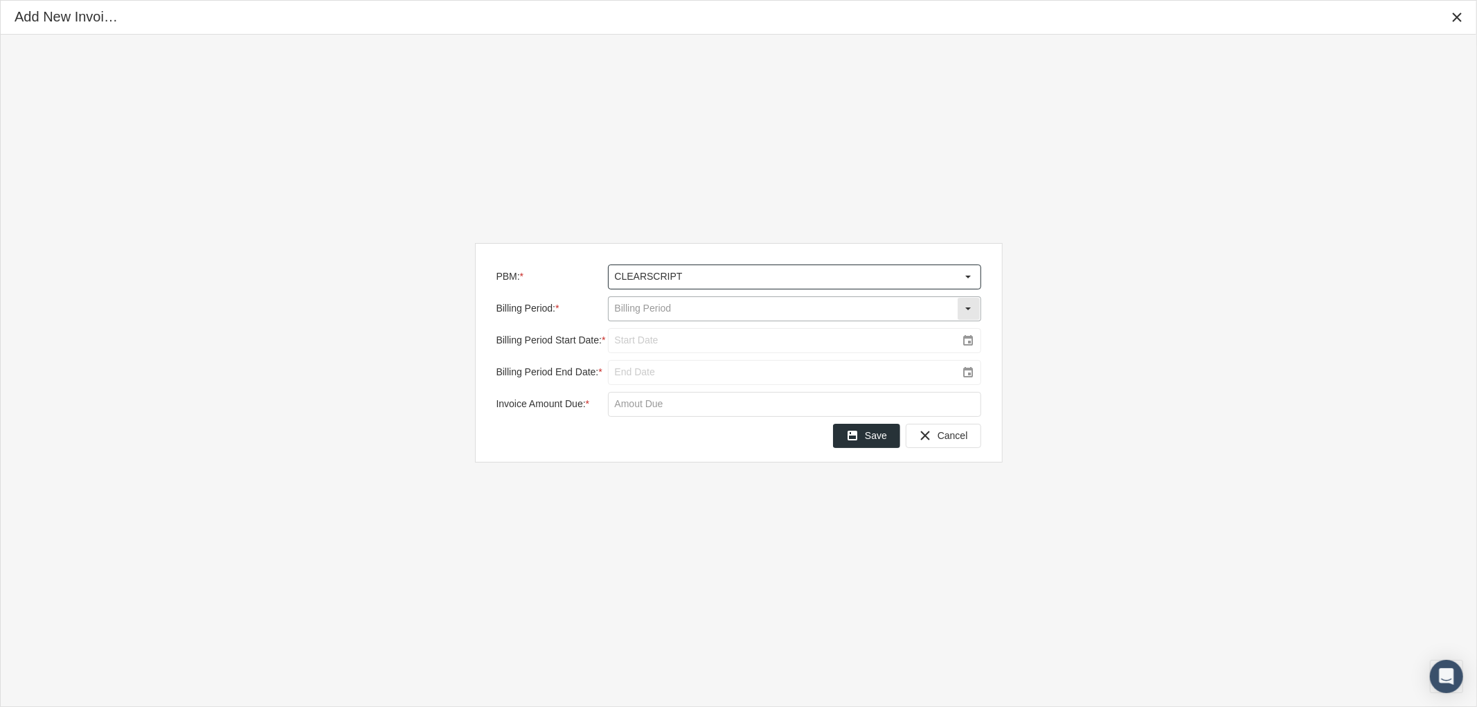
click at [970, 305] on div "Select" at bounding box center [969, 309] width 22 height 22
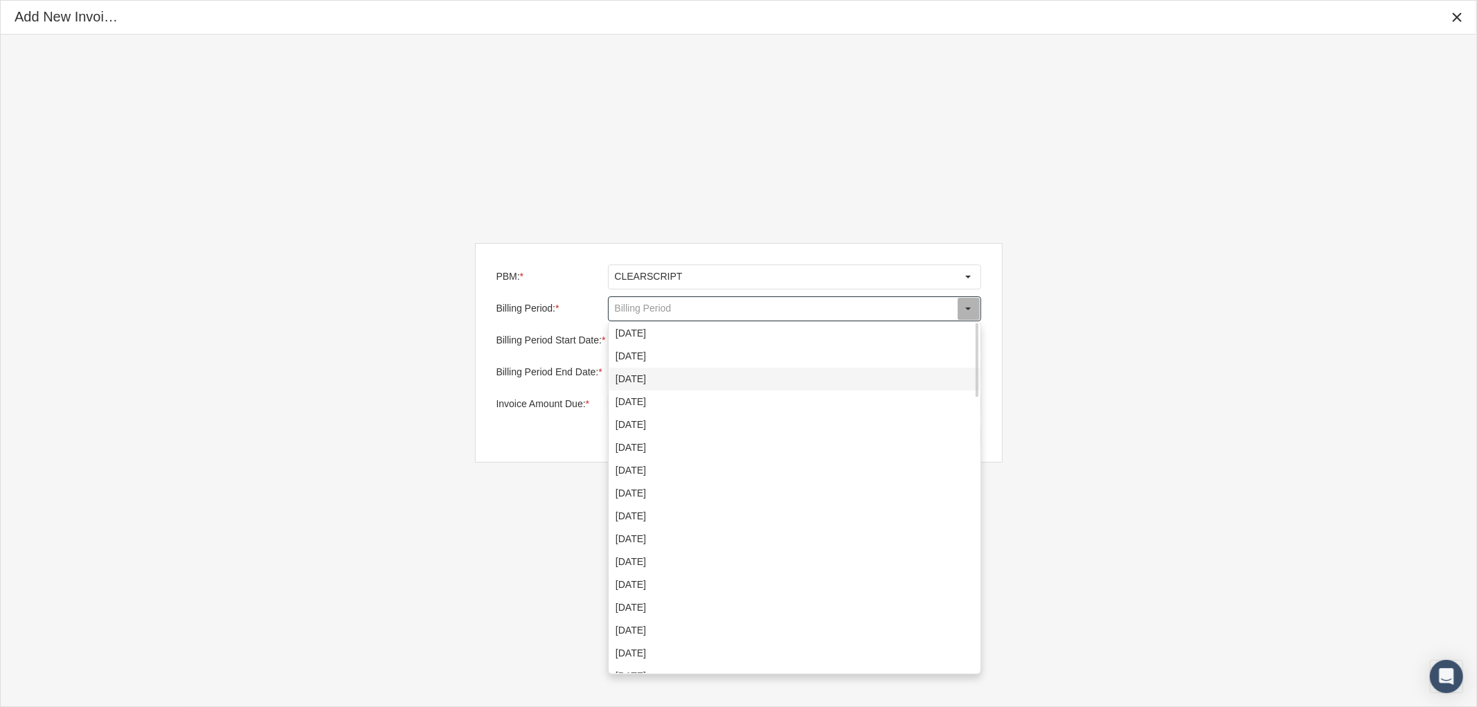
click at [809, 372] on div "September 2025" at bounding box center [794, 379] width 370 height 23
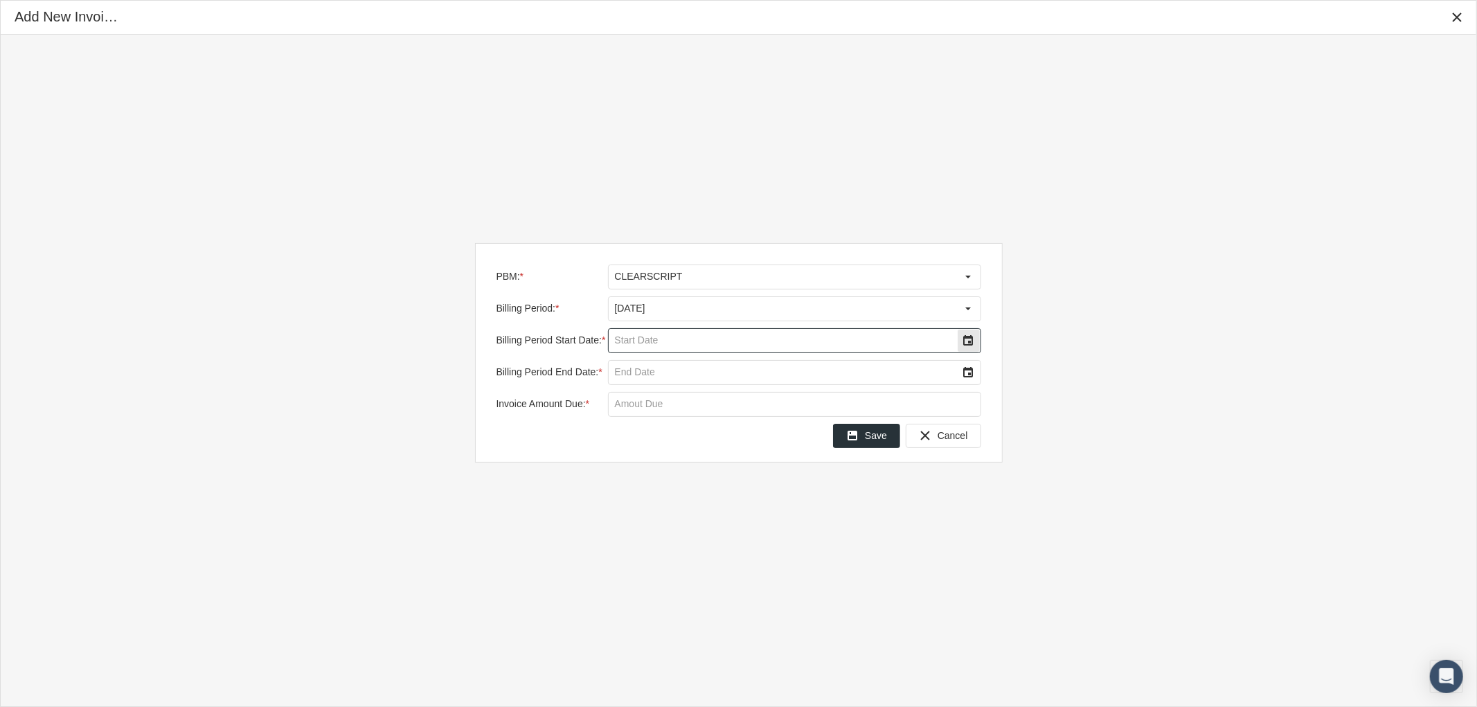
click at [967, 341] on div "Select" at bounding box center [969, 341] width 22 height 22
click at [698, 473] on td "16" at bounding box center [693, 476] width 28 height 22
click at [970, 373] on div "Select" at bounding box center [969, 372] width 22 height 22
click at [691, 547] on span "30" at bounding box center [693, 552] width 12 height 12
click at [662, 398] on input "Invoice Amount Due: *" at bounding box center [795, 405] width 372 height 24
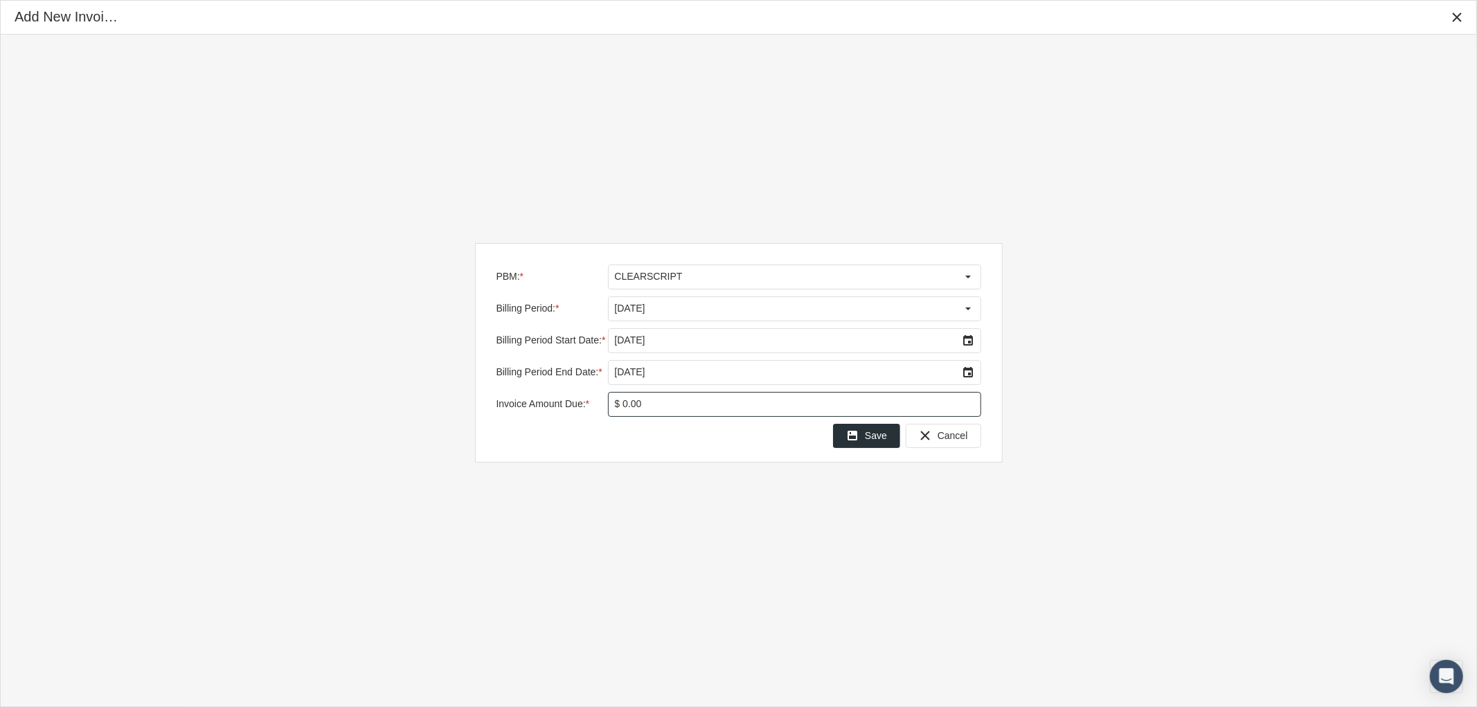
type input "$ 0.00"
click at [875, 431] on span "Save" at bounding box center [876, 435] width 22 height 11
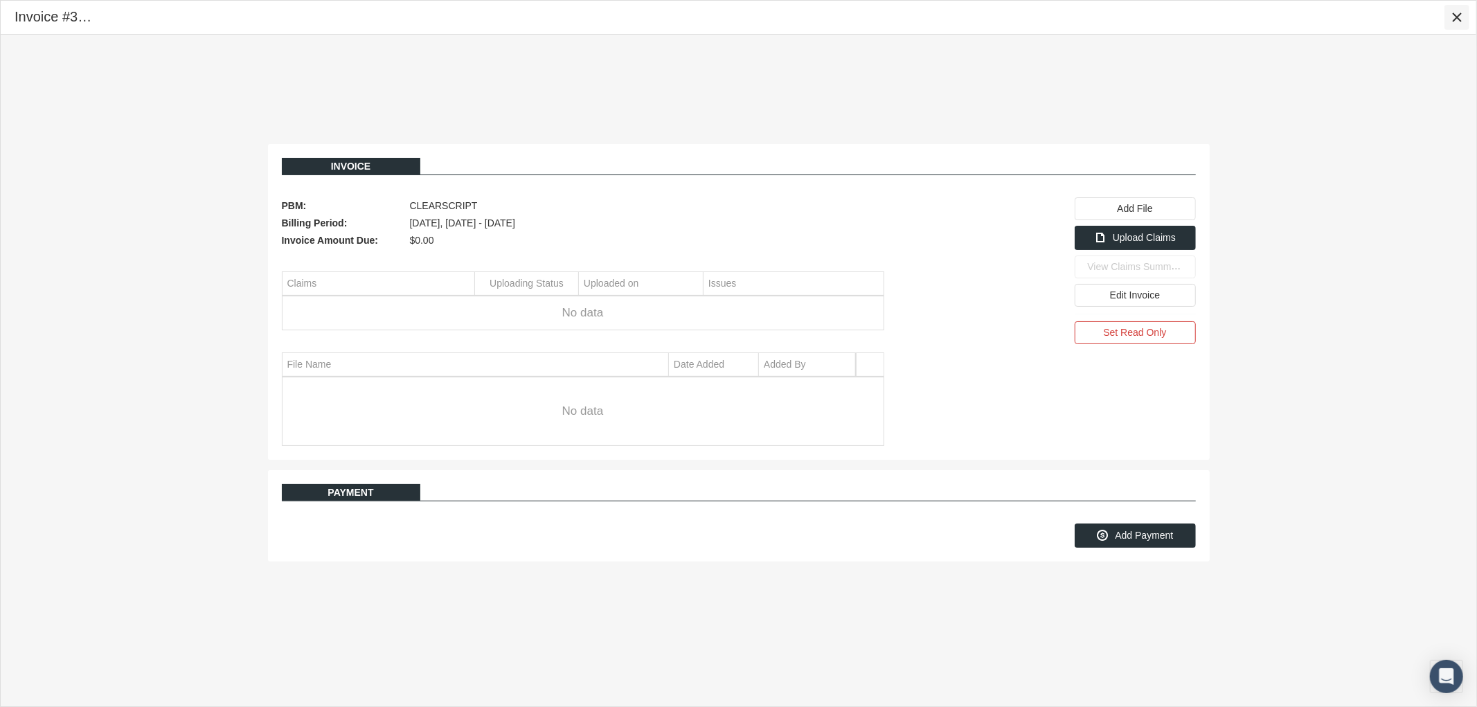
click at [1456, 17] on icon "Close" at bounding box center [1457, 17] width 12 height 12
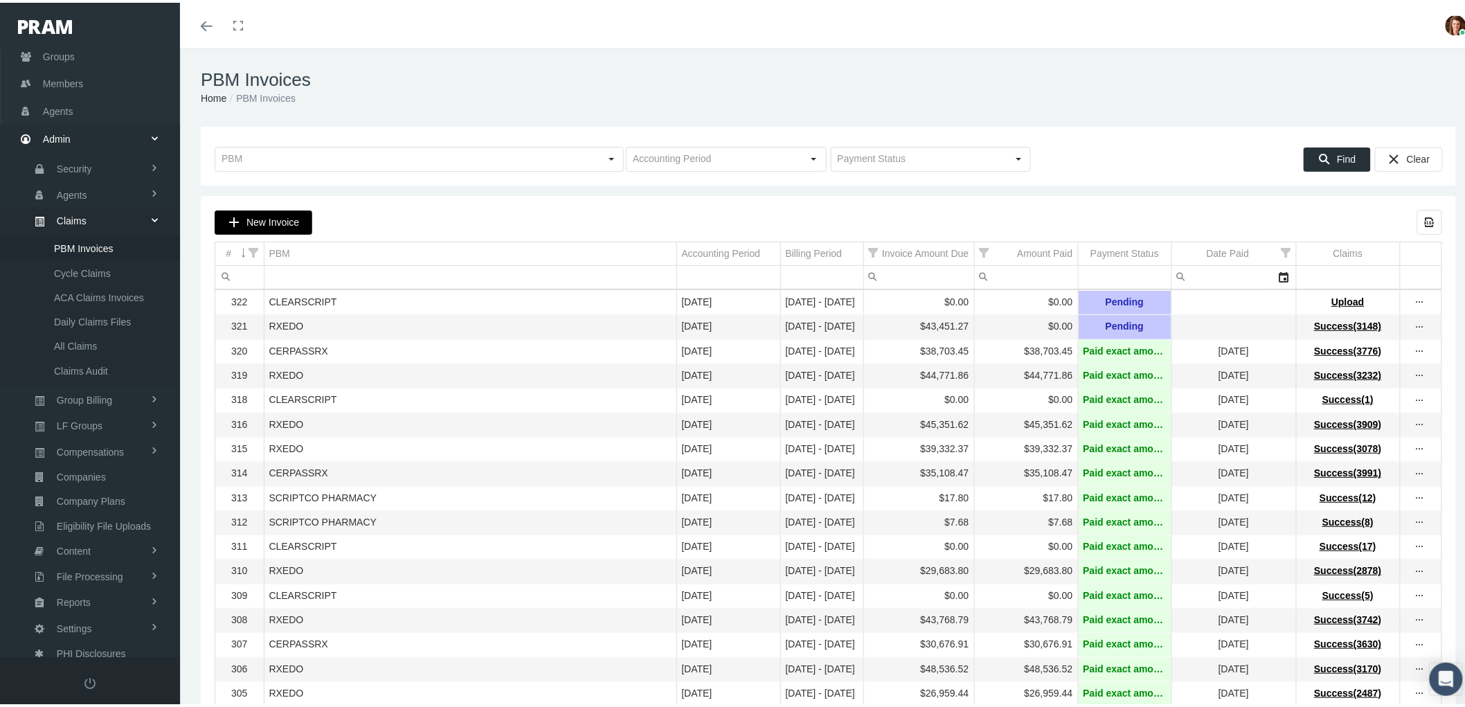
click at [276, 222] on span "New Invoice" at bounding box center [273, 219] width 53 height 11
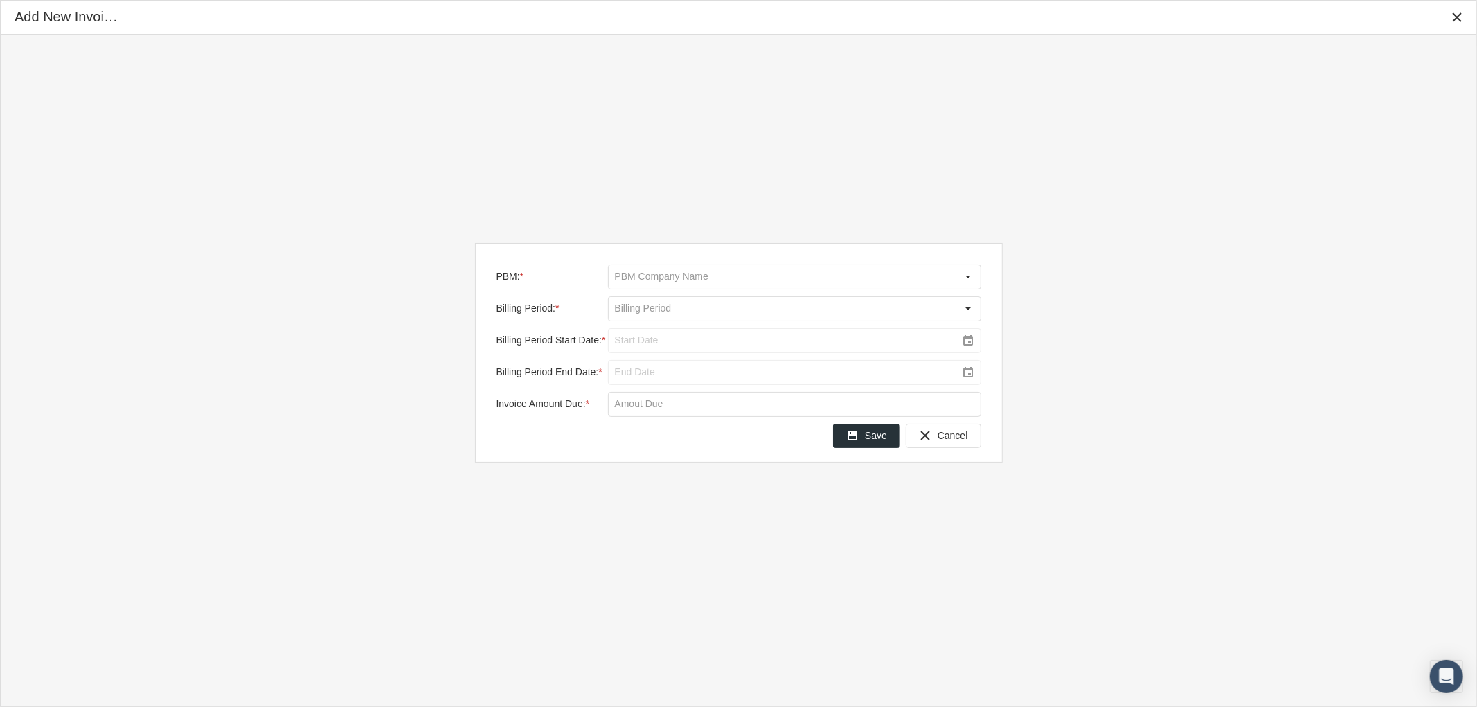
click at [665, 282] on input "PBM: *" at bounding box center [783, 277] width 348 height 24
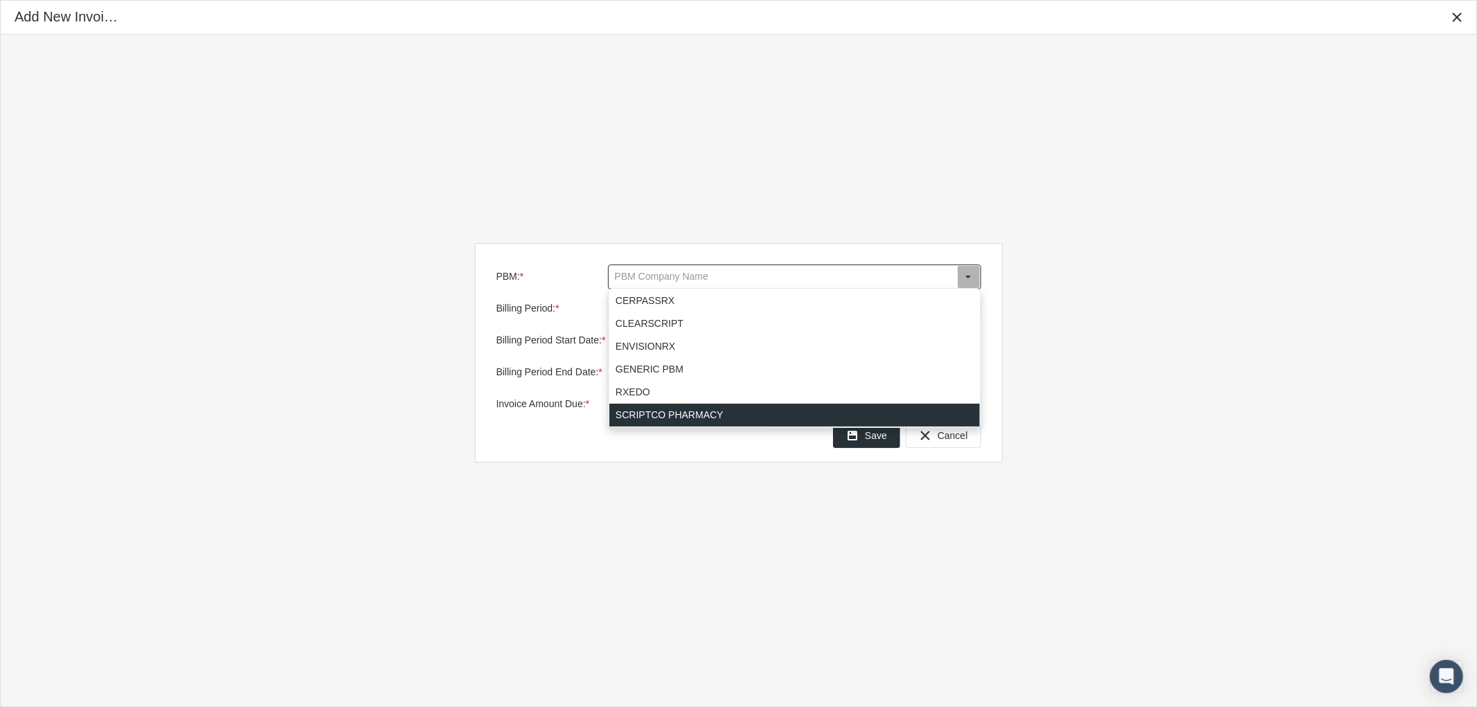
click at [675, 412] on div "SCRIPTCO PHARMACY" at bounding box center [794, 415] width 370 height 23
type input "SCRIPTCO PHARMACY"
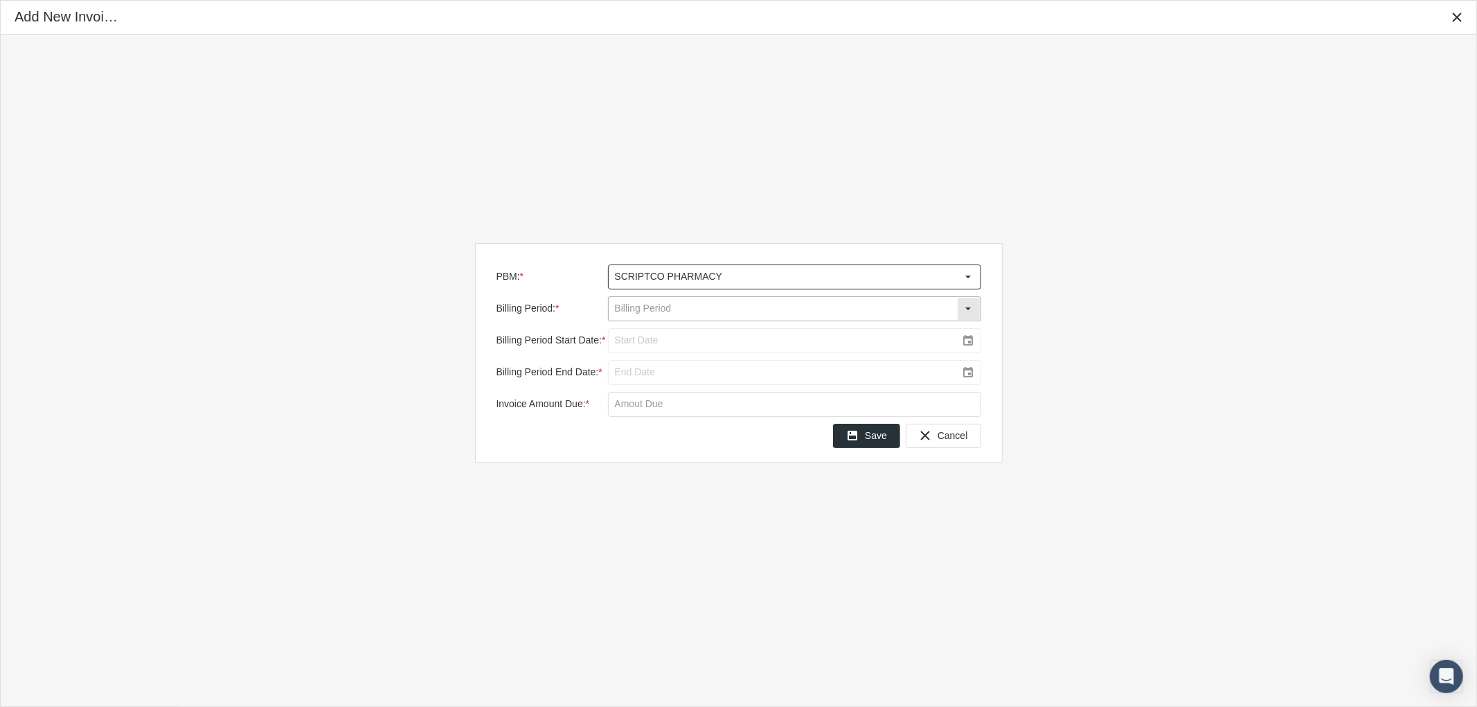
click at [667, 312] on input "Billing Period: *" at bounding box center [783, 309] width 348 height 24
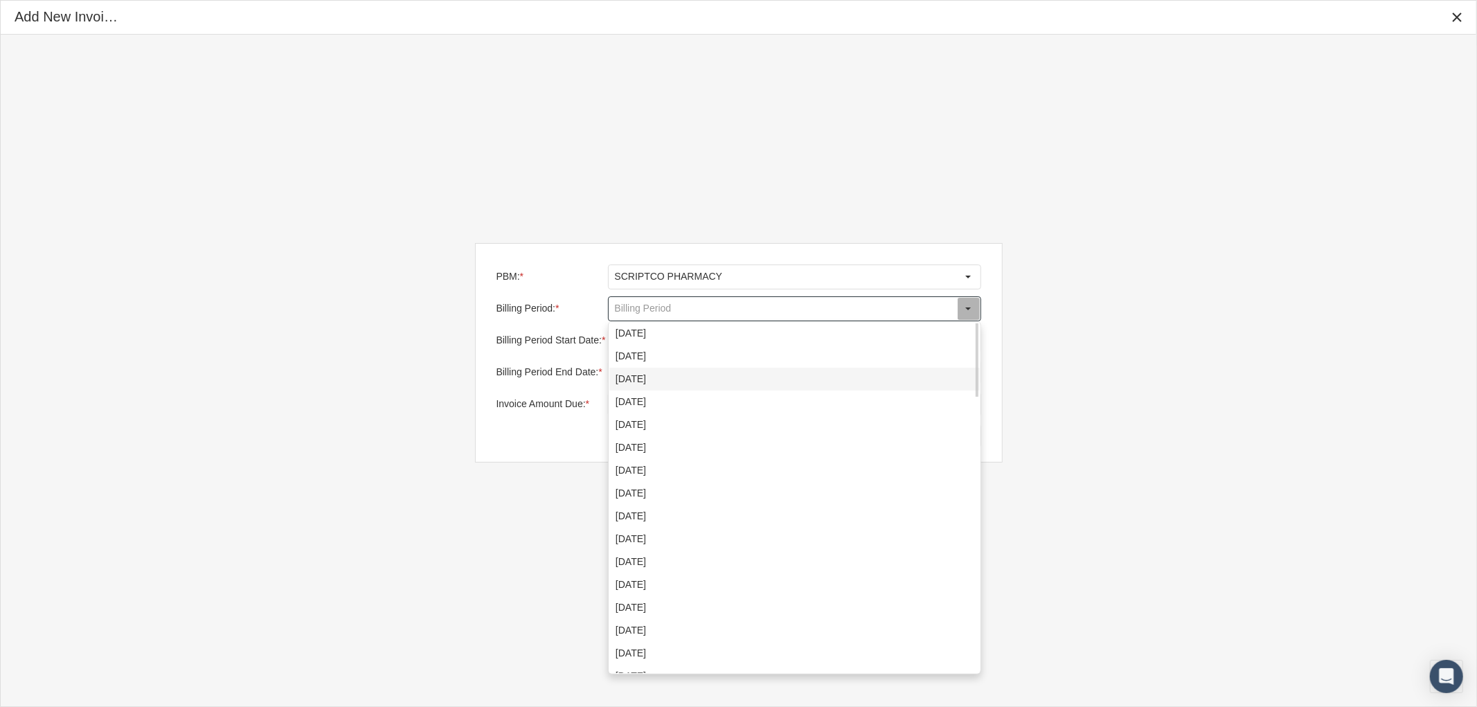
click at [674, 379] on div "September 2025" at bounding box center [794, 379] width 370 height 23
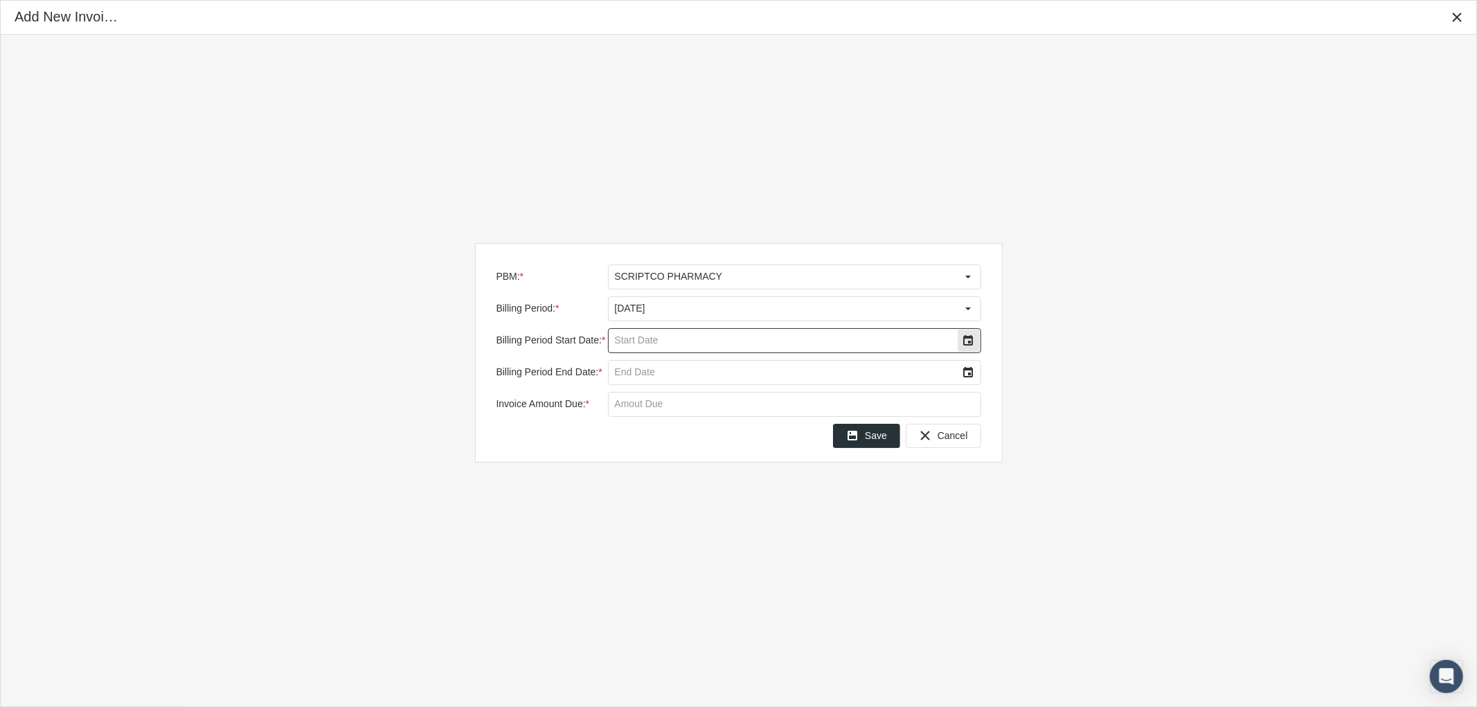
click at [975, 337] on div "Select" at bounding box center [969, 341] width 22 height 22
click at [666, 428] on span "1" at bounding box center [665, 431] width 6 height 12
click at [965, 374] on div "Select" at bounding box center [969, 372] width 22 height 22
click at [693, 552] on span "30" at bounding box center [693, 552] width 12 height 12
click at [648, 405] on input "Invoice Amount Due: *" at bounding box center [795, 405] width 372 height 24
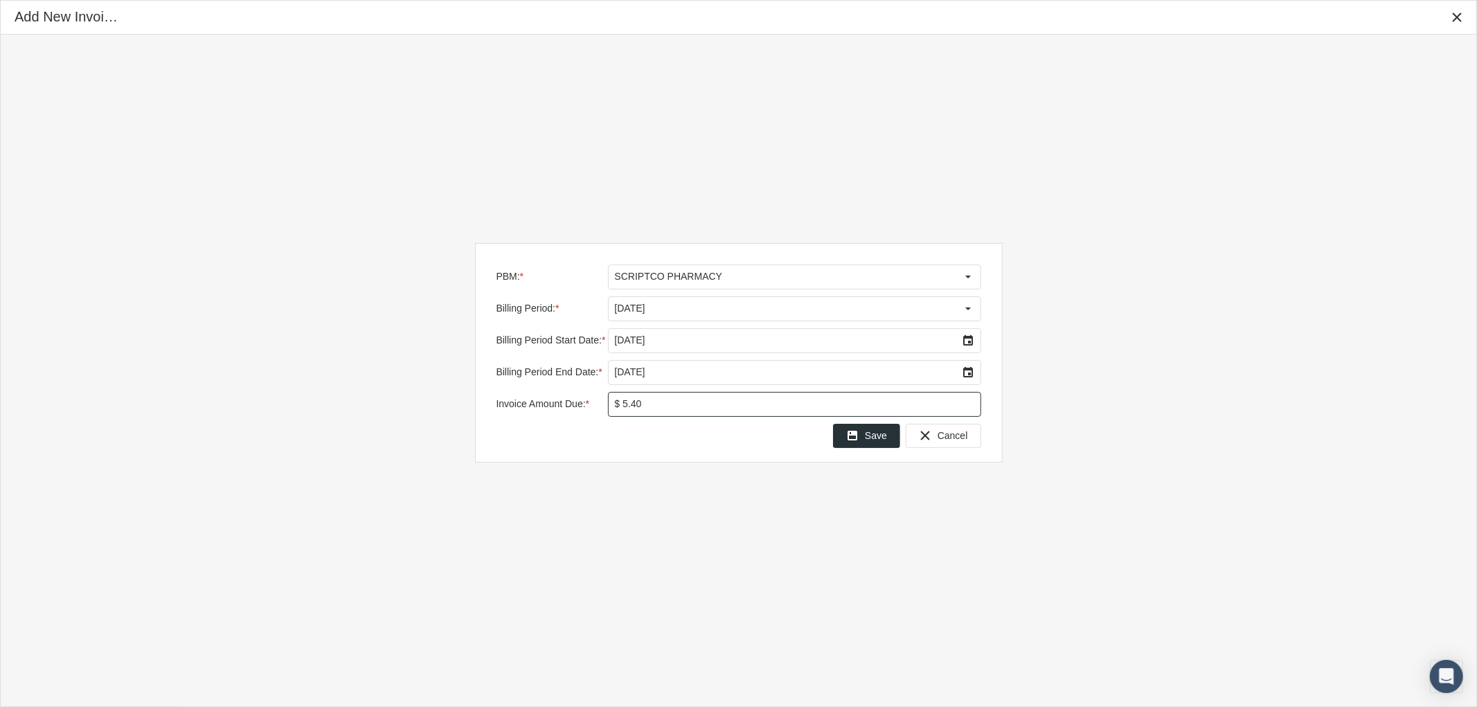
type input "$ 5.40"
click at [870, 430] on span "Save" at bounding box center [876, 435] width 22 height 11
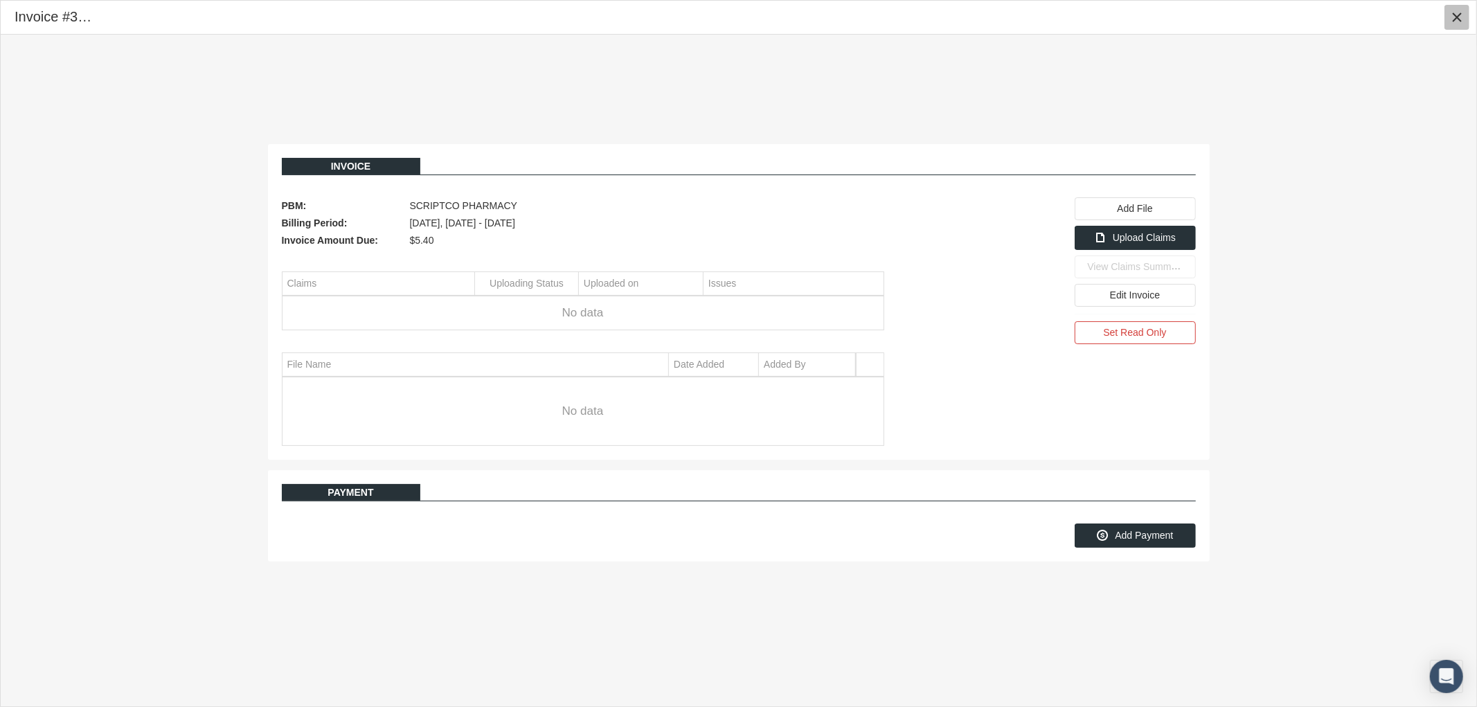
click at [1454, 22] on icon "Close" at bounding box center [1457, 17] width 12 height 12
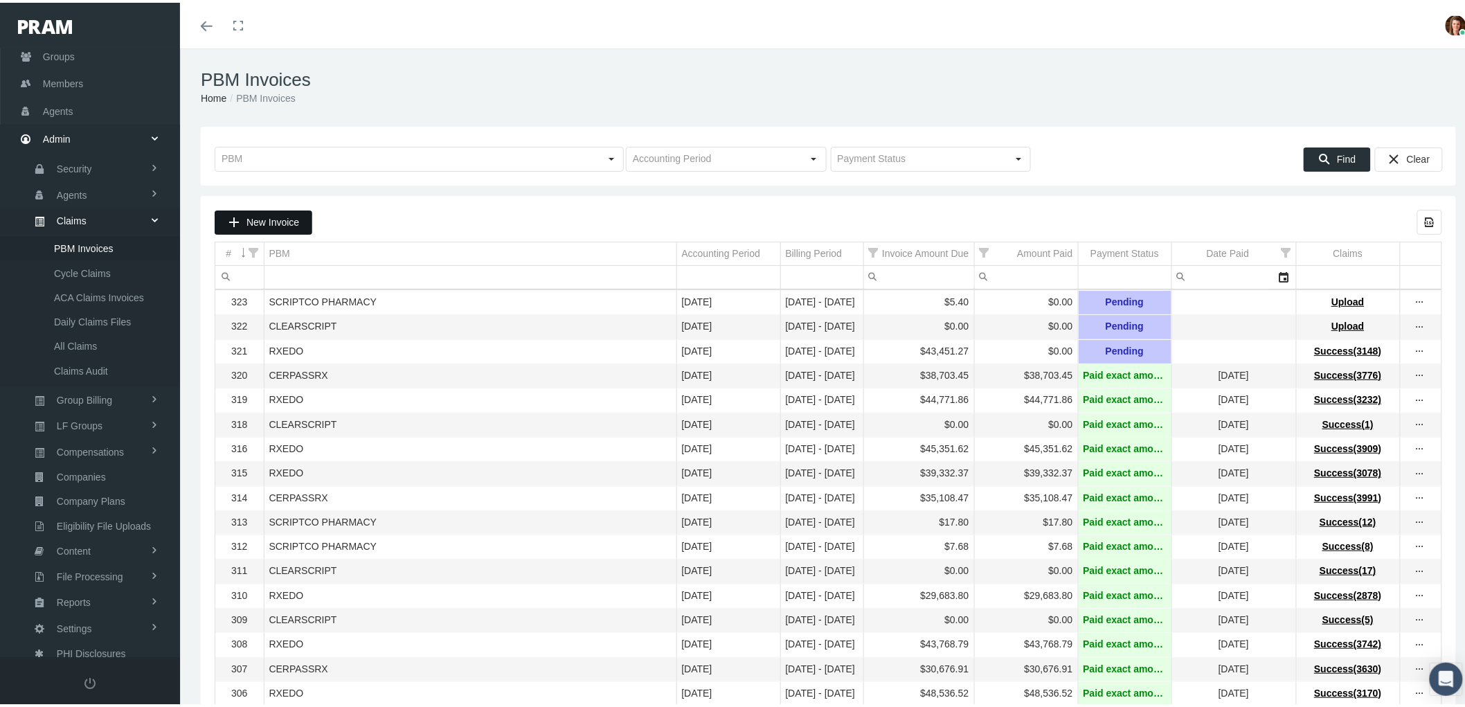
click at [267, 220] on span "New Invoice" at bounding box center [273, 219] width 53 height 11
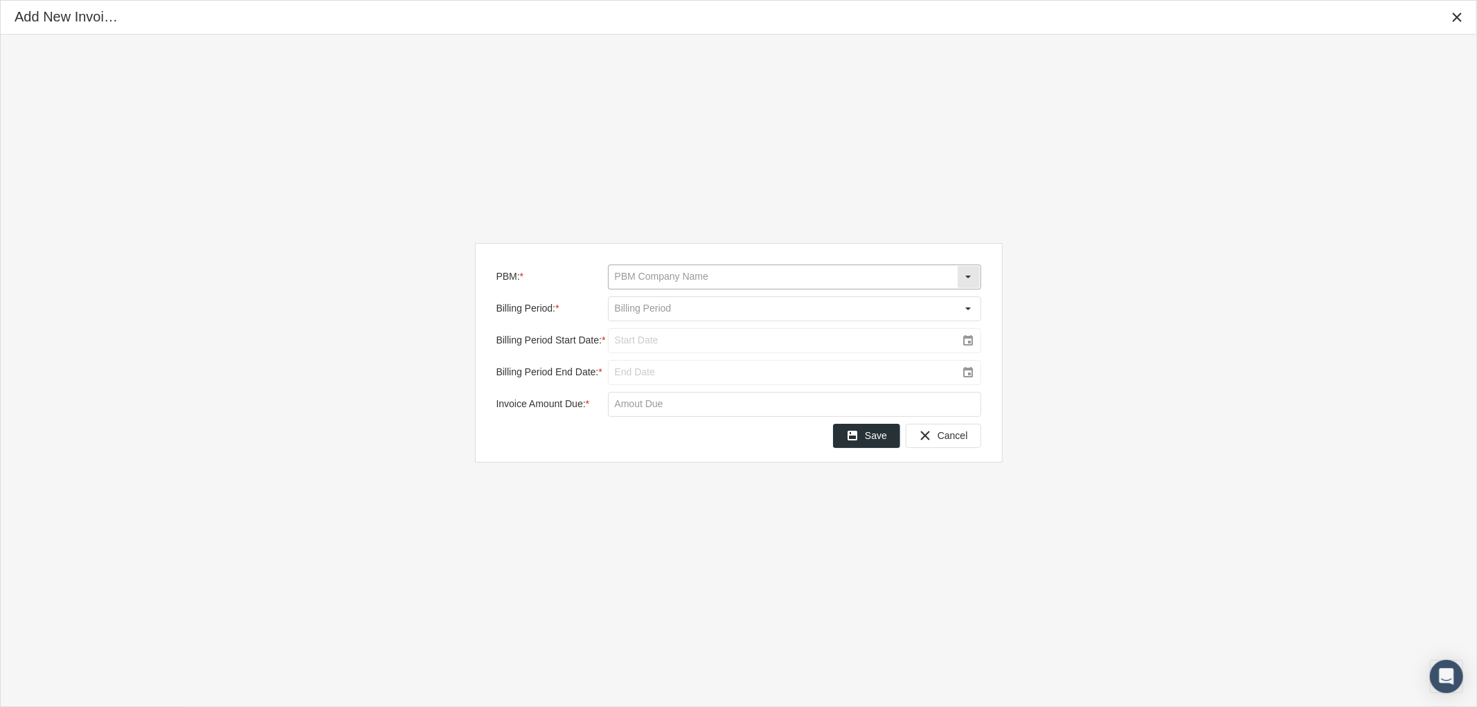
click at [698, 282] on input "PBM: *" at bounding box center [783, 277] width 348 height 24
click at [704, 418] on div "SCRIPTCO PHARMACY" at bounding box center [794, 415] width 370 height 23
type input "SCRIPTCO PHARMACY"
click at [639, 306] on input "Billing Period: *" at bounding box center [783, 309] width 348 height 24
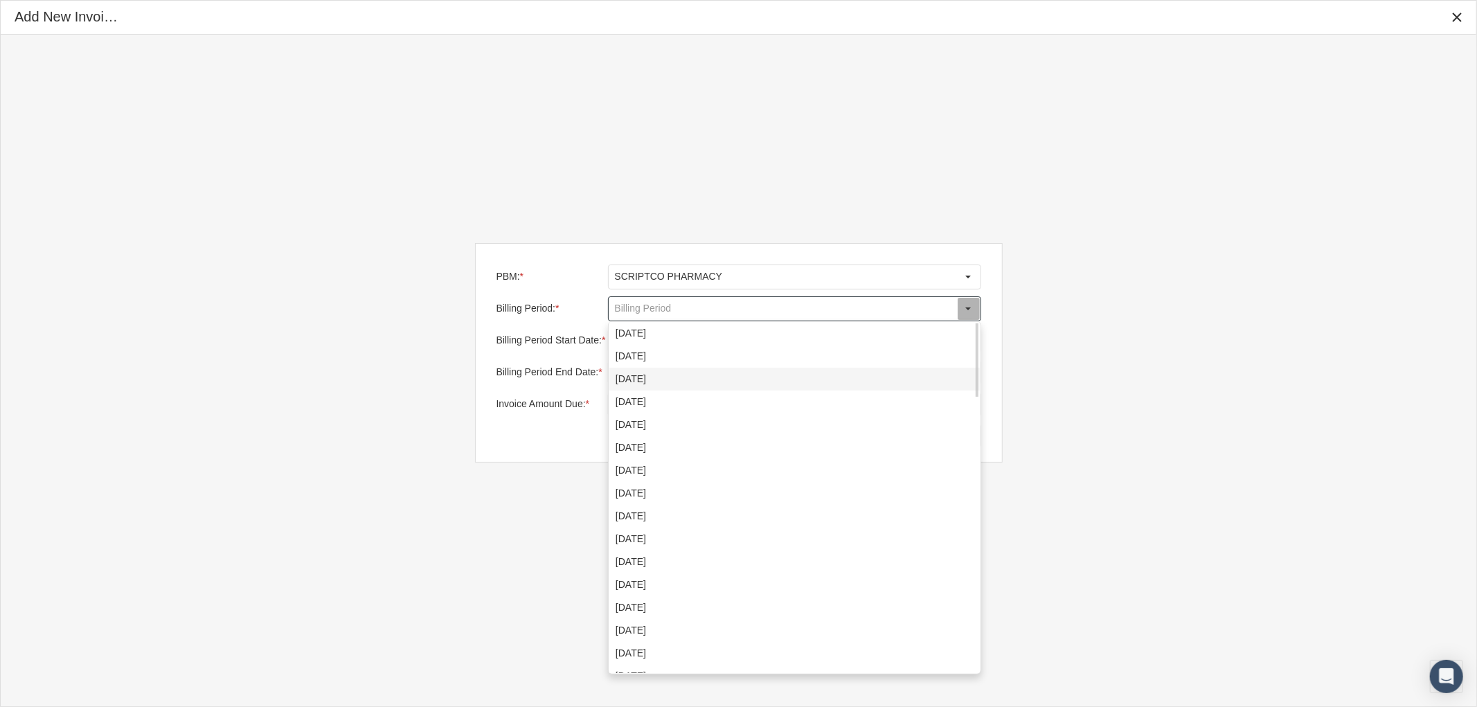
click at [672, 379] on div "September 2025" at bounding box center [794, 379] width 370 height 23
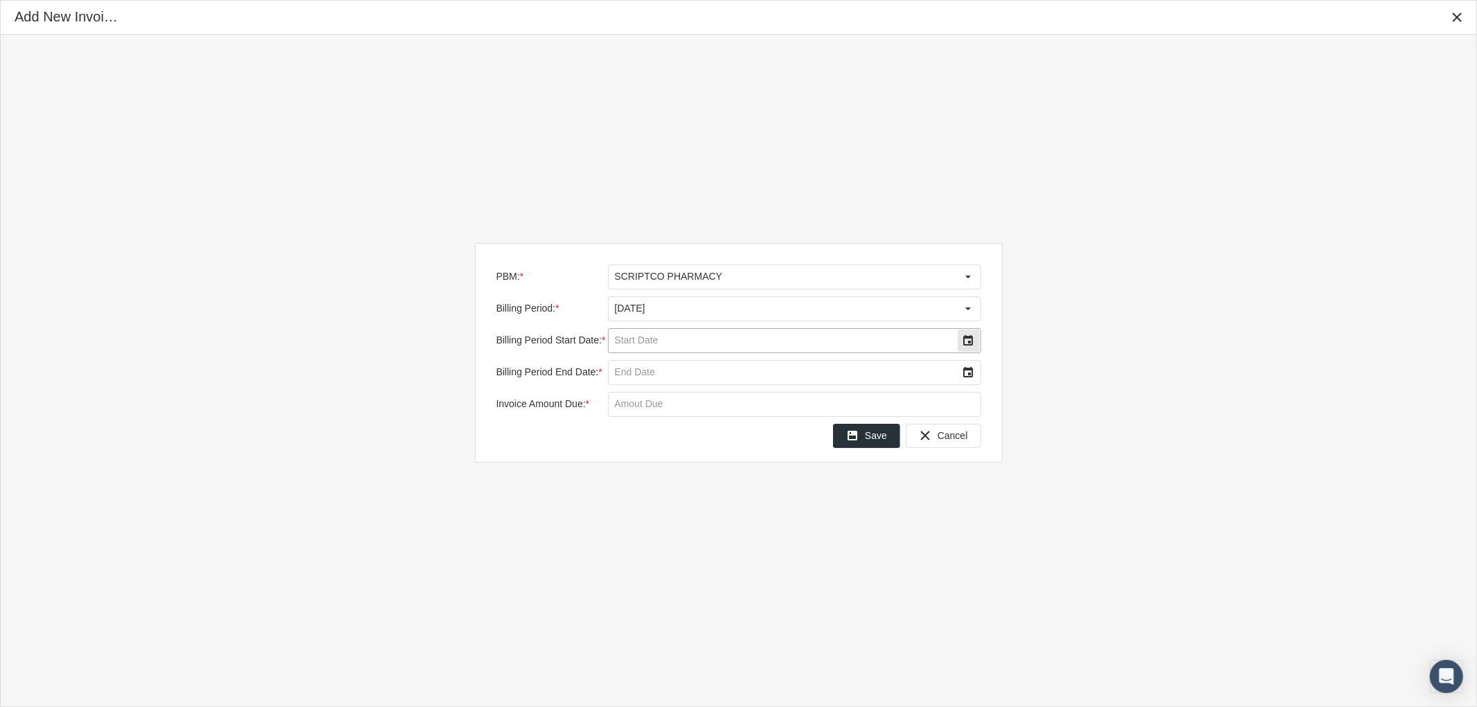
click at [970, 350] on div "Select" at bounding box center [969, 341] width 22 height 22
click at [666, 428] on span "1" at bounding box center [665, 431] width 6 height 12
click at [970, 374] on div "Select" at bounding box center [969, 372] width 22 height 22
click at [691, 549] on span "30" at bounding box center [693, 552] width 12 height 12
click at [641, 410] on input "Invoice Amount Due: *" at bounding box center [795, 405] width 372 height 24
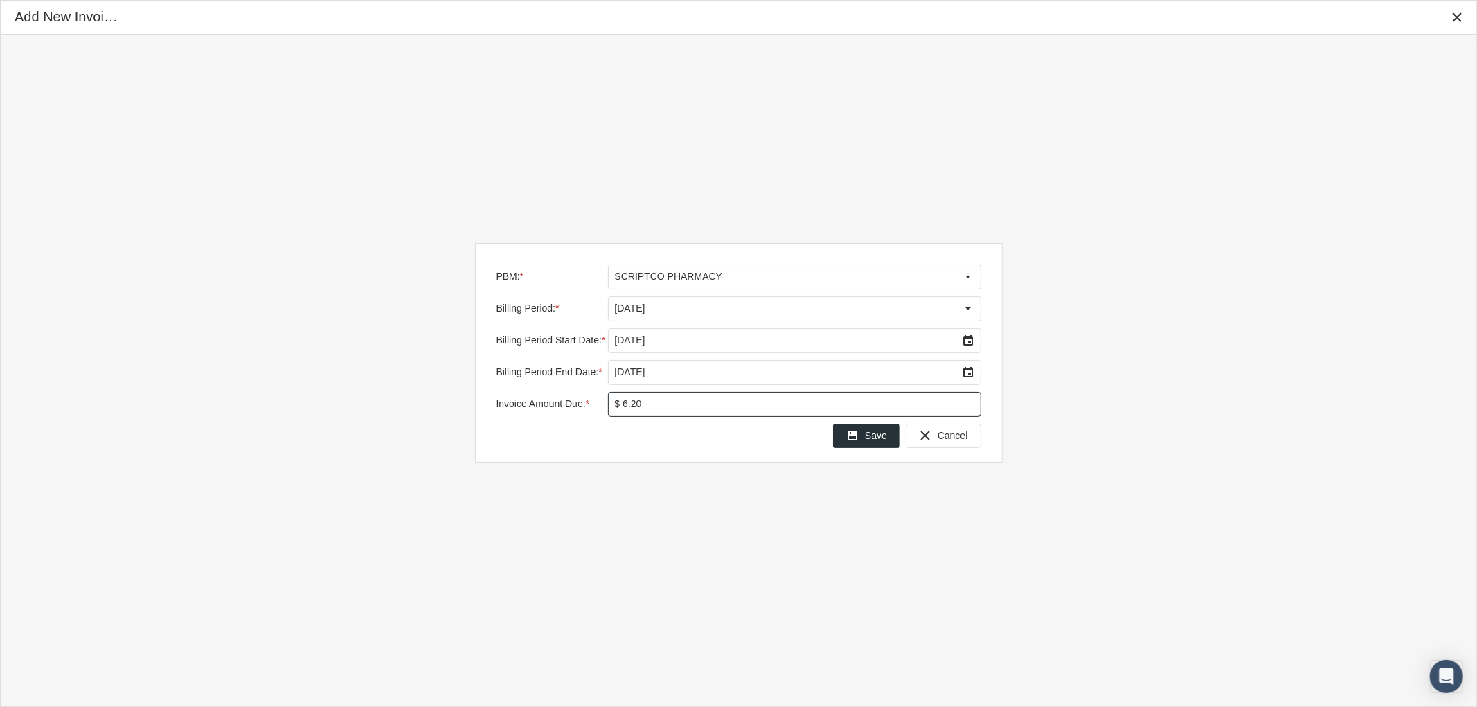
type input "$ 6.24"
click at [873, 435] on span "Save" at bounding box center [876, 435] width 22 height 11
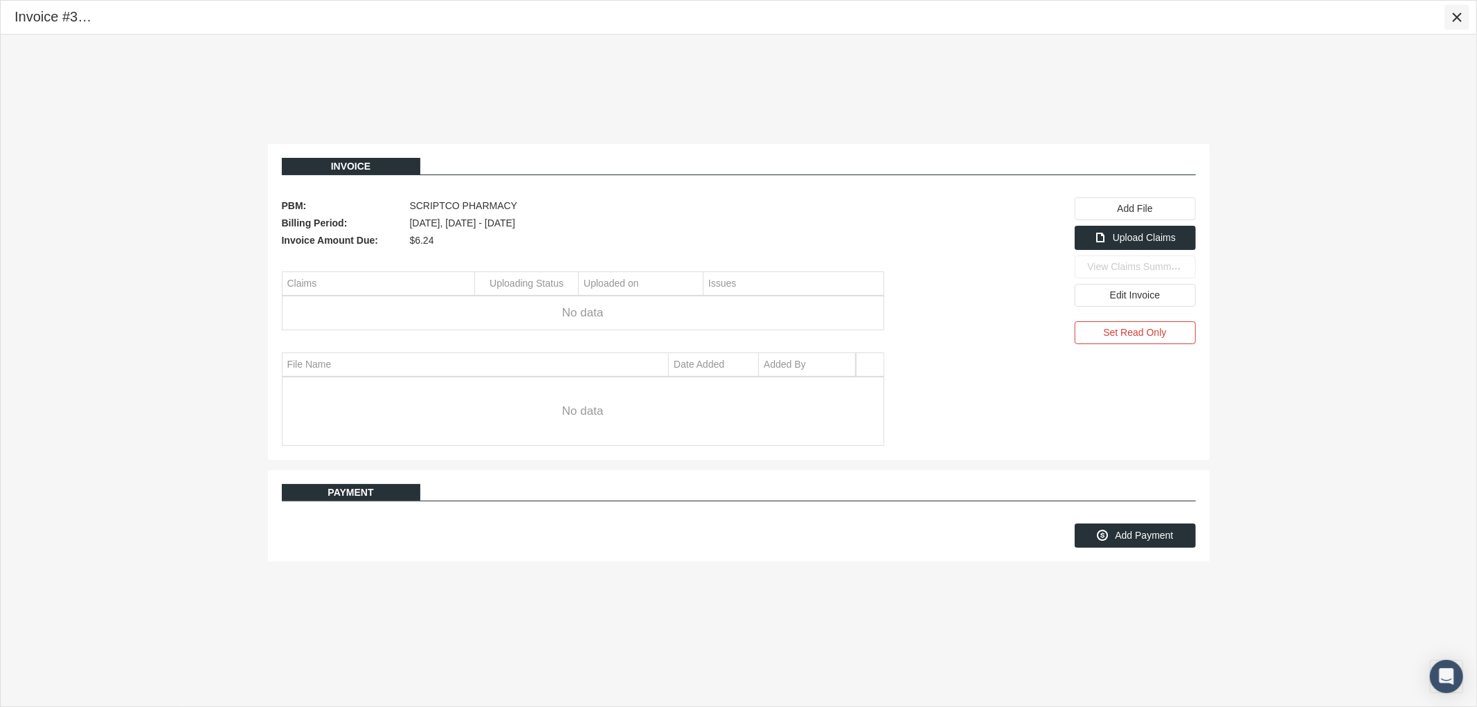
click at [1452, 12] on icon "Close" at bounding box center [1457, 17] width 12 height 12
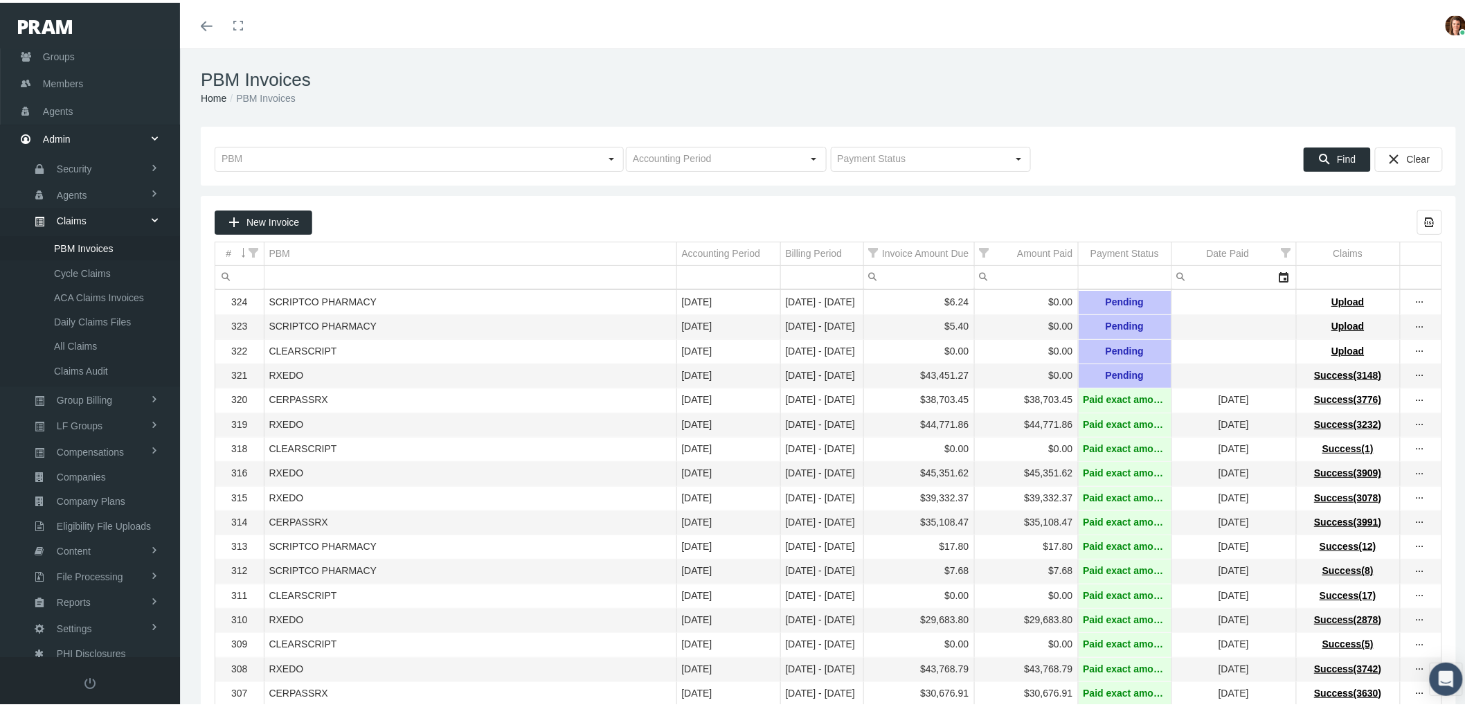
click at [264, 222] on span "New Invoice" at bounding box center [273, 219] width 53 height 11
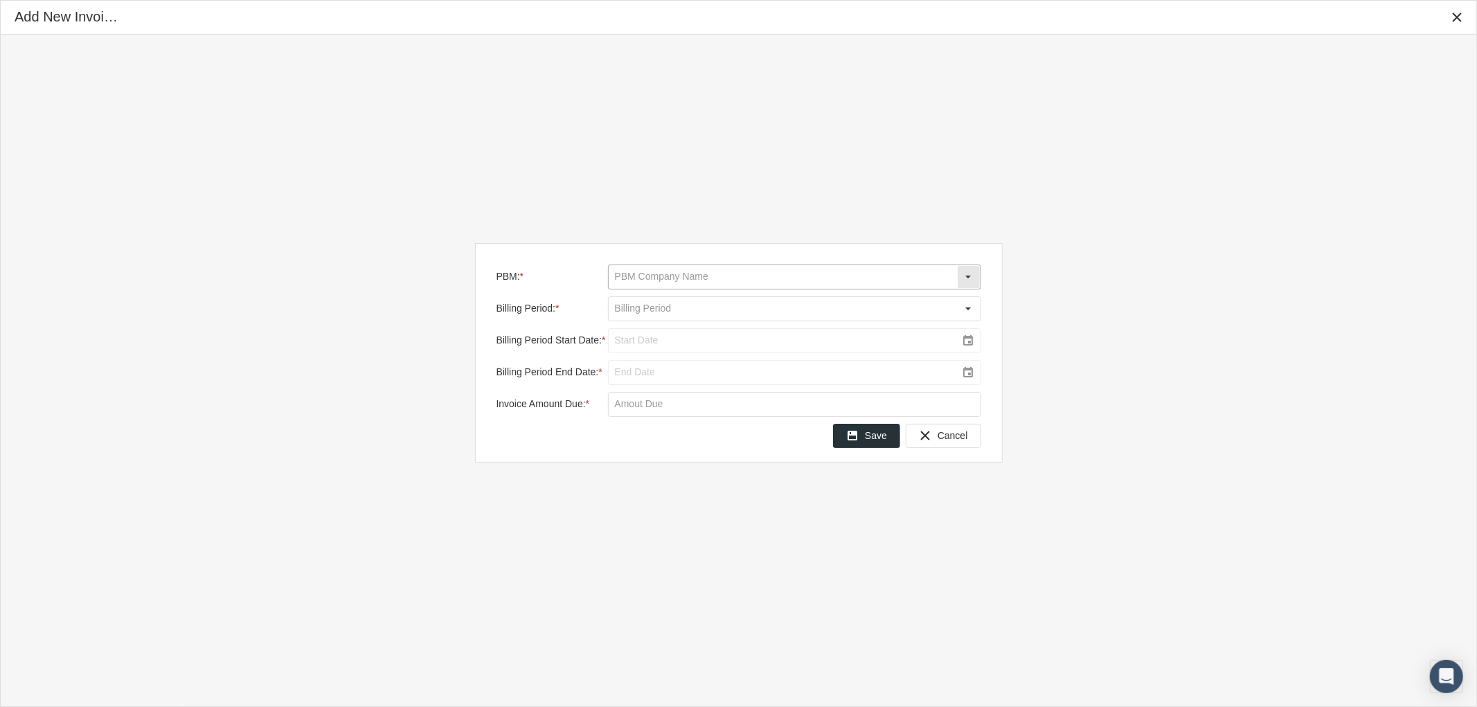
click at [646, 278] on input "PBM: *" at bounding box center [783, 277] width 348 height 24
click at [681, 418] on div "SCRIPTCO PHARMACY" at bounding box center [794, 415] width 370 height 23
type input "SCRIPTCO PHARMACY"
click at [963, 308] on div "Select" at bounding box center [969, 309] width 22 height 22
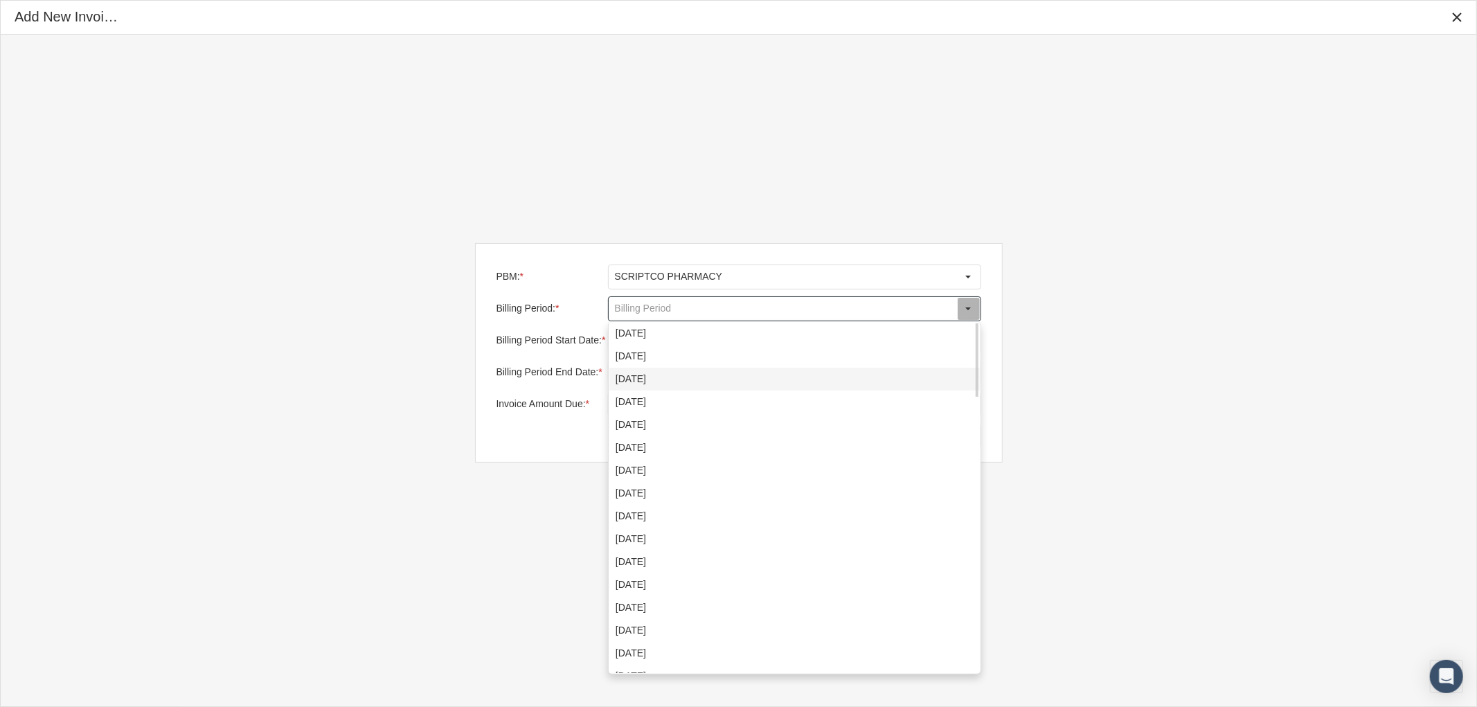
click at [769, 379] on div "September 2025" at bounding box center [794, 379] width 370 height 23
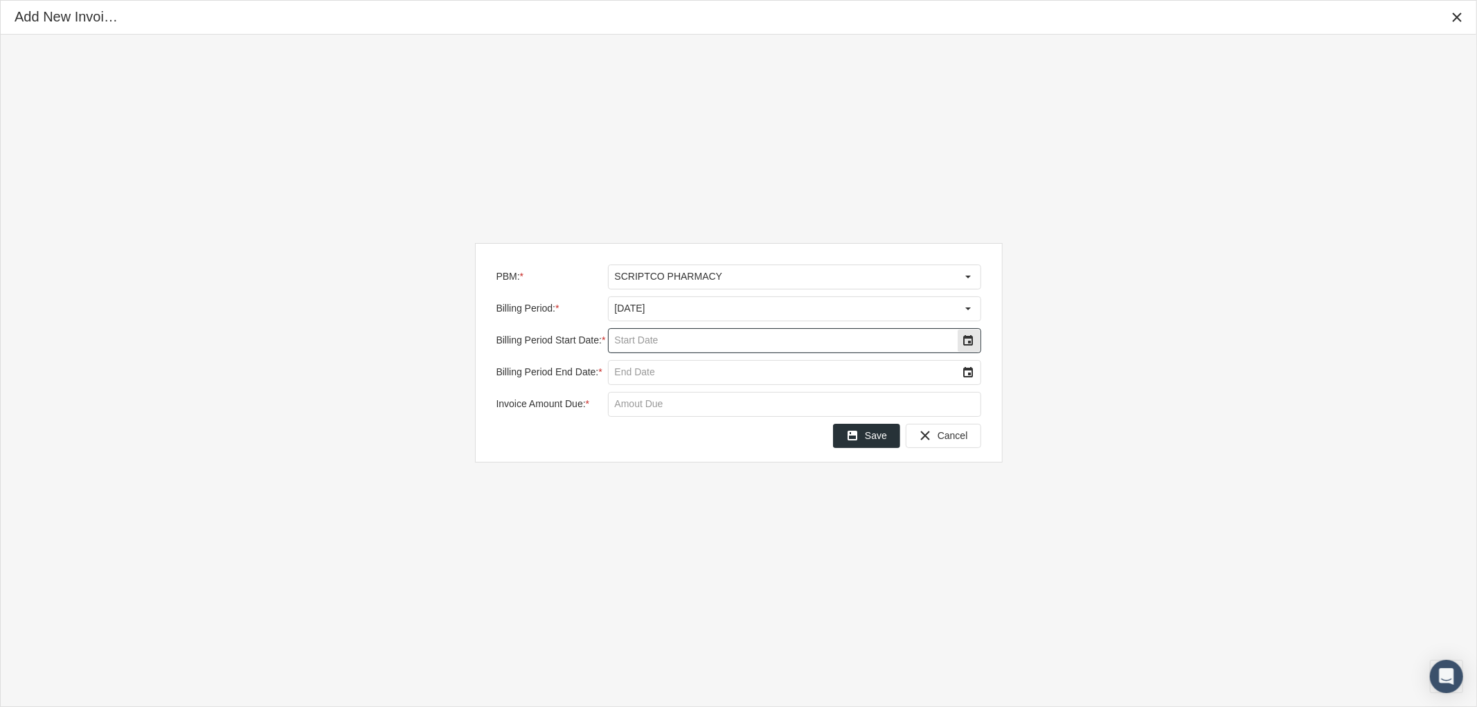
click at [695, 343] on input "Billing Period Start Date: *" at bounding box center [783, 341] width 348 height 24
click at [965, 337] on div "Select" at bounding box center [969, 341] width 22 height 22
click at [666, 433] on span "1" at bounding box center [665, 431] width 6 height 12
click at [965, 368] on div "Select" at bounding box center [969, 372] width 22 height 22
click at [693, 546] on span "30" at bounding box center [693, 552] width 12 height 12
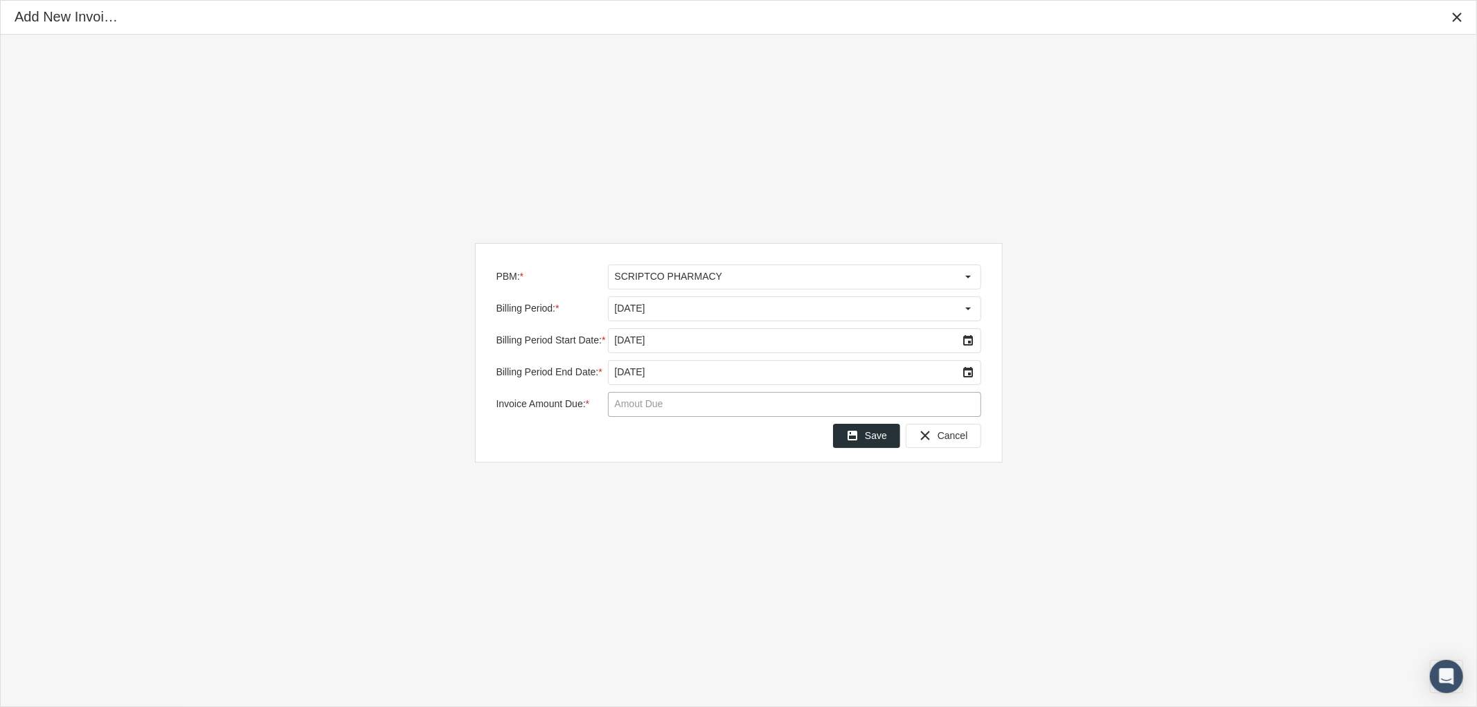
click at [635, 407] on input "Invoice Amount Due: *" at bounding box center [795, 405] width 372 height 24
type input "$ 1.65"
click at [870, 441] on span "Save" at bounding box center [876, 435] width 22 height 11
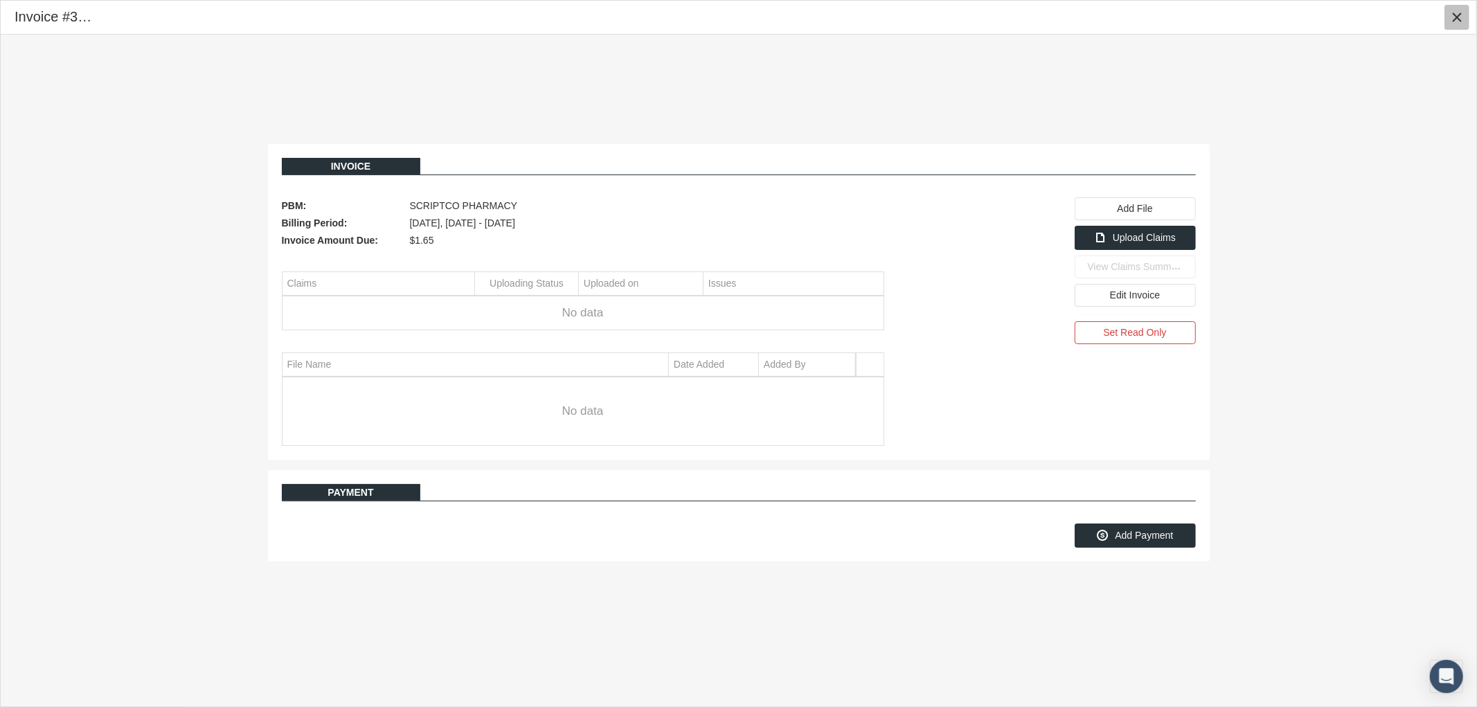
click at [1456, 17] on icon "Close" at bounding box center [1457, 17] width 12 height 12
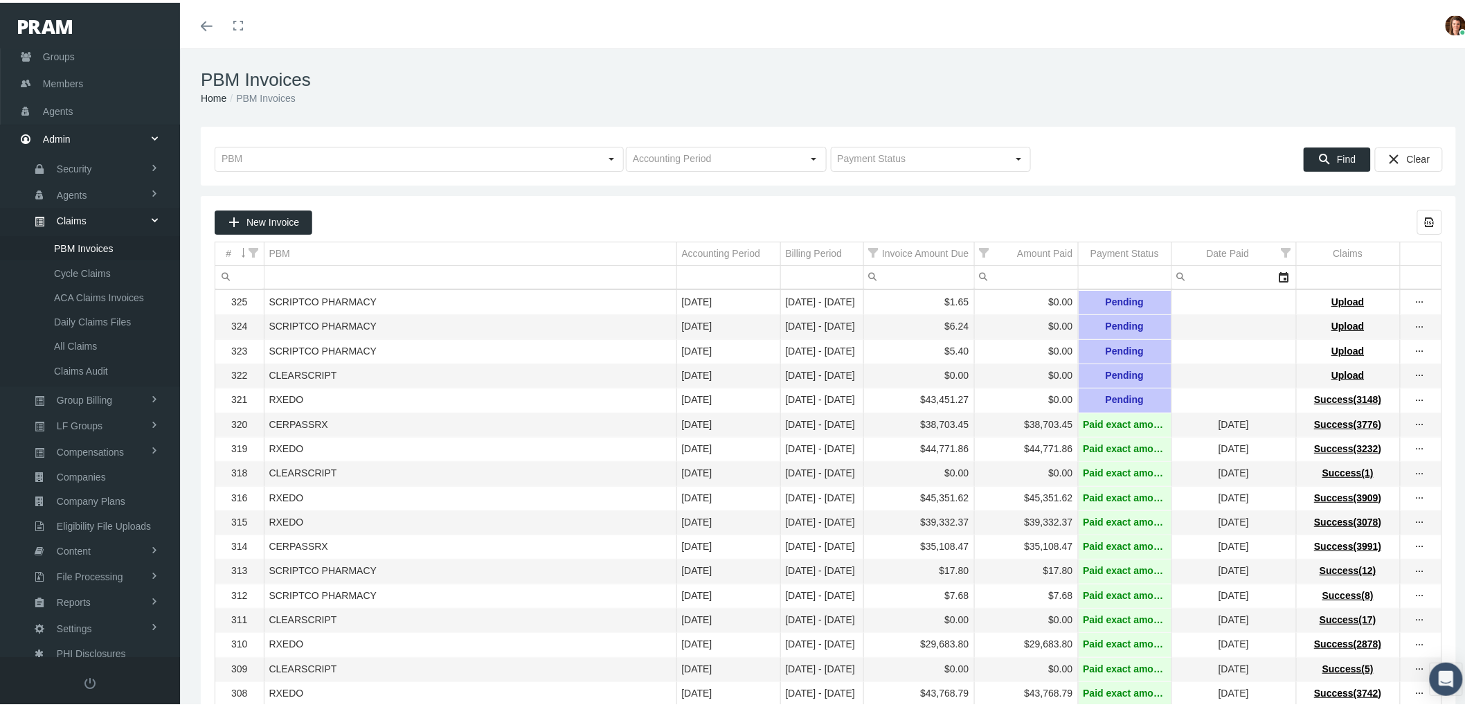
click at [524, 209] on div "New Invoice Export all data to Excel" at bounding box center [829, 219] width 1228 height 25
click at [71, 186] on span "Agents" at bounding box center [72, 193] width 30 height 24
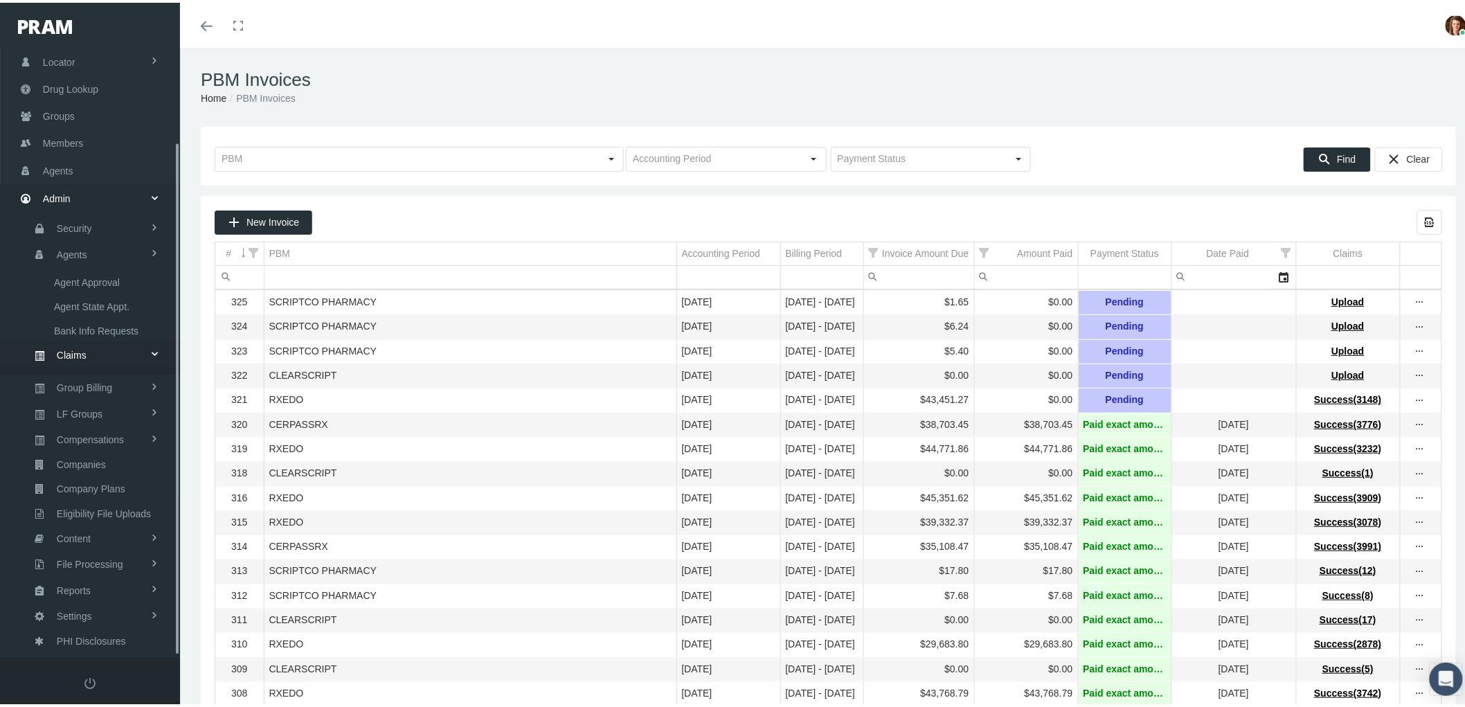
scroll to position [39, 0]
click at [90, 330] on span "Bank Info Requests" at bounding box center [96, 342] width 84 height 24
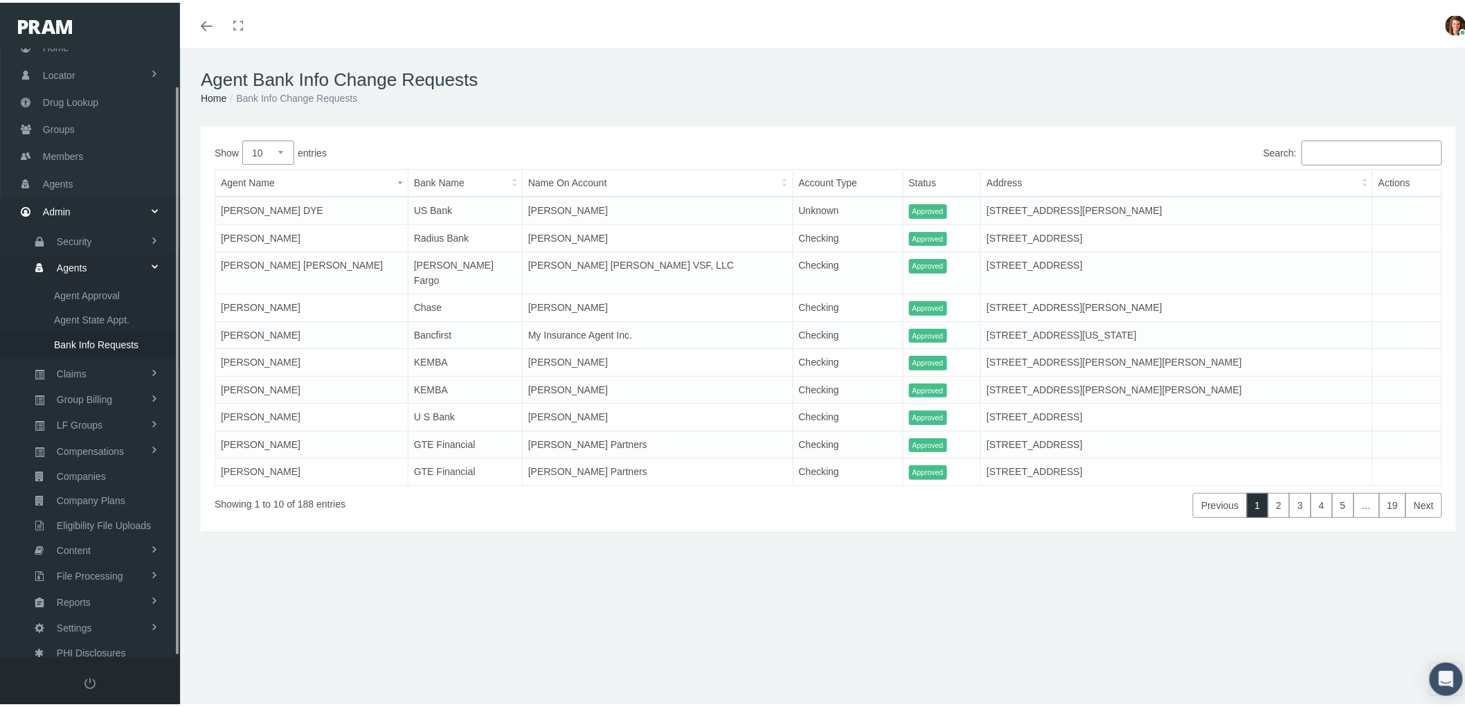
scroll to position [39, 0]
click at [1446, 21] on img at bounding box center [1456, 22] width 21 height 21
click at [1390, 105] on link "Logout" at bounding box center [1421, 103] width 102 height 26
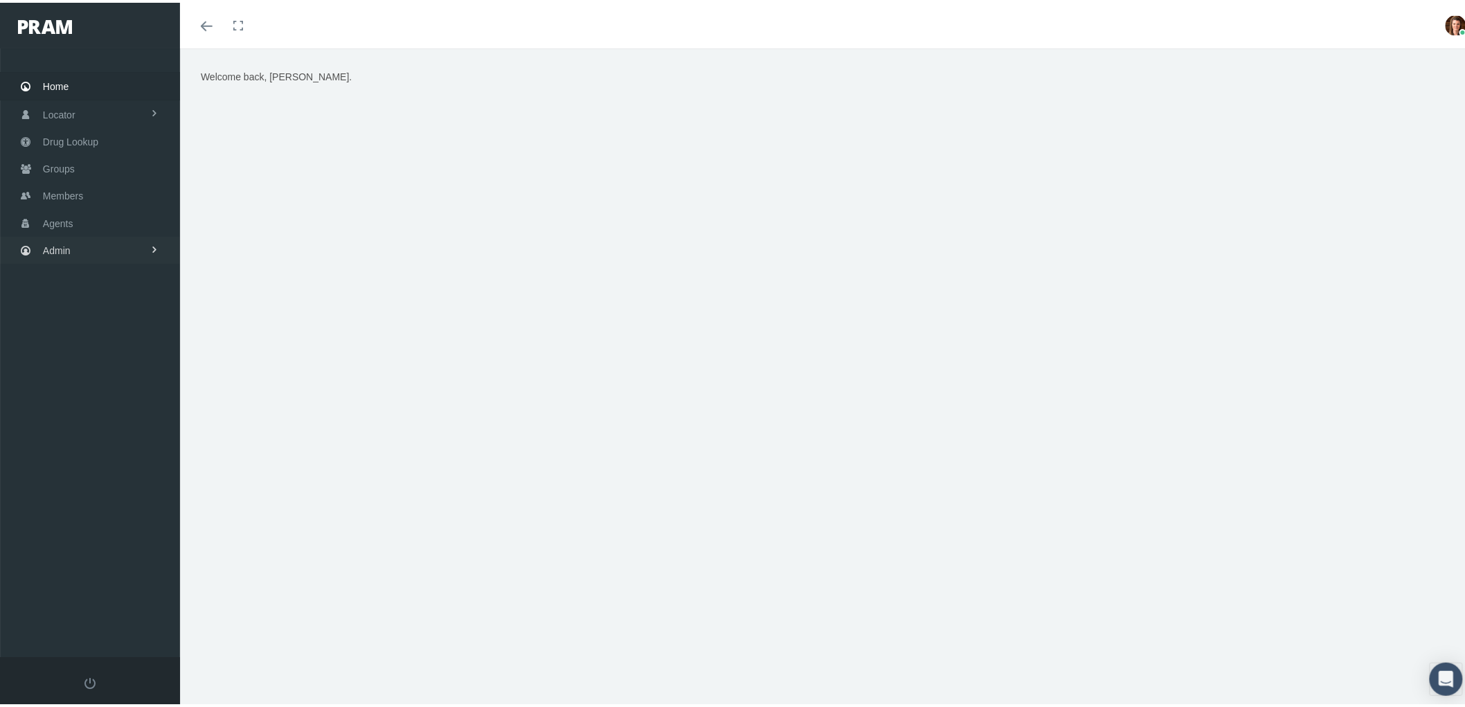
click at [51, 243] on span "Admin" at bounding box center [57, 248] width 28 height 26
click at [105, 295] on link "Agents" at bounding box center [90, 303] width 180 height 24
click at [108, 330] on span "Bank Info Requests" at bounding box center [96, 342] width 84 height 24
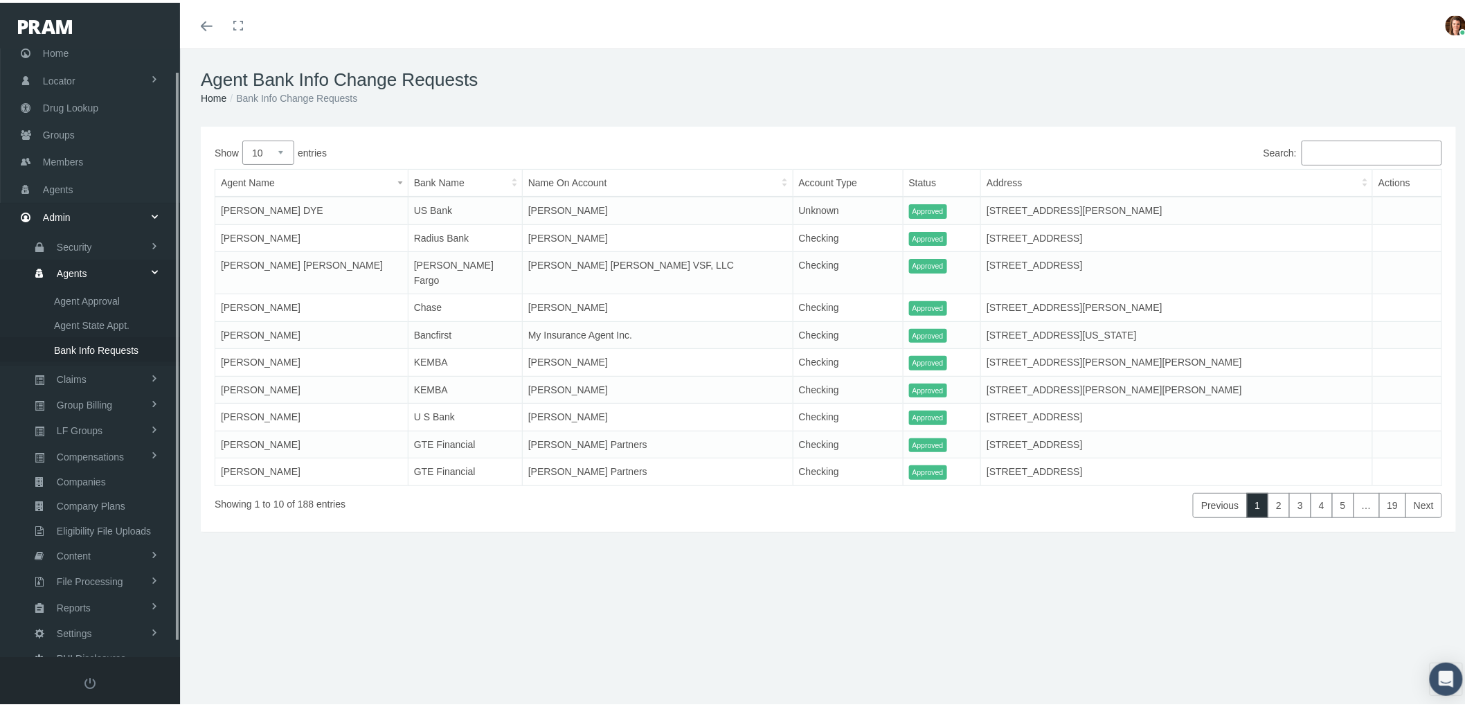
scroll to position [39, 0]
click at [1050, 48] on div "Agent Bank Info Change Requests Home Bank Info Change Requests" at bounding box center [828, 85] width 1297 height 78
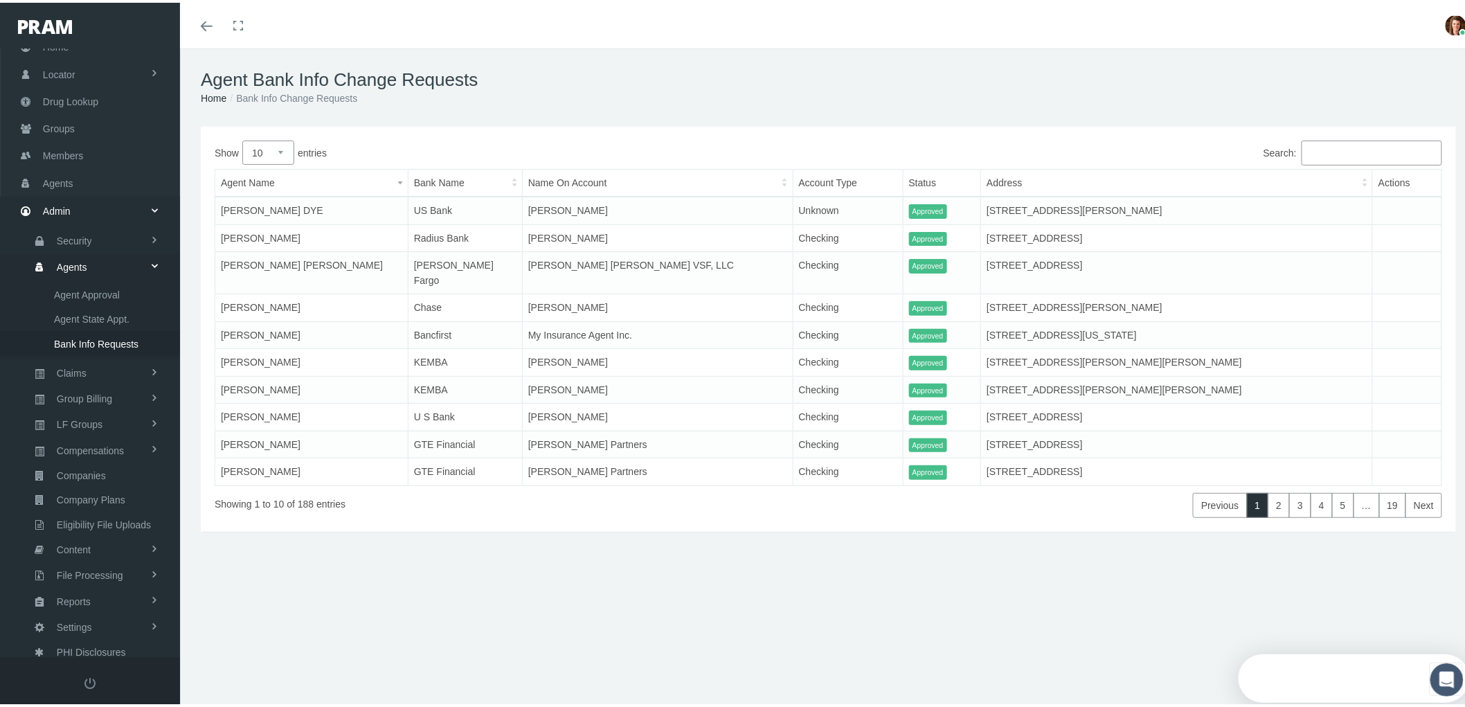
scroll to position [0, 0]
